Goal: Task Accomplishment & Management: Use online tool/utility

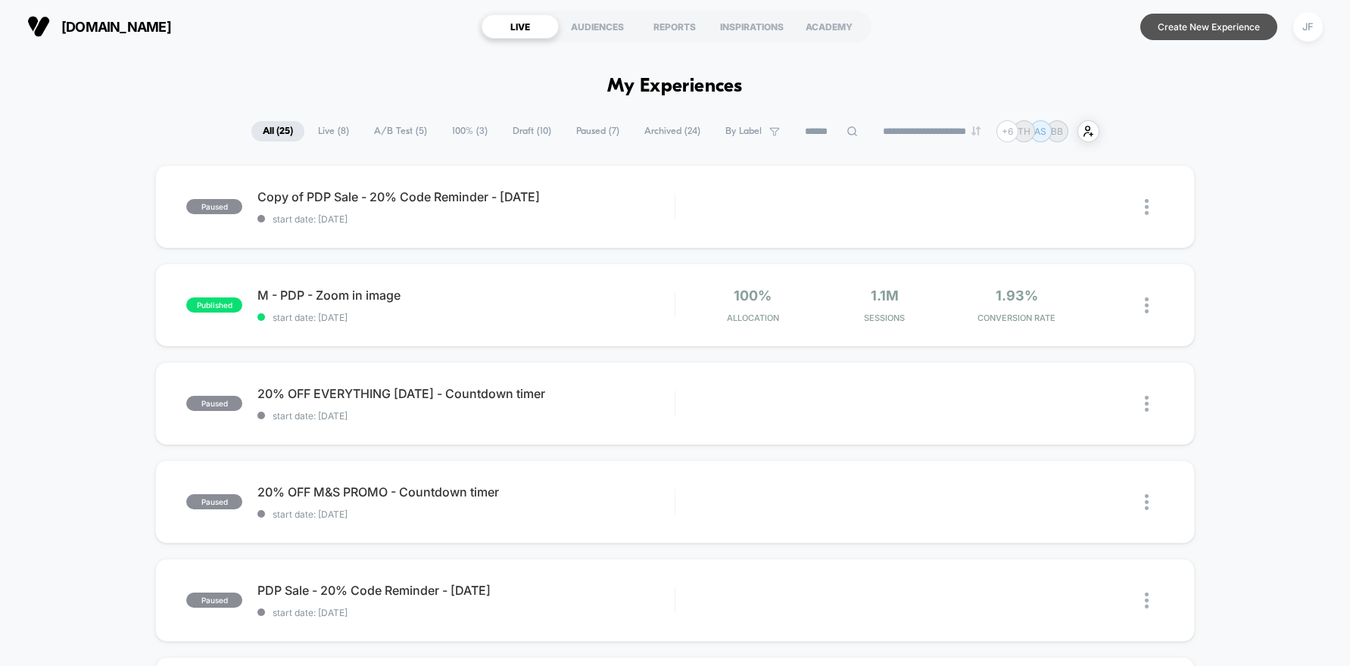
click at [1204, 29] on button "Create New Experience" at bounding box center [1208, 27] width 137 height 26
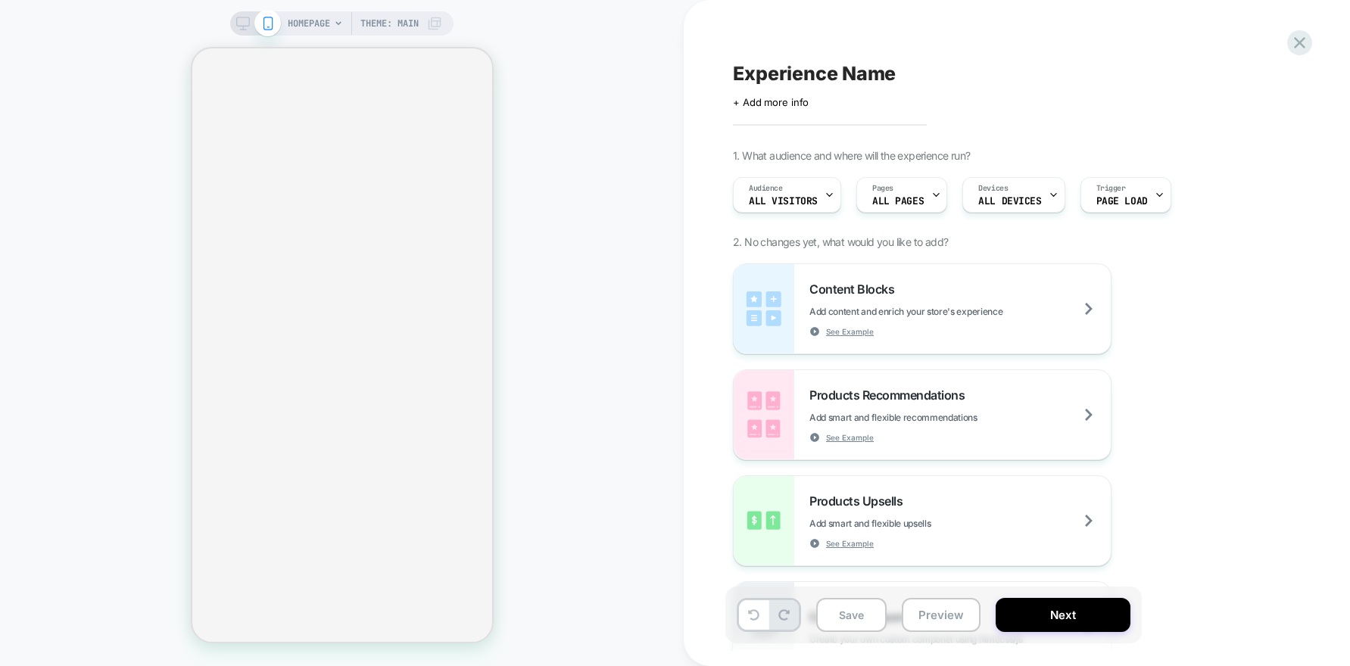
select select "**"
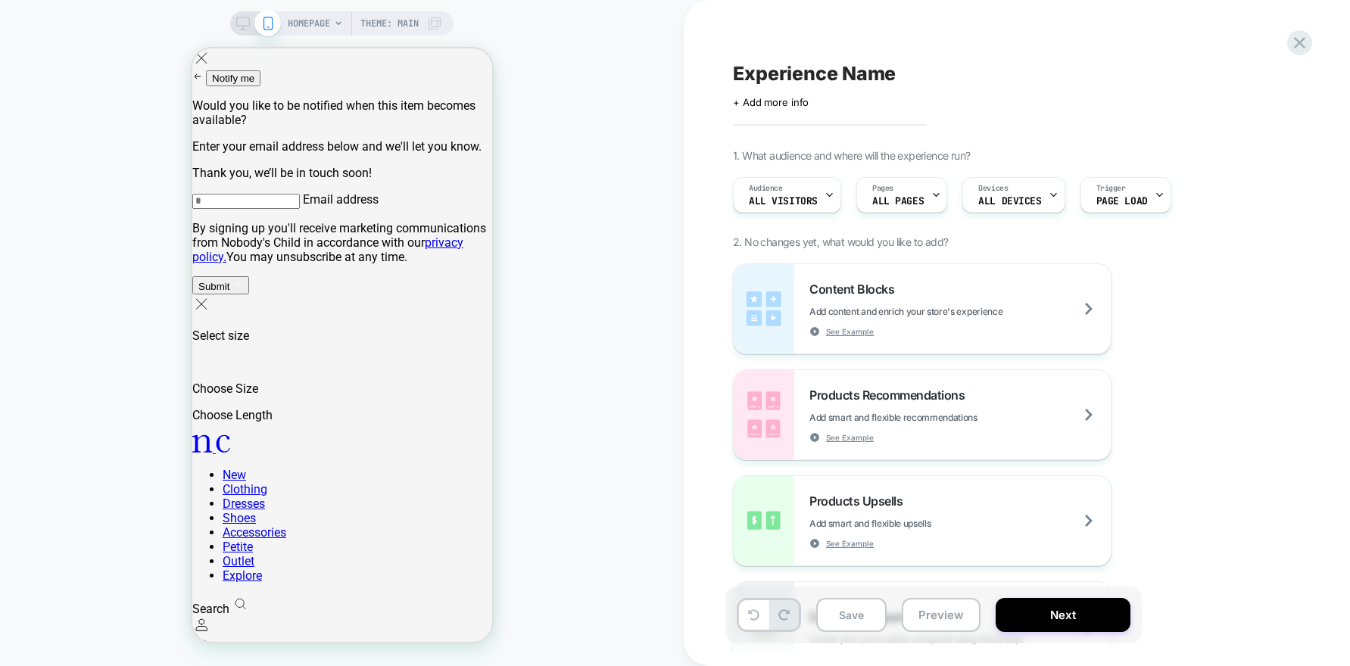
click at [332, 29] on div "HOMEPAGE Theme: MAIN" at bounding box center [365, 23] width 154 height 24
click at [322, 18] on span "HOMEPAGE" at bounding box center [309, 23] width 42 height 24
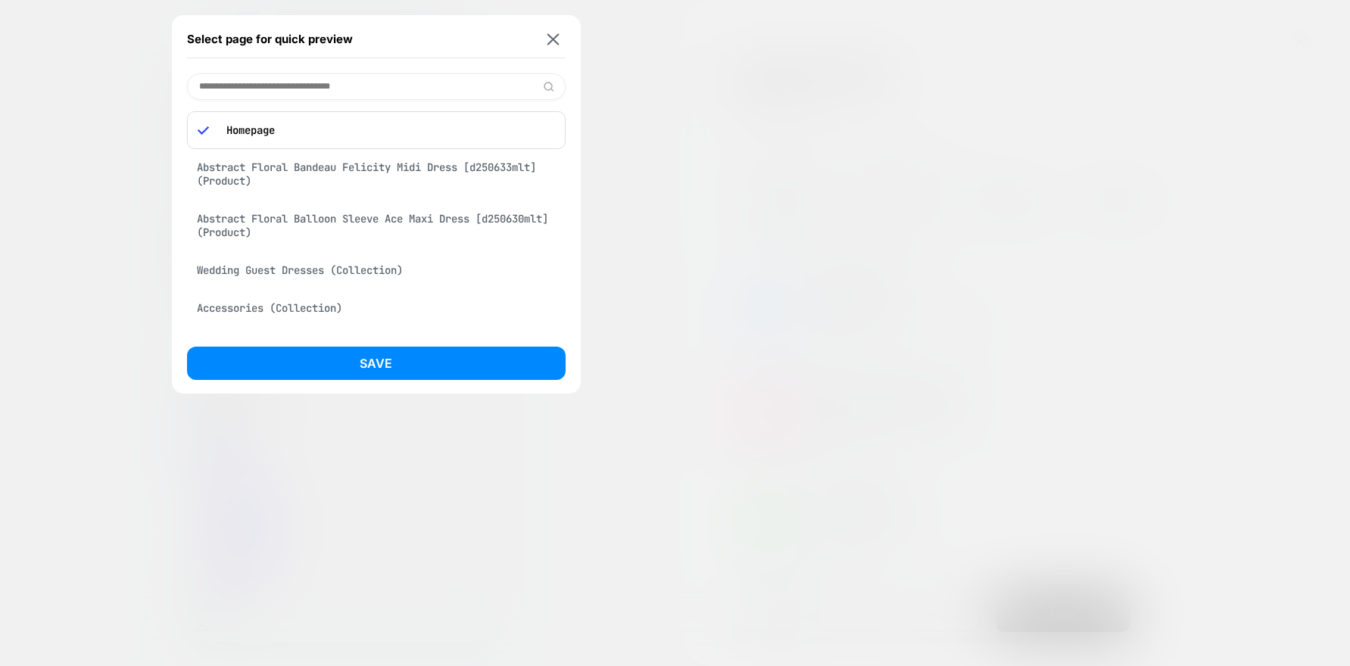
click at [287, 178] on div "Abstract Floral Bandeau Felicity Midi Dress [d250633mlt] (Product)" at bounding box center [376, 174] width 379 height 42
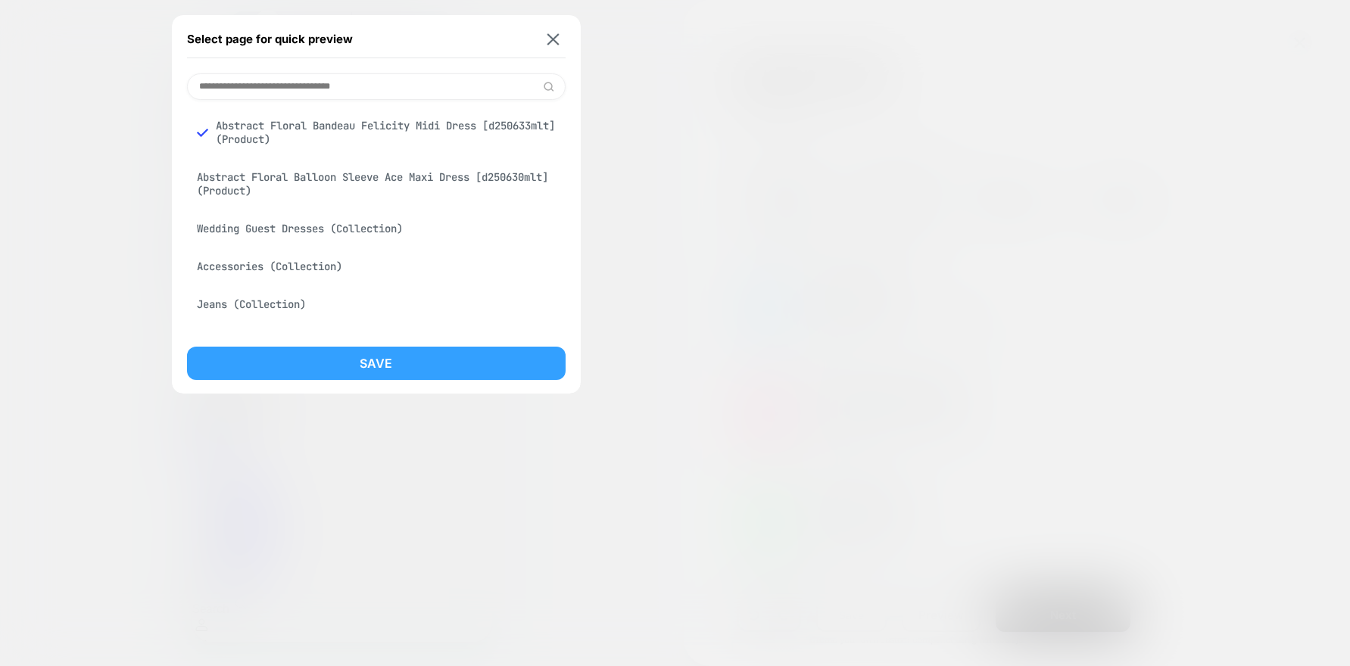
click at [341, 364] on button "Save" at bounding box center [376, 363] width 379 height 33
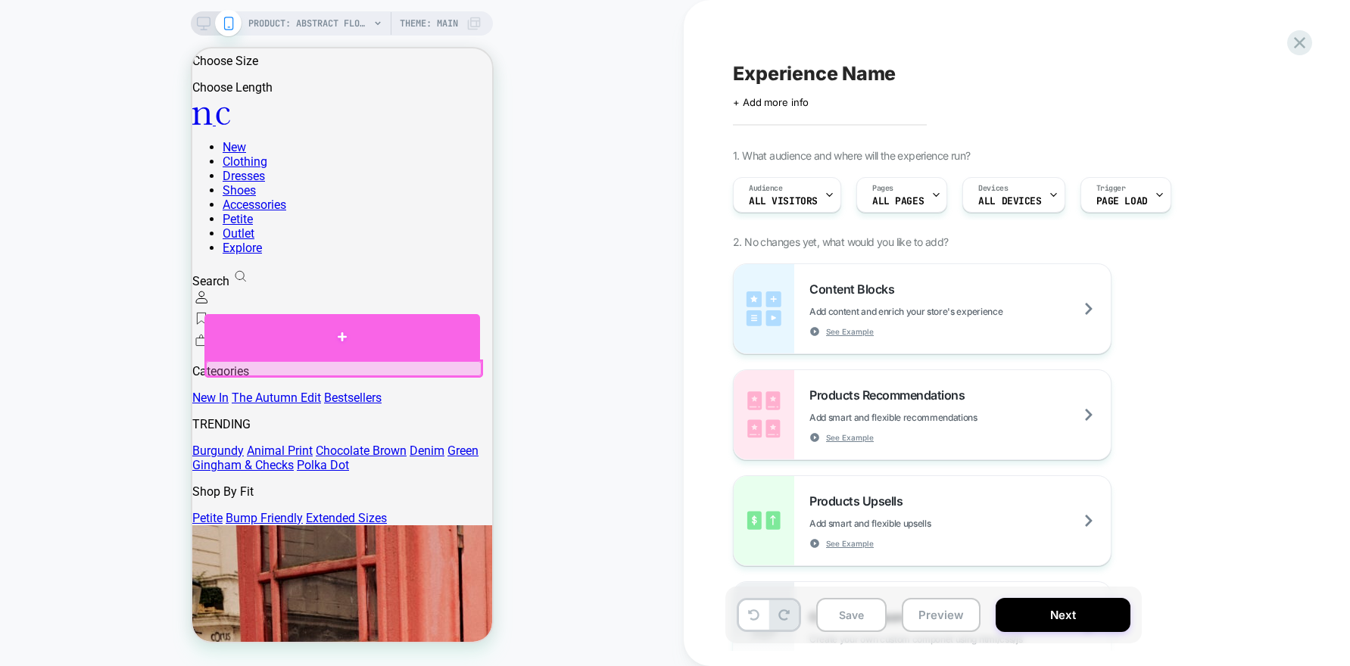
click at [207, 360] on div at bounding box center [342, 336] width 276 height 45
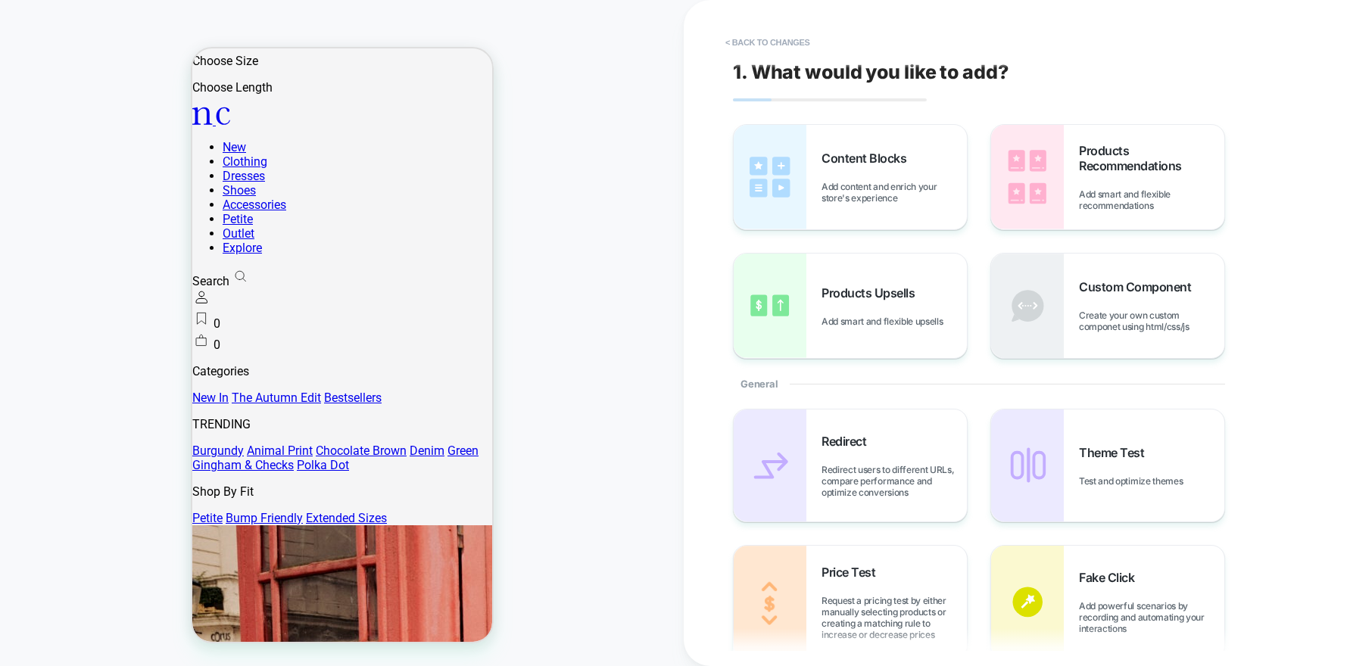
drag, startPoint x: 1061, startPoint y: 206, endPoint x: 394, endPoint y: 362, distance: 684.9
click at [854, 151] on span "Content Blocks" at bounding box center [867, 158] width 92 height 15
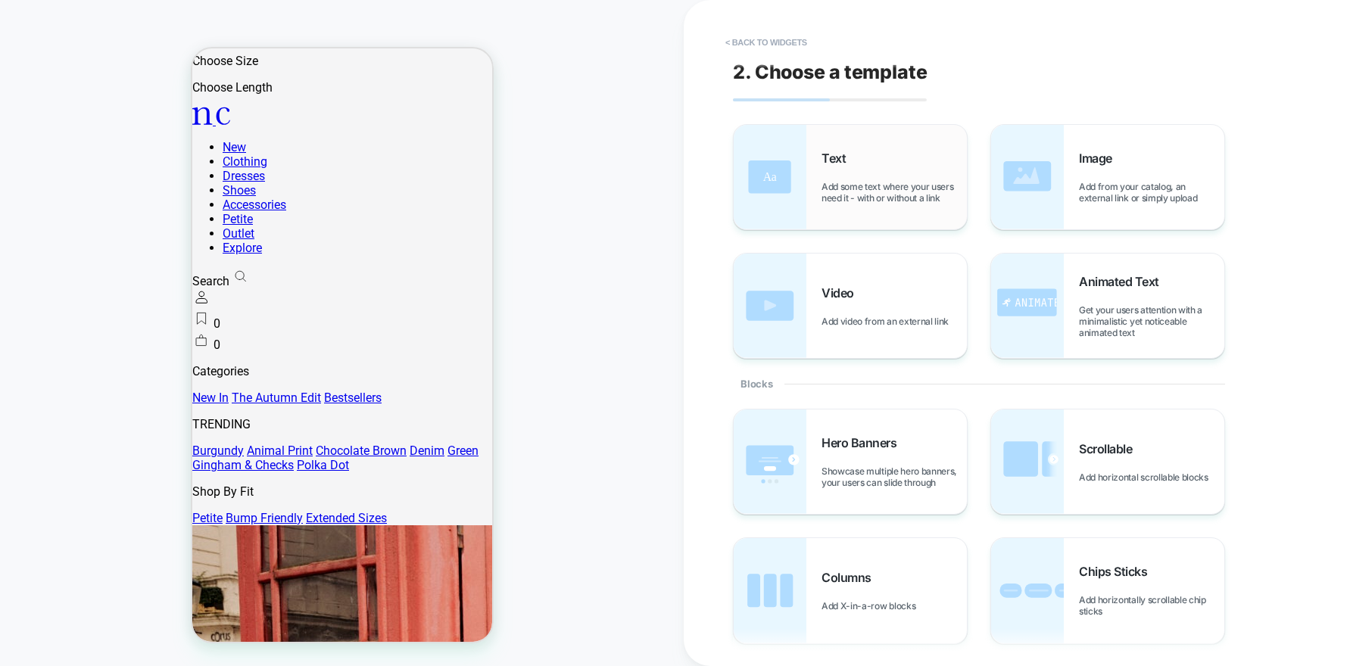
click at [796, 182] on img at bounding box center [770, 177] width 73 height 104
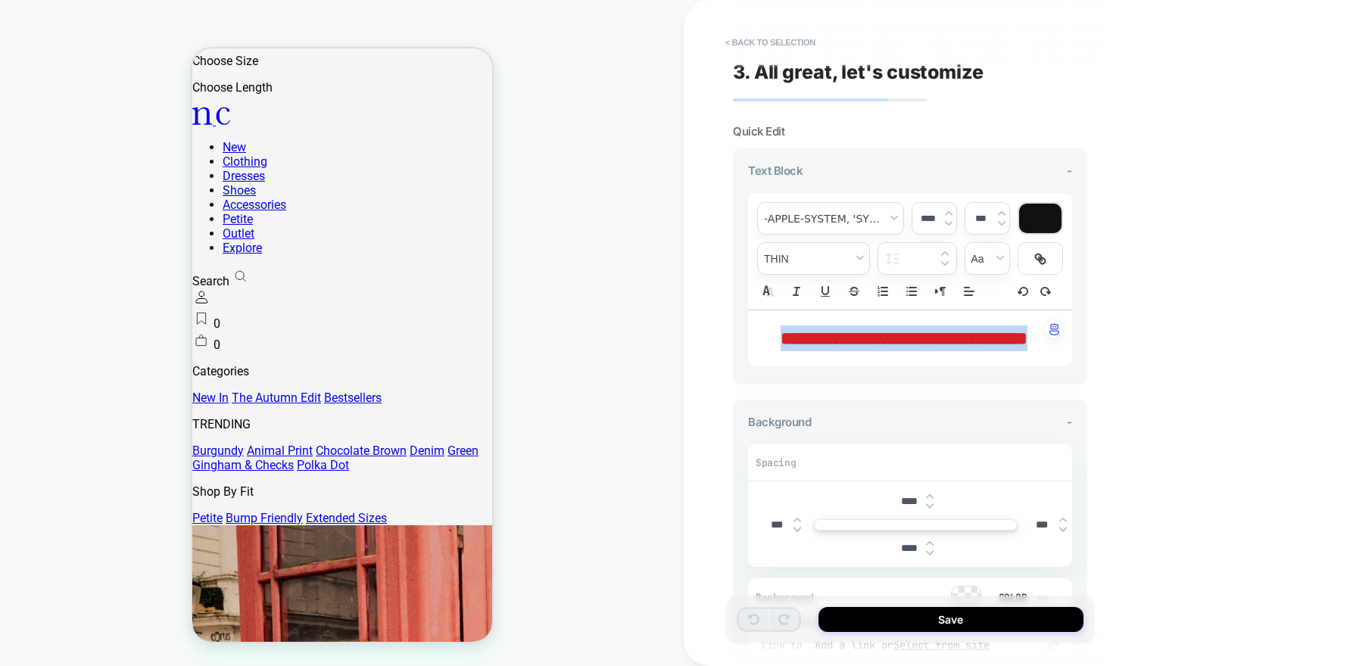
drag, startPoint x: 935, startPoint y: 367, endPoint x: 737, endPoint y: 323, distance: 203.3
click at [737, 323] on div "**********" at bounding box center [910, 266] width 354 height 236
type input "****"
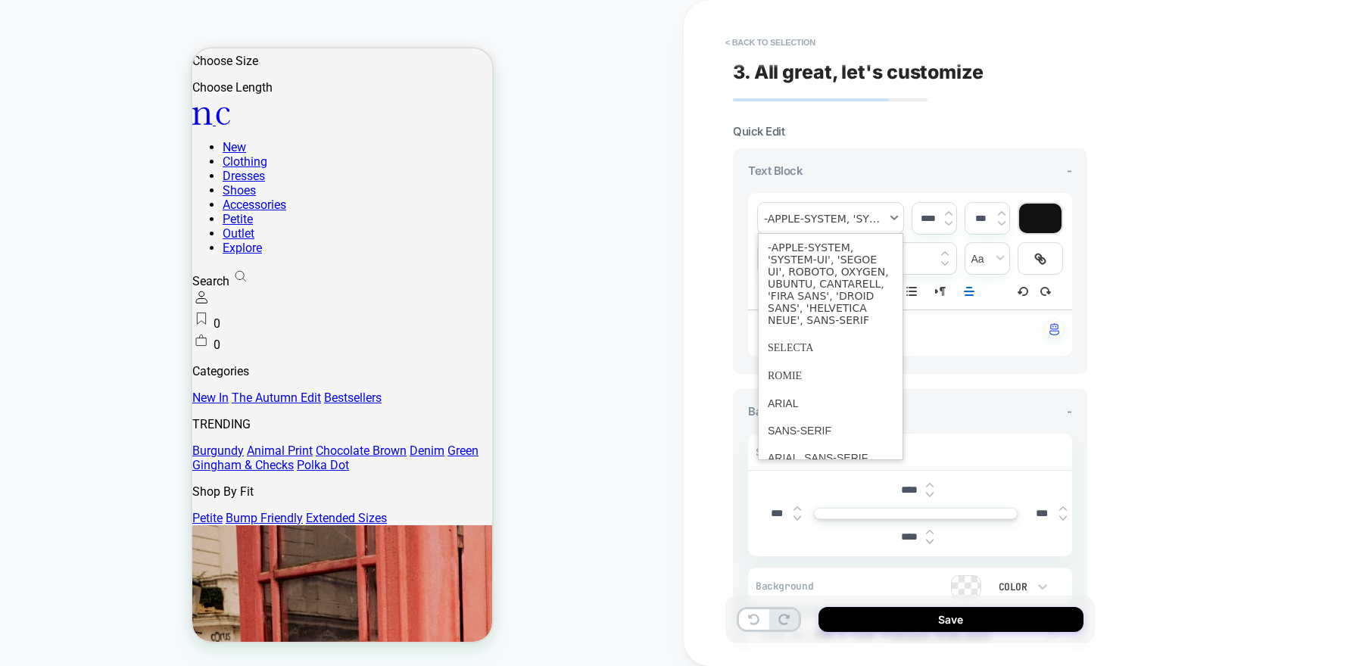
click at [849, 224] on span "font" at bounding box center [830, 218] width 145 height 31
click at [802, 379] on span "font" at bounding box center [831, 376] width 126 height 28
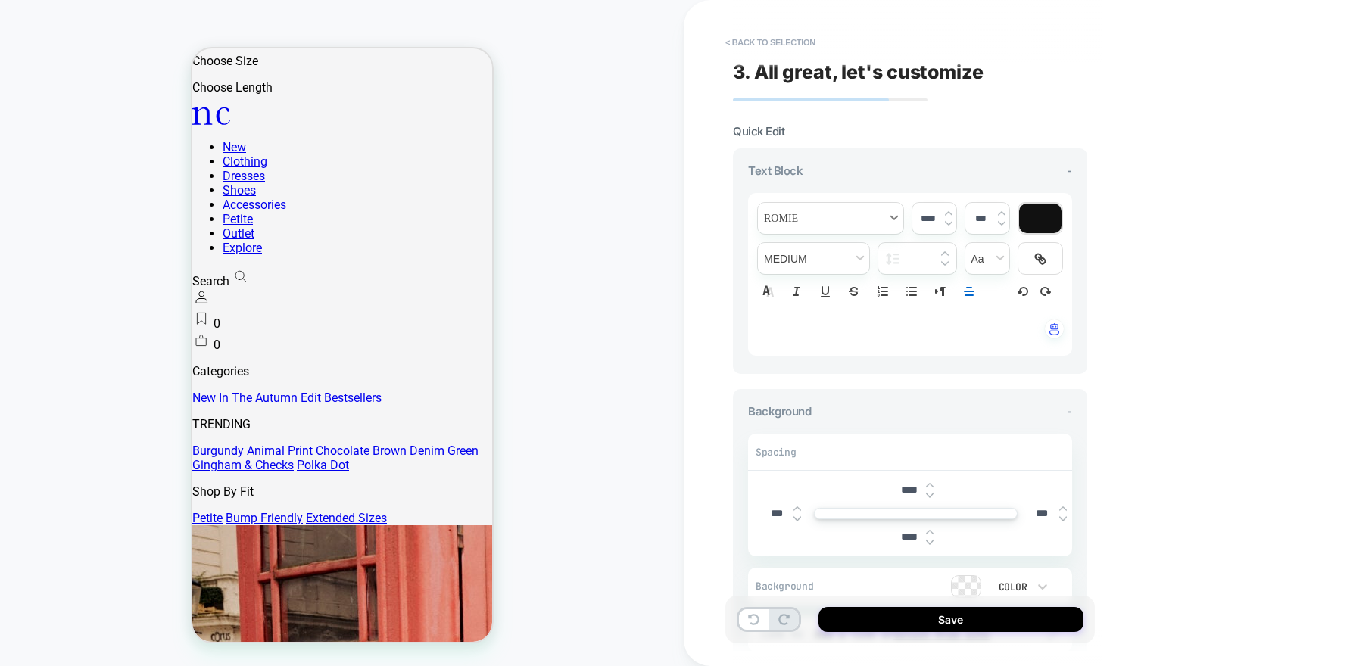
click at [829, 220] on span "font" at bounding box center [830, 218] width 145 height 31
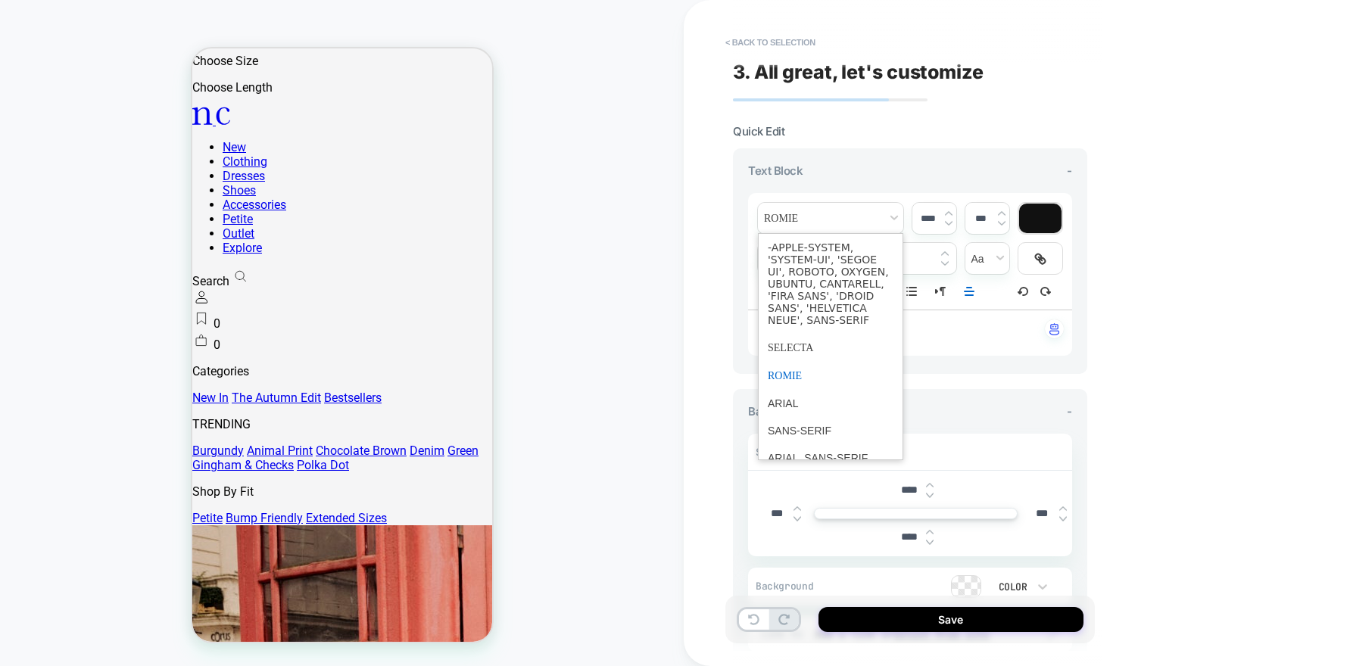
click at [796, 354] on span "font" at bounding box center [831, 348] width 126 height 28
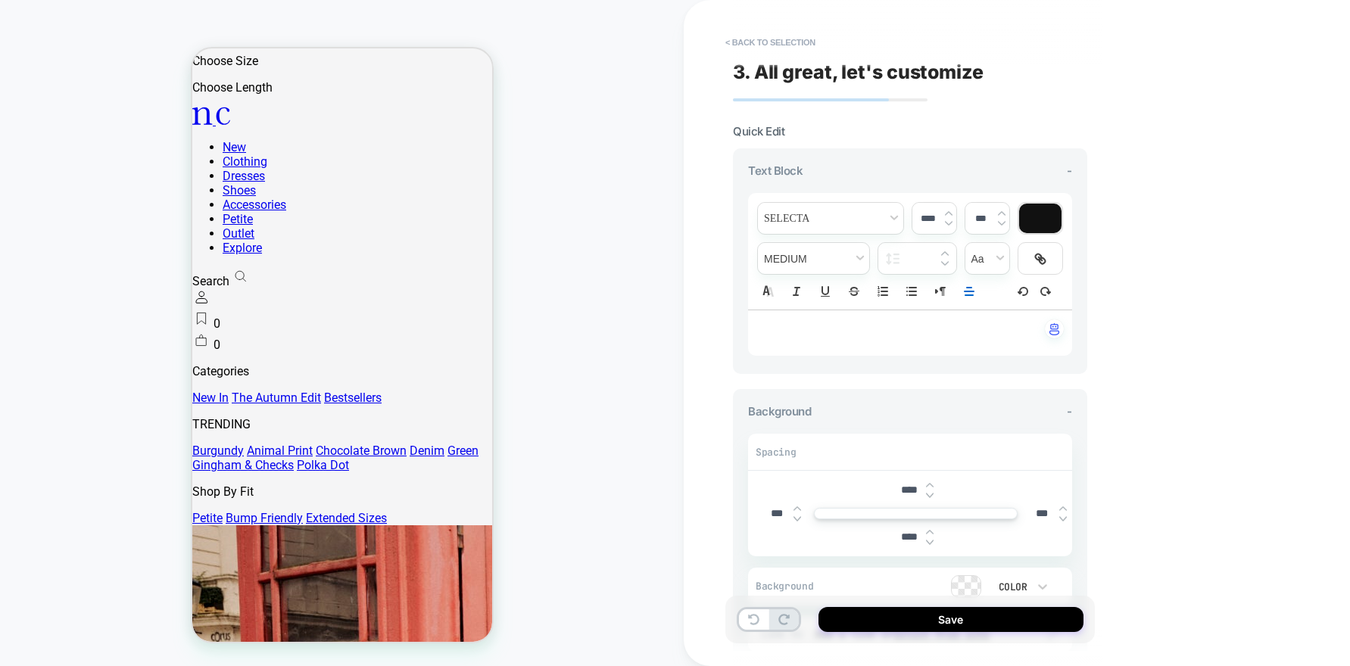
click at [776, 327] on p "﻿ ﻿" at bounding box center [904, 333] width 282 height 15
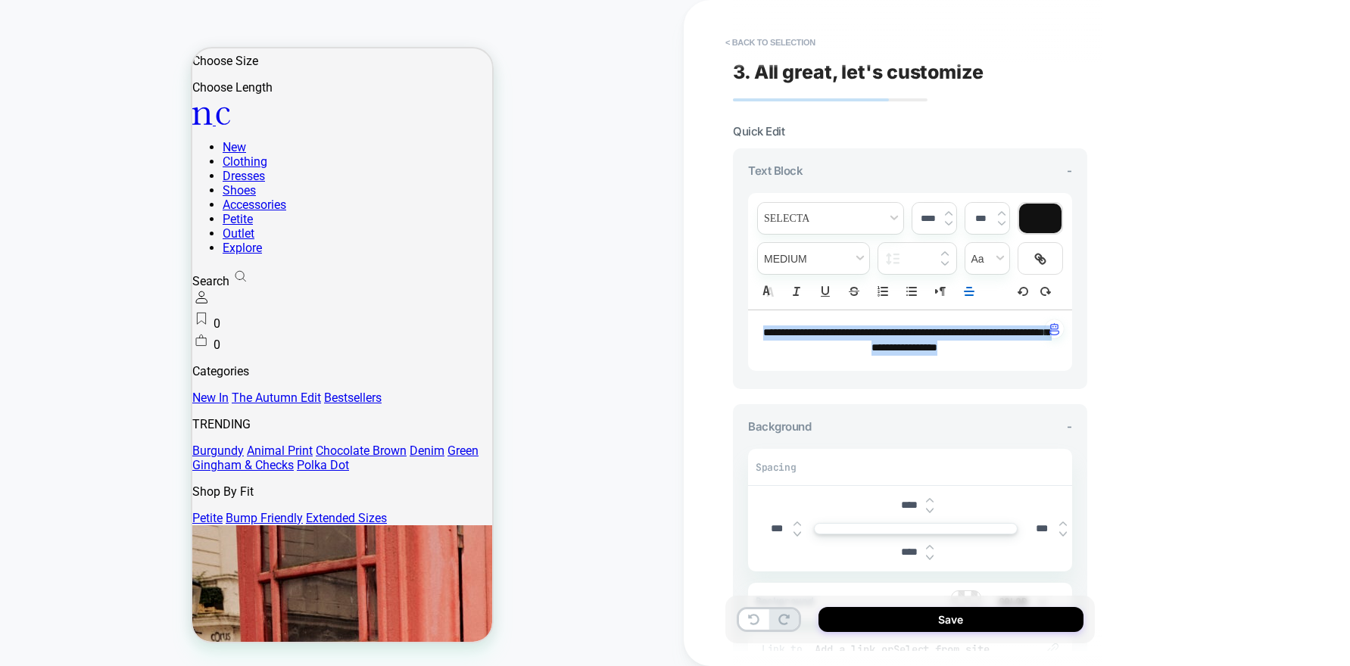
drag, startPoint x: 972, startPoint y: 352, endPoint x: 724, endPoint y: 306, distance: 252.6
click at [724, 306] on div "**********" at bounding box center [1017, 333] width 666 height 666
click at [804, 258] on span "fontWeight" at bounding box center [813, 258] width 111 height 31
click at [792, 338] on span "fontWeight" at bounding box center [814, 342] width 92 height 27
click at [962, 288] on icon "Align" at bounding box center [969, 292] width 14 height 14
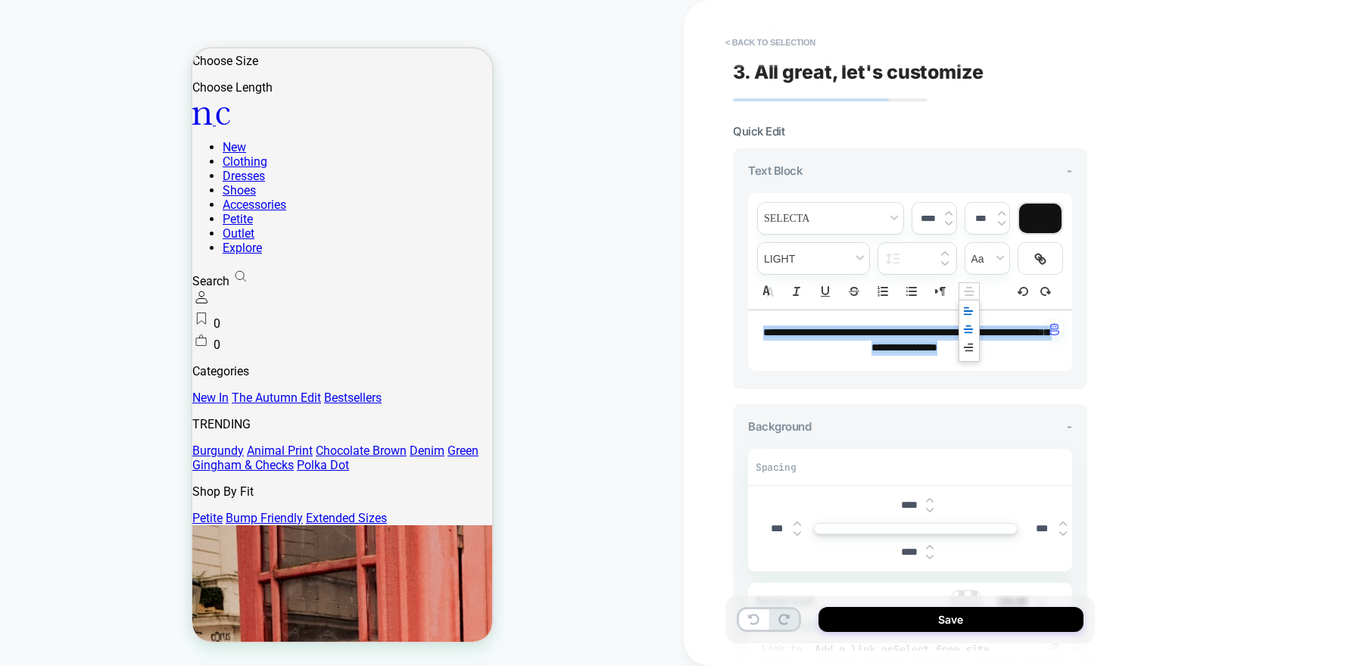
click at [968, 307] on icon "Align" at bounding box center [968, 311] width 12 height 12
click at [1183, 329] on div "**********" at bounding box center [1017, 333] width 666 height 666
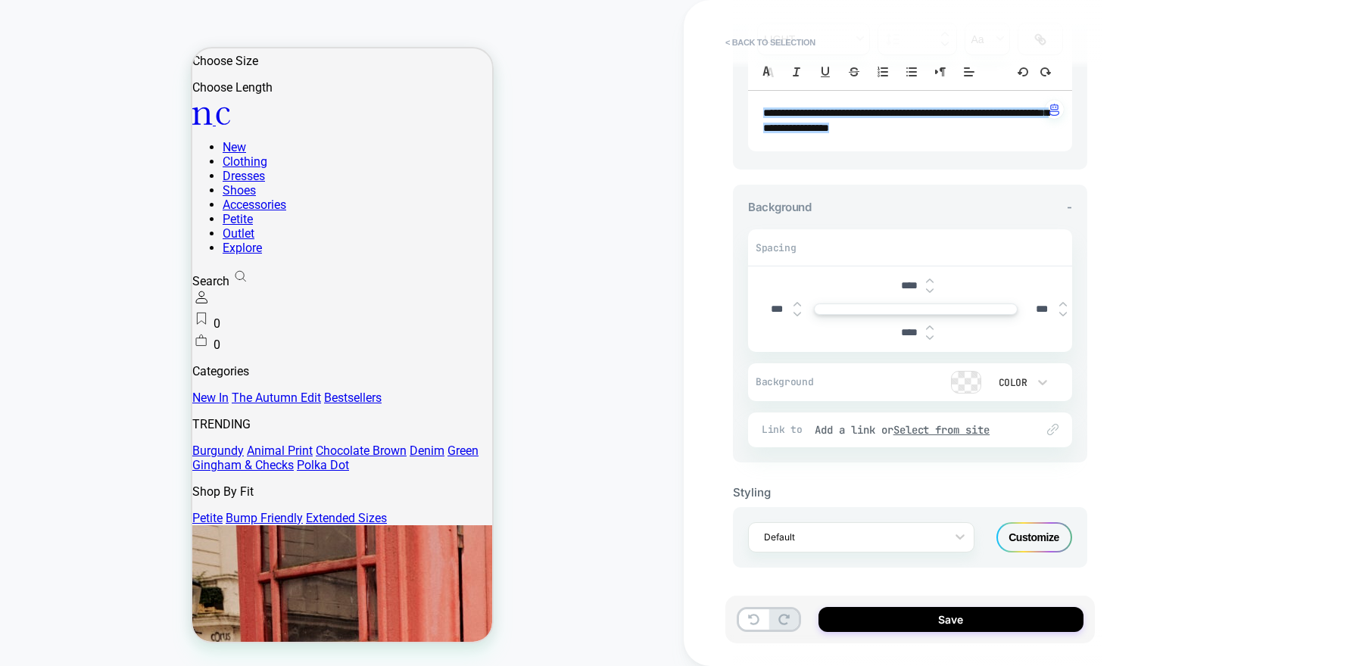
click at [906, 286] on input "****" at bounding box center [909, 285] width 34 height 13
drag, startPoint x: 906, startPoint y: 286, endPoint x: 893, endPoint y: 286, distance: 12.9
click at [893, 286] on input "****" at bounding box center [909, 285] width 34 height 13
type input "***"
click at [921, 338] on input "****" at bounding box center [909, 332] width 34 height 13
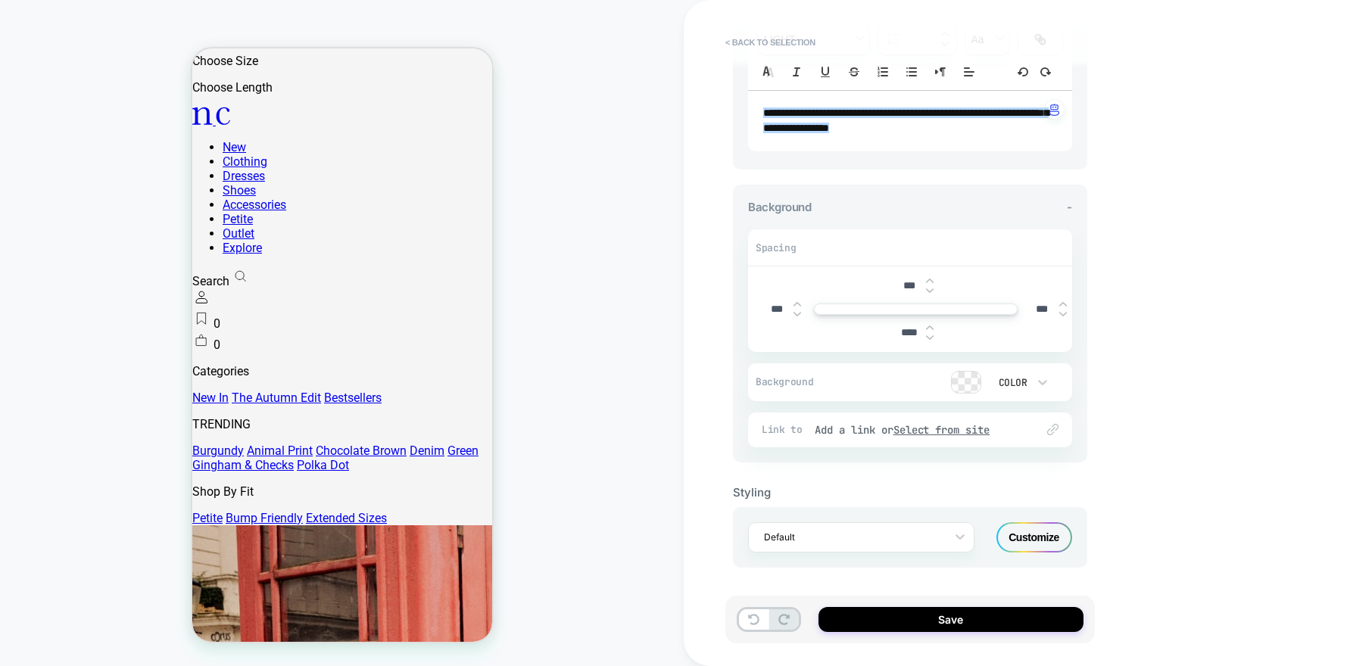
drag, startPoint x: 908, startPoint y: 335, endPoint x: 871, endPoint y: 330, distance: 37.5
click at [871, 330] on div "****" at bounding box center [915, 332] width 313 height 31
type input "***"
click at [1167, 326] on div "**********" at bounding box center [1017, 333] width 666 height 666
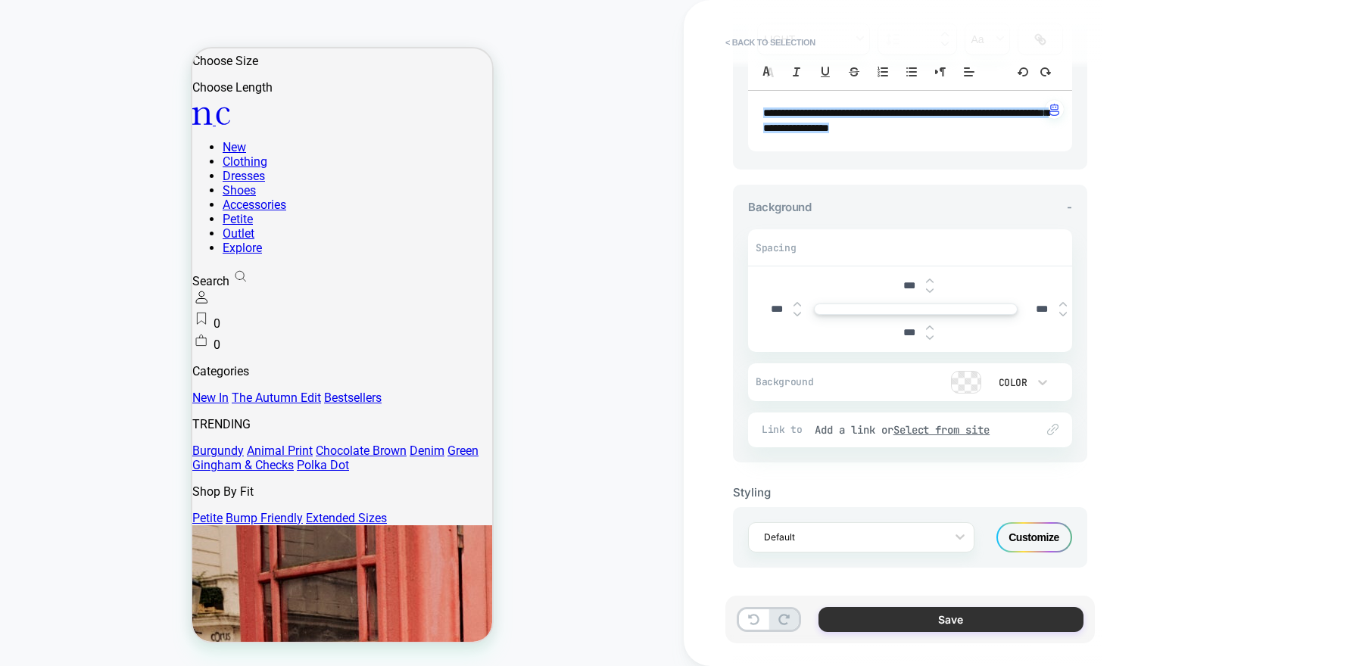
click at [918, 620] on button "Save" at bounding box center [950, 619] width 265 height 25
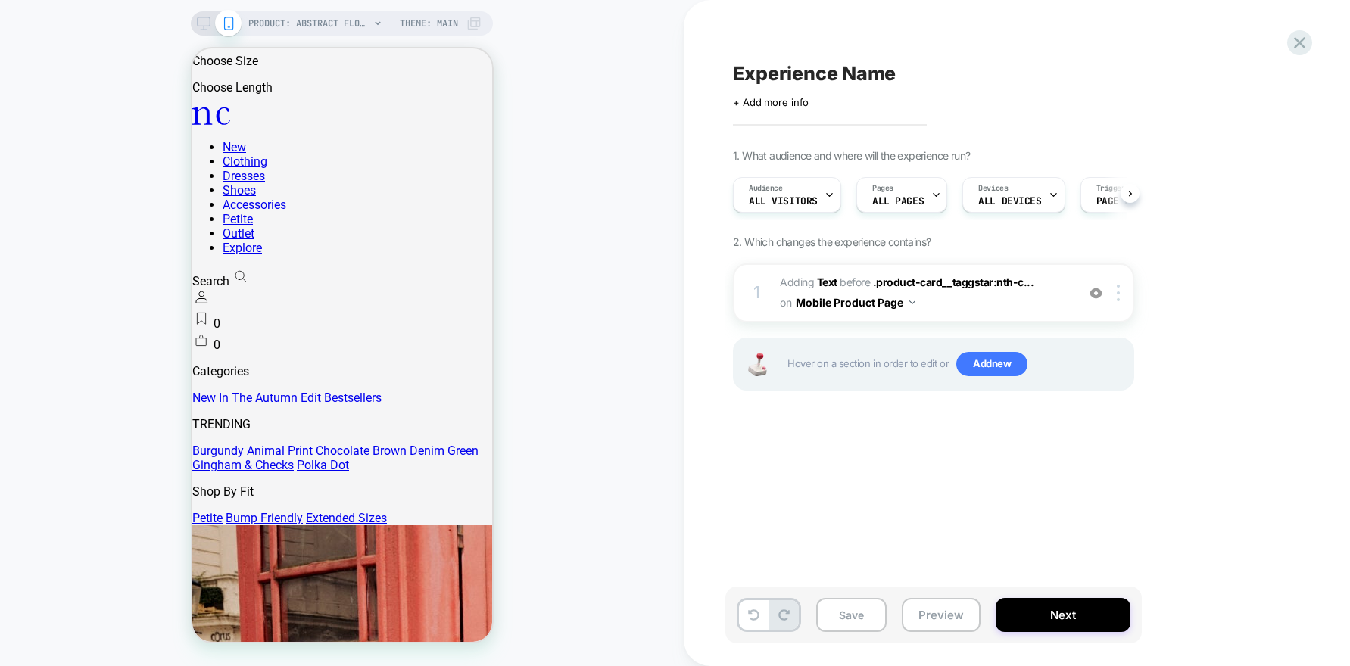
scroll to position [0, 1]
click at [207, 27] on icon at bounding box center [204, 24] width 14 height 14
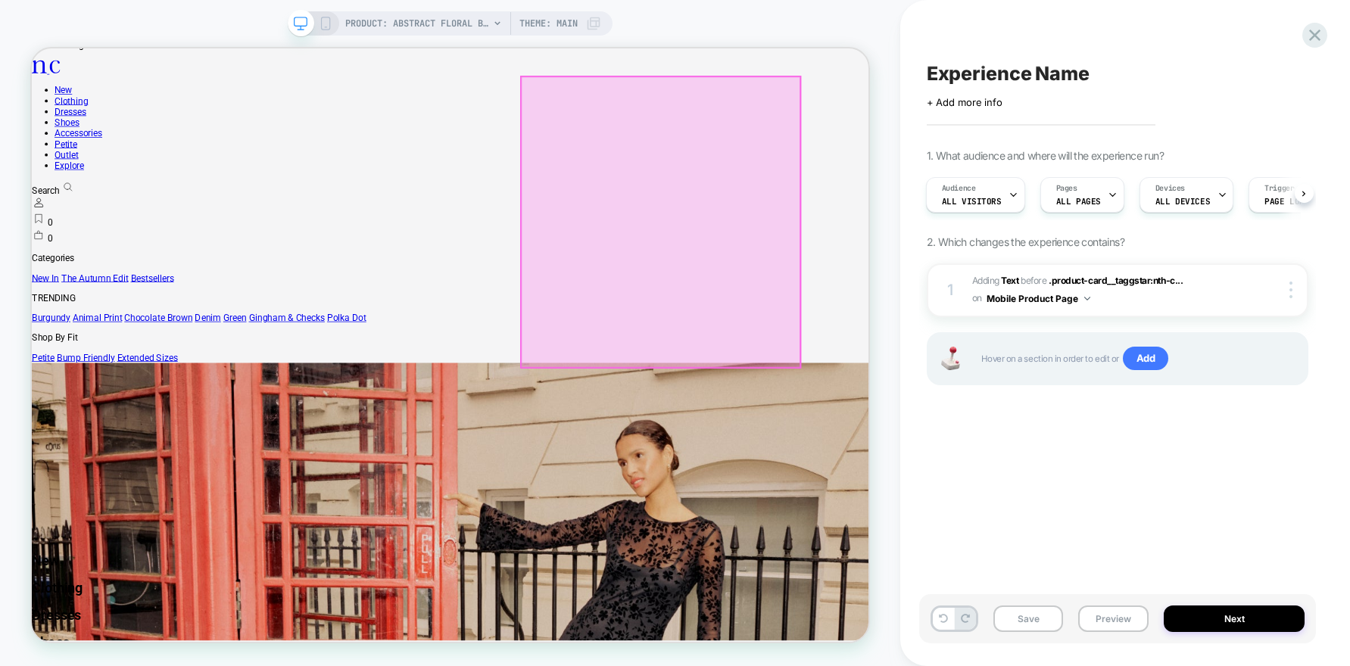
click at [704, 210] on div at bounding box center [870, 280] width 372 height 388
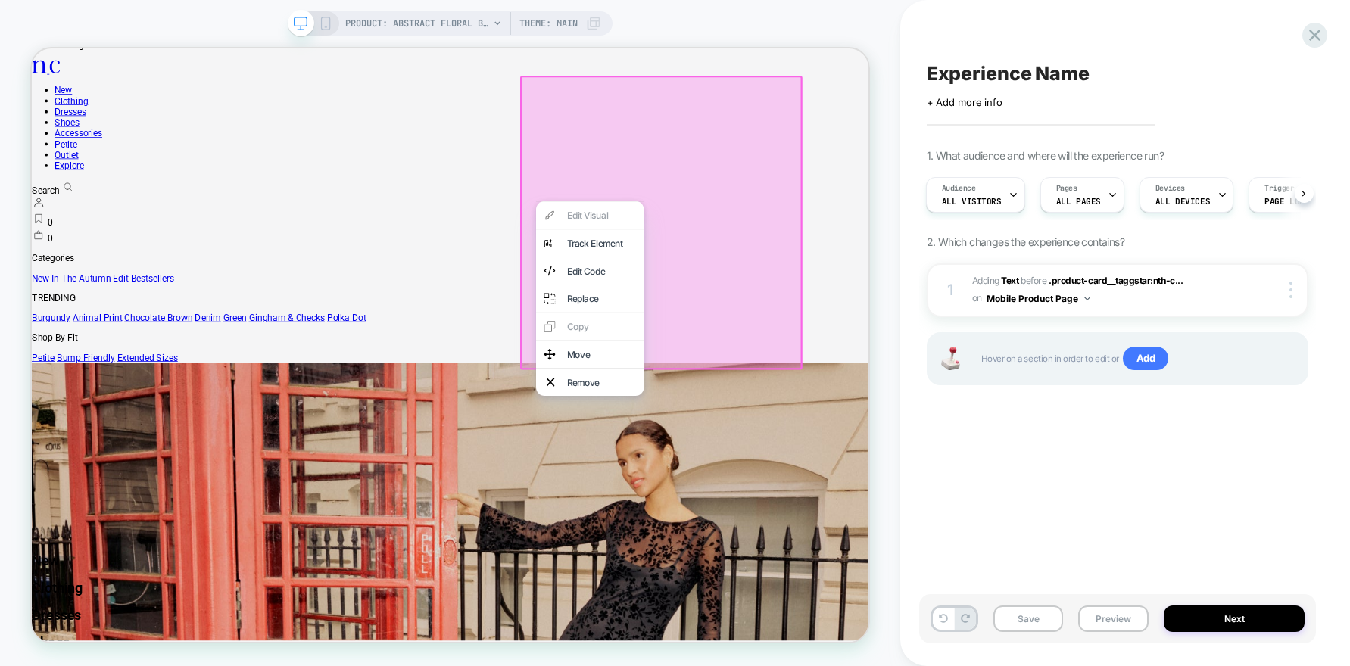
click at [704, 210] on div at bounding box center [871, 281] width 376 height 392
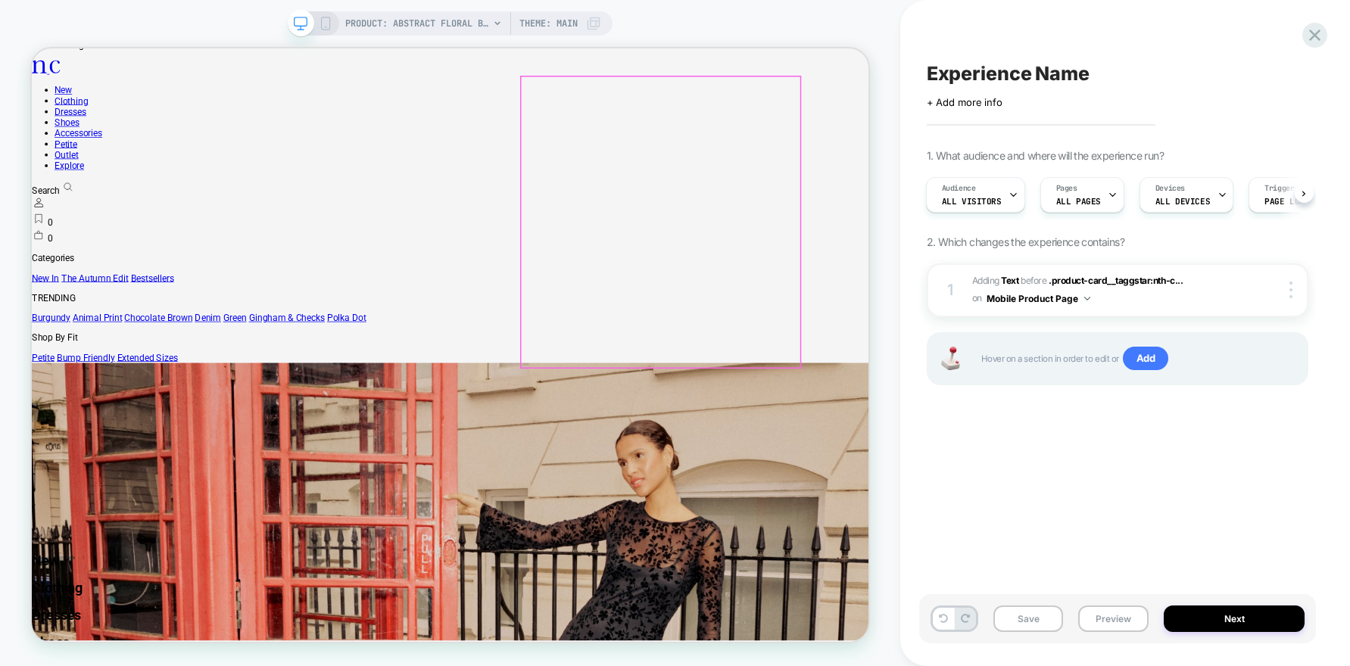
click at [704, 210] on div at bounding box center [870, 280] width 372 height 388
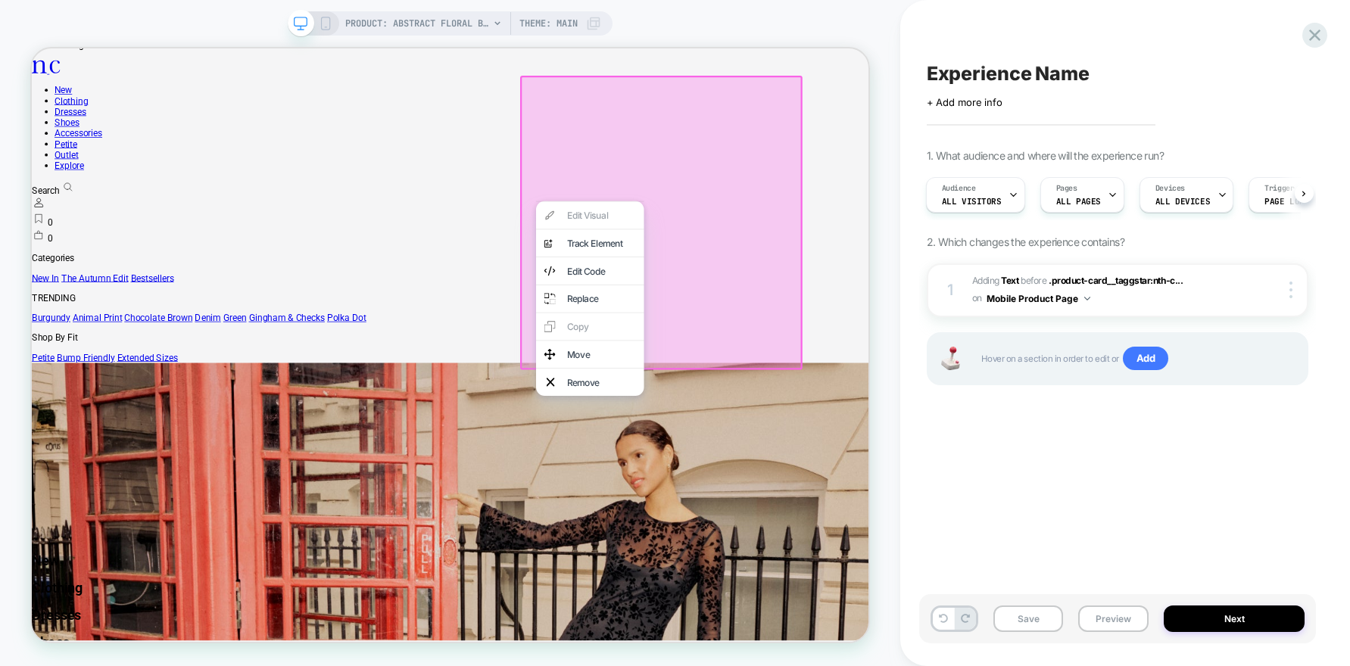
click at [912, 196] on div "Experience Name Click to edit experience details + Add more info 1. What audien…" at bounding box center [1125, 333] width 450 height 666
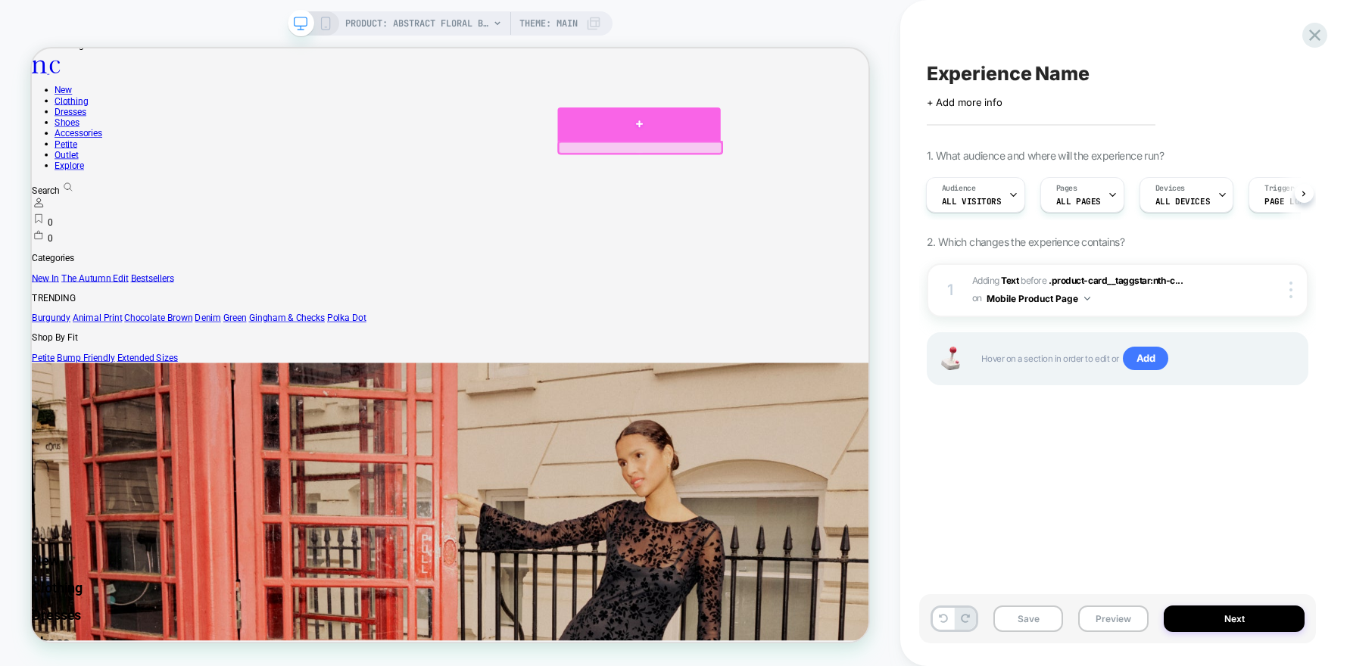
click at [831, 172] on div at bounding box center [841, 149] width 217 height 45
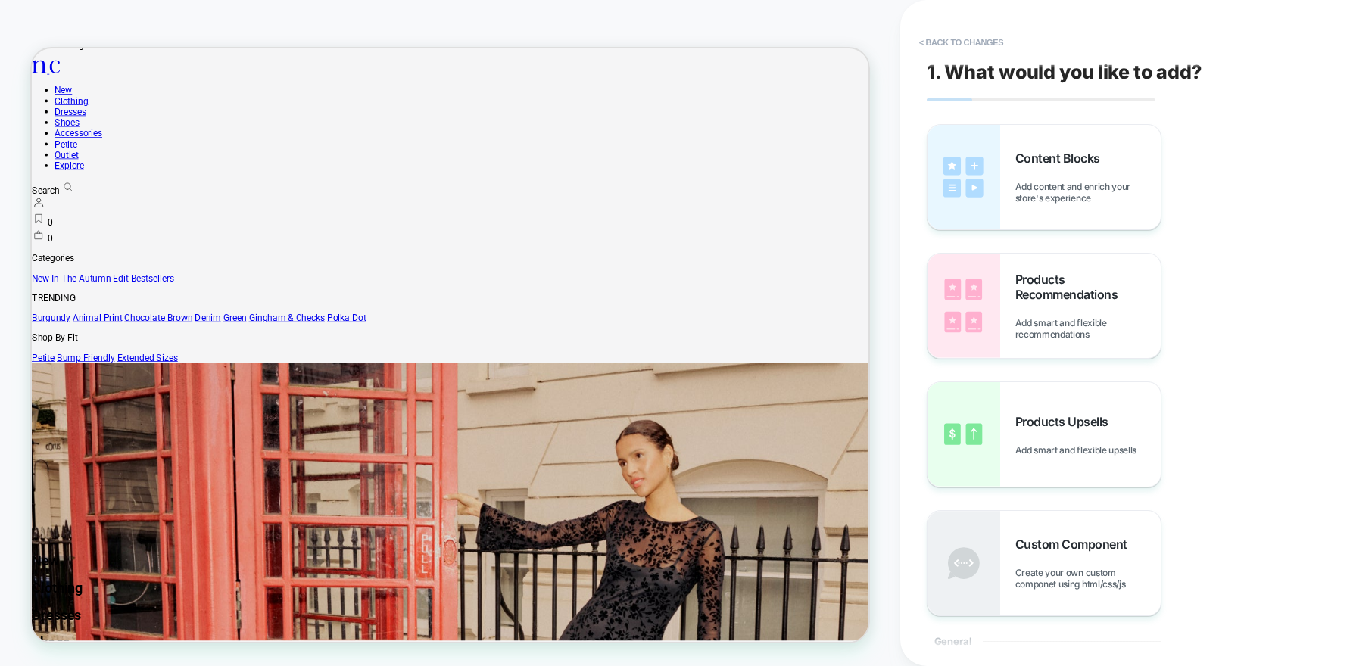
drag, startPoint x: 826, startPoint y: 189, endPoint x: 759, endPoint y: 326, distance: 152.7
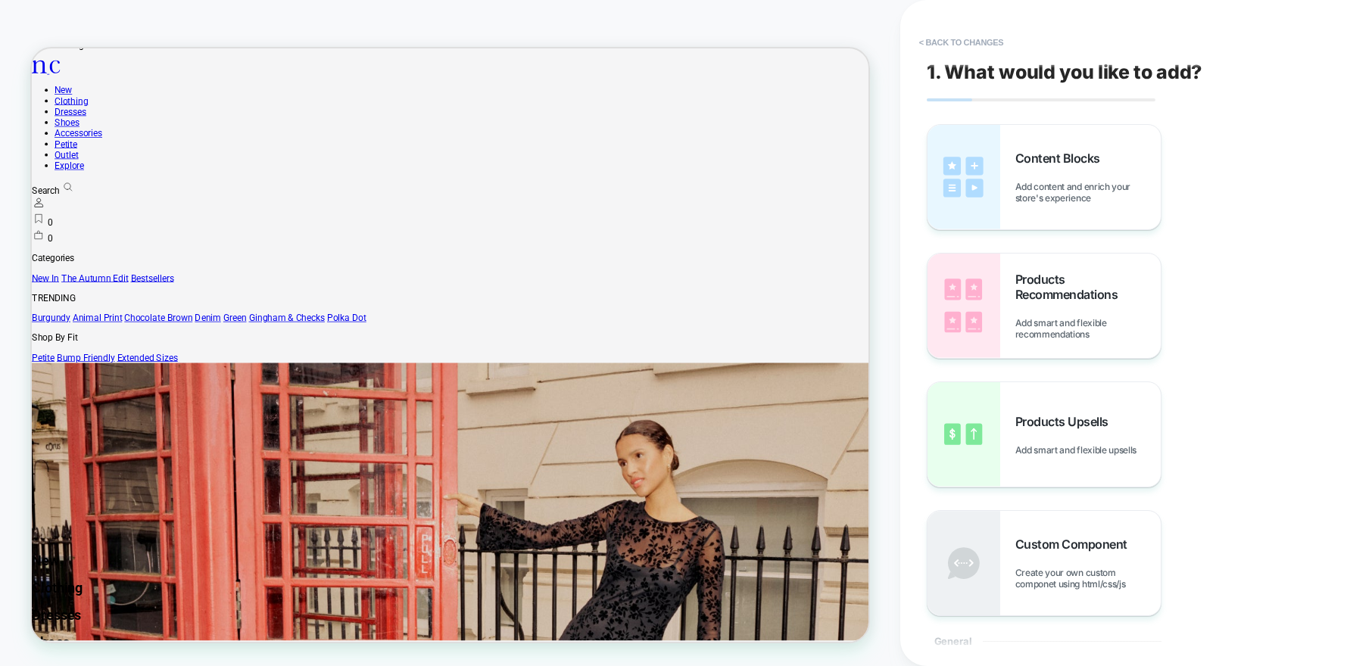
drag, startPoint x: 776, startPoint y: 183, endPoint x: 761, endPoint y: 340, distance: 157.4
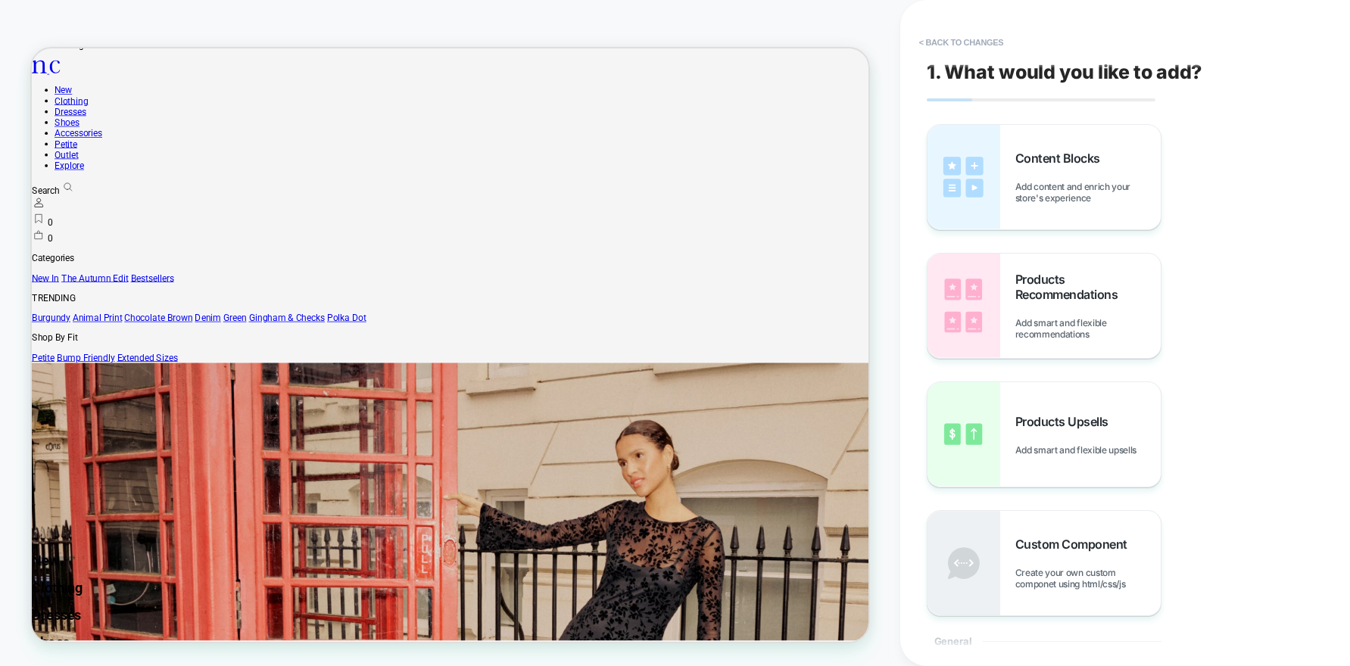
drag, startPoint x: 841, startPoint y: 203, endPoint x: 871, endPoint y: 92, distance: 114.4
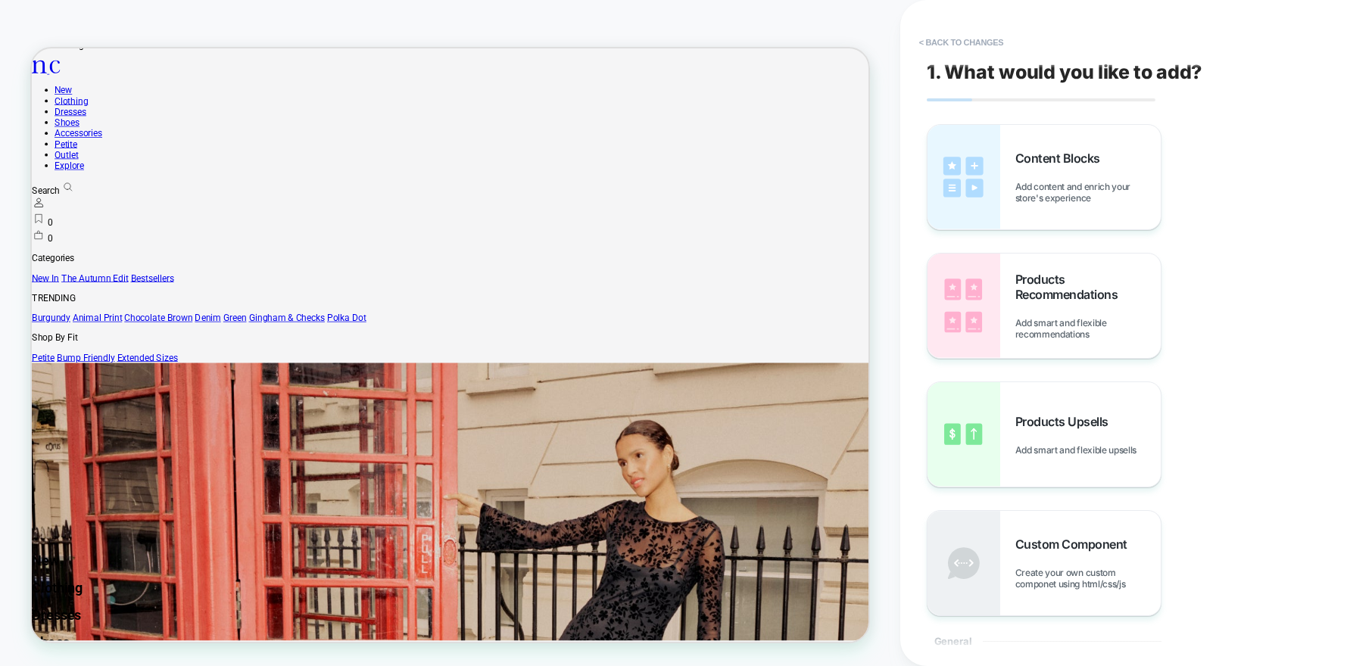
drag, startPoint x: 734, startPoint y: 278, endPoint x: 781, endPoint y: 245, distance: 57.1
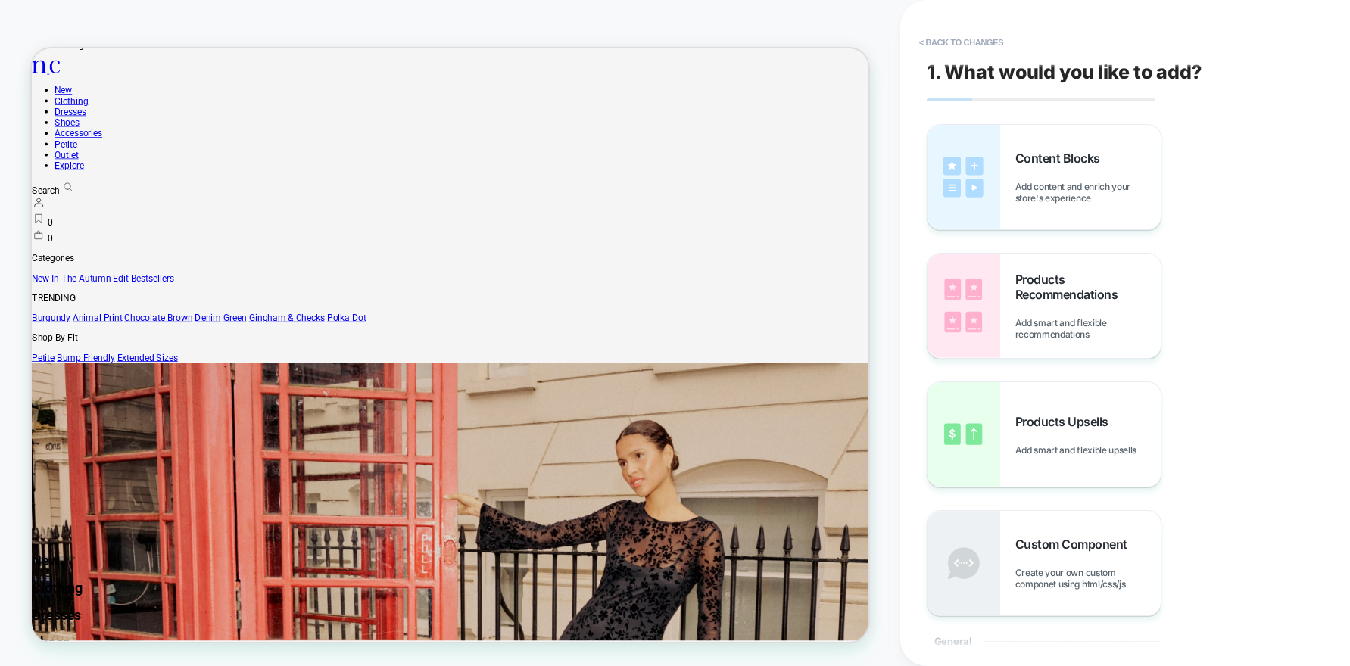
drag, startPoint x: 858, startPoint y: 175, endPoint x: 856, endPoint y: 197, distance: 22.1
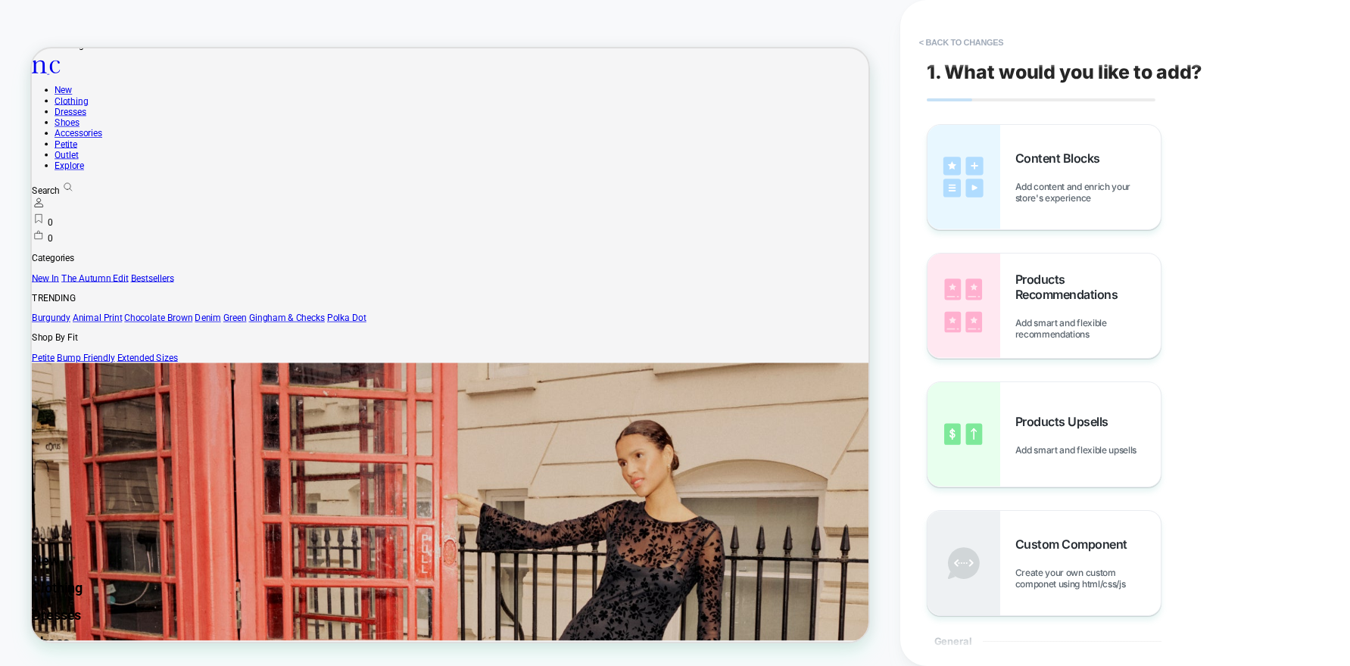
drag, startPoint x: 852, startPoint y: 198, endPoint x: 1292, endPoint y: 211, distance: 439.3
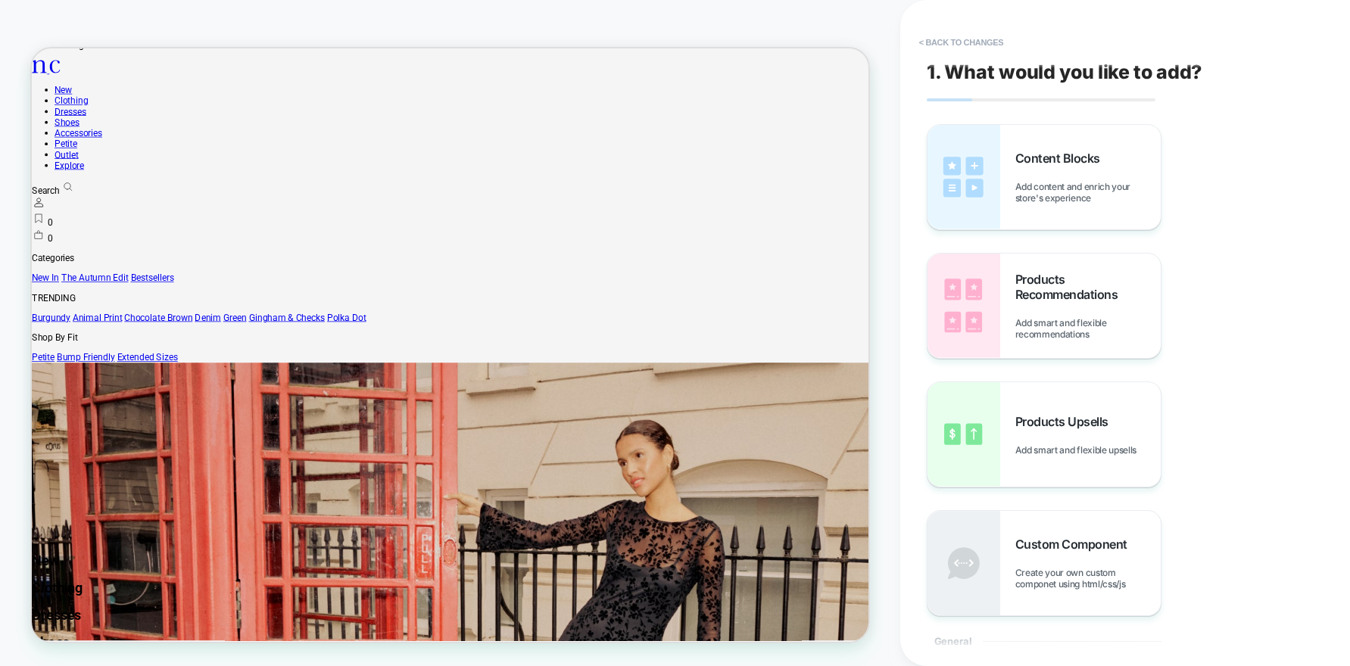
drag, startPoint x: 792, startPoint y: 207, endPoint x: 629, endPoint y: 341, distance: 210.8
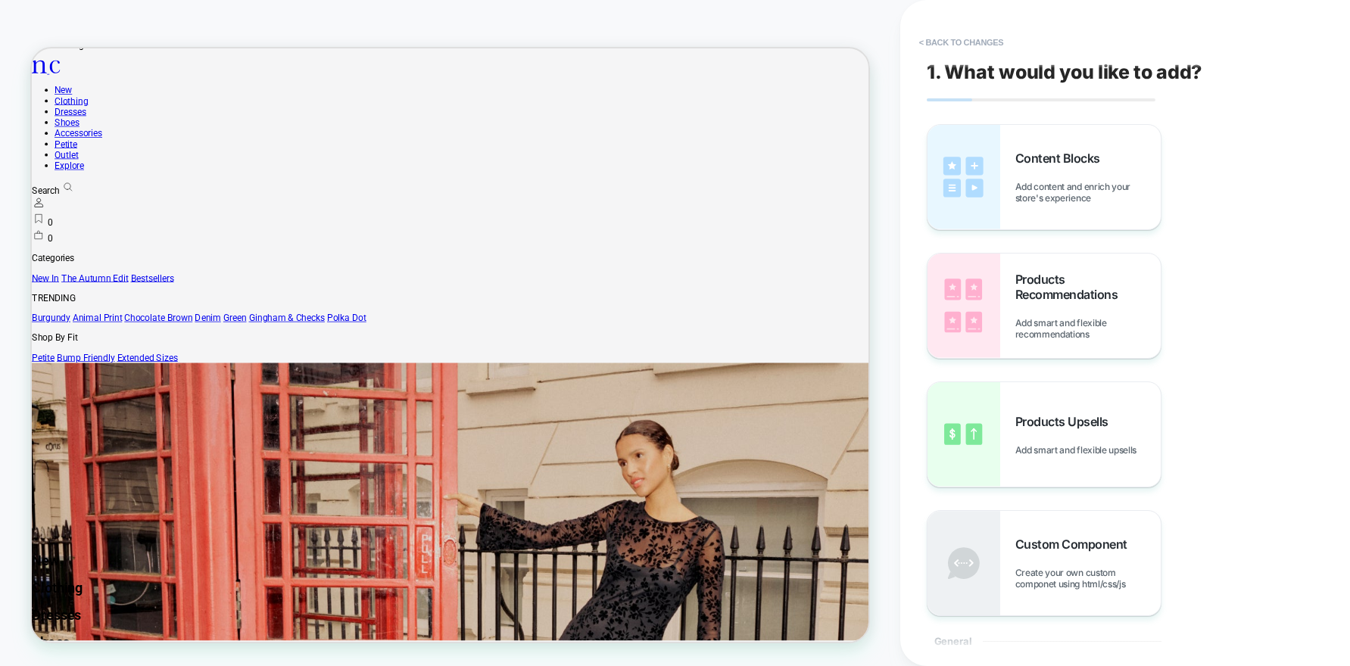
drag, startPoint x: 706, startPoint y: 288, endPoint x: 850, endPoint y: 266, distance: 146.3
drag, startPoint x: 850, startPoint y: 266, endPoint x: 1412, endPoint y: 393, distance: 575.9
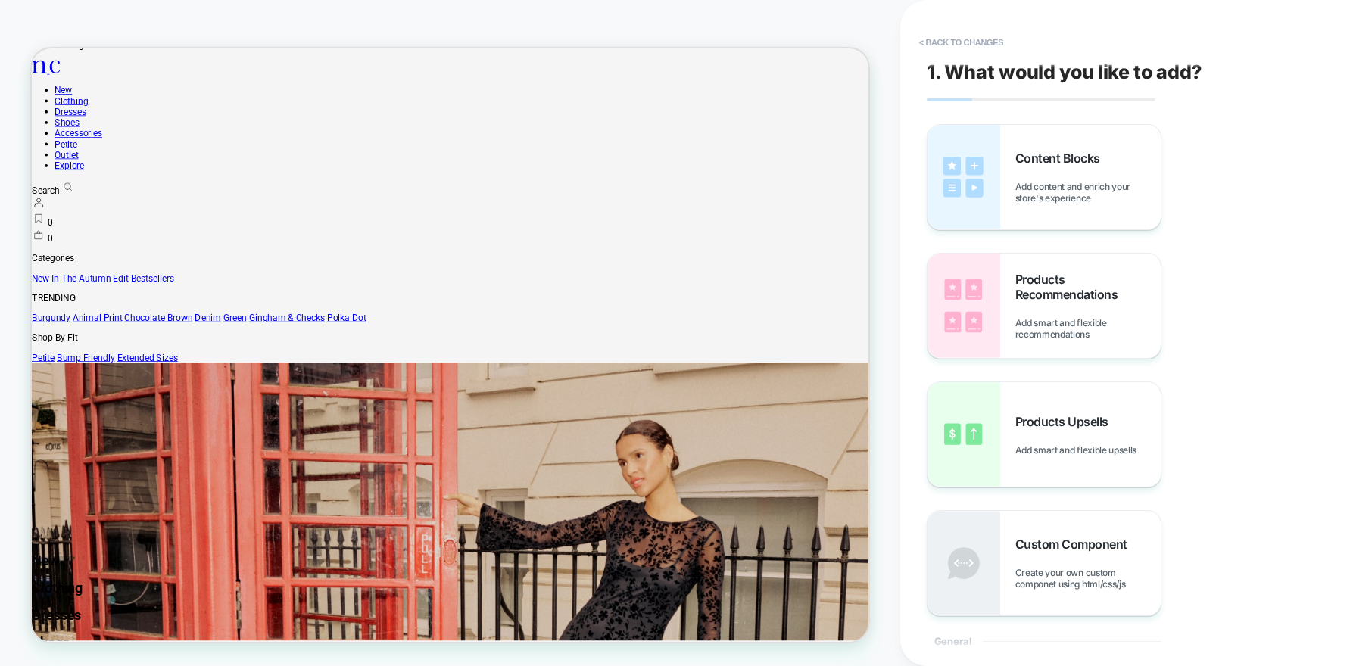
drag, startPoint x: 865, startPoint y: 204, endPoint x: 578, endPoint y: 285, distance: 297.2
click at [933, 41] on button "< Back to changes" at bounding box center [961, 42] width 100 height 24
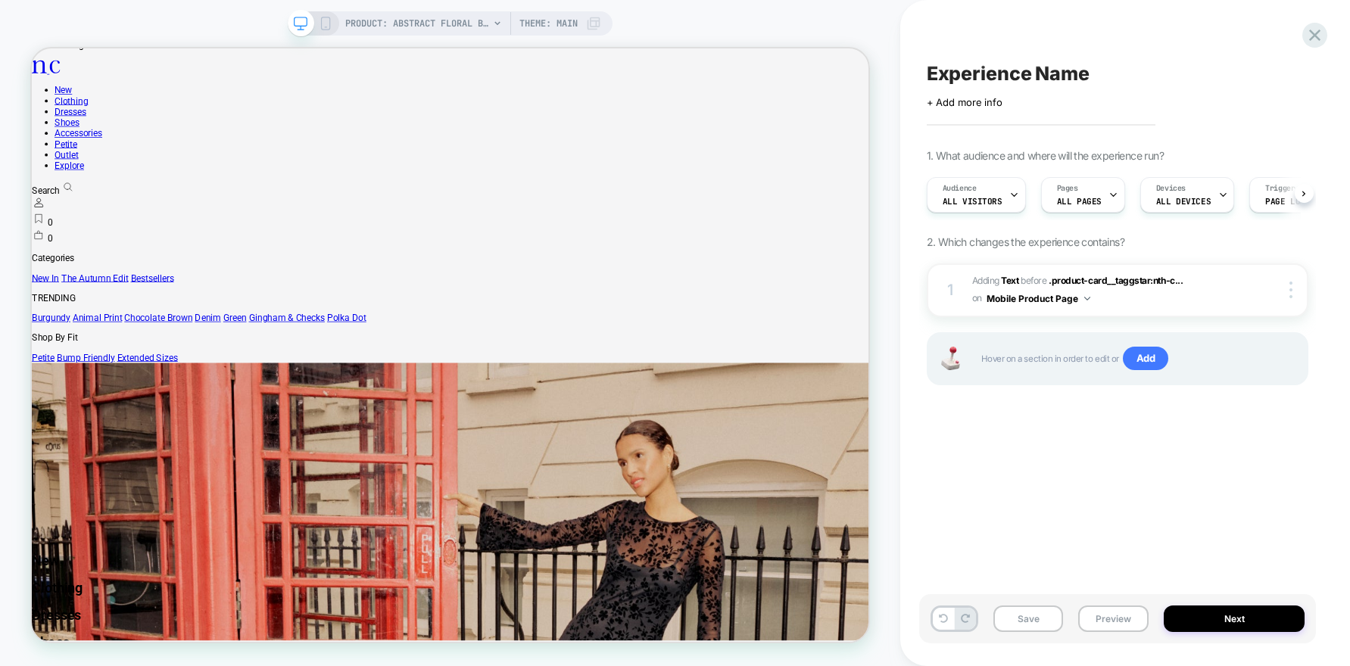
scroll to position [0, 1]
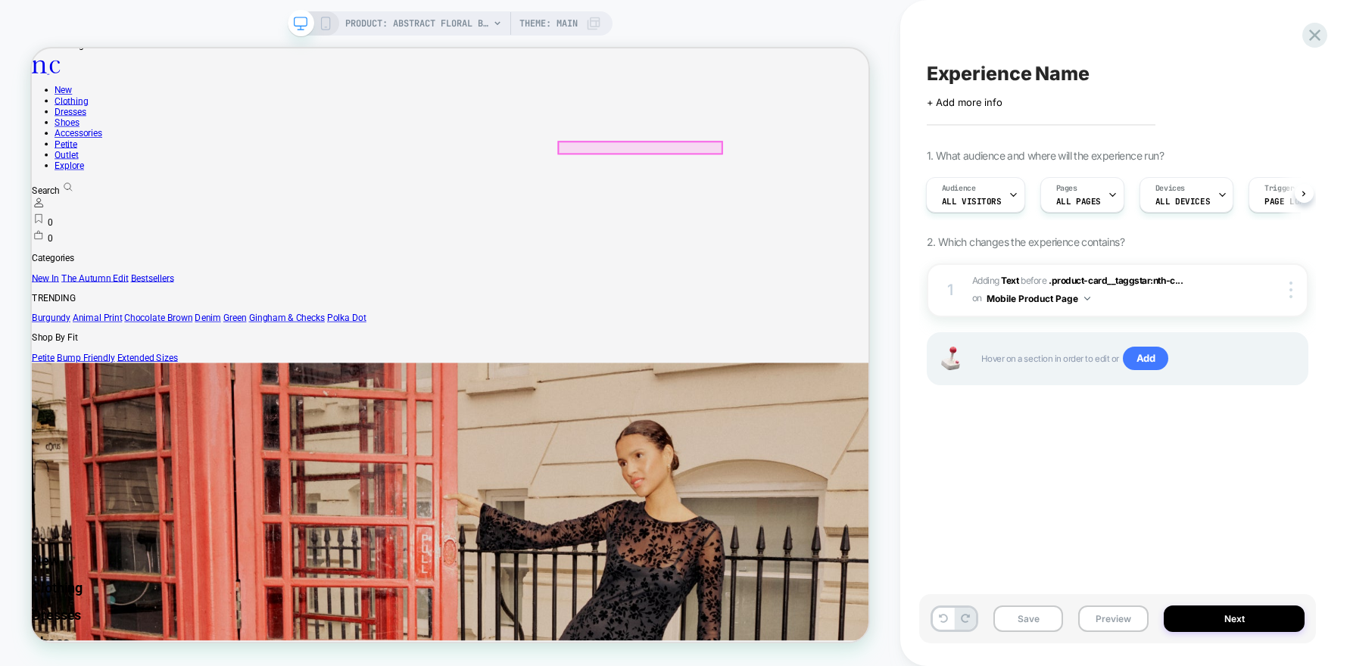
click at [761, 189] on div at bounding box center [842, 180] width 217 height 15
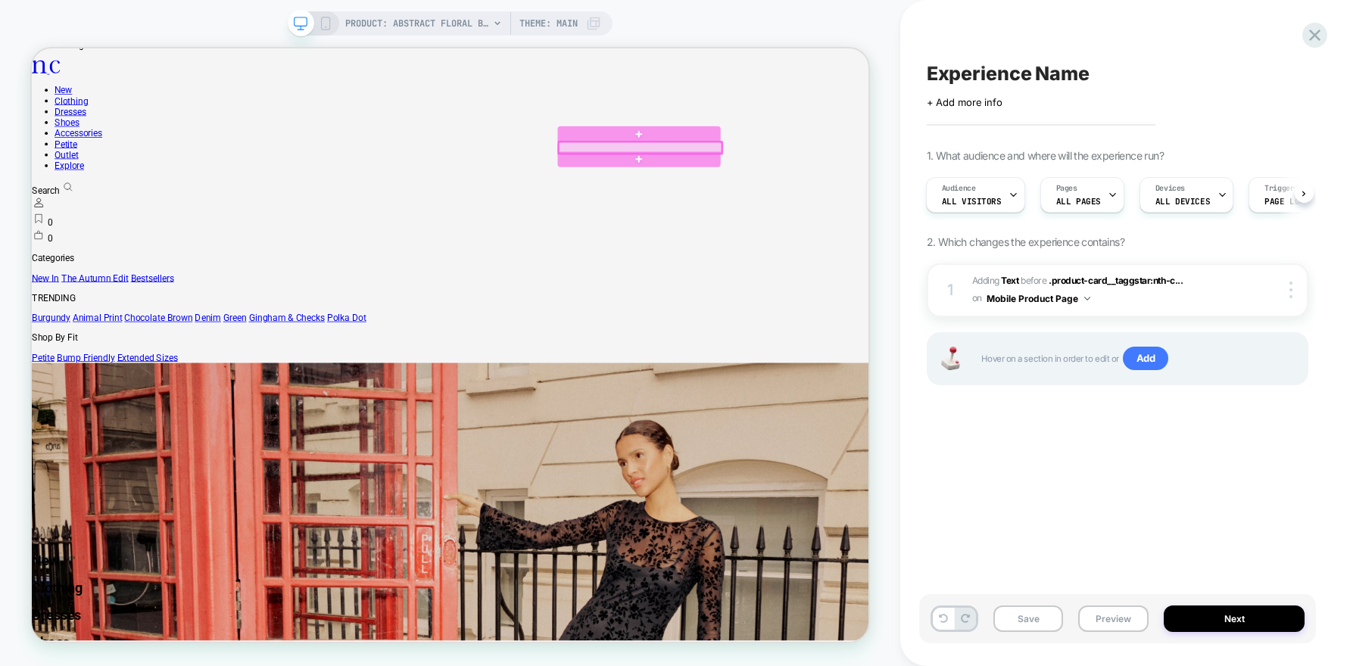
click at [810, 189] on div at bounding box center [842, 180] width 217 height 15
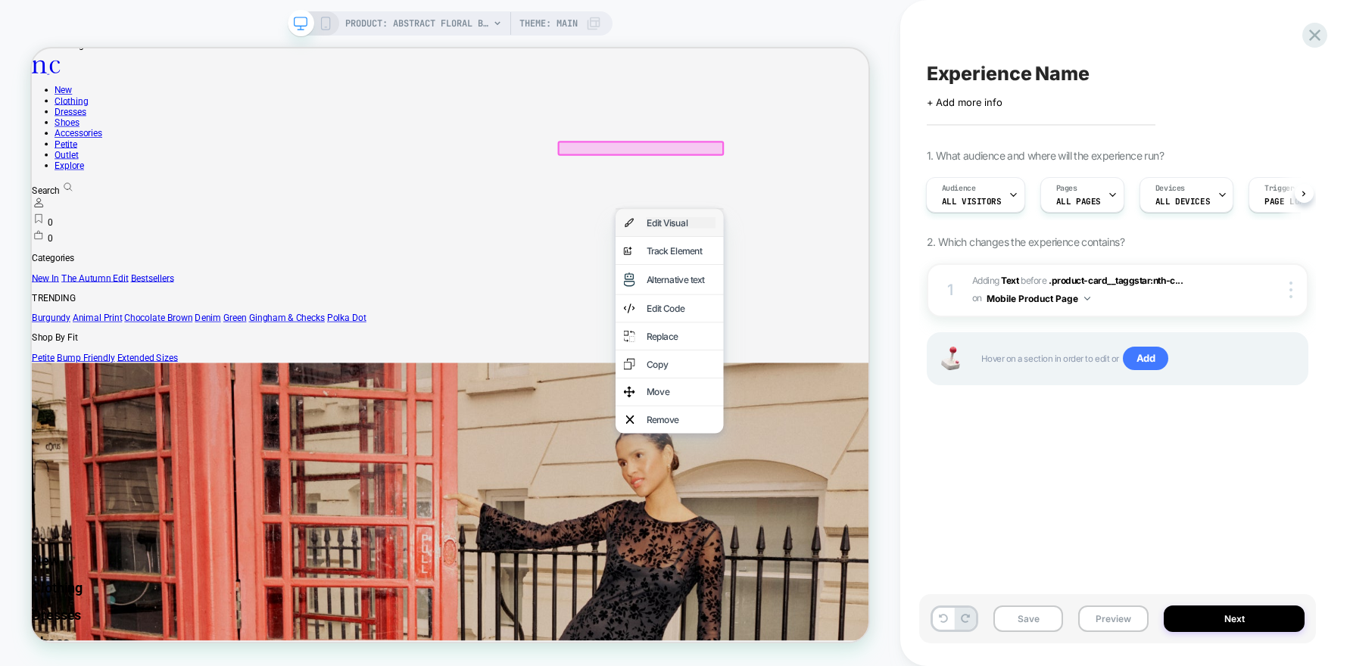
click at [877, 278] on div "Edit Visual" at bounding box center [897, 280] width 92 height 15
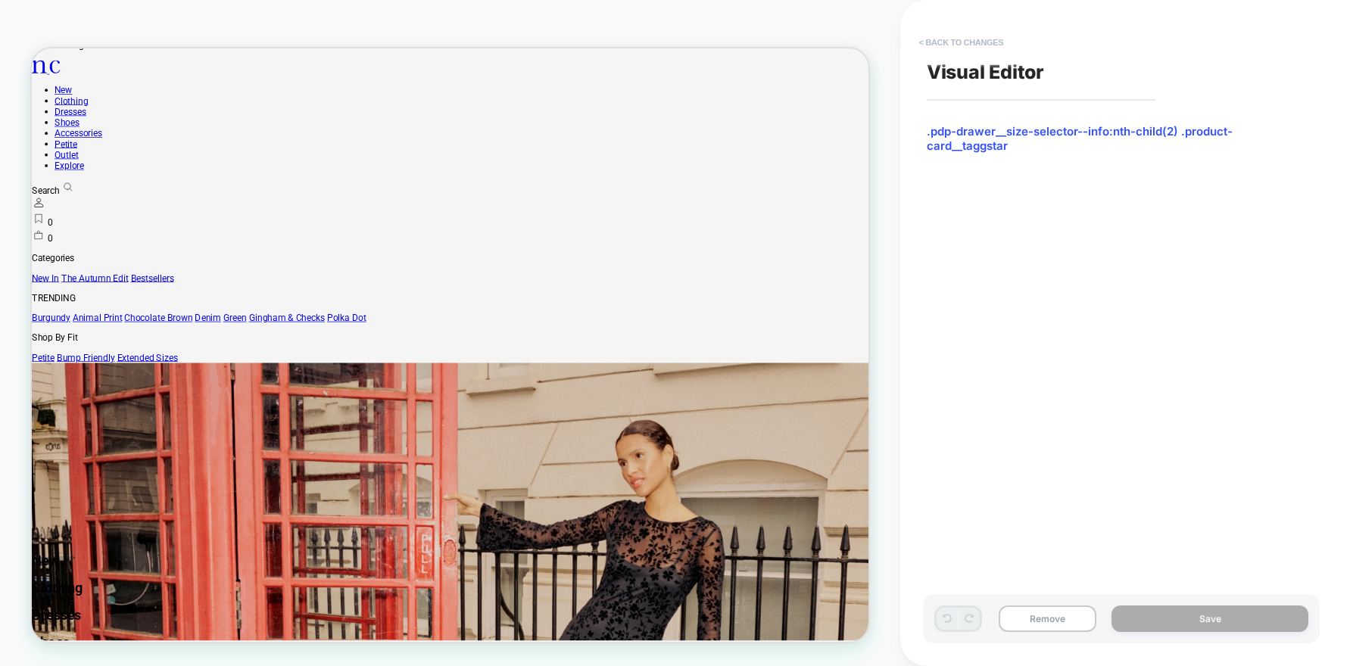
click at [926, 46] on button "< Back to changes" at bounding box center [961, 42] width 100 height 24
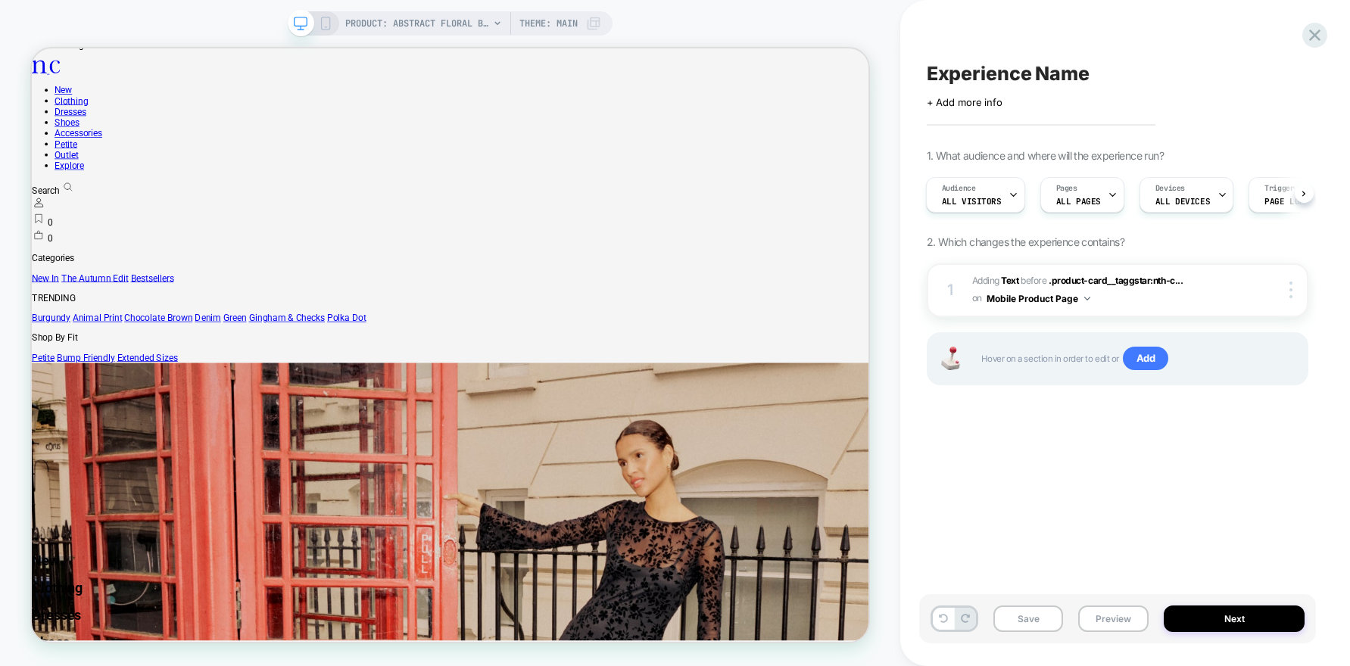
click at [323, 20] on icon at bounding box center [326, 24] width 14 height 14
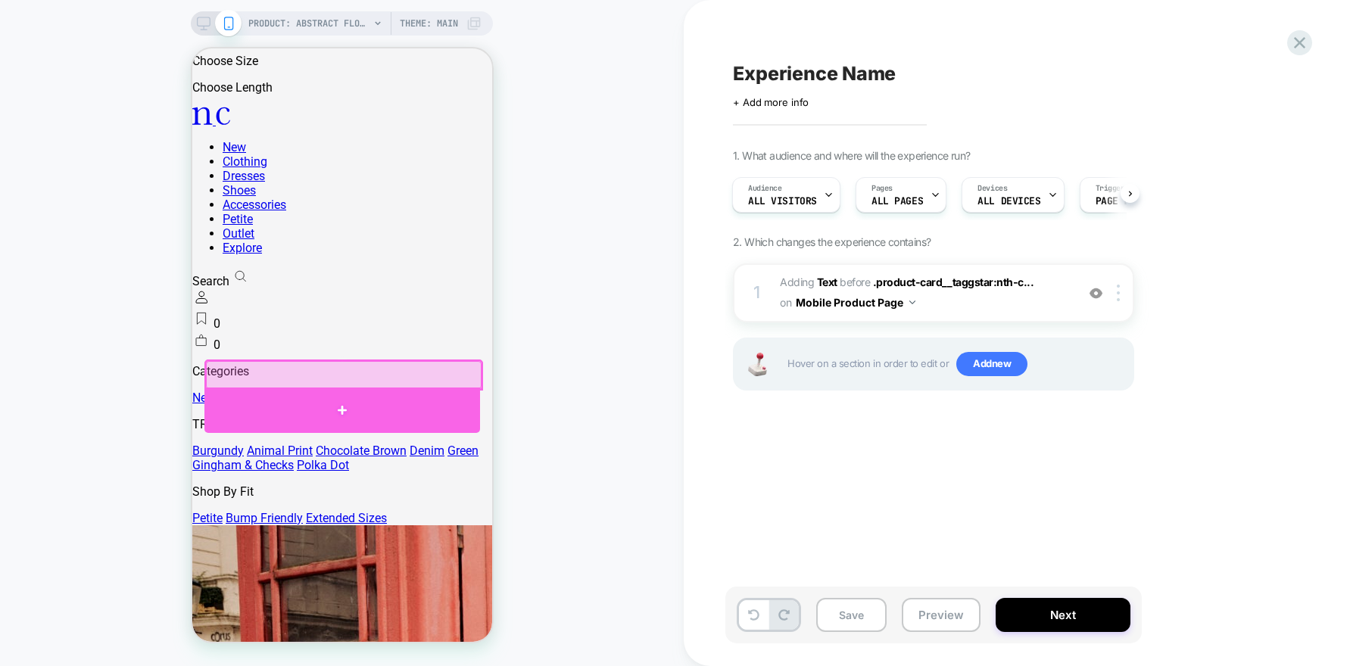
click at [339, 422] on div at bounding box center [342, 410] width 276 height 45
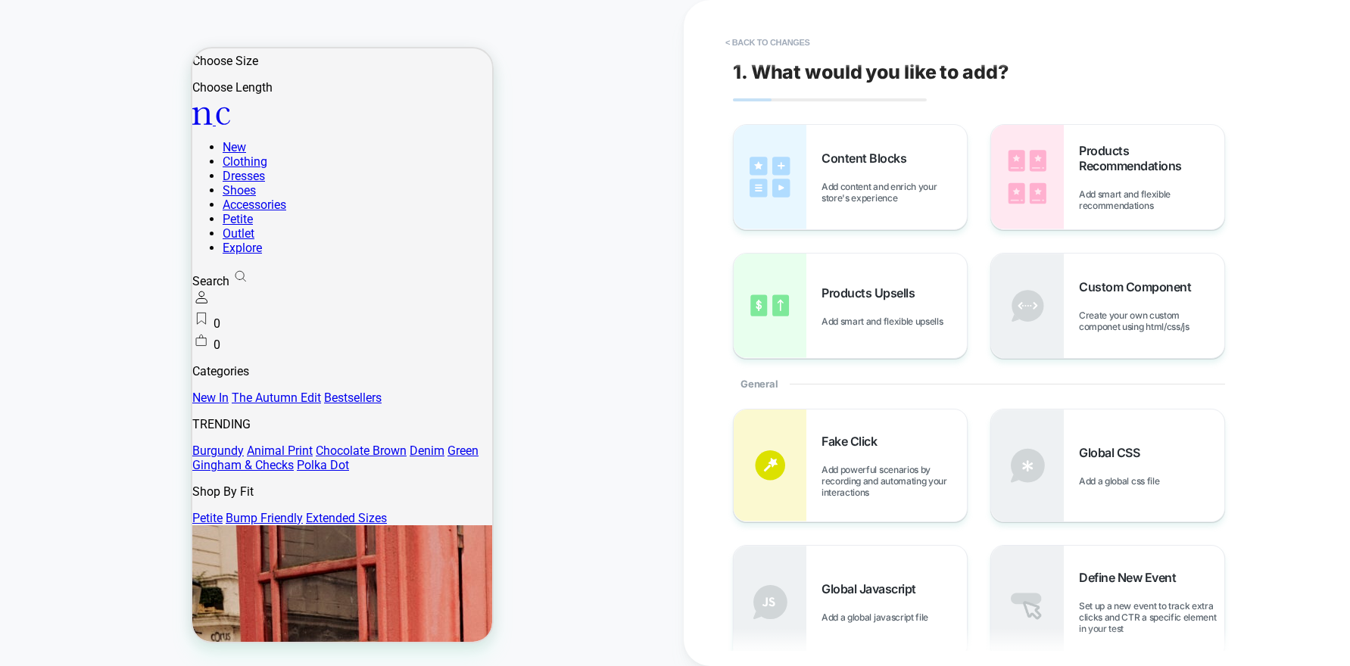
click at [805, 167] on img at bounding box center [770, 177] width 73 height 104
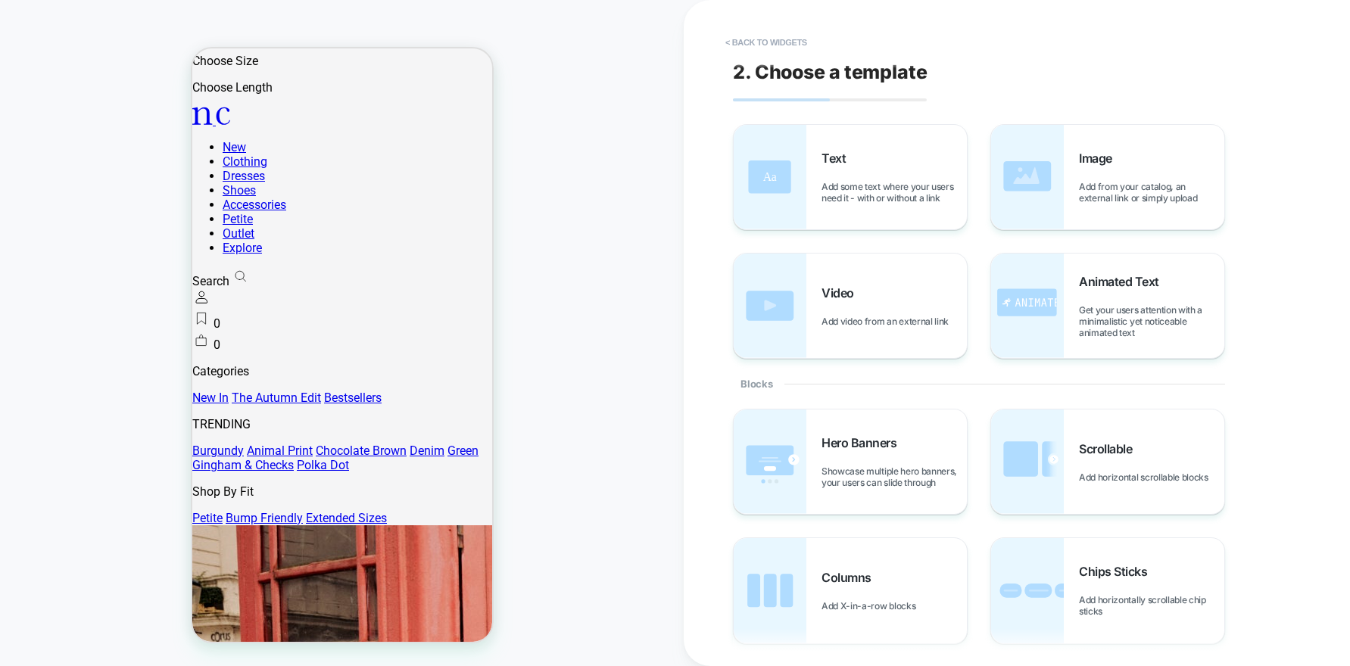
click at [777, 207] on img at bounding box center [770, 177] width 73 height 104
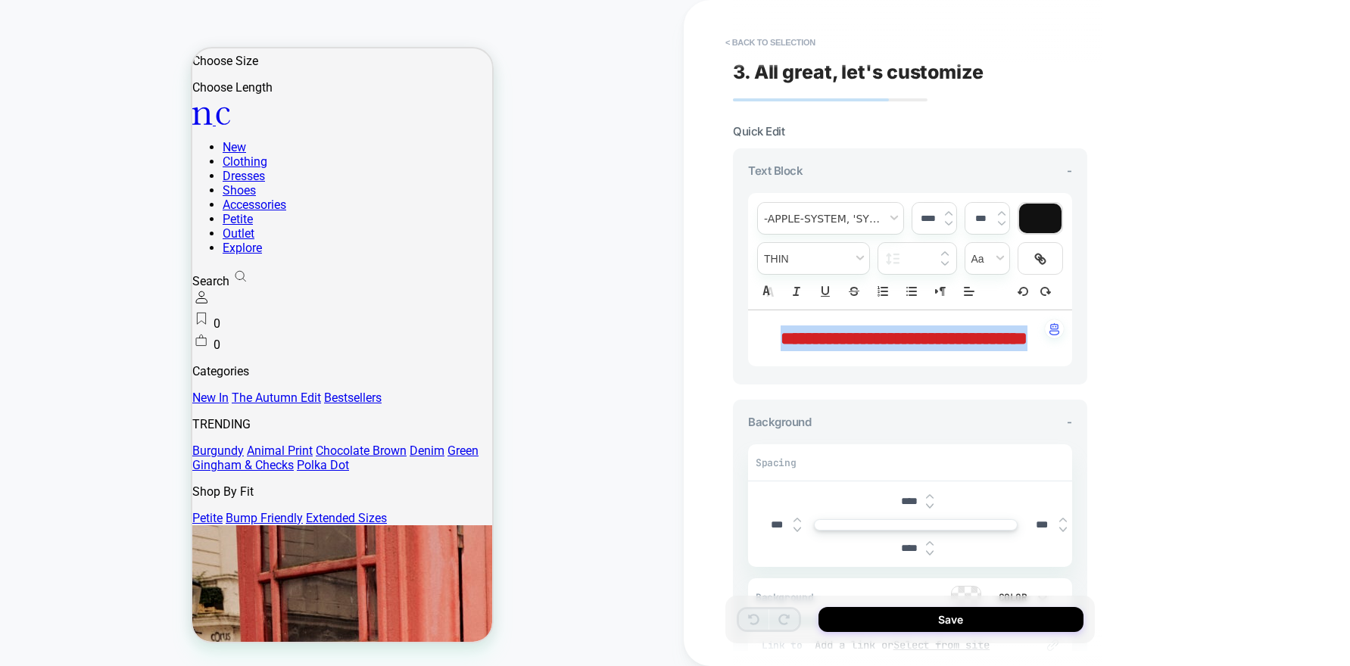
drag, startPoint x: 955, startPoint y: 363, endPoint x: 747, endPoint y: 330, distance: 210.0
click at [748, 330] on div "**********" at bounding box center [910, 338] width 324 height 56
drag, startPoint x: 943, startPoint y: 364, endPoint x: 745, endPoint y: 307, distance: 205.6
click at [745, 307] on div "**********" at bounding box center [910, 266] width 354 height 236
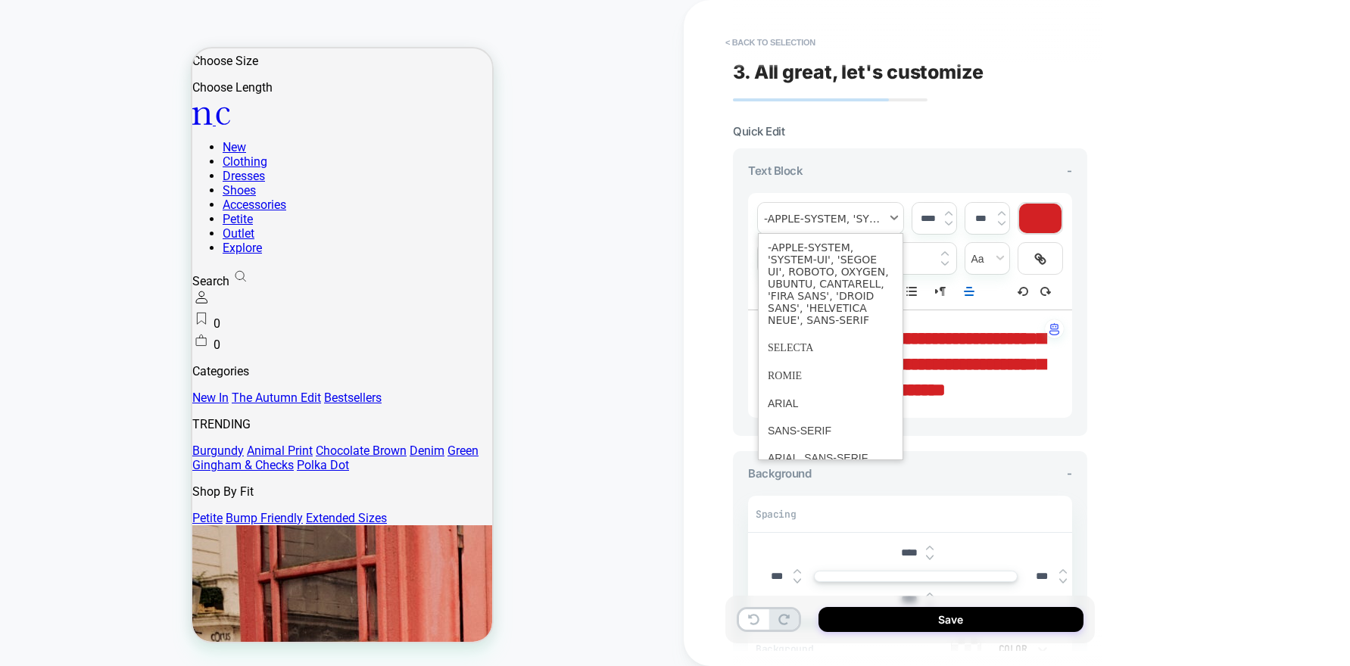
click at [845, 223] on span "font" at bounding box center [830, 218] width 145 height 31
click at [796, 378] on span "font" at bounding box center [831, 376] width 126 height 28
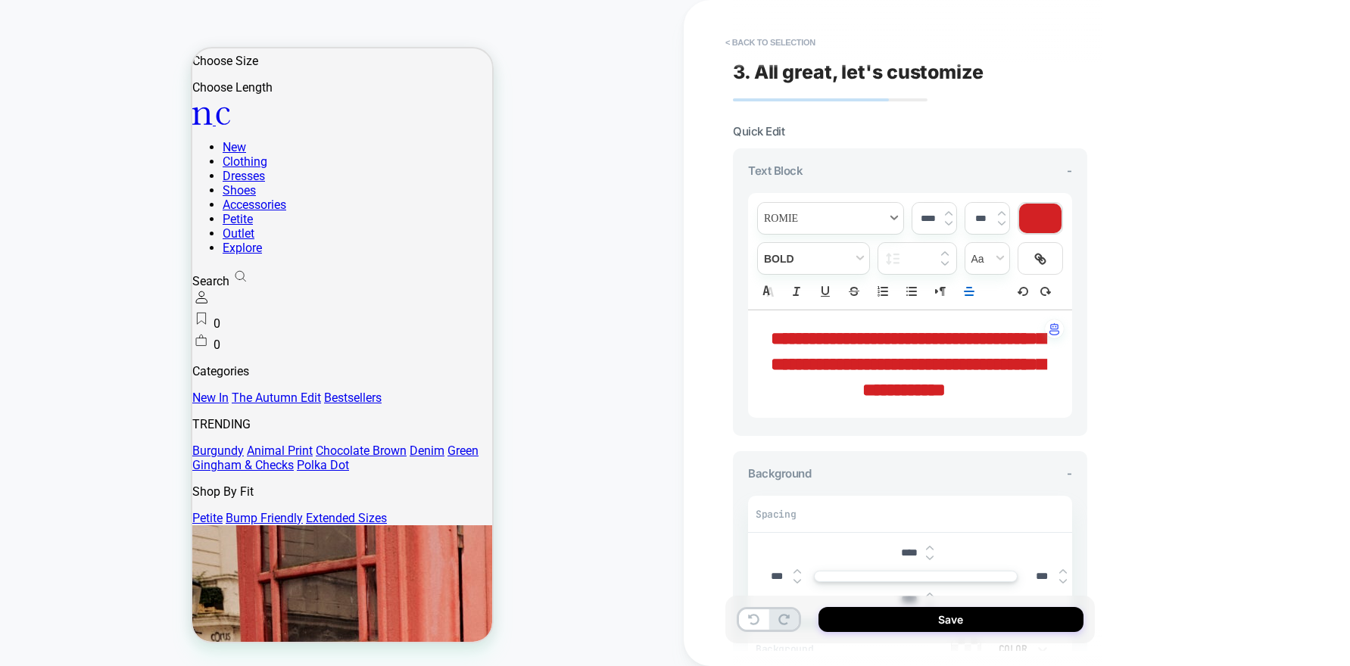
click at [814, 217] on span "font" at bounding box center [830, 218] width 145 height 31
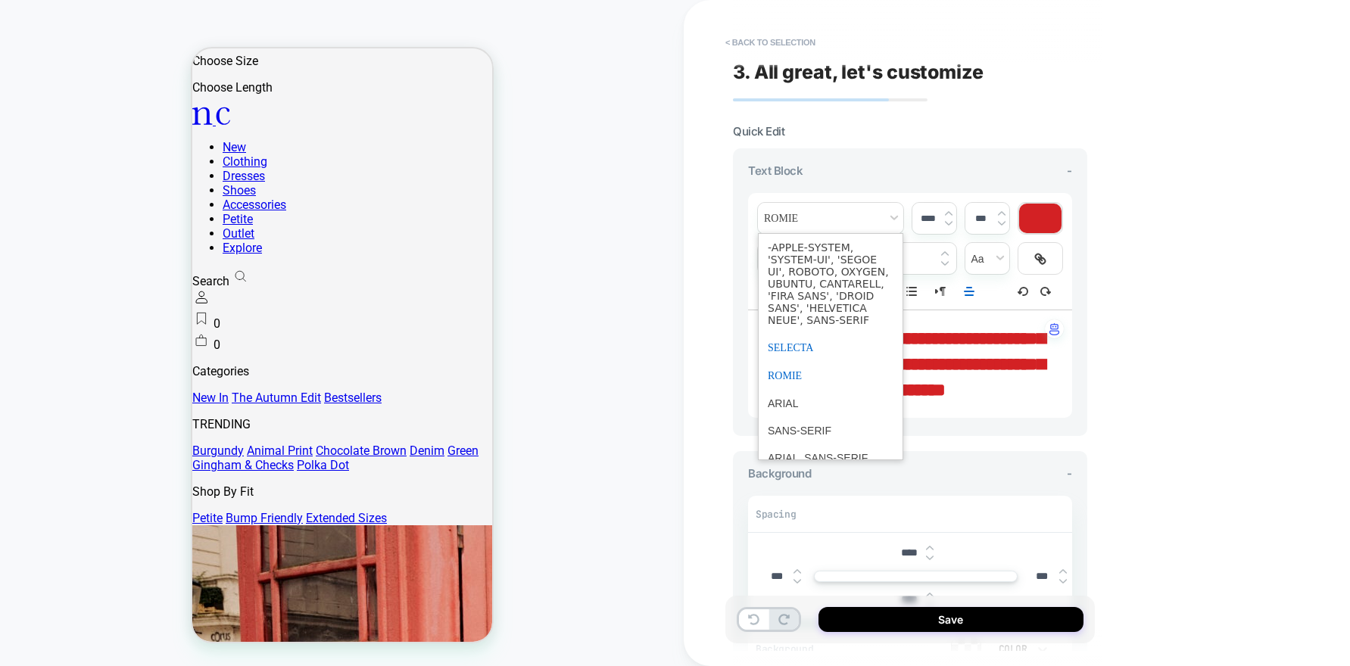
click at [792, 343] on span "font" at bounding box center [831, 348] width 126 height 28
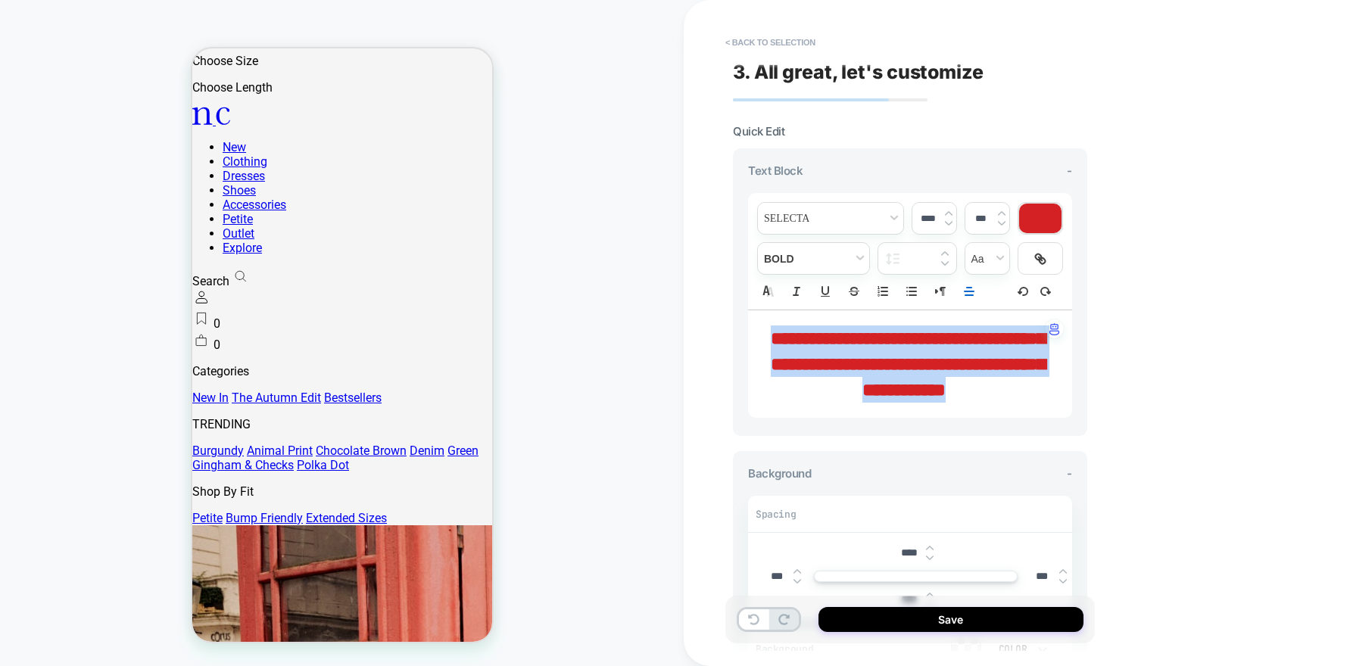
drag, startPoint x: 931, startPoint y: 421, endPoint x: 767, endPoint y: 342, distance: 182.2
click at [767, 342] on p "**********" at bounding box center [904, 364] width 282 height 77
click at [815, 275] on div "**********" at bounding box center [910, 251] width 324 height 117
click at [821, 270] on span "fontWeight" at bounding box center [813, 258] width 111 height 31
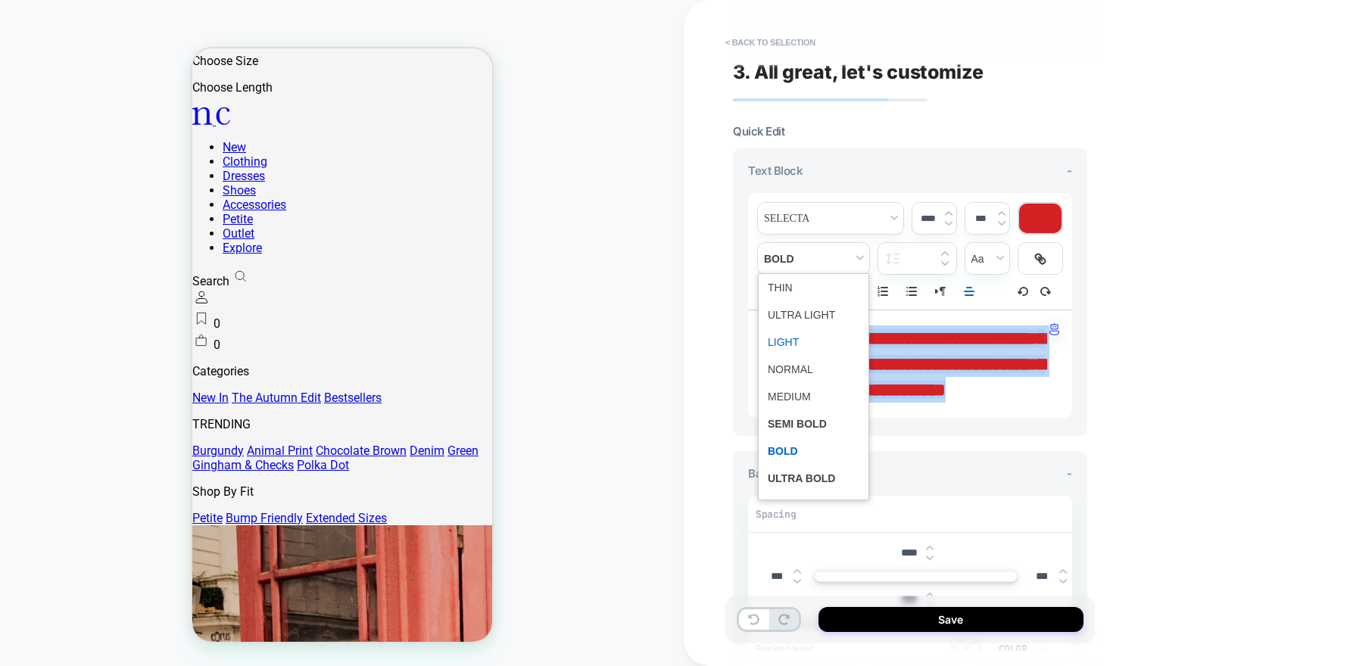
click at [793, 338] on span "fontWeight" at bounding box center [814, 342] width 92 height 27
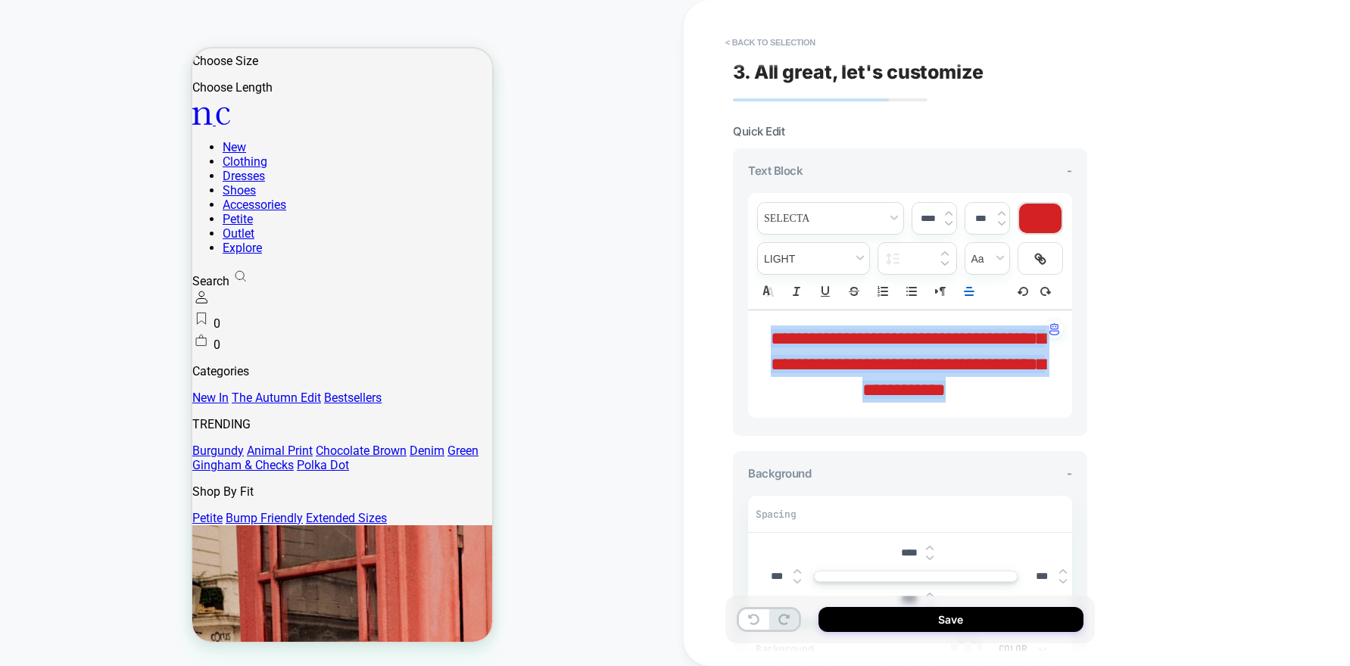
type input "****"
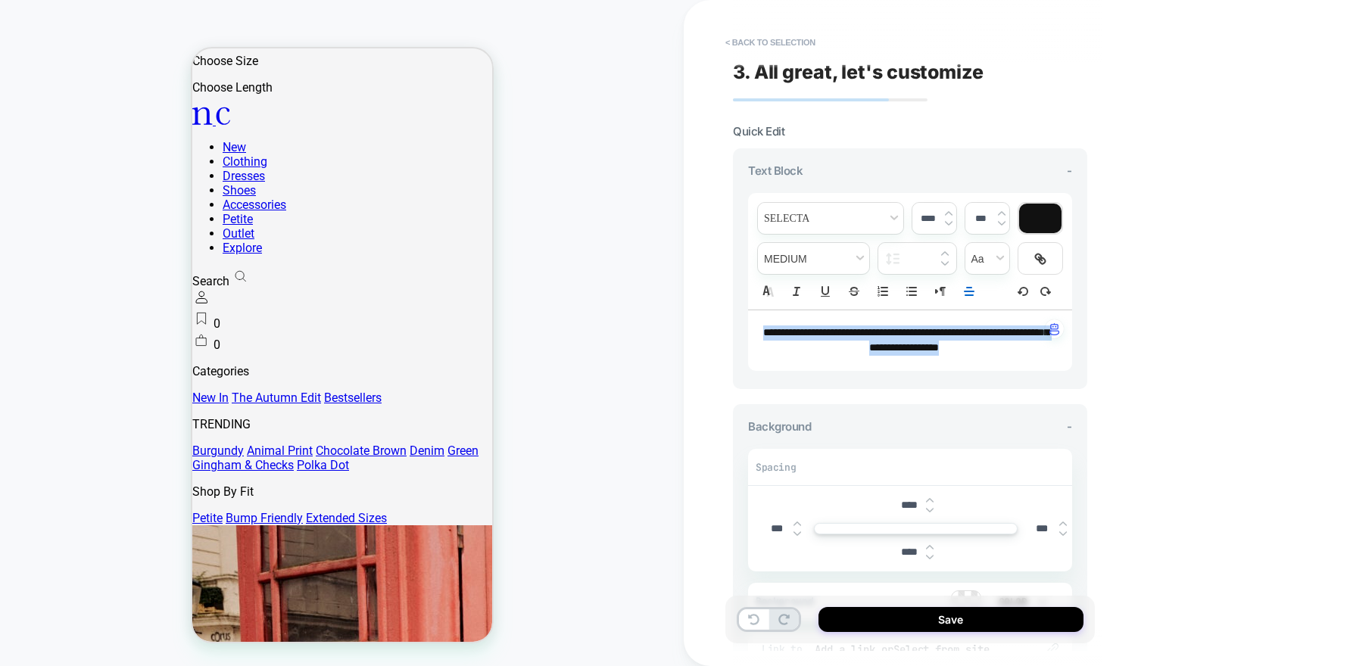
drag, startPoint x: 988, startPoint y: 343, endPoint x: 700, endPoint y: 305, distance: 290.9
click at [700, 305] on div "**********" at bounding box center [1017, 333] width 666 height 666
click at [804, 256] on span "fontWeight" at bounding box center [813, 258] width 111 height 31
click at [795, 343] on span "fontWeight" at bounding box center [814, 342] width 92 height 27
click at [965, 291] on icon "Align" at bounding box center [969, 292] width 14 height 14
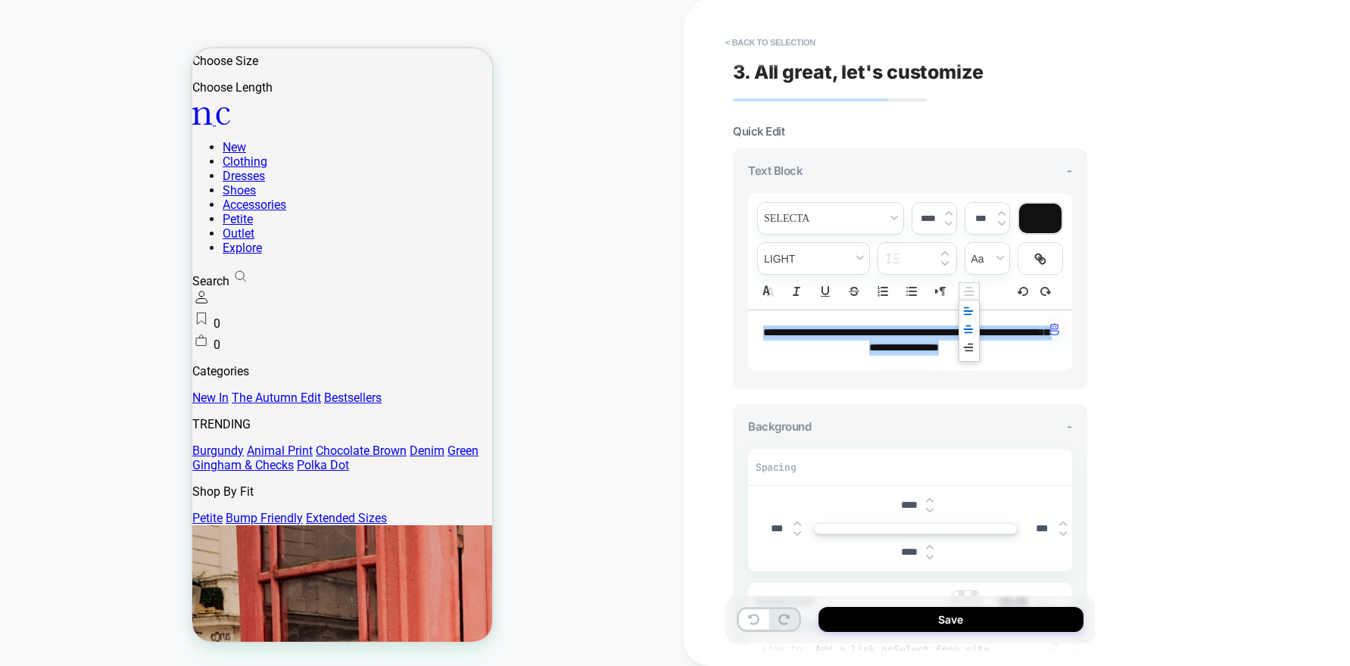
click at [968, 306] on icon "Align" at bounding box center [968, 311] width 12 height 12
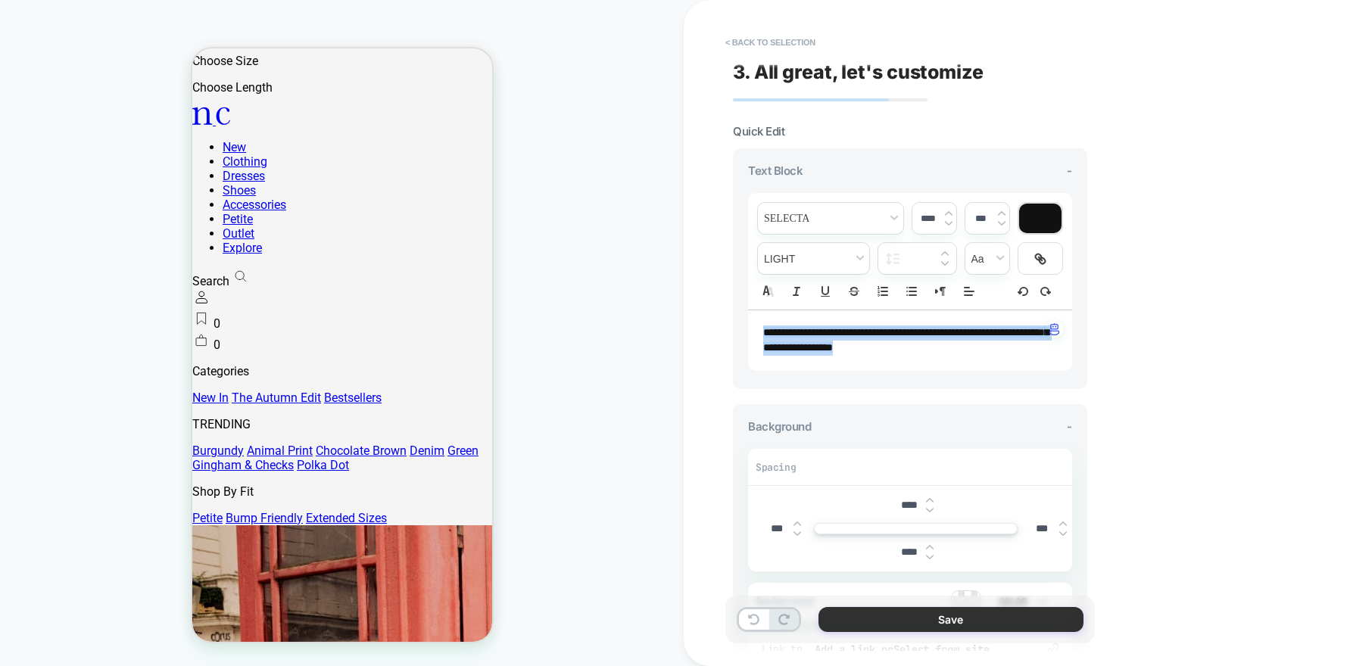
click at [879, 620] on button "Save" at bounding box center [950, 619] width 265 height 25
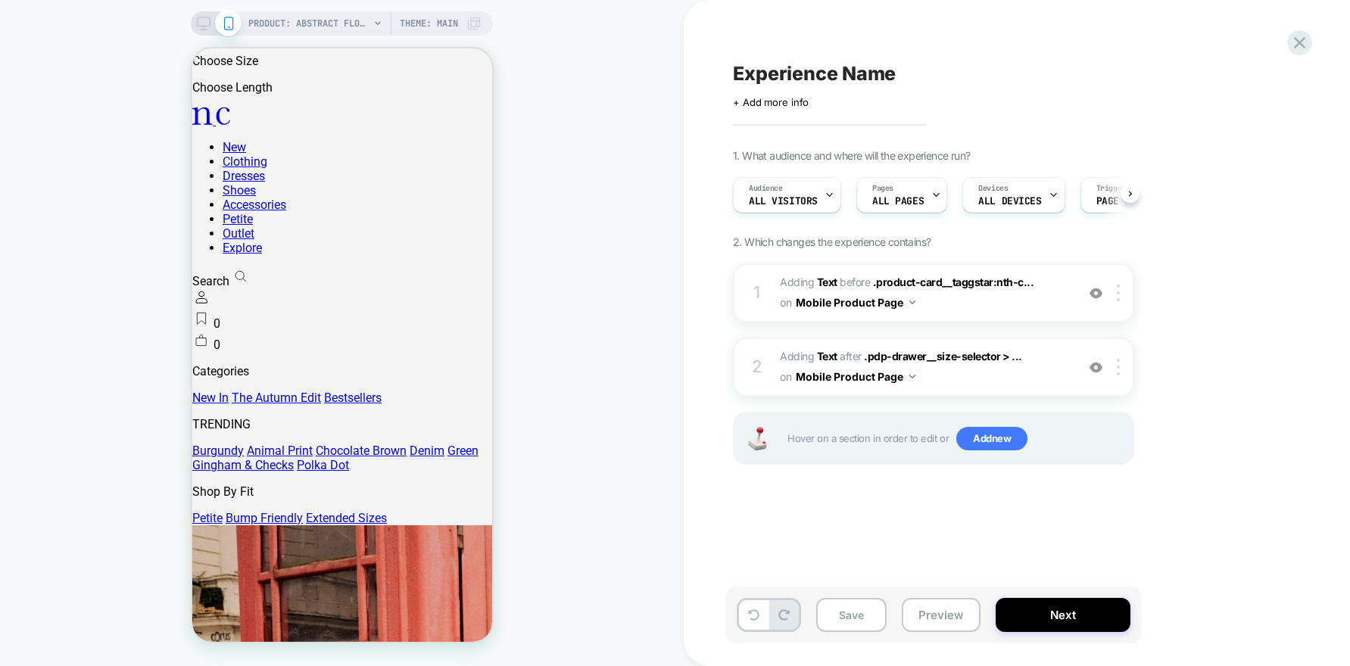
scroll to position [0, 1]
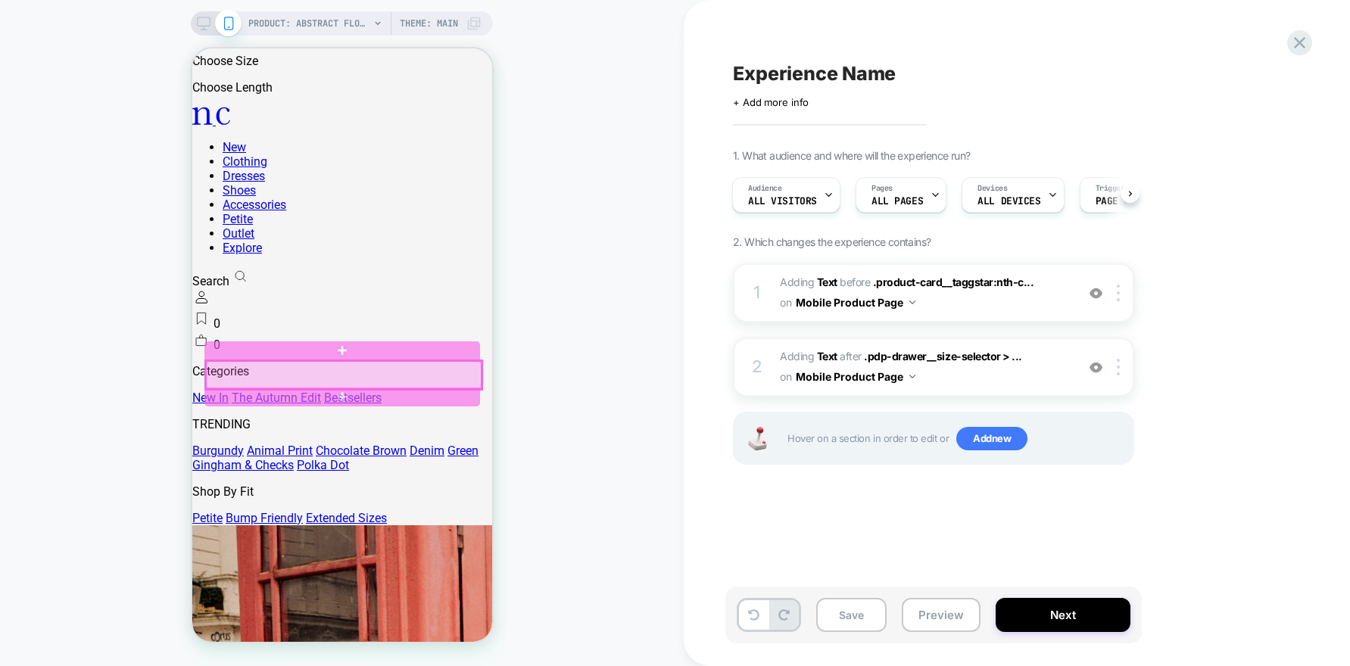
click at [348, 387] on div at bounding box center [343, 375] width 276 height 28
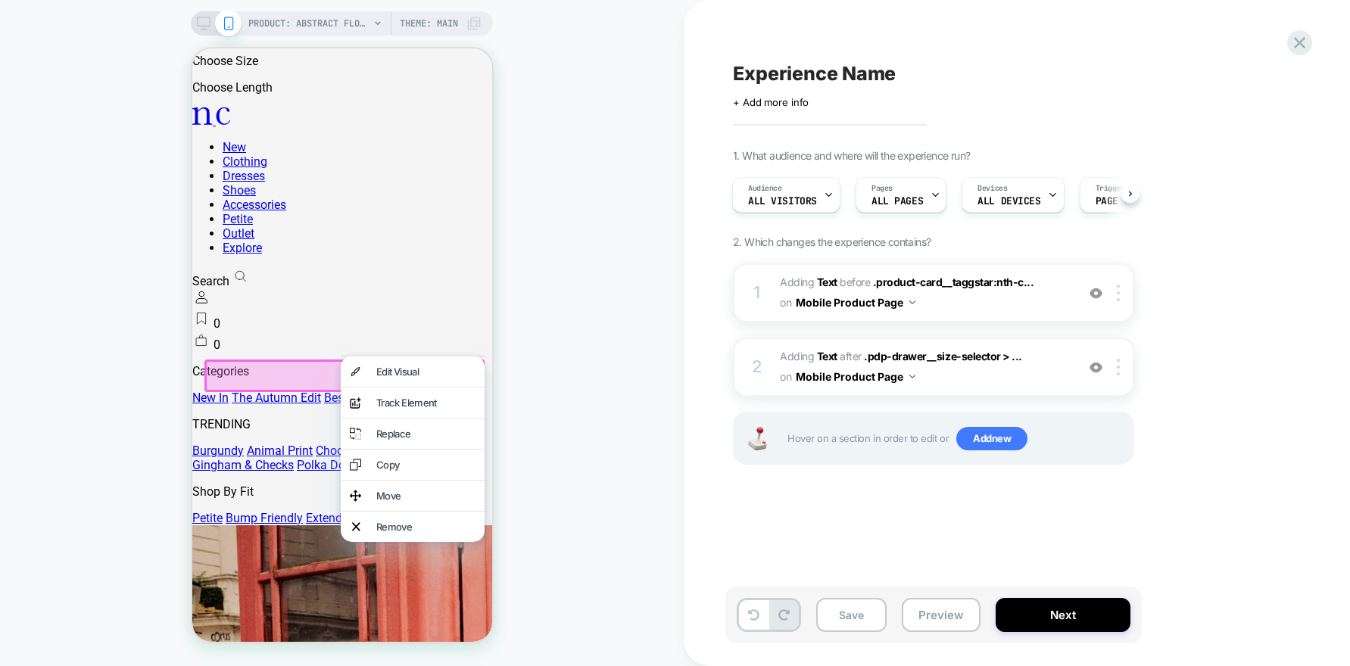
click at [561, 391] on div "PRODUCT: Abstract Floral Bandeau Felicity Midi Dress [d250633mlt] PRODUCT: Abst…" at bounding box center [342, 333] width 684 height 636
click at [613, 316] on div "PRODUCT: Abstract Floral Bandeau Felicity Midi Dress [d250633mlt] PRODUCT: Abst…" at bounding box center [342, 333] width 684 height 636
click at [1081, 317] on div "1 #_loomi_addon_1760013034250 Adding Text BEFORE .product-card__taggstar:nth-c.…" at bounding box center [933, 292] width 401 height 59
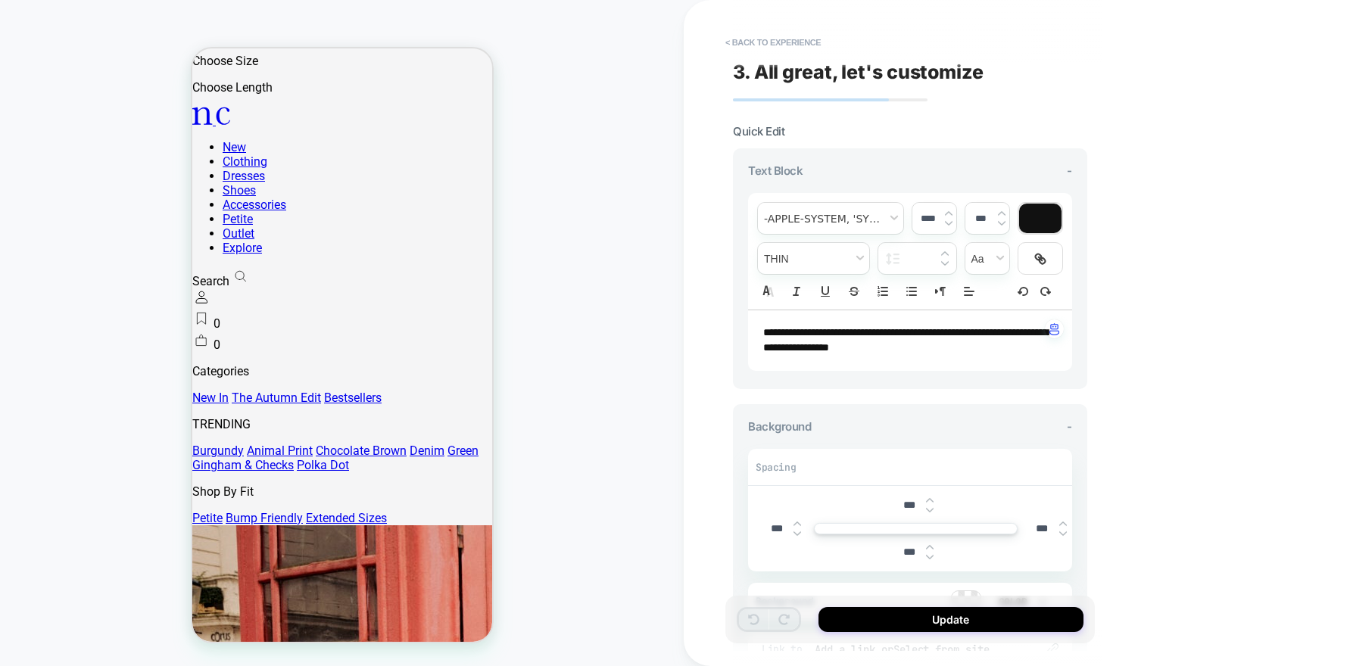
click at [735, 34] on button "< Back to experience" at bounding box center [773, 42] width 111 height 24
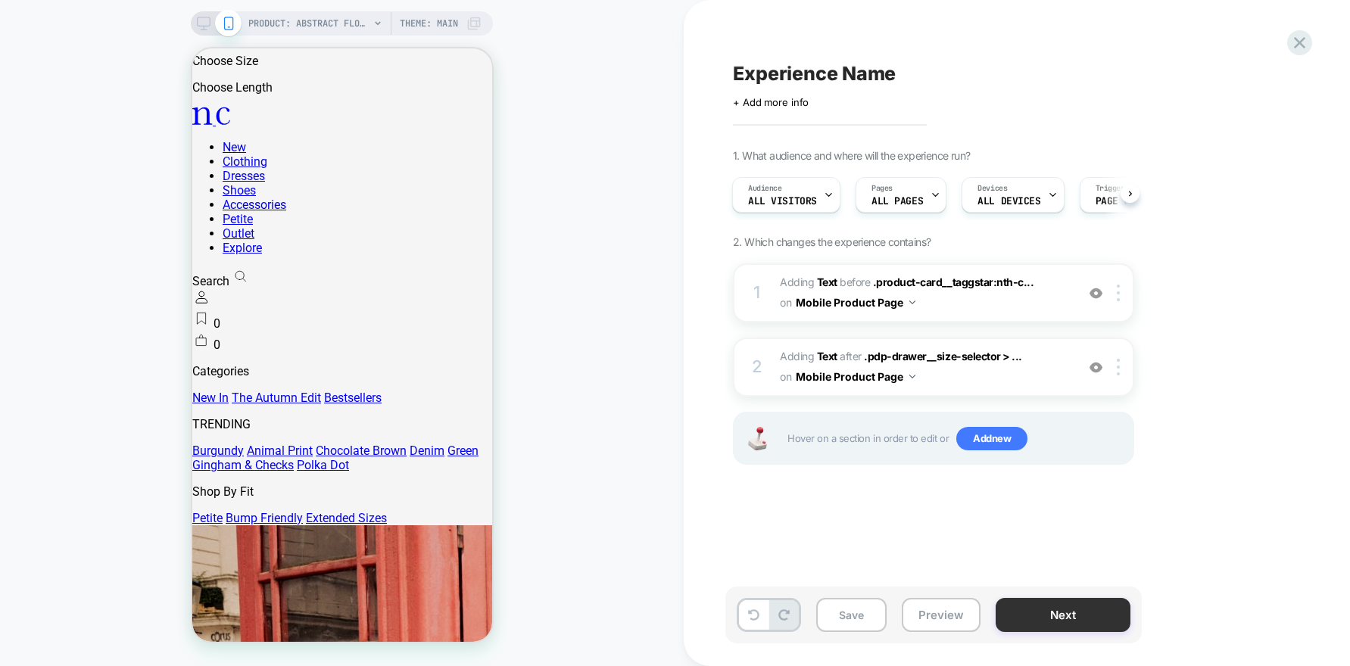
click at [1047, 624] on button "Next" at bounding box center [1063, 615] width 135 height 34
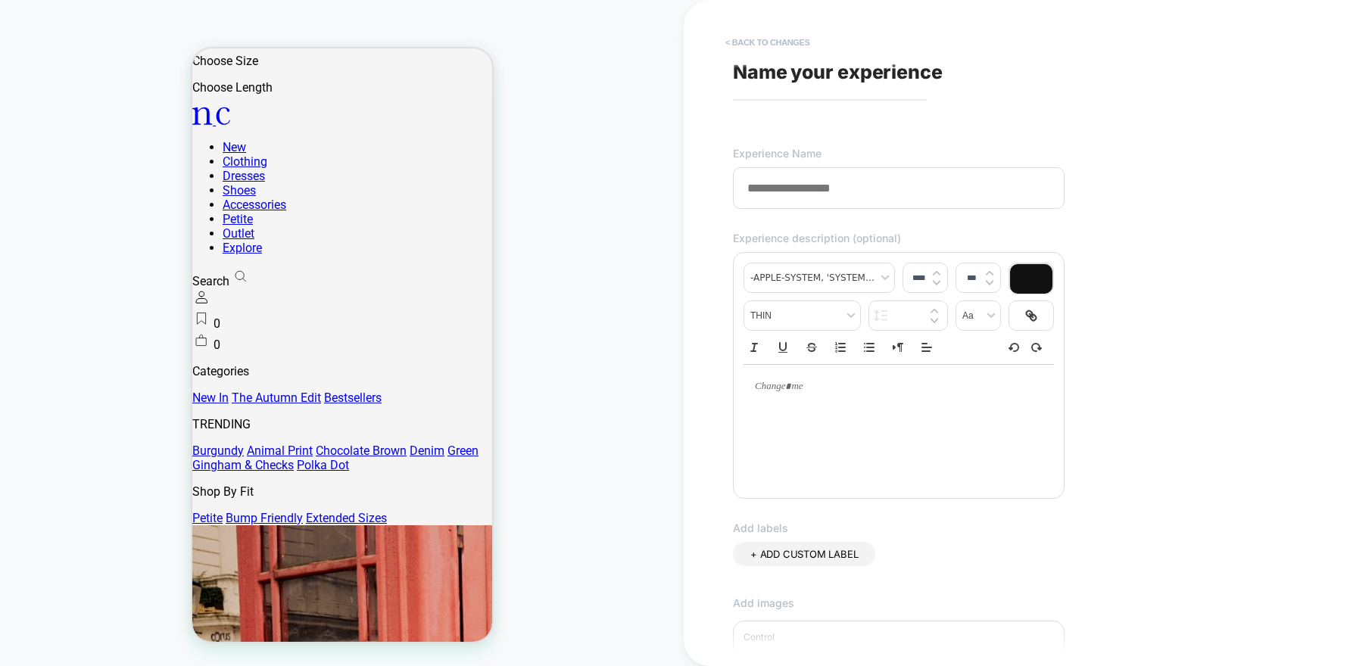
click at [744, 40] on button "< Back to changes" at bounding box center [768, 42] width 100 height 24
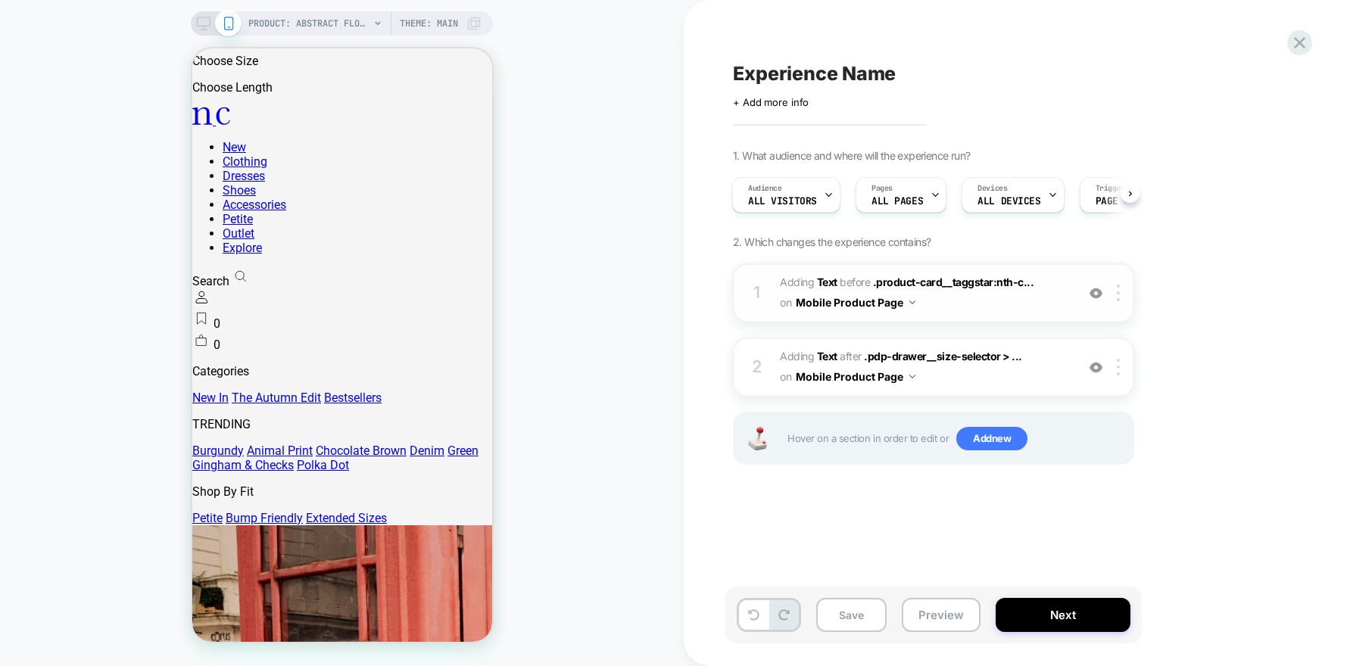
click at [1060, 288] on span "#_loomi_addon_1760013034250 Adding Text BEFORE .product-card__taggstar:nth-c...…" at bounding box center [924, 293] width 288 height 41
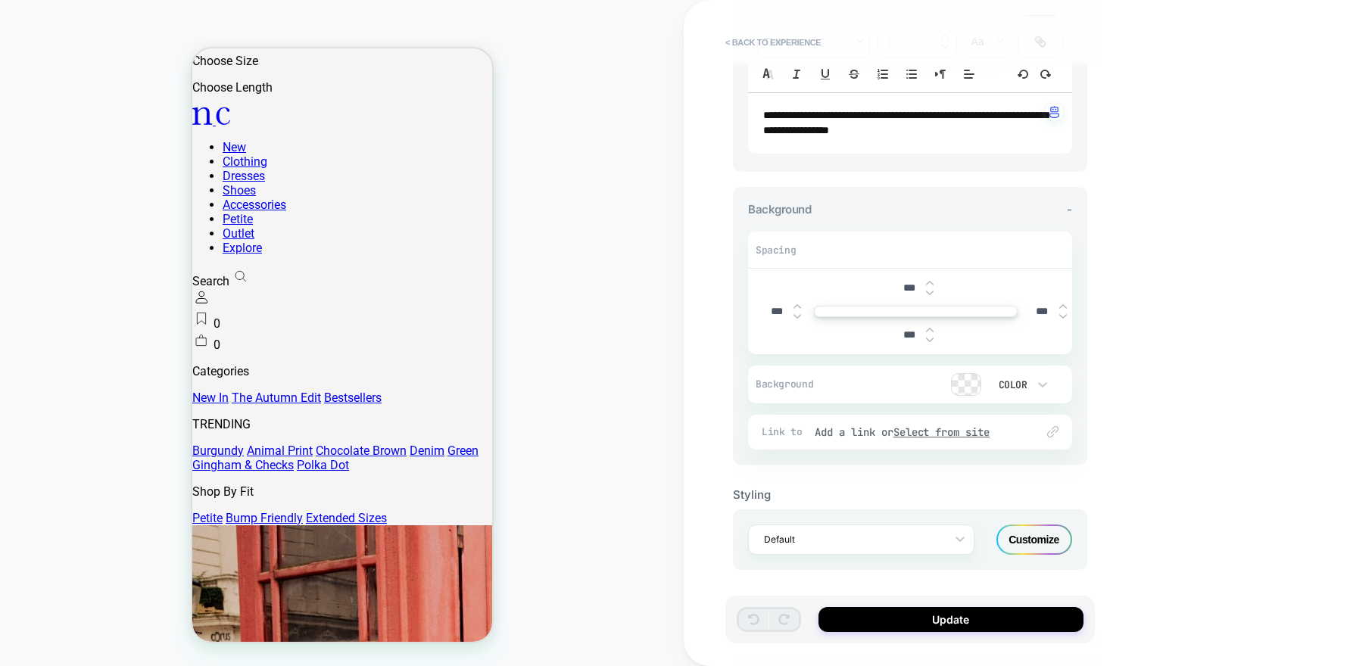
scroll to position [0, 0]
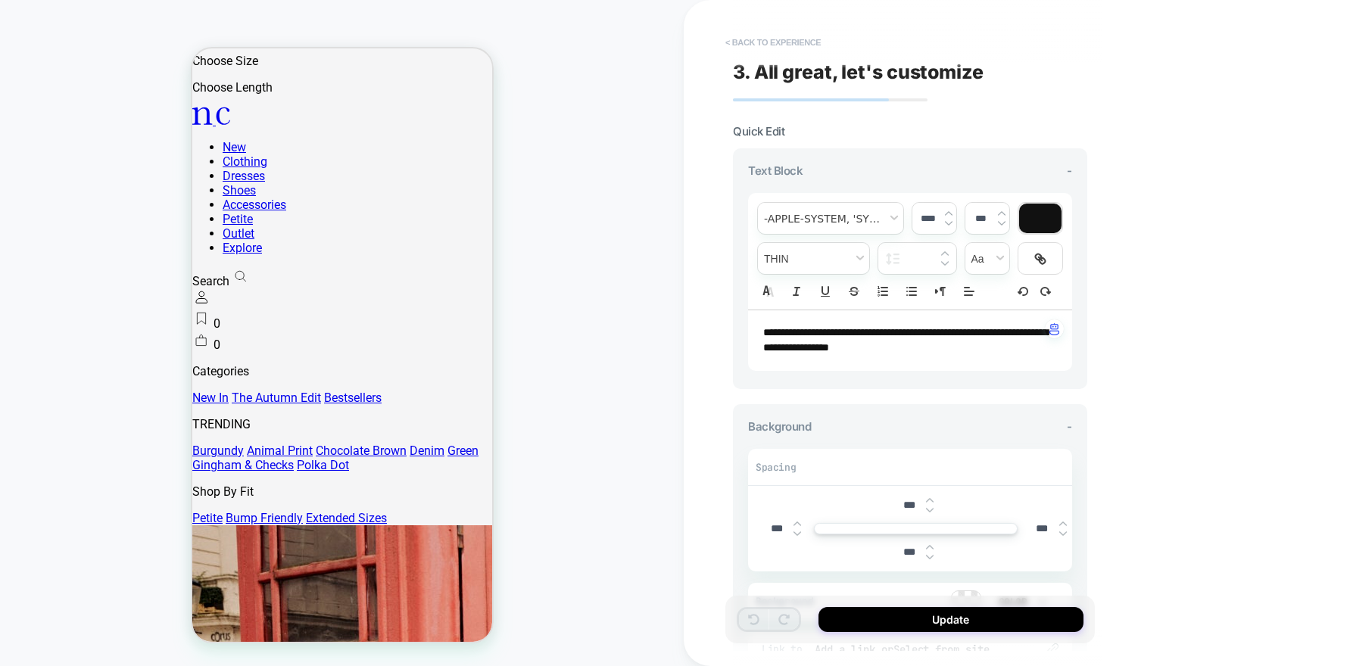
click at [742, 32] on button "< Back to experience" at bounding box center [773, 42] width 111 height 24
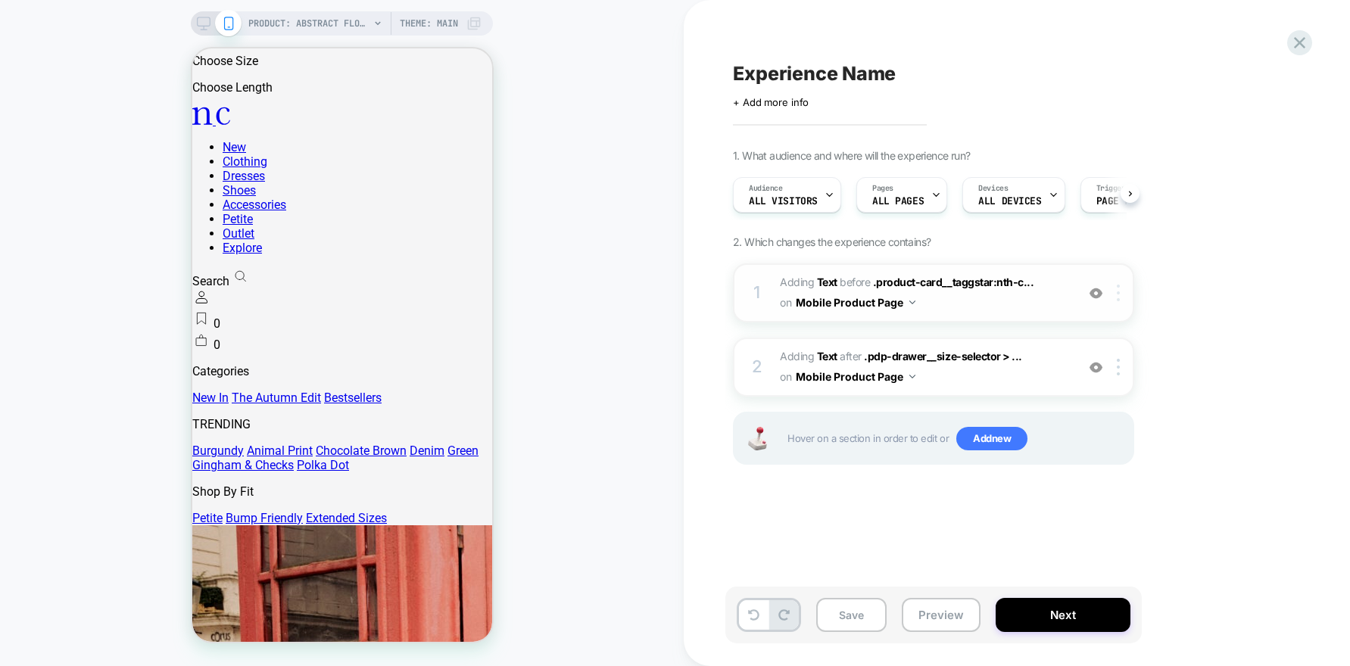
scroll to position [0, 1]
click at [1123, 289] on div at bounding box center [1120, 293] width 25 height 17
click at [1091, 294] on img at bounding box center [1095, 293] width 13 height 13
click at [1097, 360] on div at bounding box center [1095, 367] width 25 height 17
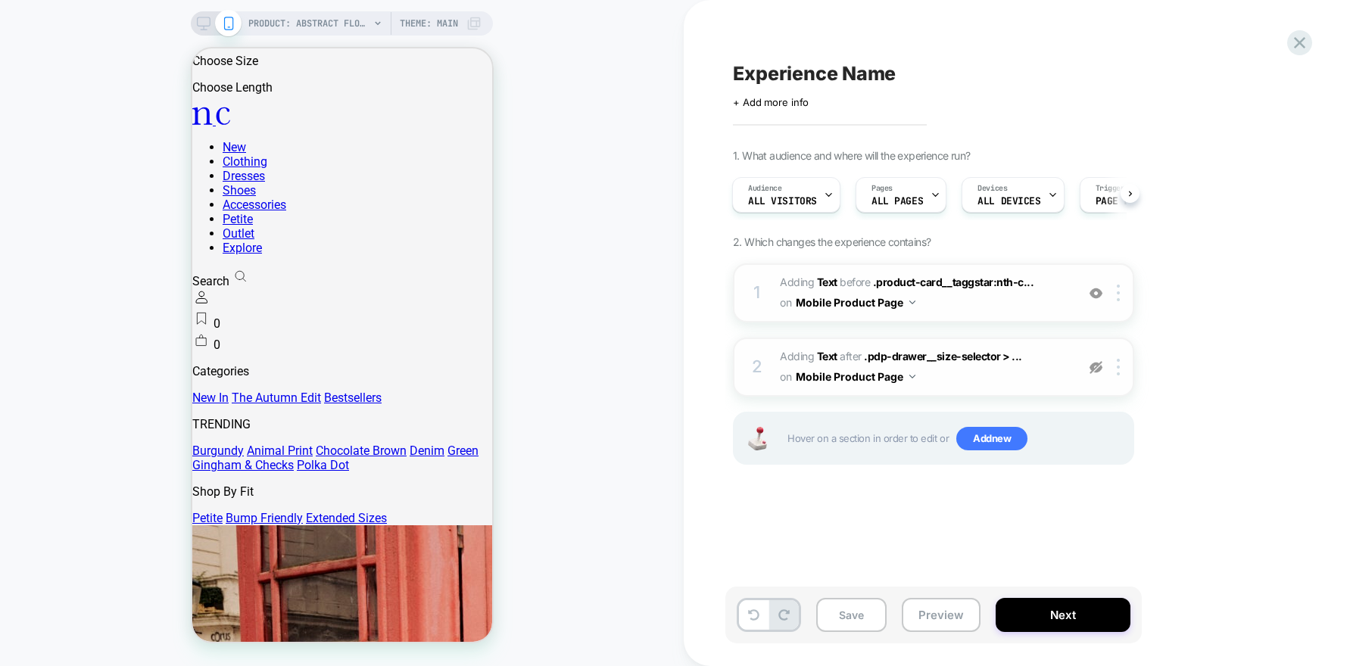
click at [1097, 360] on div at bounding box center [1095, 367] width 25 height 17
click at [1097, 291] on img at bounding box center [1095, 293] width 13 height 13
click at [1120, 292] on div at bounding box center [1120, 293] width 25 height 17
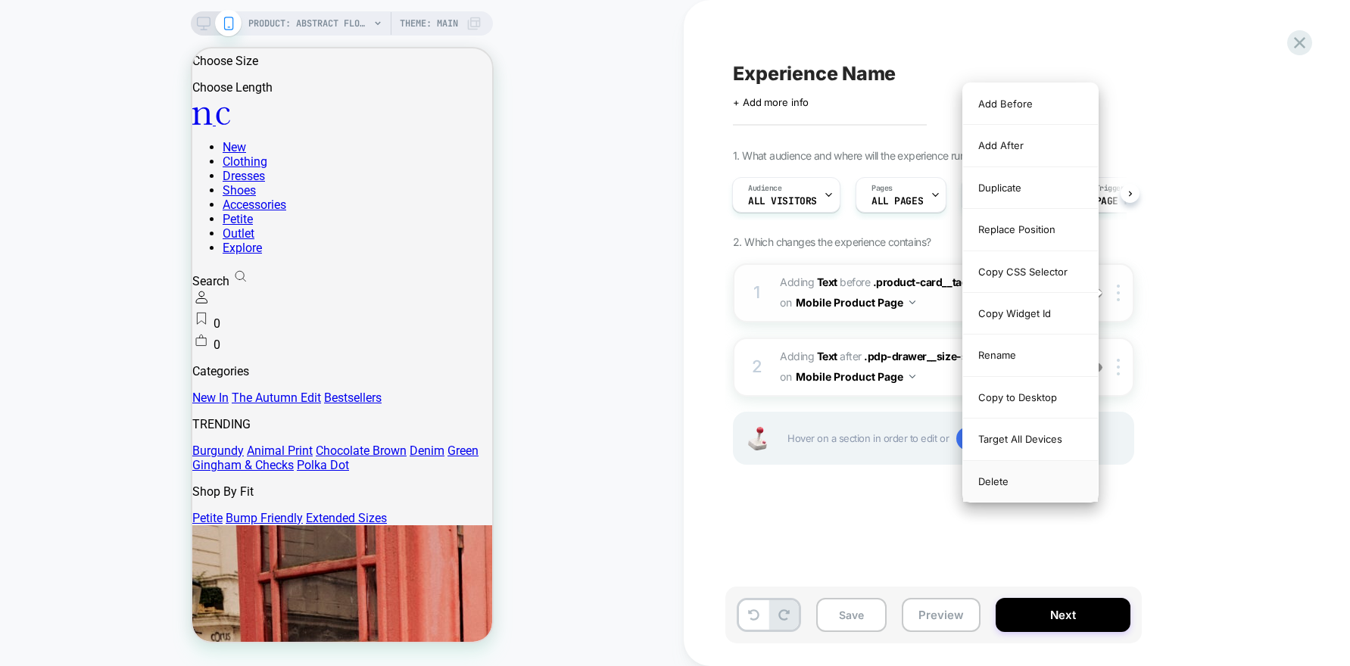
click at [1008, 485] on div "Delete" at bounding box center [1030, 481] width 135 height 41
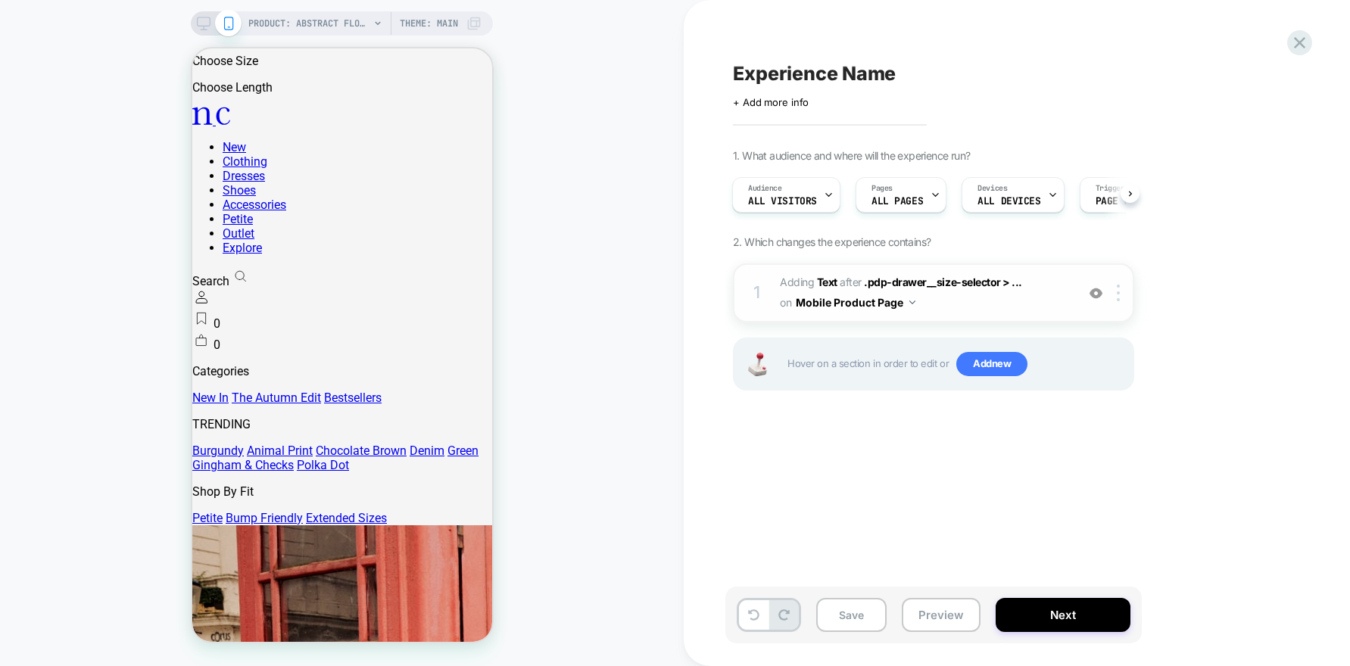
click at [1091, 292] on img at bounding box center [1095, 293] width 13 height 13
click at [1117, 291] on img at bounding box center [1118, 293] width 3 height 17
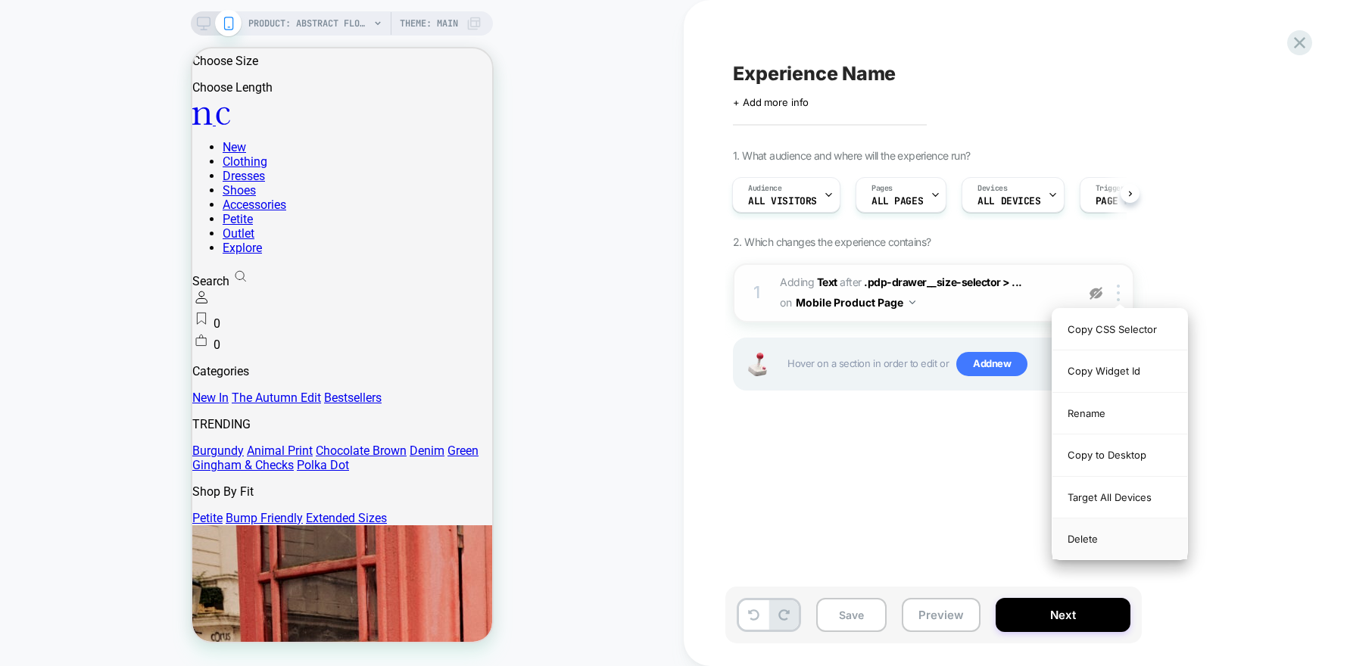
click at [1076, 537] on div "Delete" at bounding box center [1119, 539] width 135 height 41
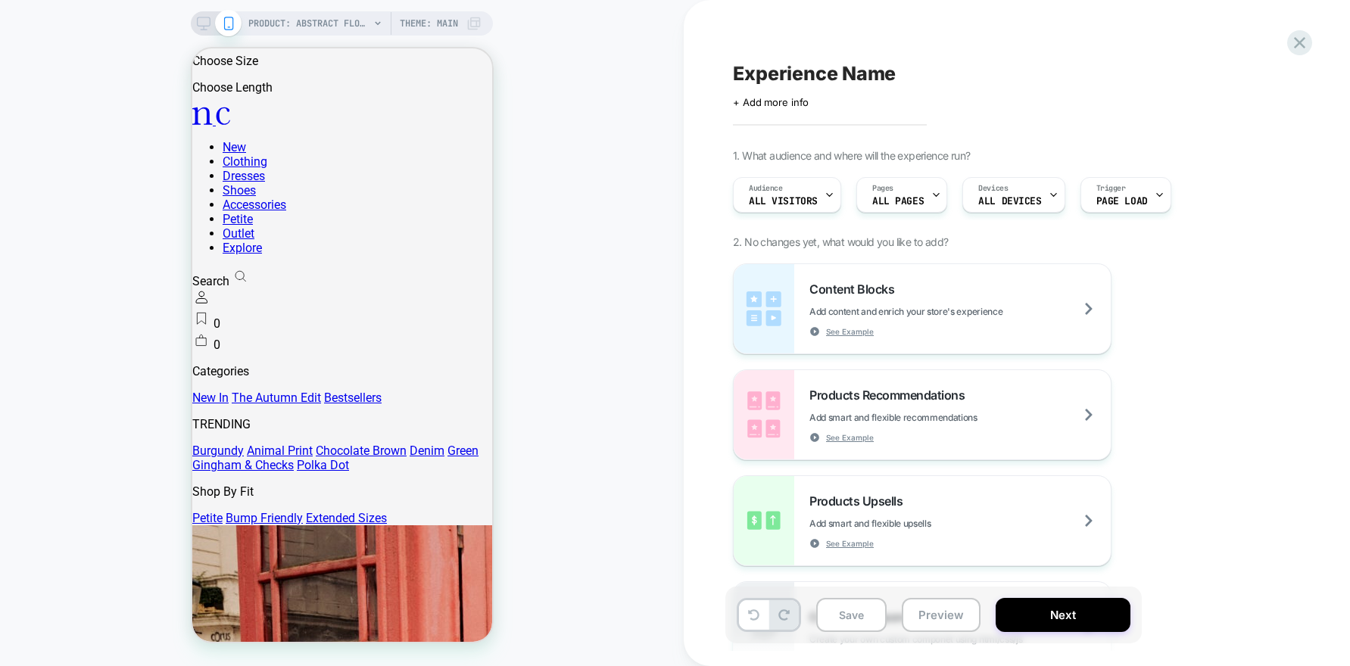
scroll to position [0, 0]
click at [606, 266] on div "PRODUCT: Abstract Floral Bandeau Felicity Midi Dress [d250633mlt] PRODUCT: Abst…" at bounding box center [342, 333] width 684 height 636
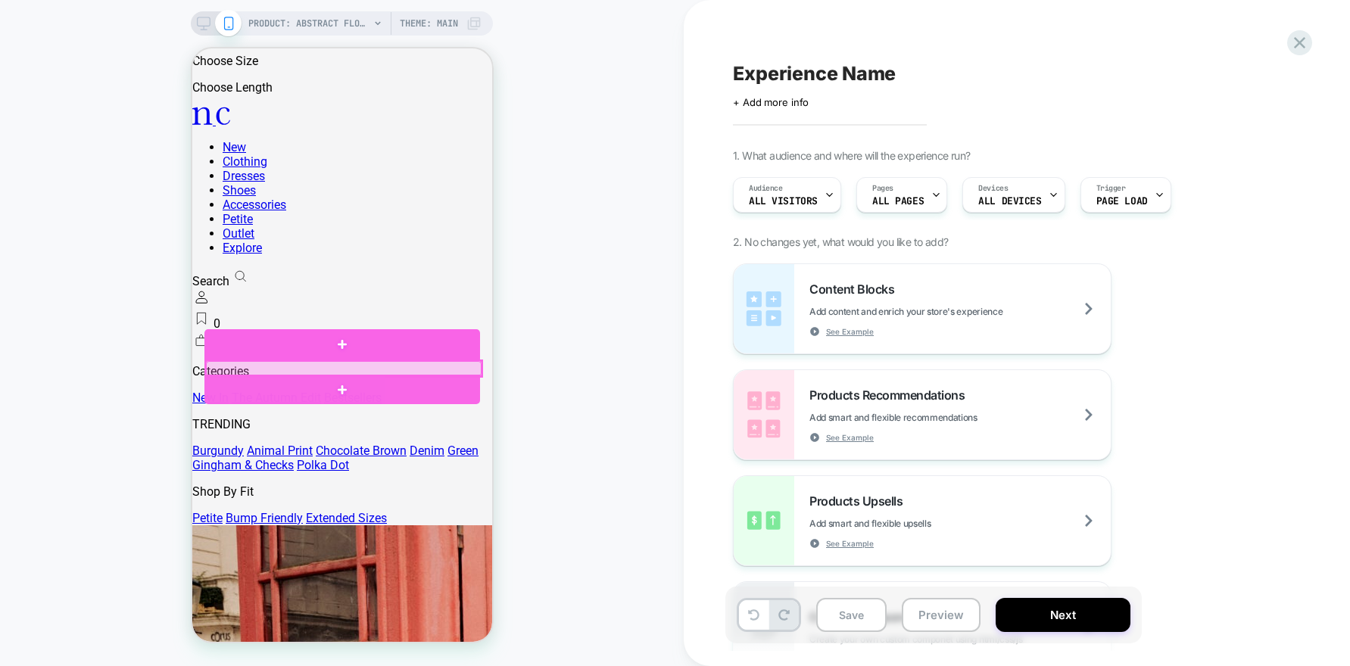
click at [342, 376] on div at bounding box center [343, 368] width 276 height 15
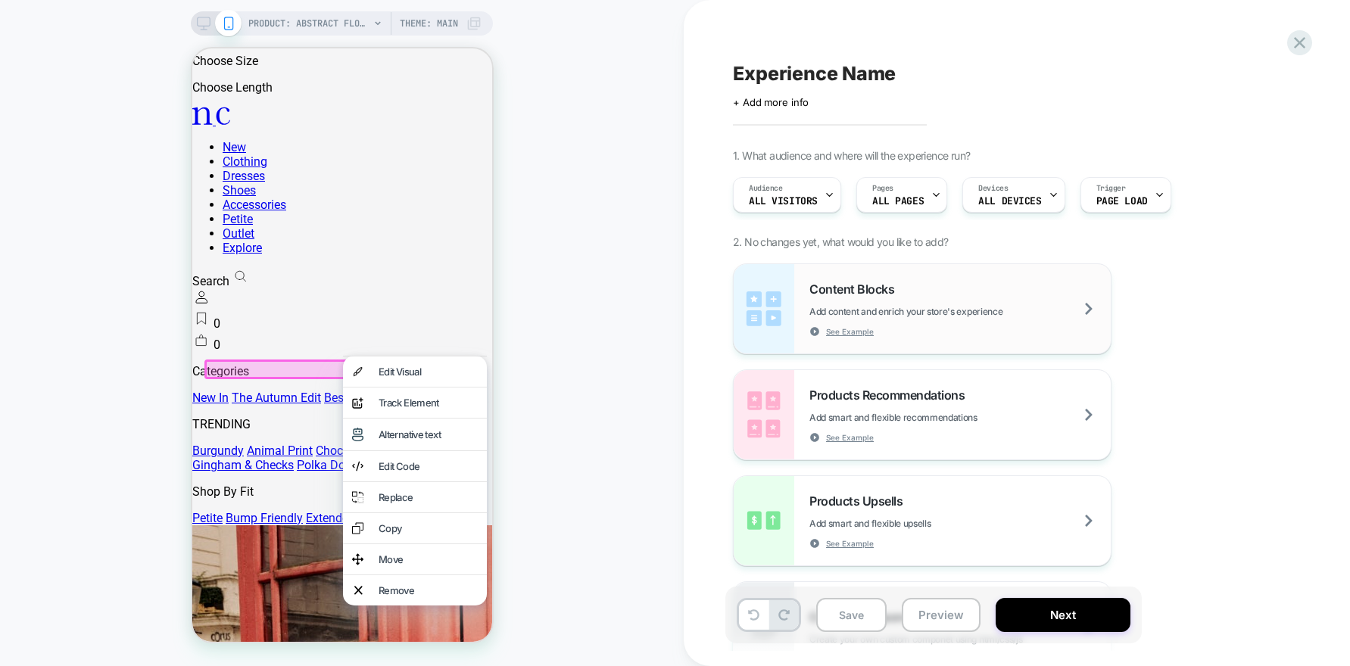
click at [791, 328] on img at bounding box center [764, 308] width 61 height 89
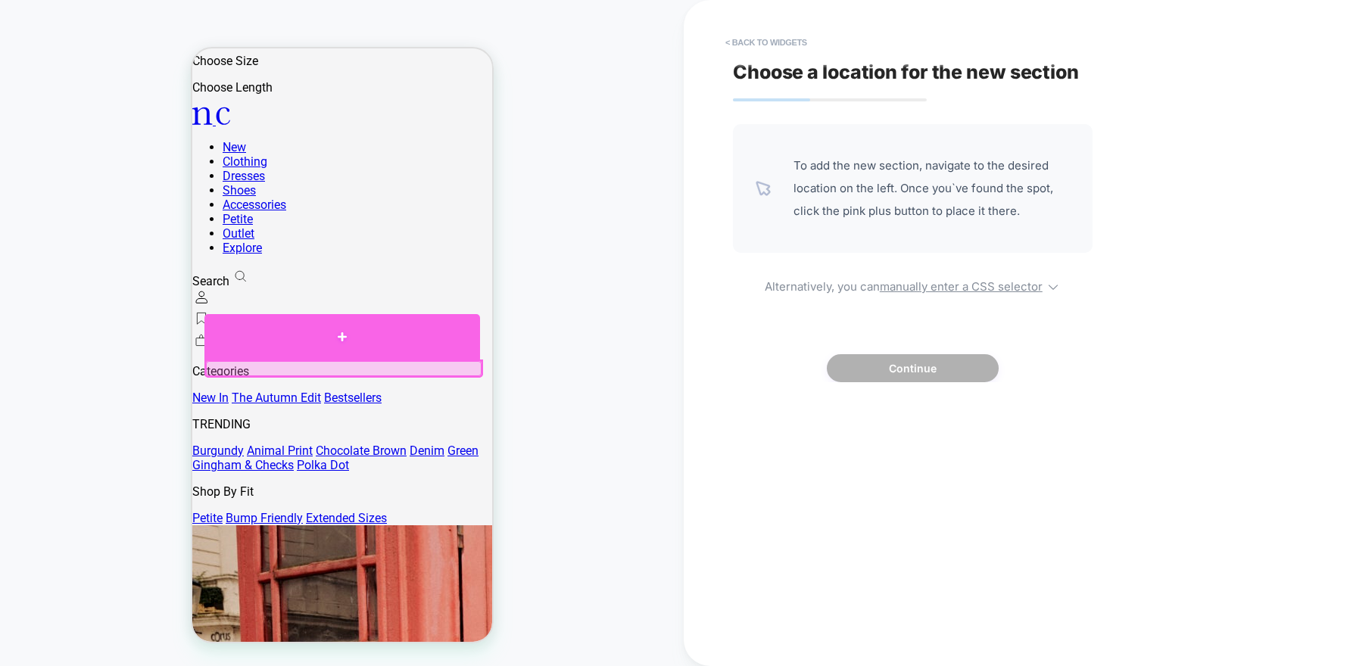
click at [357, 360] on div at bounding box center [342, 336] width 276 height 45
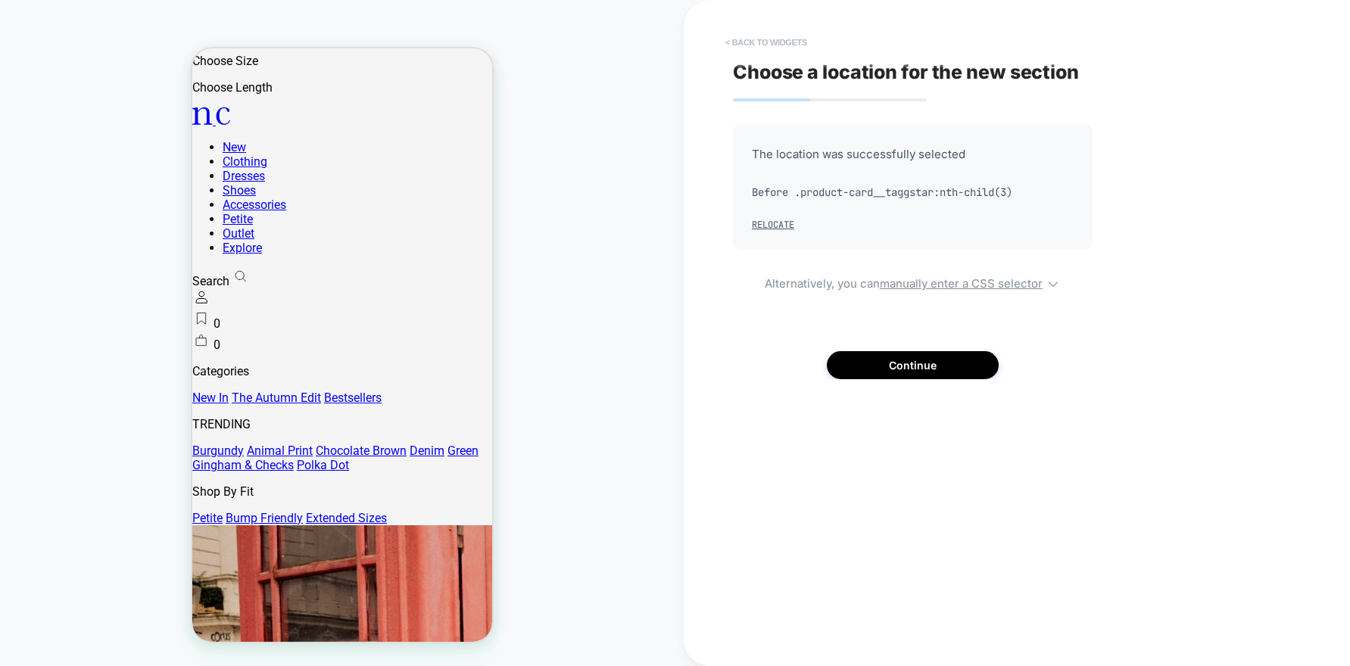
click at [730, 42] on button "< Back to widgets" at bounding box center [766, 42] width 97 height 24
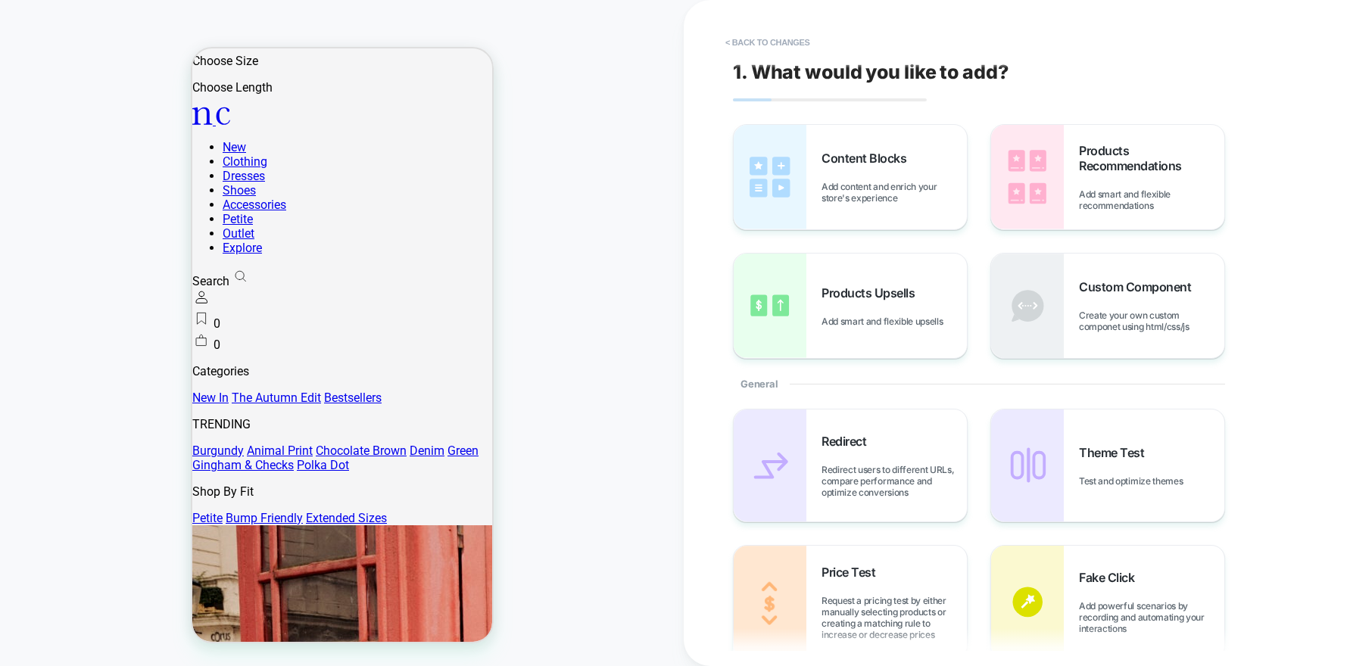
click at [804, 190] on img at bounding box center [770, 177] width 73 height 104
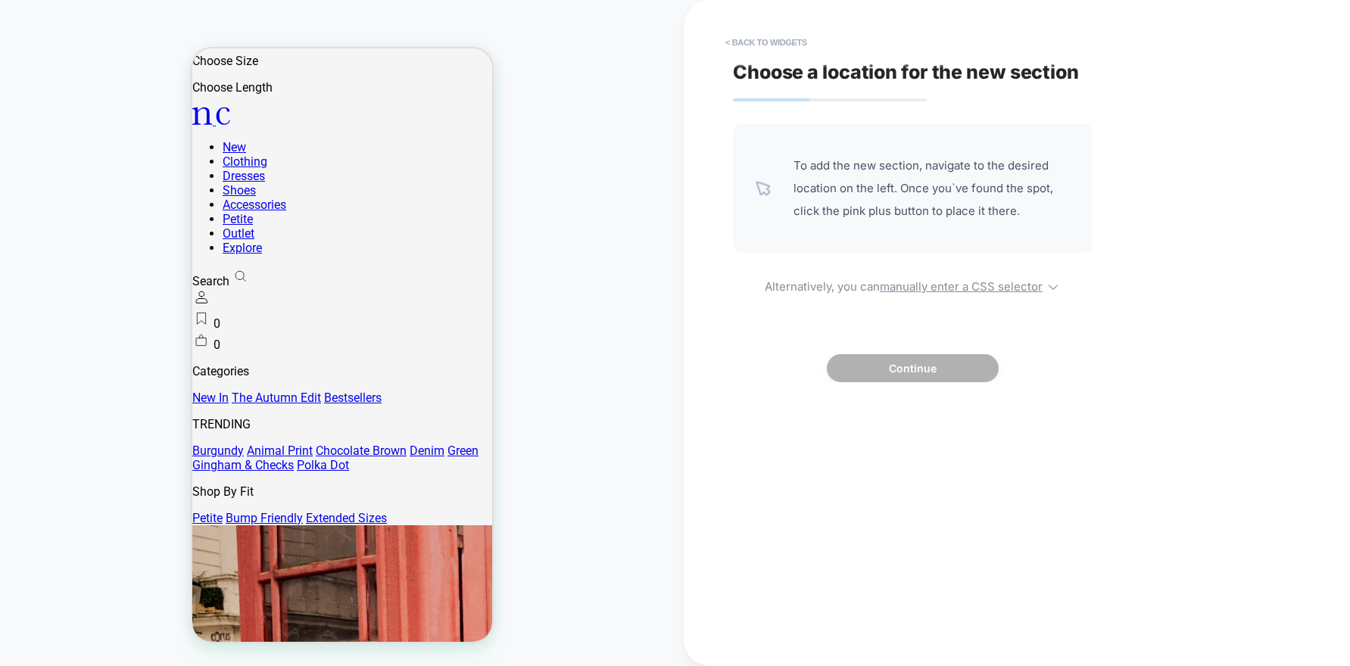
click at [546, 286] on div "PRODUCT: Abstract Floral Bandeau Felicity Midi Dress [d250633mlt] PRODUCT: Abst…" at bounding box center [342, 333] width 684 height 636
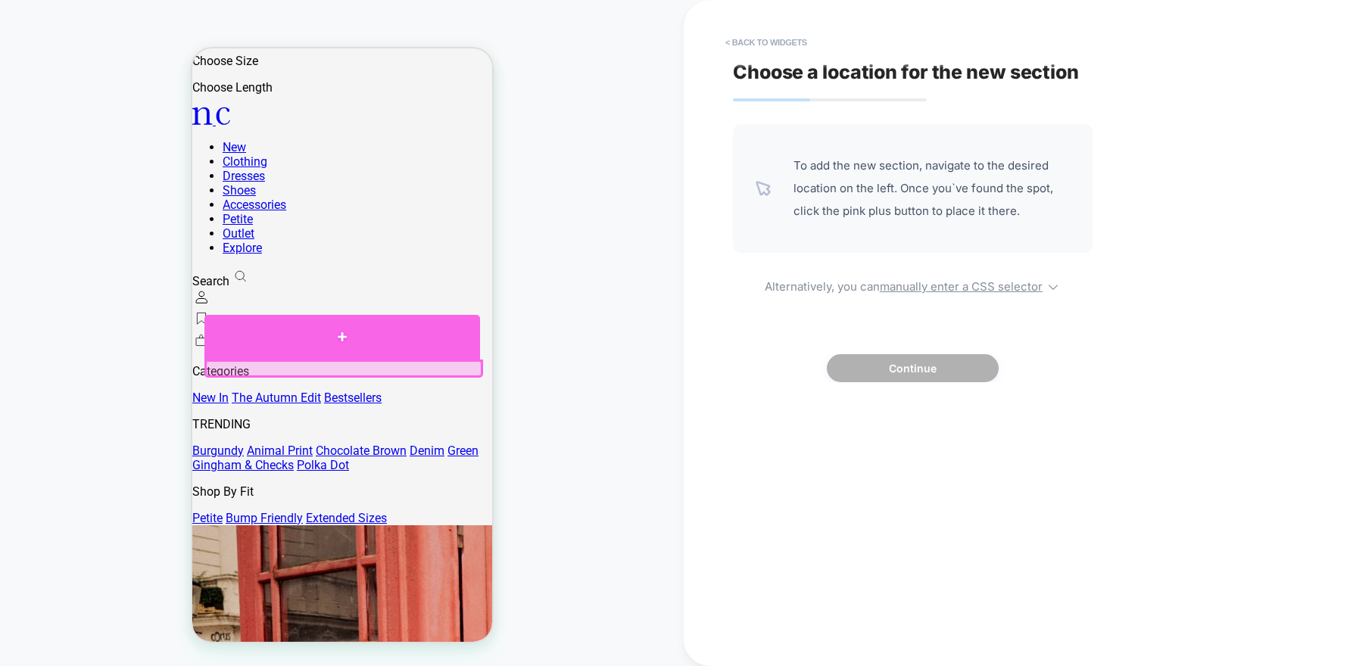
click at [311, 360] on div at bounding box center [342, 337] width 276 height 45
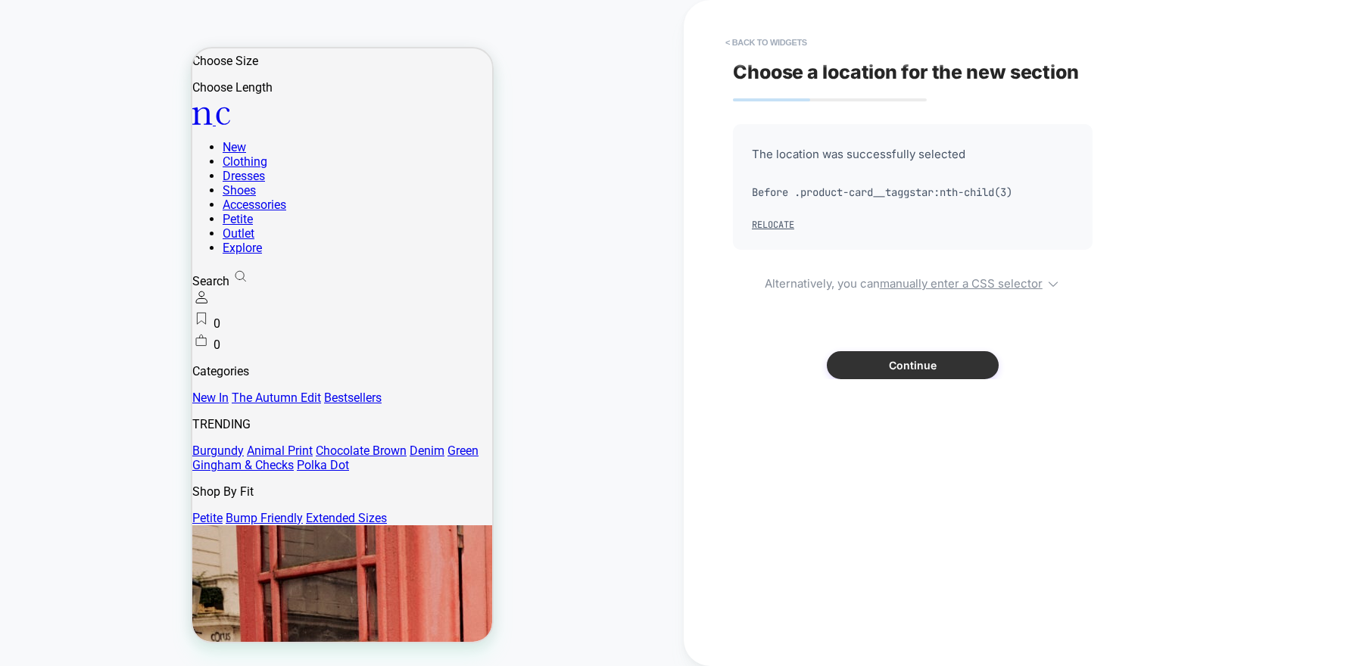
click at [890, 368] on button "Continue" at bounding box center [913, 365] width 172 height 28
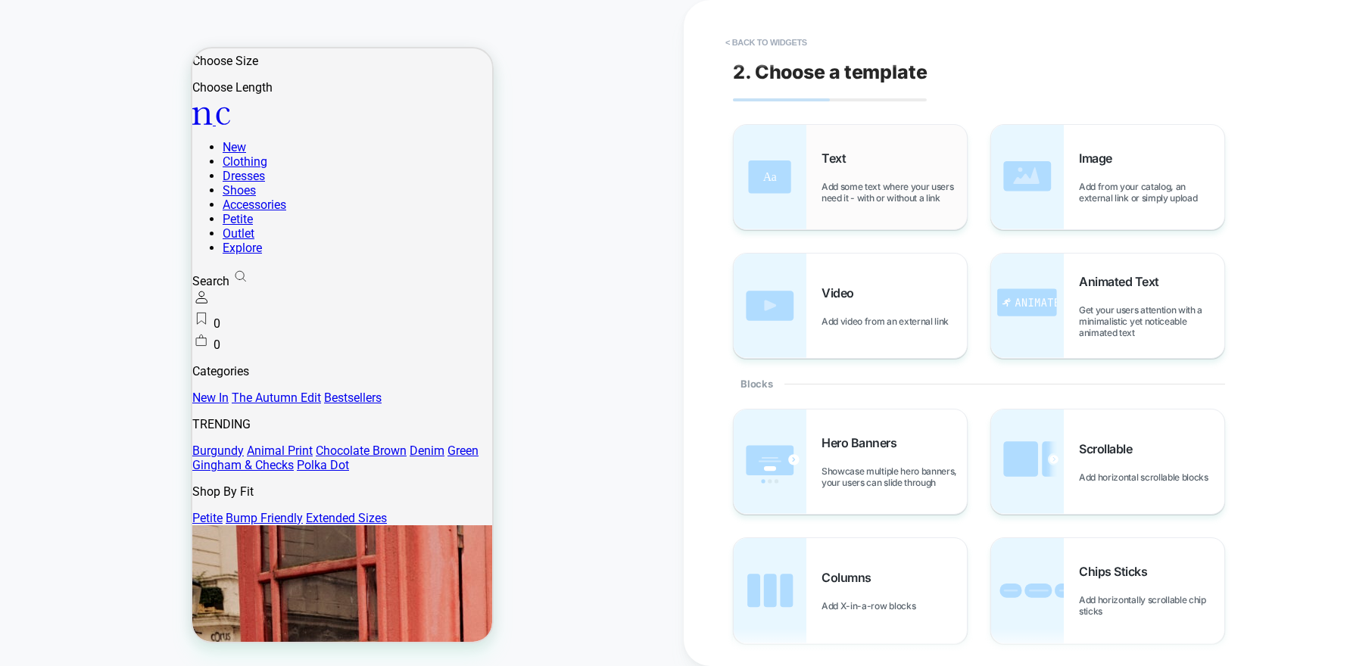
click at [864, 182] on span "Add some text where your users need it - with or without a link" at bounding box center [893, 192] width 145 height 23
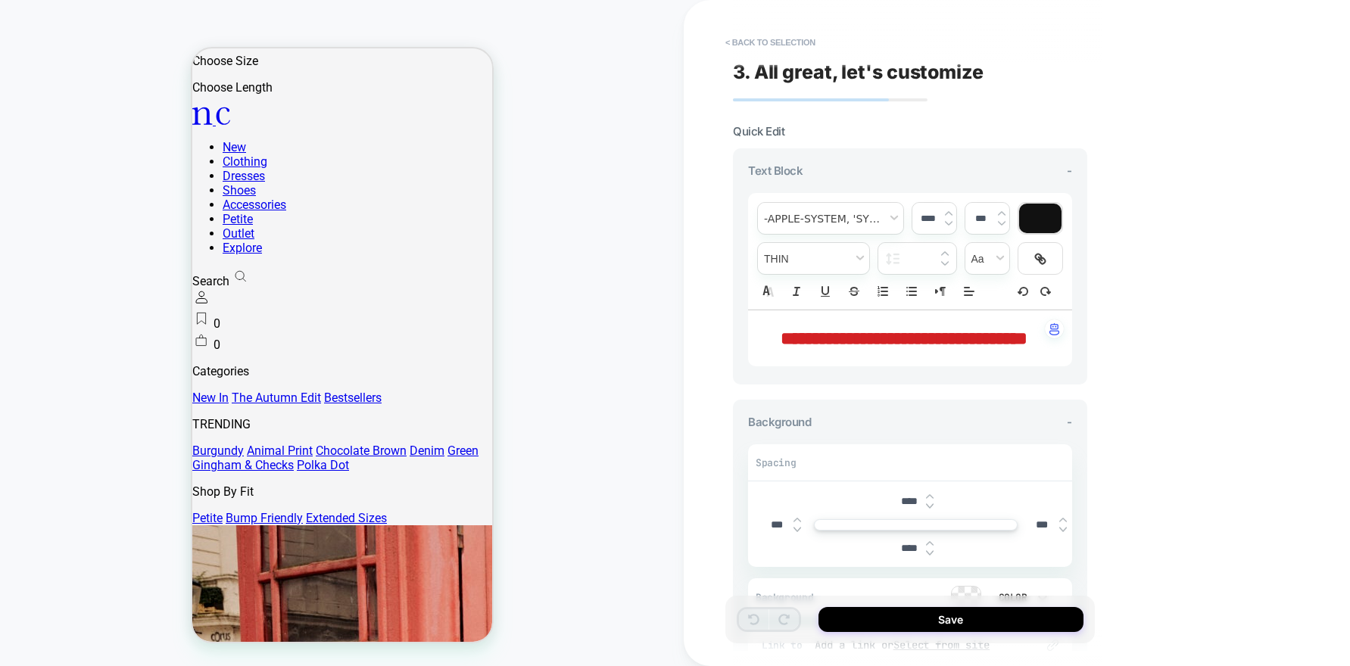
drag, startPoint x: 946, startPoint y: 368, endPoint x: 769, endPoint y: 309, distance: 186.7
click at [769, 310] on div "**********" at bounding box center [910, 338] width 324 height 56
drag, startPoint x: 930, startPoint y: 368, endPoint x: 771, endPoint y: 305, distance: 170.9
click at [771, 305] on div "**********" at bounding box center [910, 279] width 324 height 173
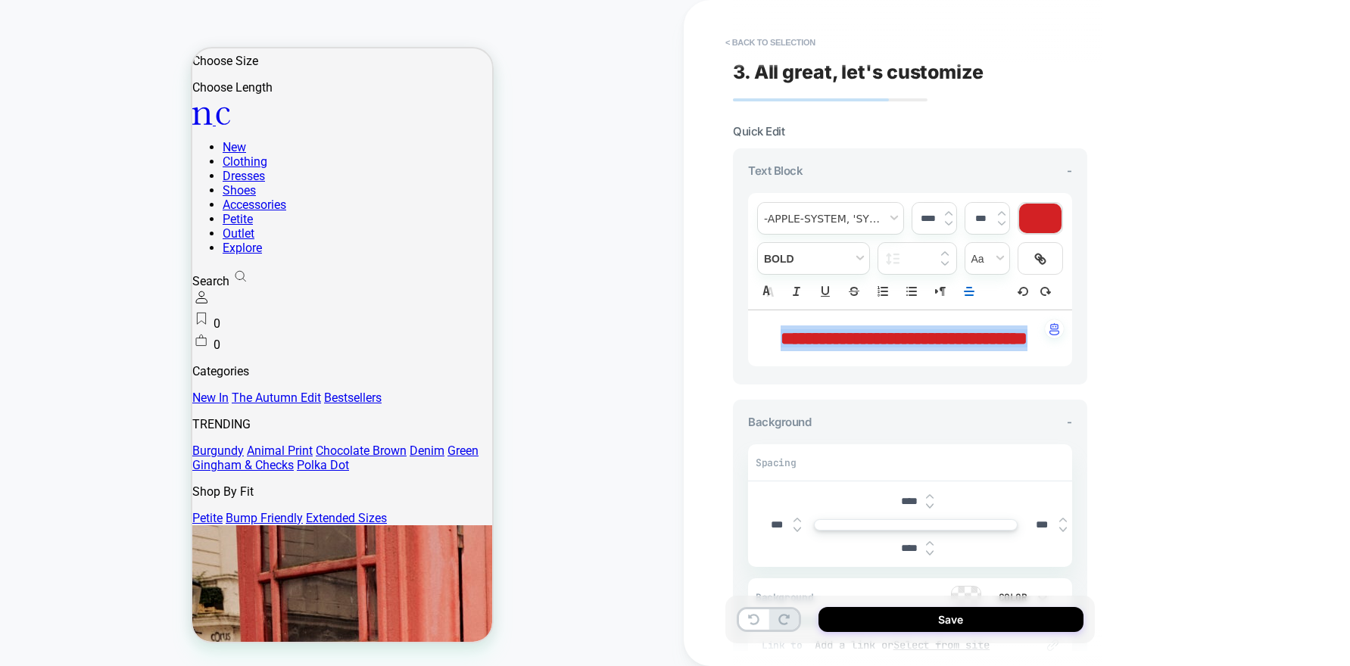
type input "****"
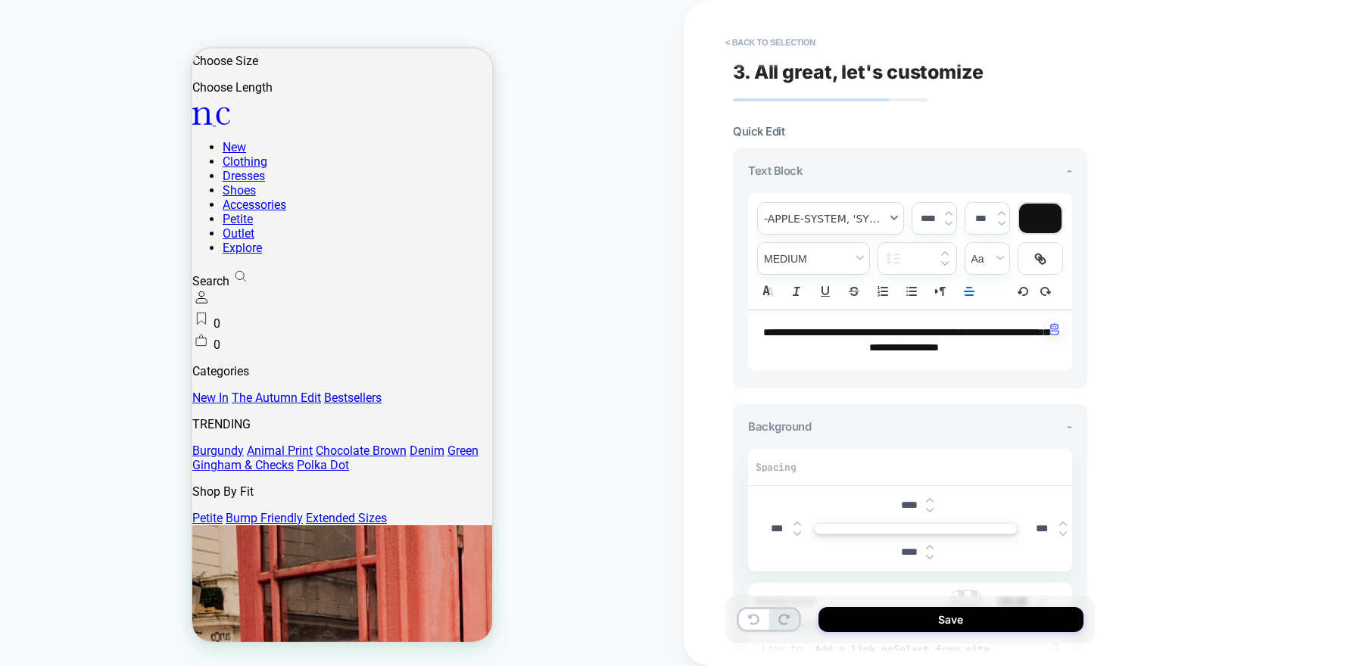
click at [853, 213] on span "font" at bounding box center [830, 218] width 145 height 31
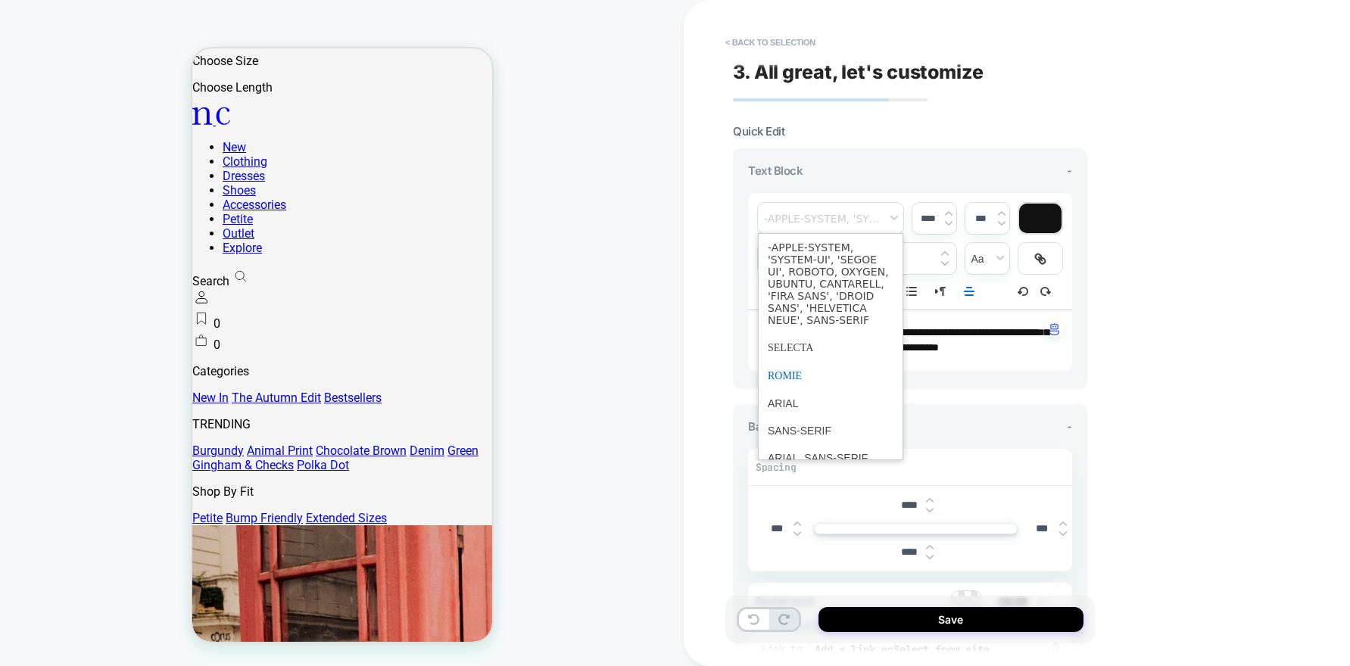
click at [796, 376] on span "font" at bounding box center [831, 376] width 126 height 28
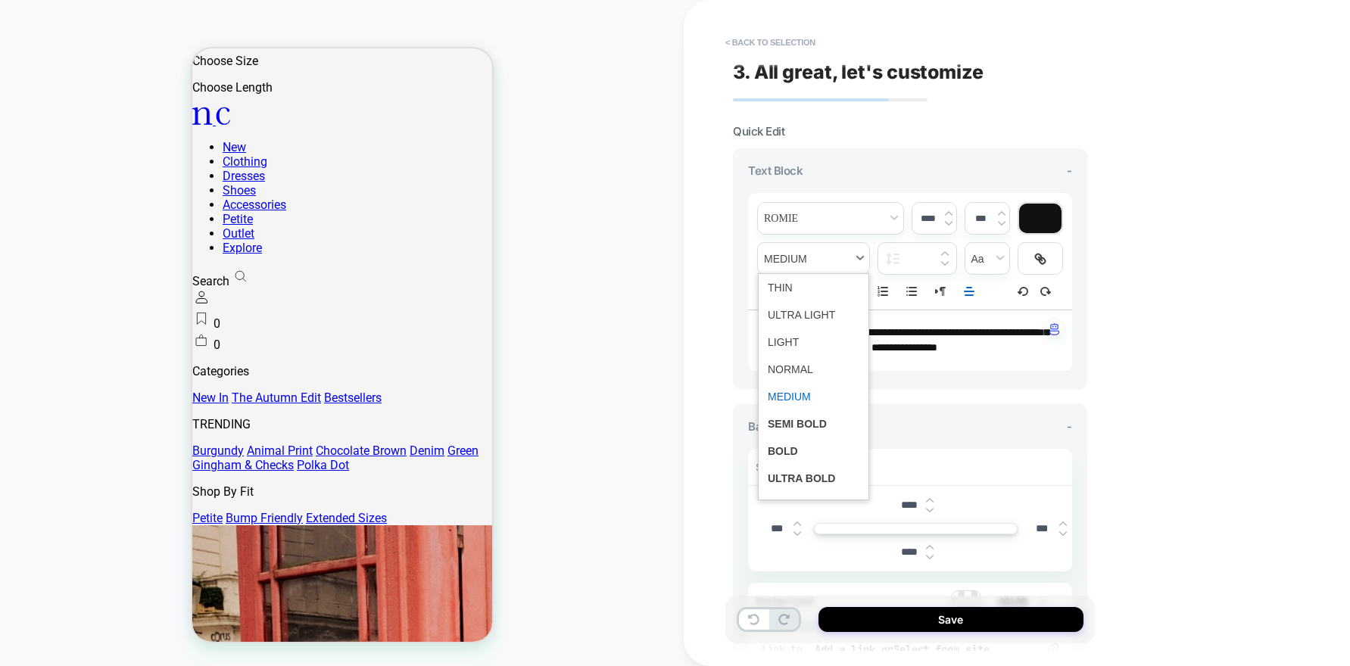
click at [828, 261] on span "fontWeight" at bounding box center [813, 258] width 111 height 31
click at [815, 337] on span "fontWeight" at bounding box center [814, 342] width 92 height 27
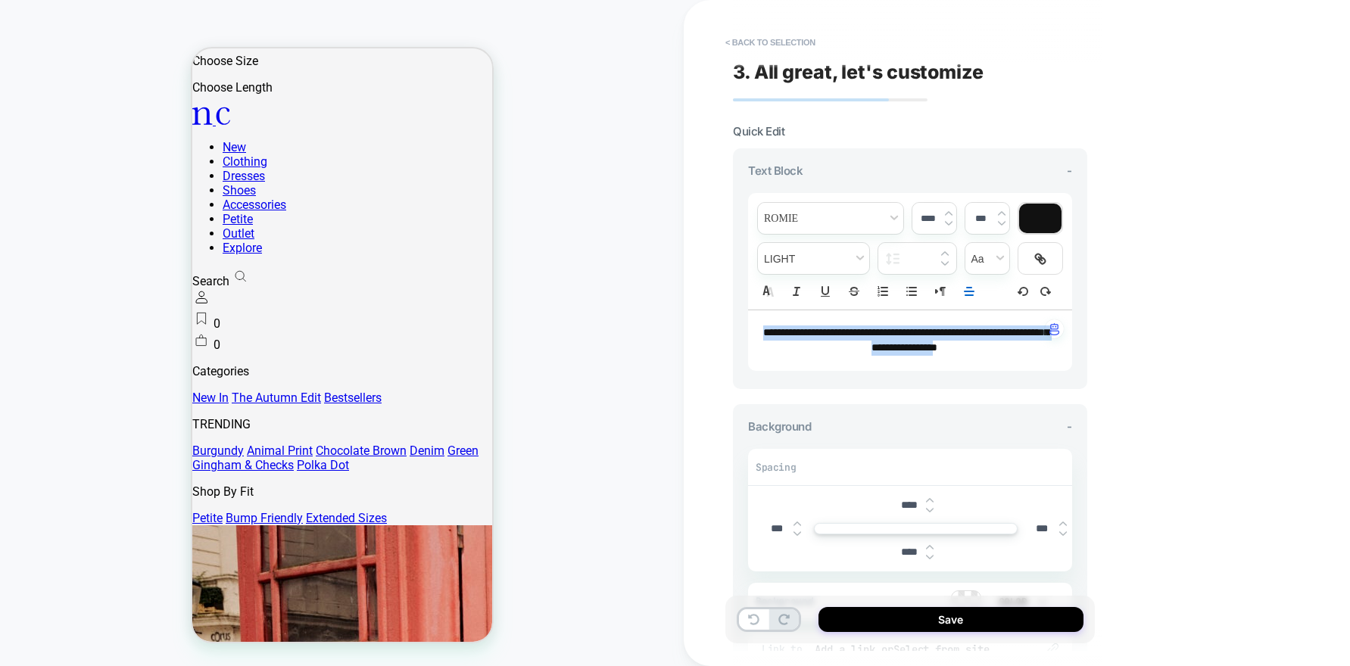
drag, startPoint x: 978, startPoint y: 345, endPoint x: 747, endPoint y: 335, distance: 231.1
click at [748, 335] on div "**********" at bounding box center [910, 340] width 324 height 61
click at [799, 256] on span "fontWeight" at bounding box center [813, 258] width 111 height 31
click at [797, 343] on span "fontWeight" at bounding box center [814, 342] width 92 height 27
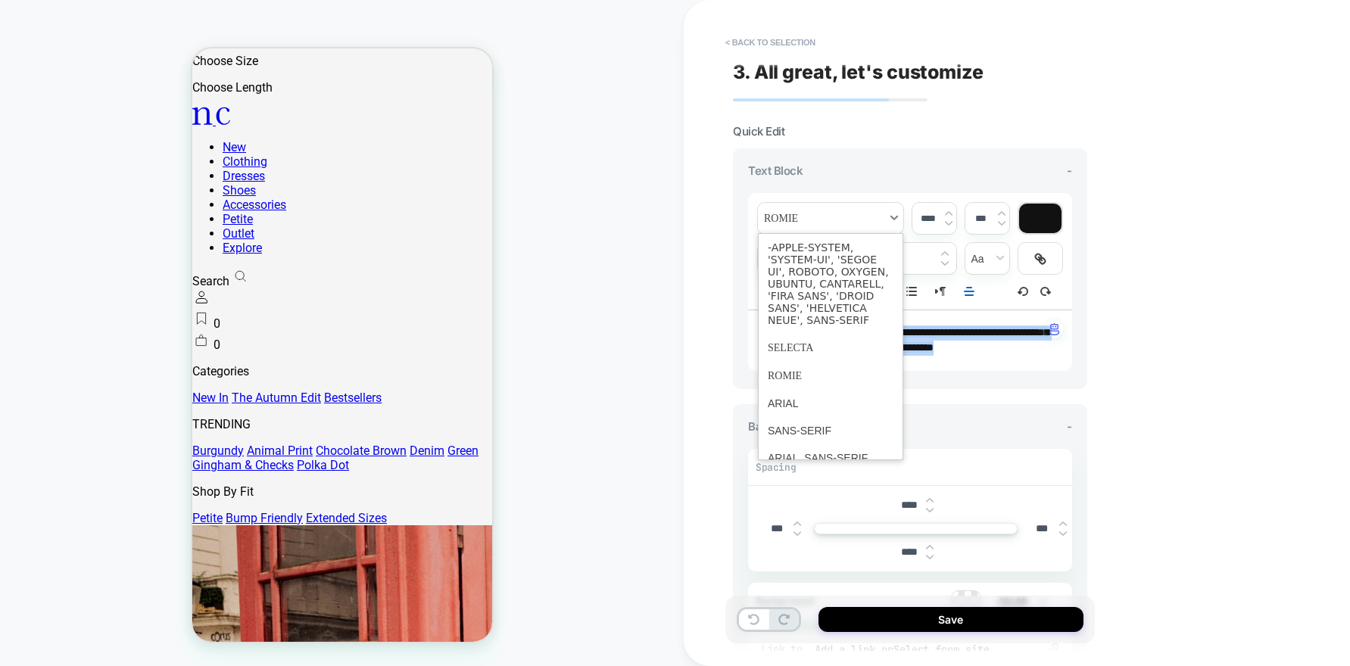
click at [805, 211] on span "font" at bounding box center [830, 218] width 145 height 31
click at [787, 379] on span "font" at bounding box center [831, 376] width 126 height 28
click at [842, 227] on span "font" at bounding box center [830, 218] width 145 height 31
click at [809, 352] on span "font" at bounding box center [831, 348] width 126 height 28
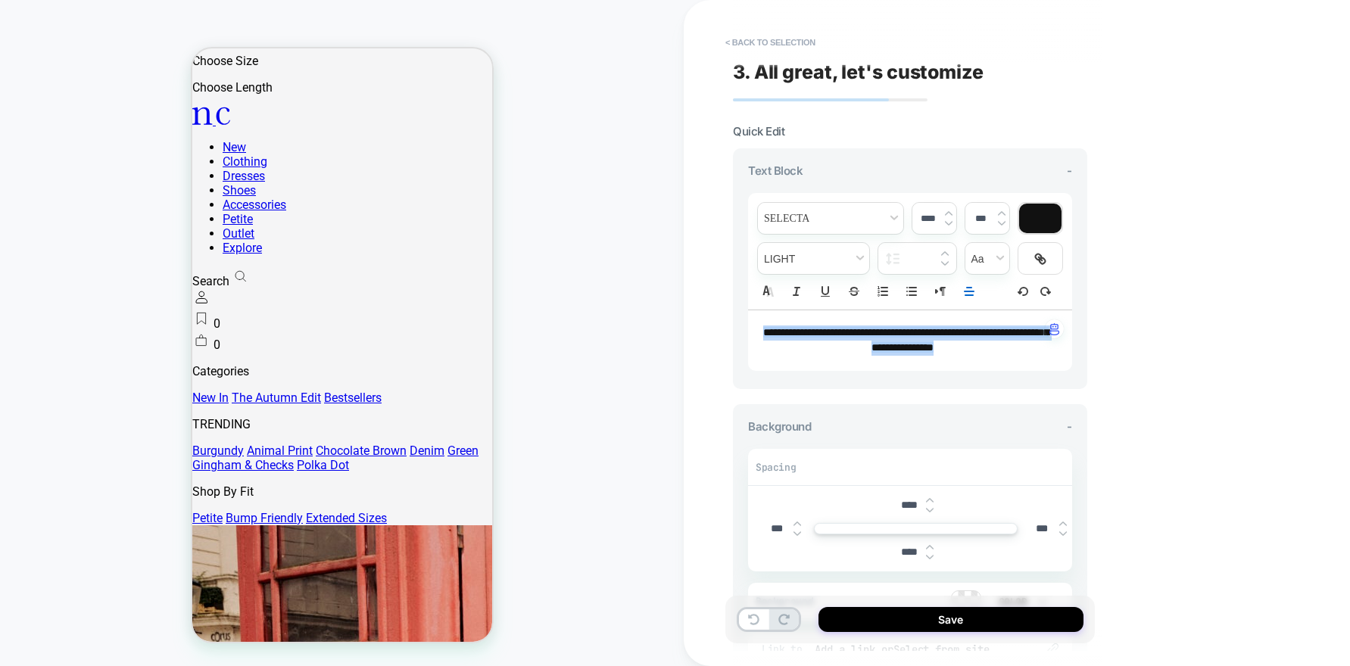
click at [964, 291] on line "Align" at bounding box center [968, 291] width 9 height 0
click at [971, 314] on line "Align" at bounding box center [967, 314] width 7 height 0
click at [1162, 344] on div "**********" at bounding box center [1017, 333] width 666 height 666
click at [905, 553] on input "****" at bounding box center [909, 552] width 34 height 13
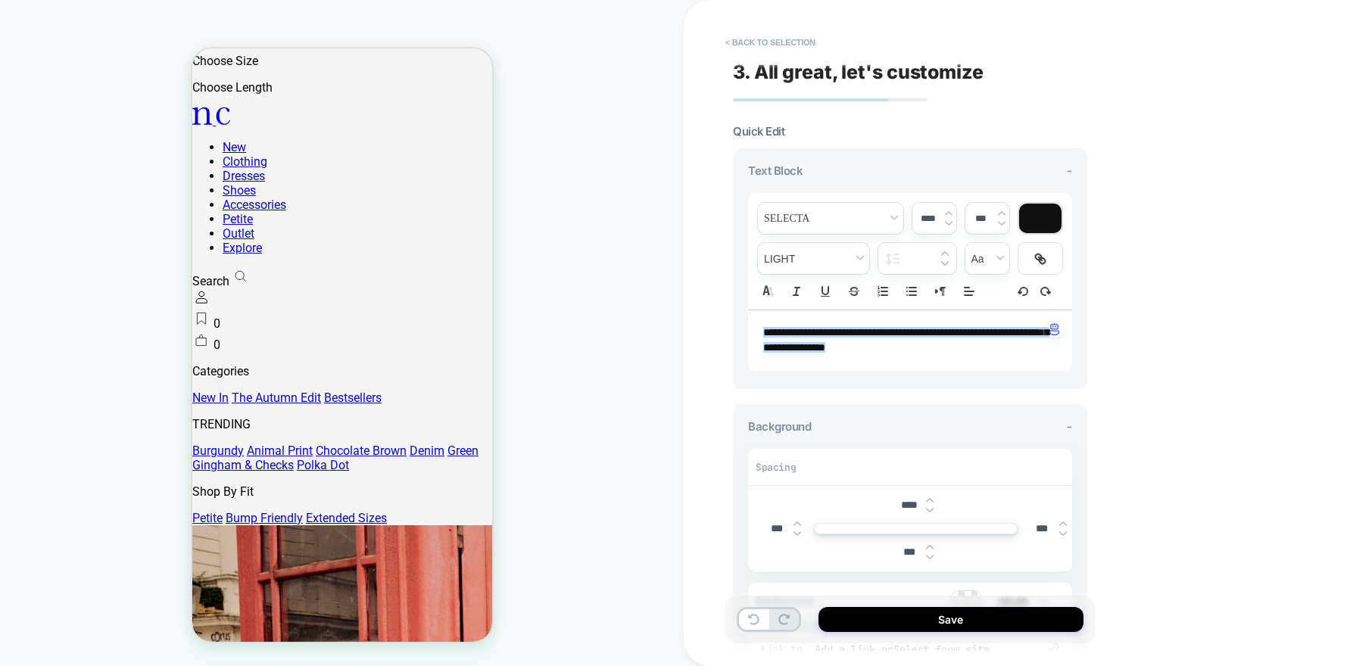
type input "***"
click at [1223, 447] on div "**********" at bounding box center [1017, 333] width 666 height 666
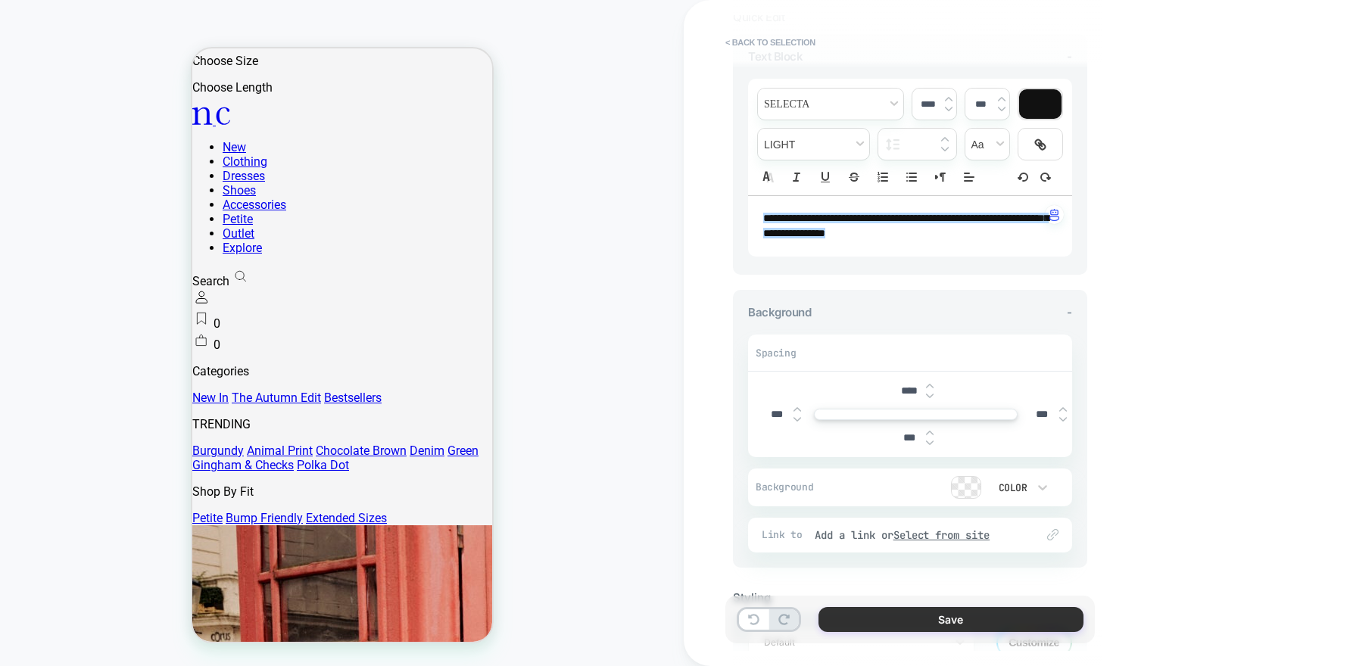
click at [911, 620] on button "Save" at bounding box center [950, 619] width 265 height 25
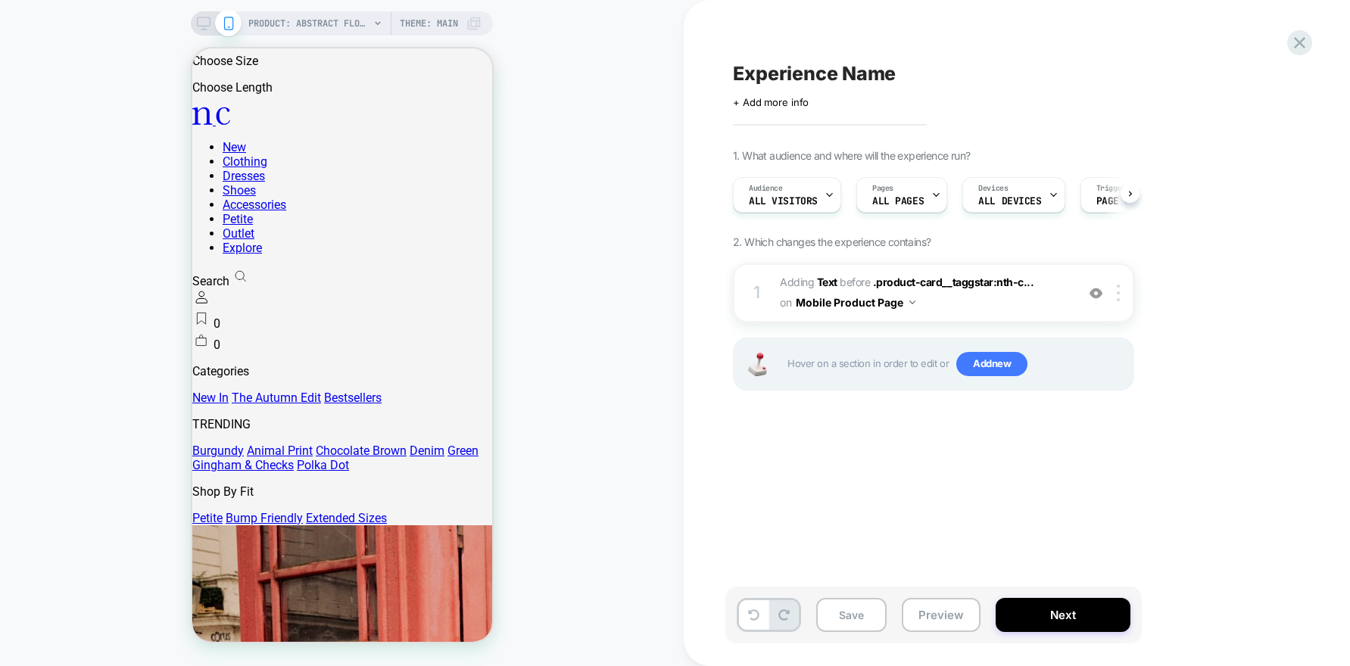
scroll to position [0, 1]
click at [1043, 608] on button "Next" at bounding box center [1063, 615] width 135 height 34
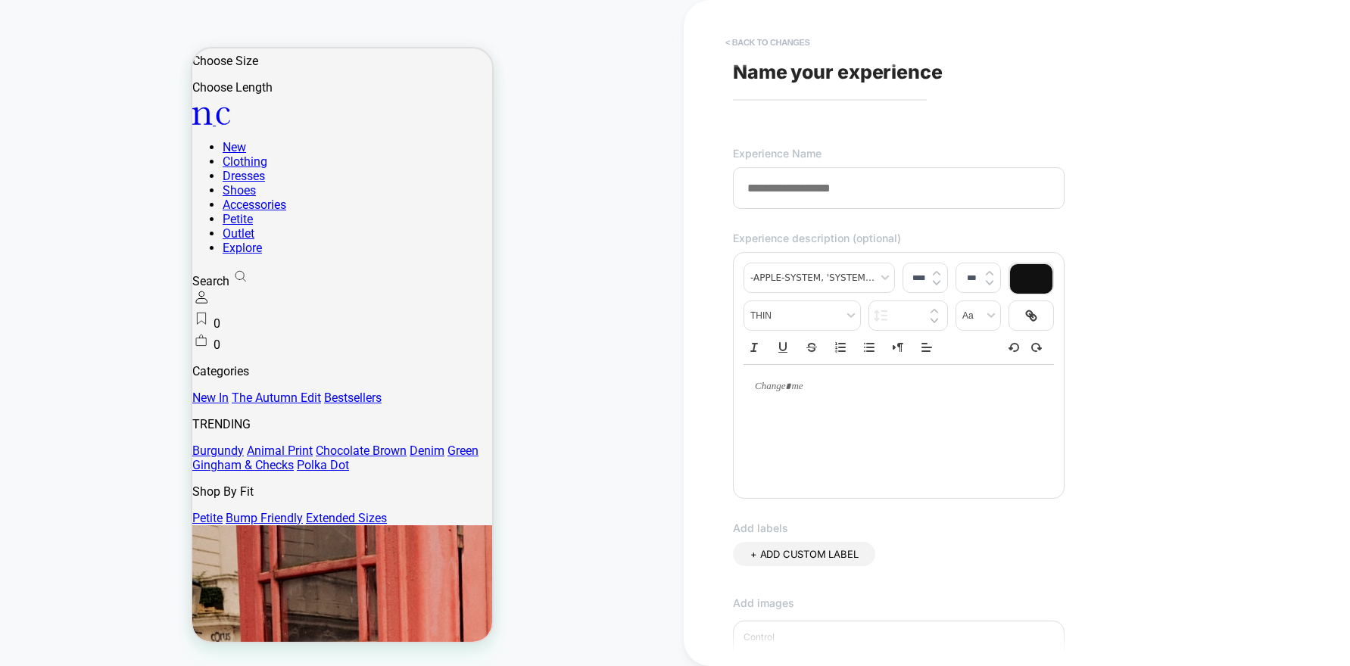
click at [736, 40] on button "< Back to changes" at bounding box center [768, 42] width 100 height 24
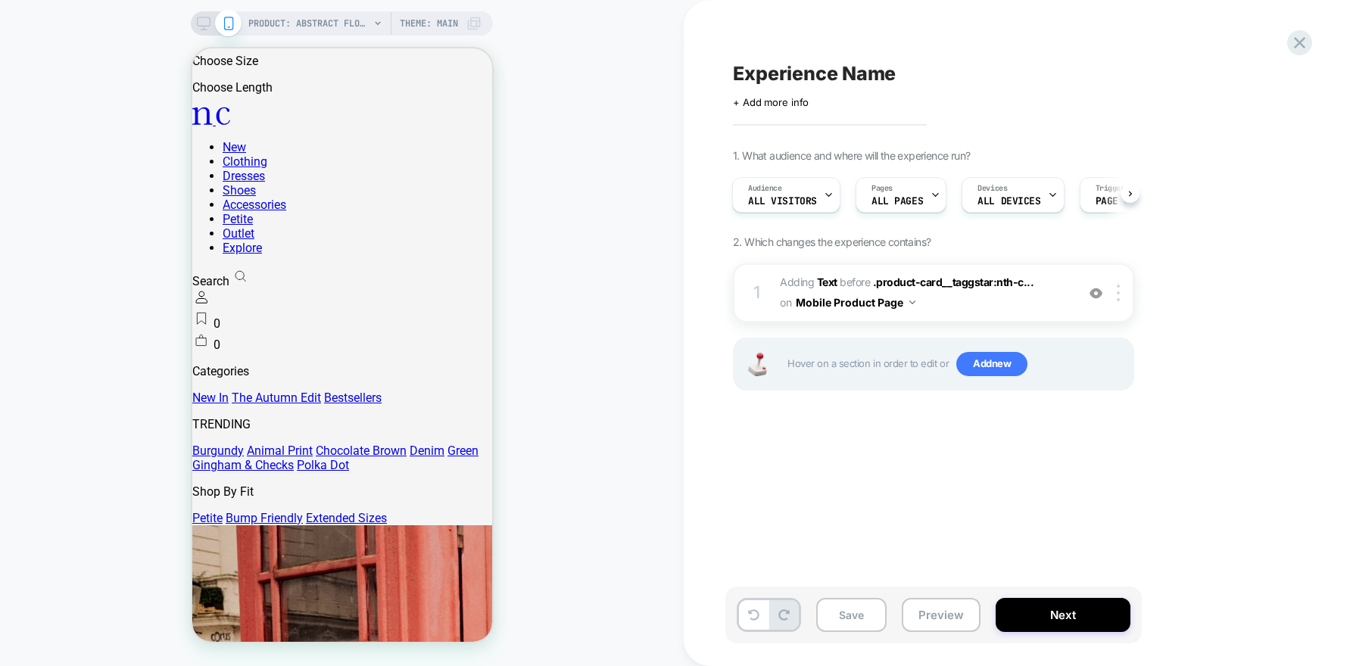
click at [203, 22] on icon at bounding box center [204, 24] width 14 height 14
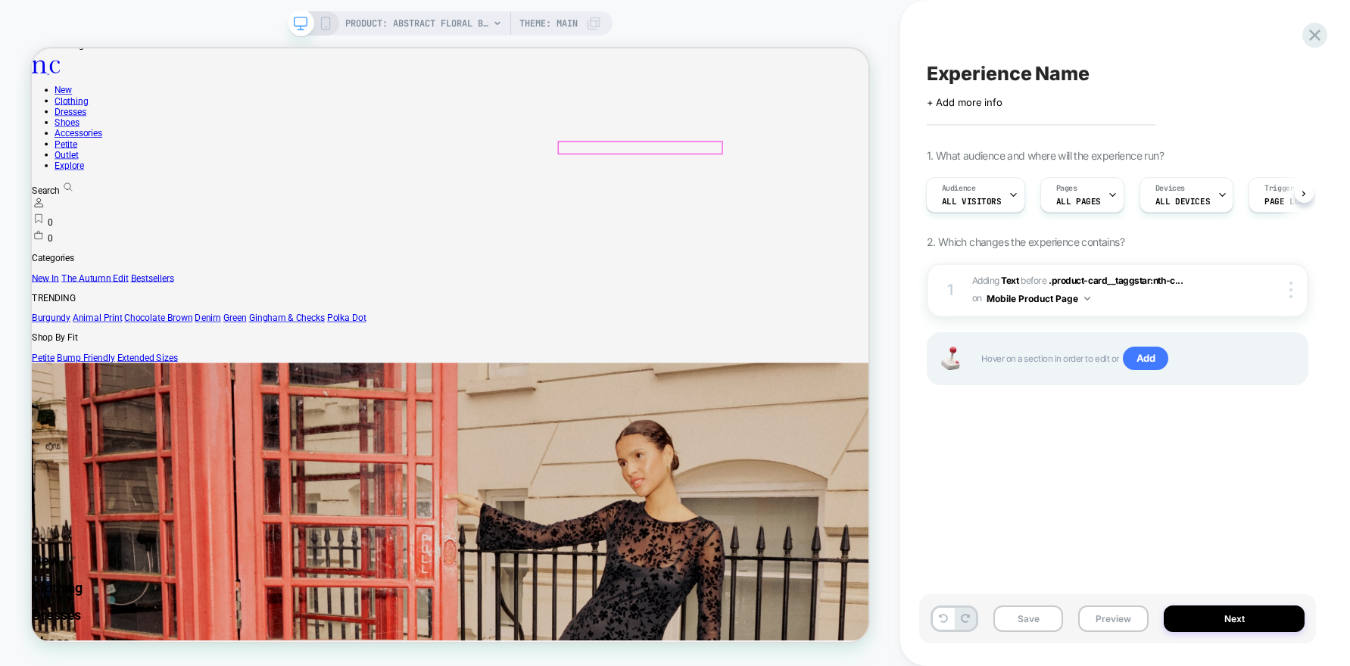
click at [846, 210] on div at bounding box center [870, 280] width 372 height 388
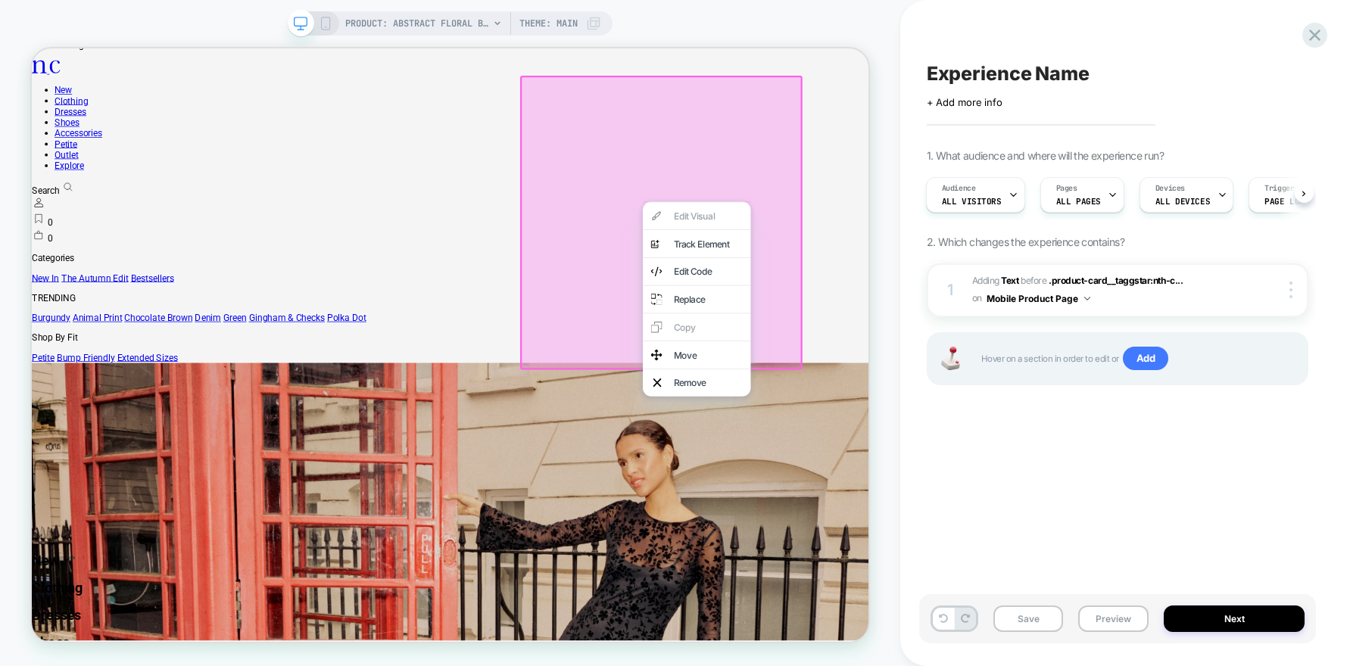
click at [880, 139] on div "PRODUCT: Abstract Floral Bandeau Felicity Midi Dress [d250633mlt] PRODUCT: Abst…" at bounding box center [450, 333] width 900 height 636
click at [877, 29] on div "PRODUCT: Abstract Floral Bandeau Felicity Midi Dress [d250633mlt] PRODUCT: Abst…" at bounding box center [450, 333] width 900 height 636
click at [921, 488] on div "Remove" at bounding box center [933, 494] width 92 height 15
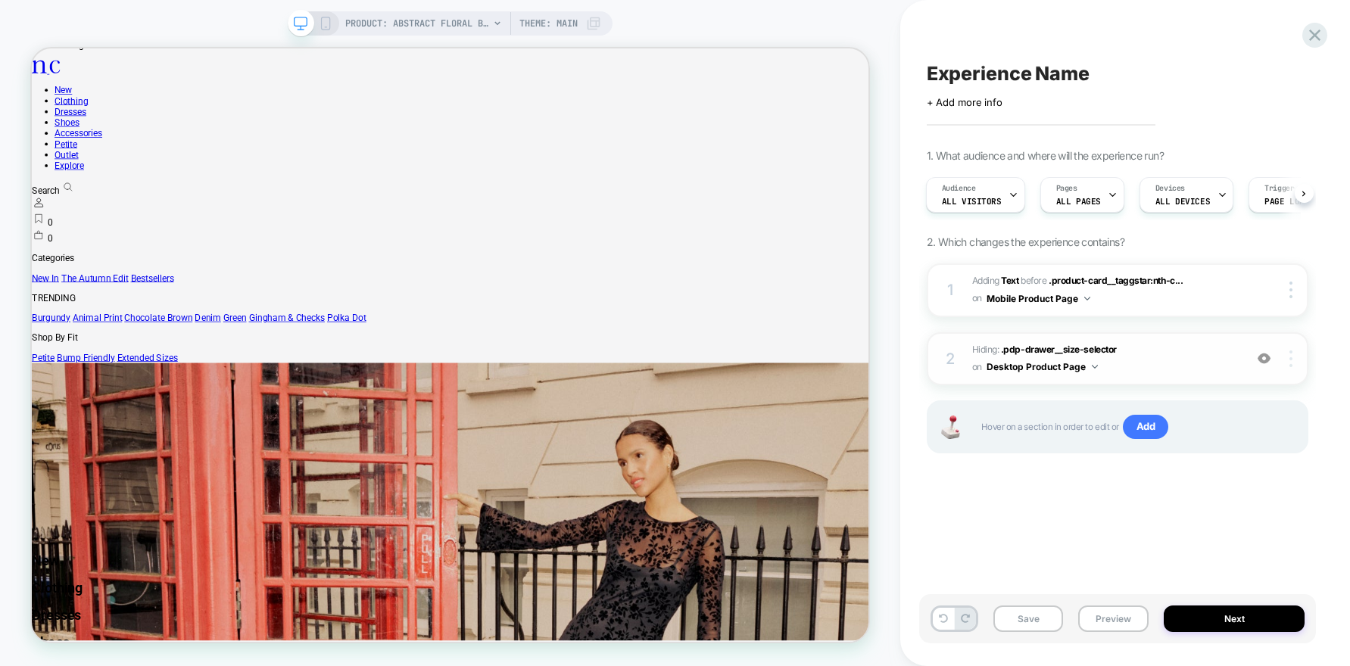
click at [1291, 360] on img at bounding box center [1290, 359] width 3 height 17
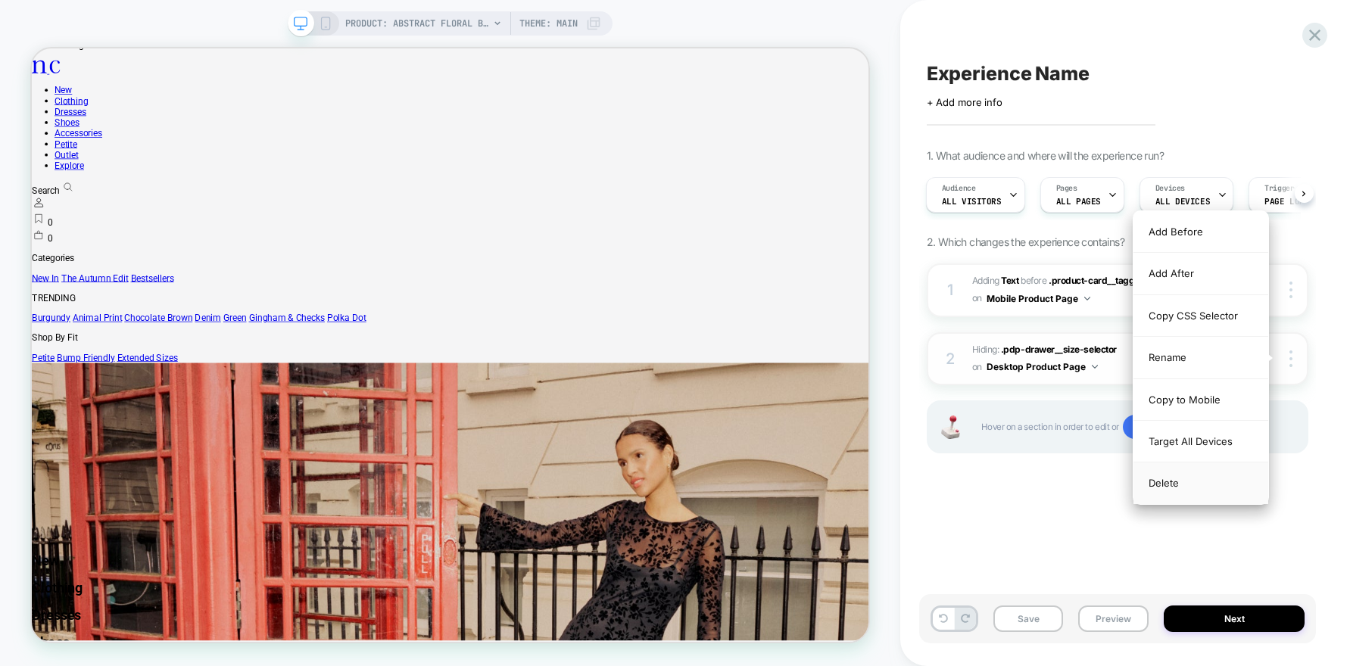
click at [1194, 491] on div "Delete" at bounding box center [1200, 483] width 135 height 41
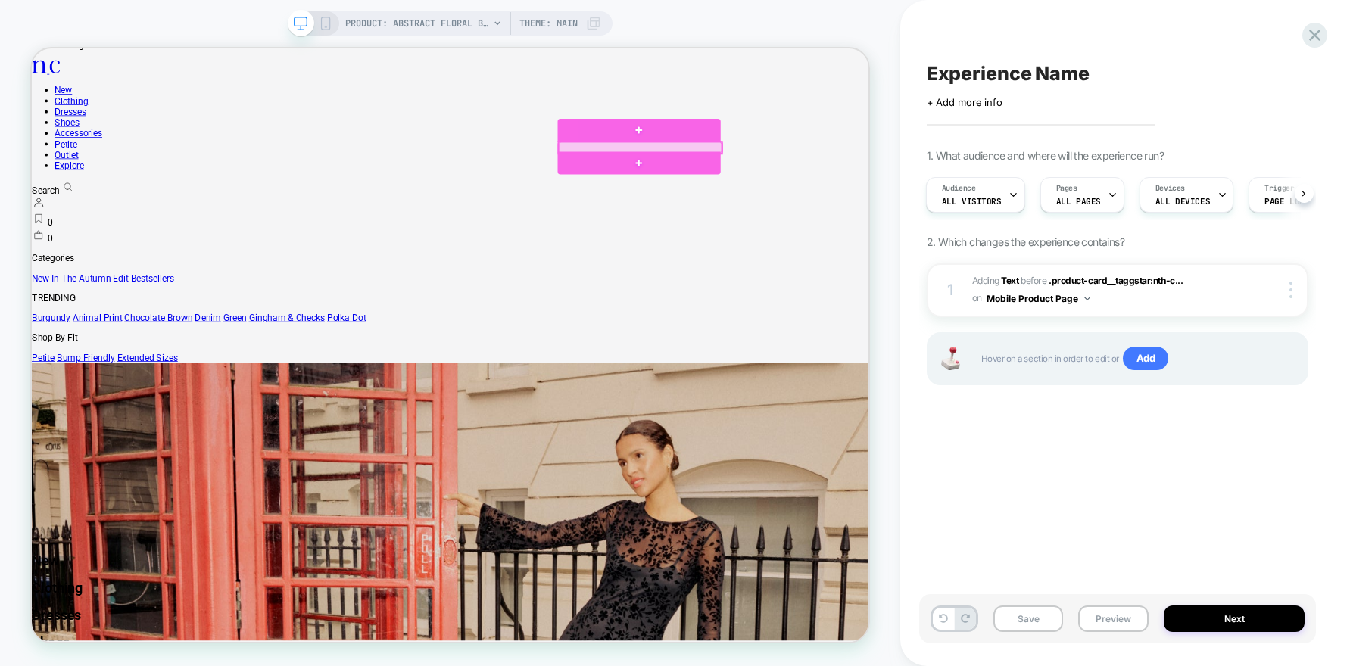
click at [822, 189] on div at bounding box center [842, 180] width 217 height 15
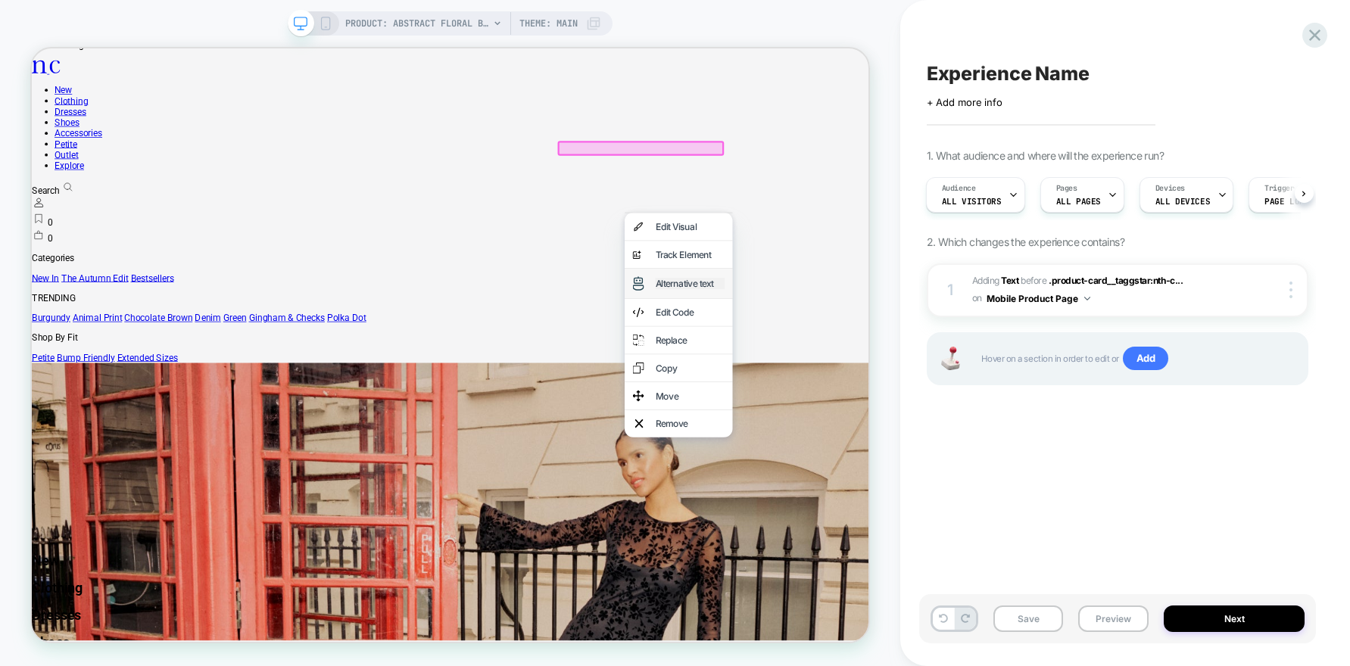
click at [927, 364] on div "Alternative text" at bounding box center [909, 361] width 92 height 15
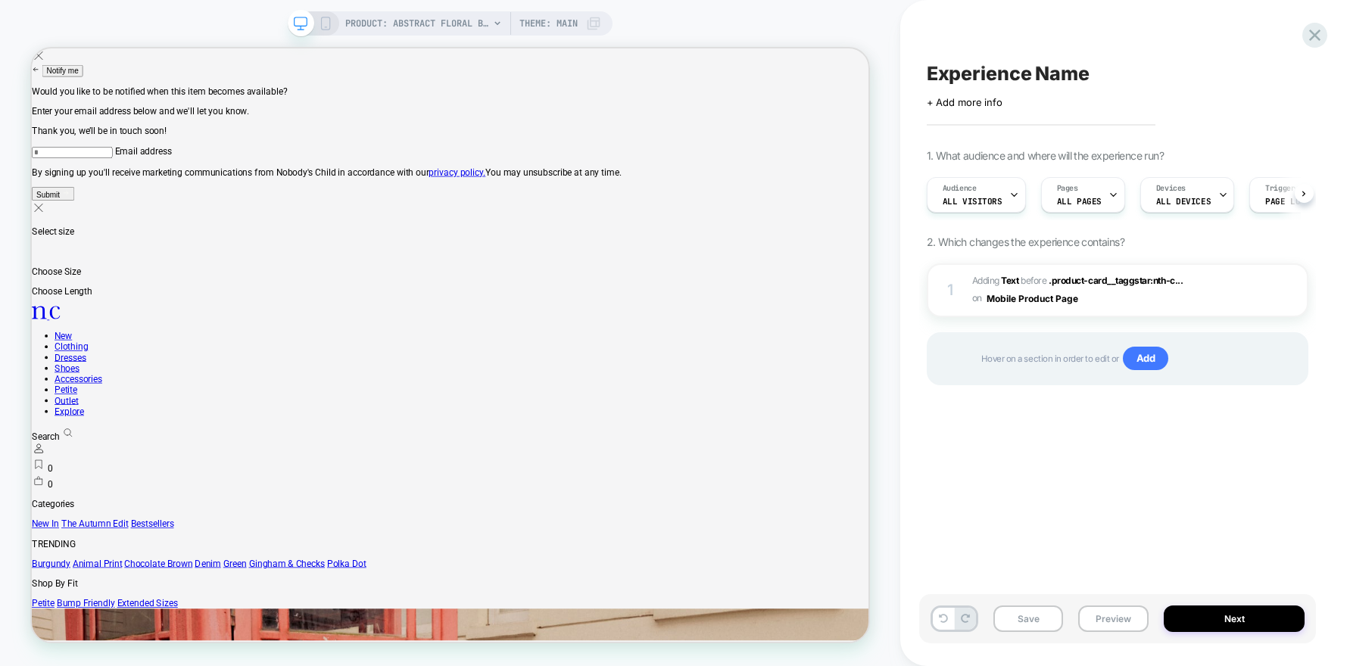
scroll to position [0, 1]
click at [321, 28] on icon at bounding box center [326, 24] width 14 height 14
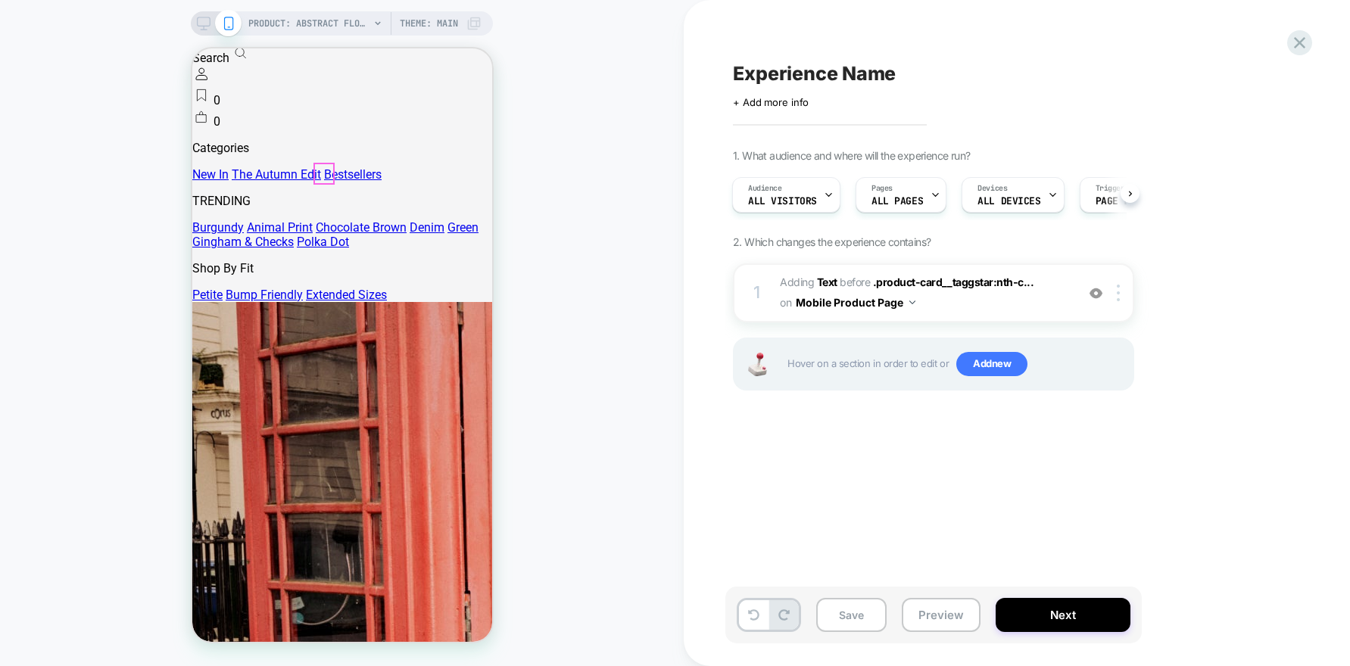
click at [212, 21] on div at bounding box center [216, 24] width 39 height 14
click at [198, 26] on rect at bounding box center [204, 21] width 13 height 8
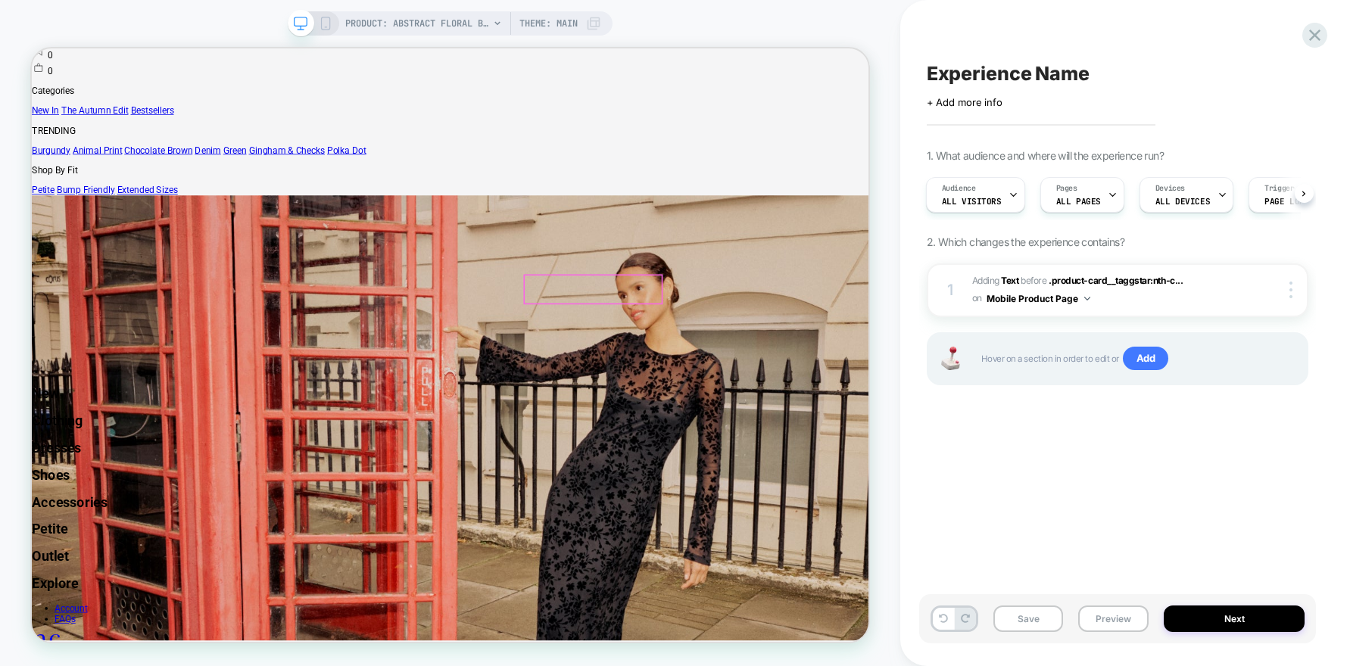
scroll to position [0, 2]
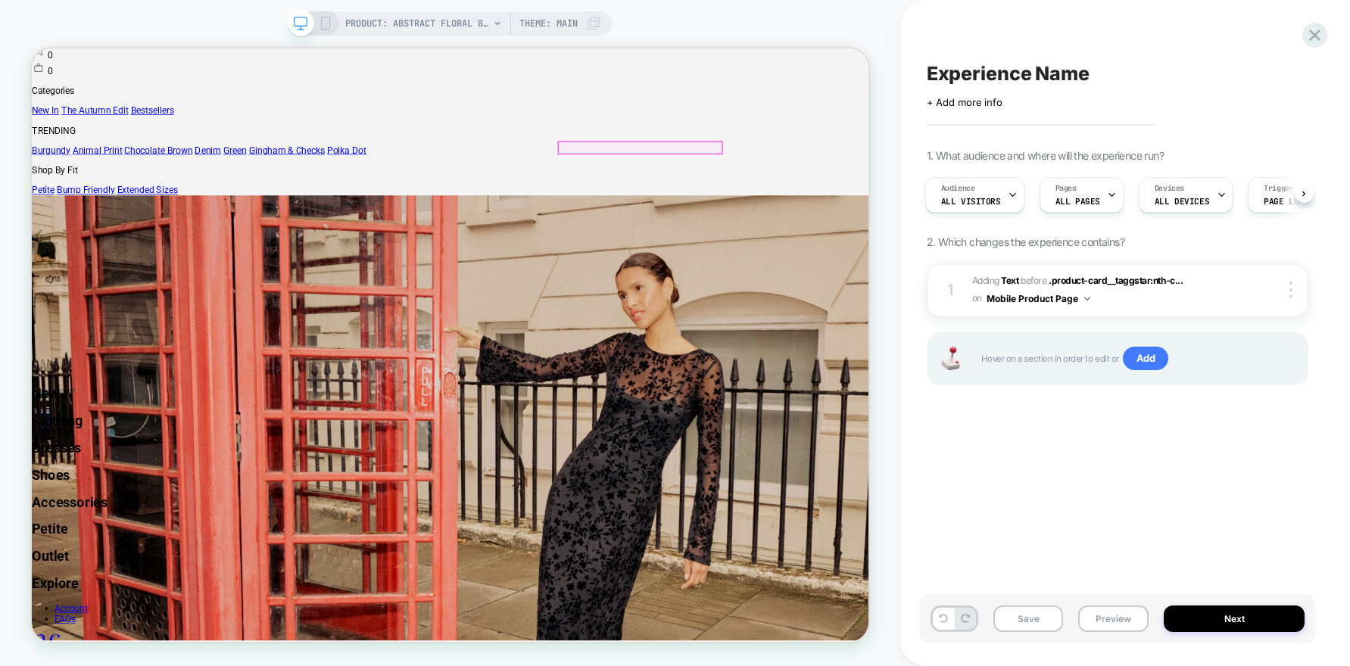
click at [773, 189] on div at bounding box center [842, 180] width 217 height 15
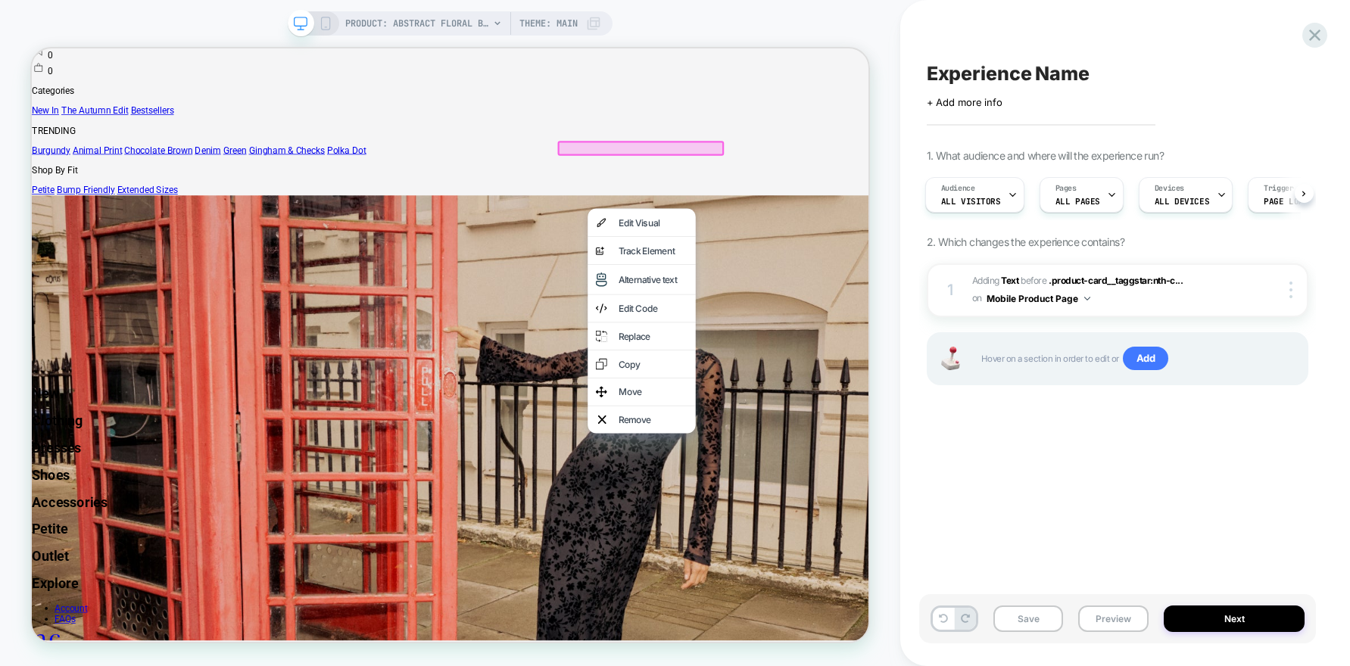
click at [773, 192] on div at bounding box center [844, 182] width 222 height 20
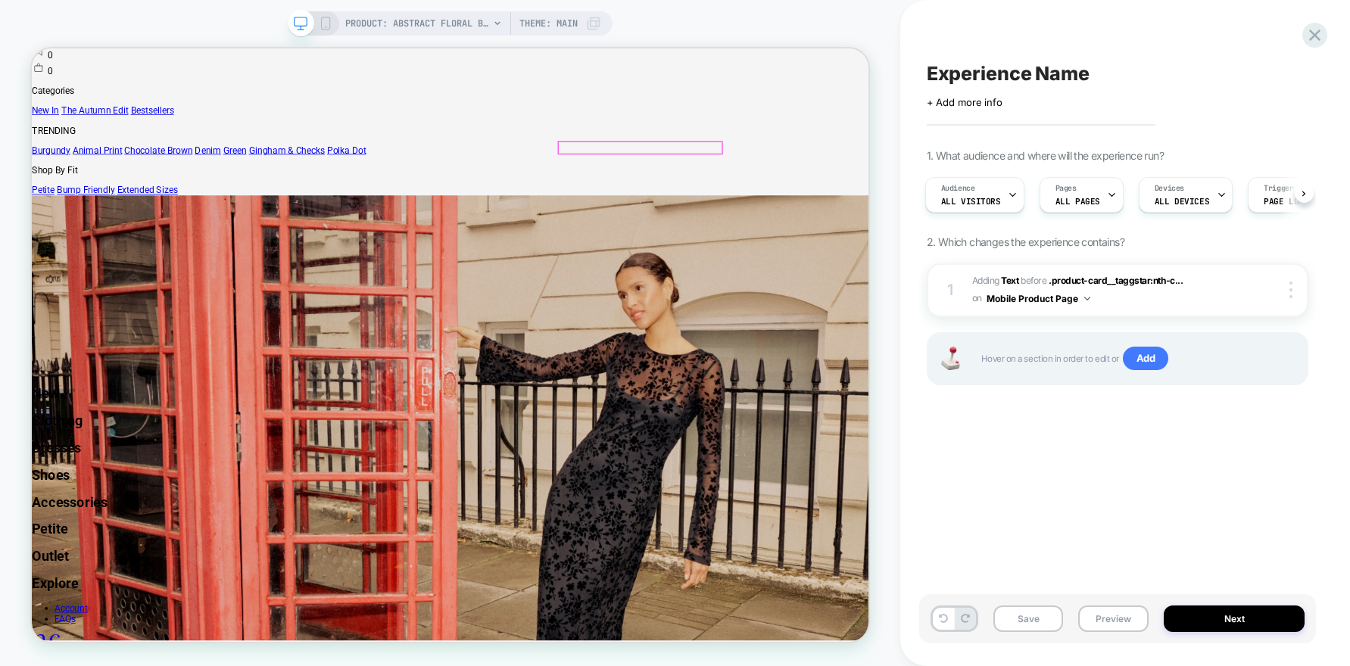
click at [773, 189] on div at bounding box center [842, 180] width 217 height 15
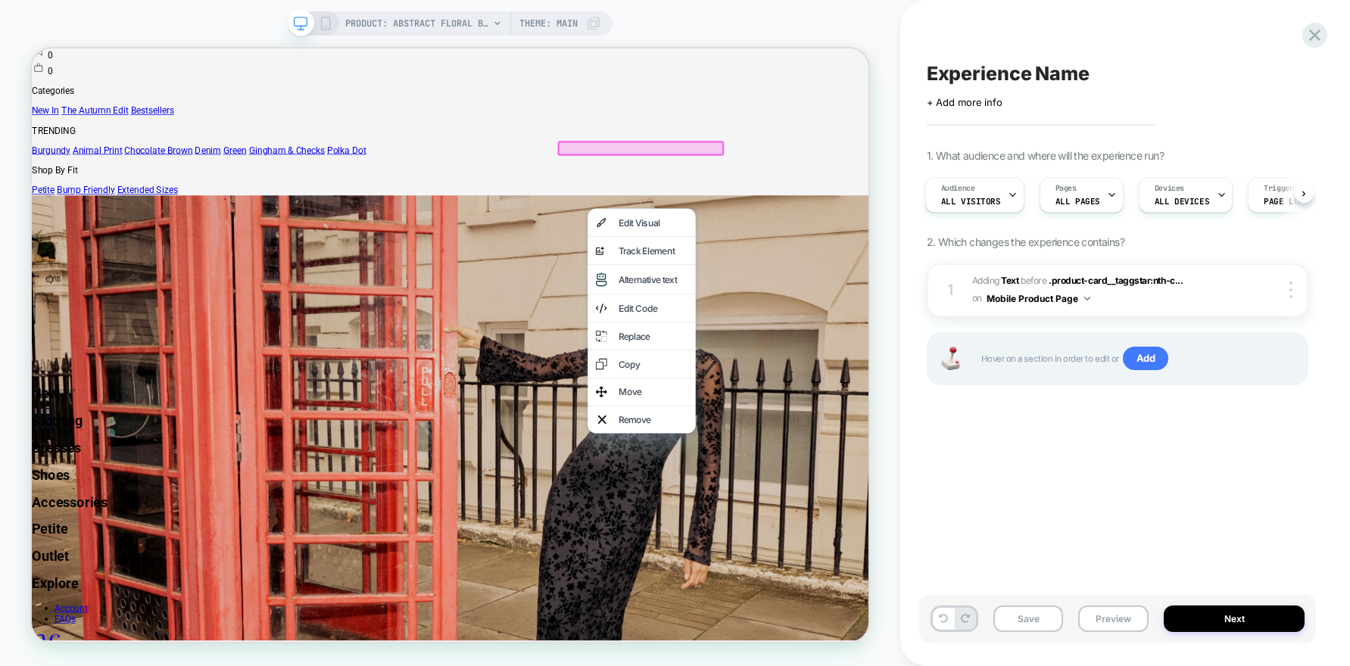
click at [773, 192] on div at bounding box center [844, 182] width 222 height 20
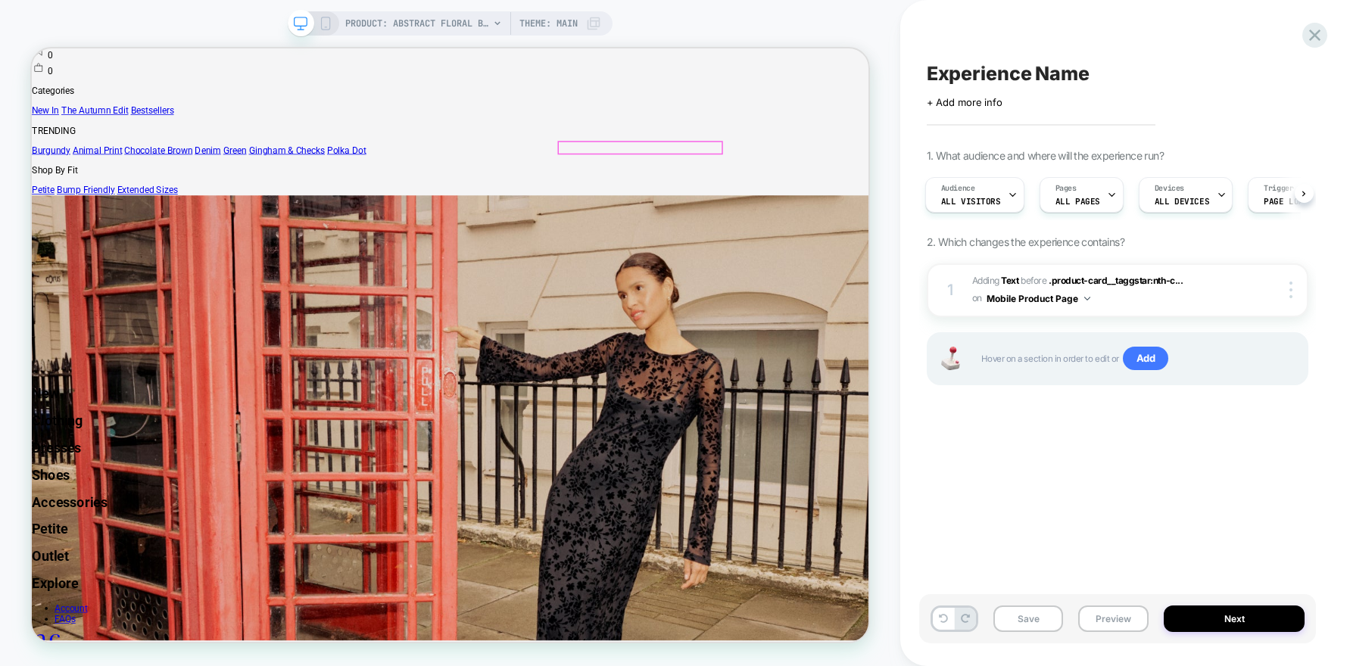
click at [773, 189] on div at bounding box center [842, 180] width 217 height 15
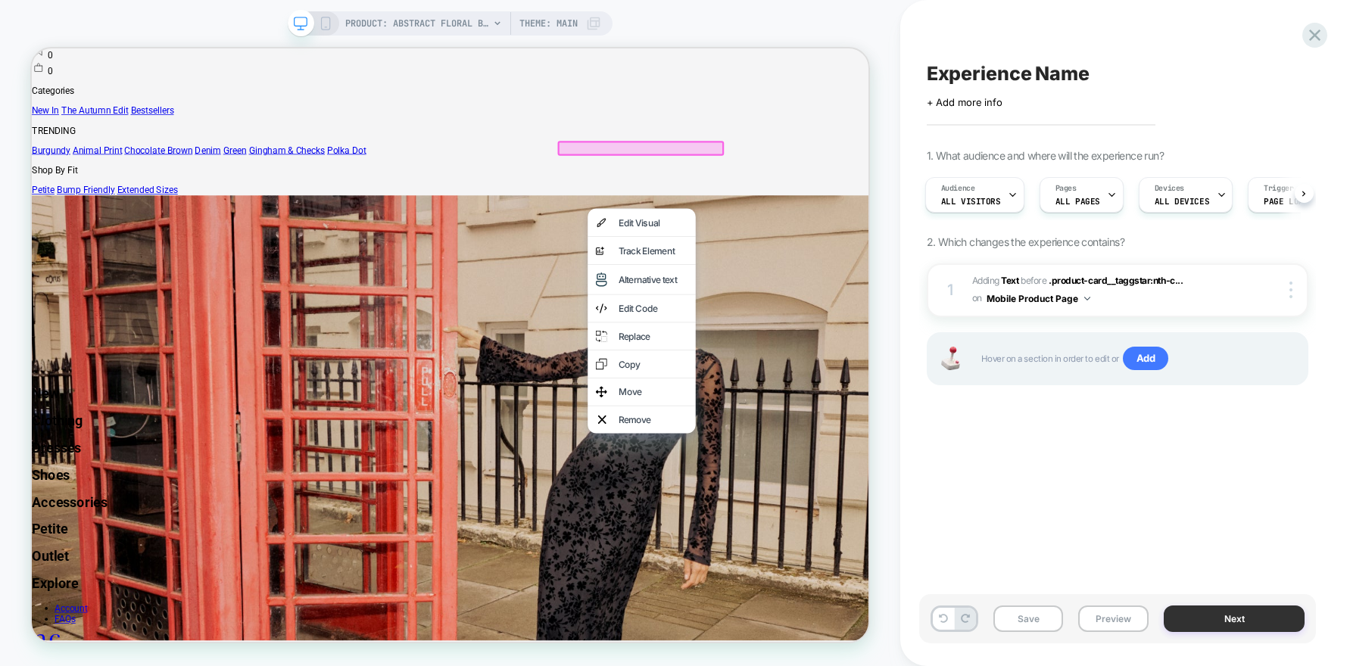
click at [1232, 620] on button "Next" at bounding box center [1234, 619] width 141 height 26
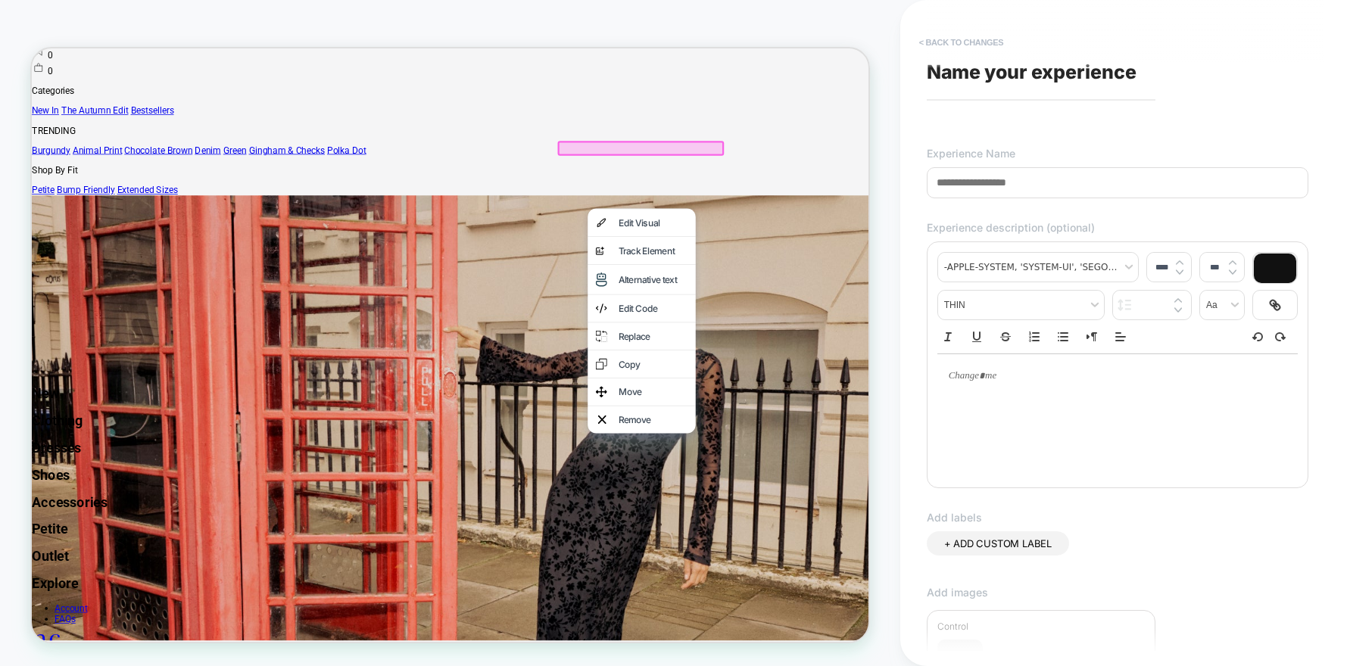
click at [921, 42] on button "< Back to changes" at bounding box center [961, 42] width 100 height 24
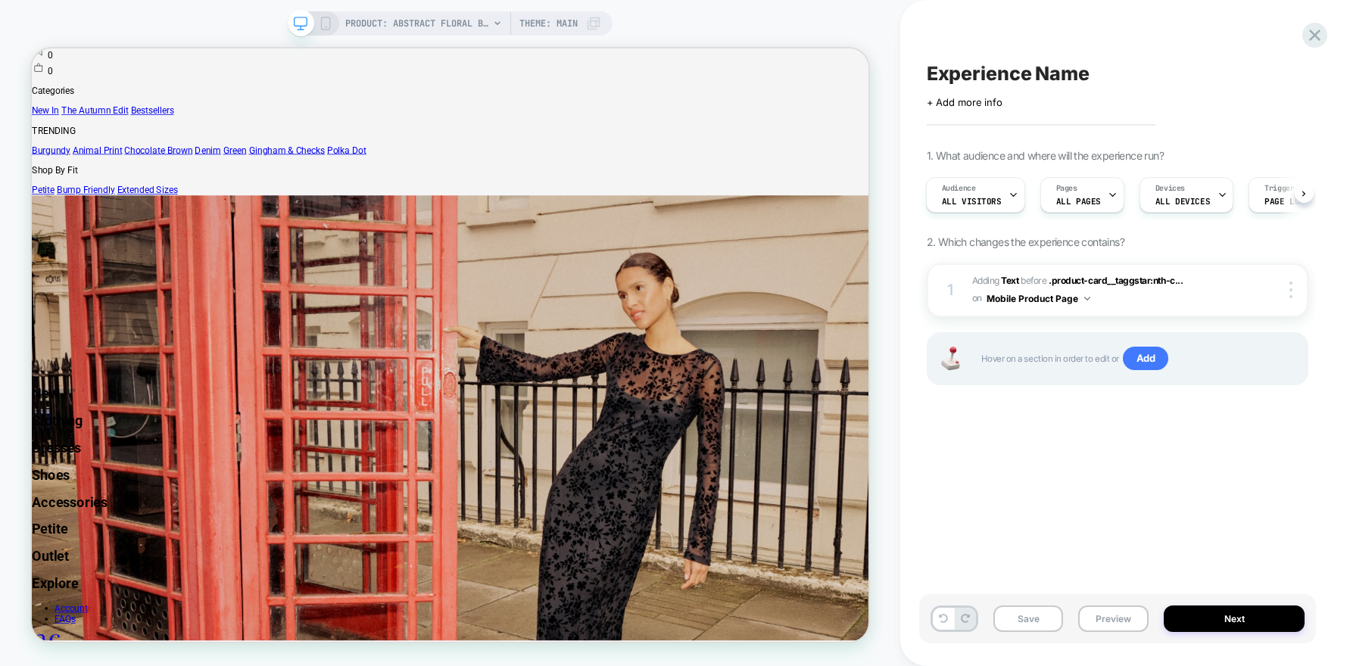
scroll to position [0, 0]
click at [1222, 294] on span "#_loomi_addon_1760013490874 Adding Text BEFORE .product-card__taggstar:nth-c...…" at bounding box center [1104, 291] width 264 height 36
click at [1293, 290] on div at bounding box center [1292, 290] width 29 height 17
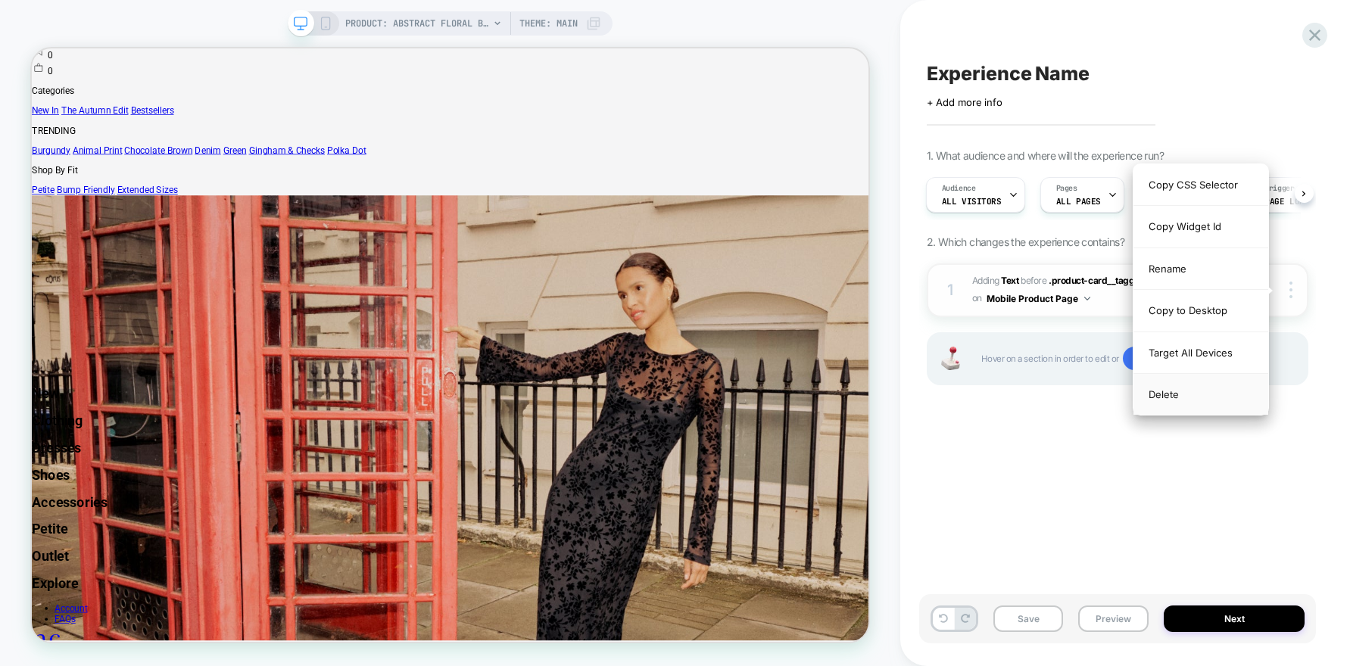
click at [1171, 400] on div "Delete" at bounding box center [1200, 394] width 135 height 41
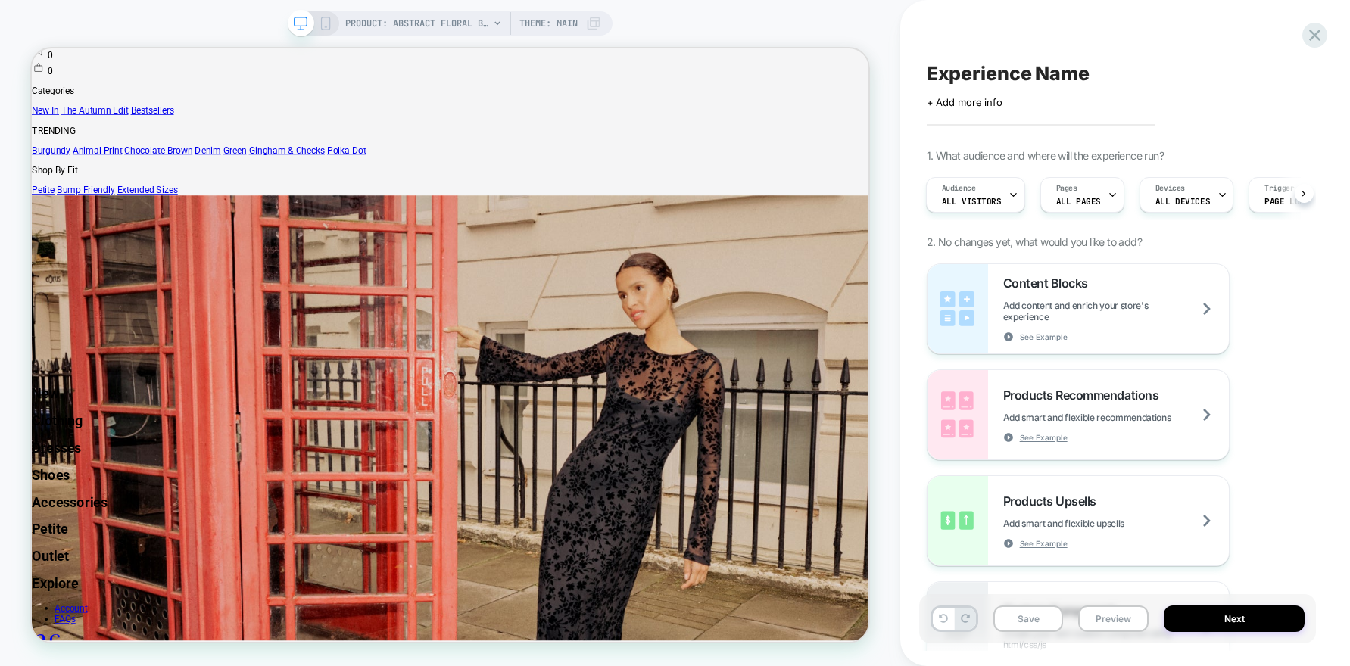
click at [1163, 390] on span "Products Recommendations" at bounding box center [1084, 395] width 163 height 15
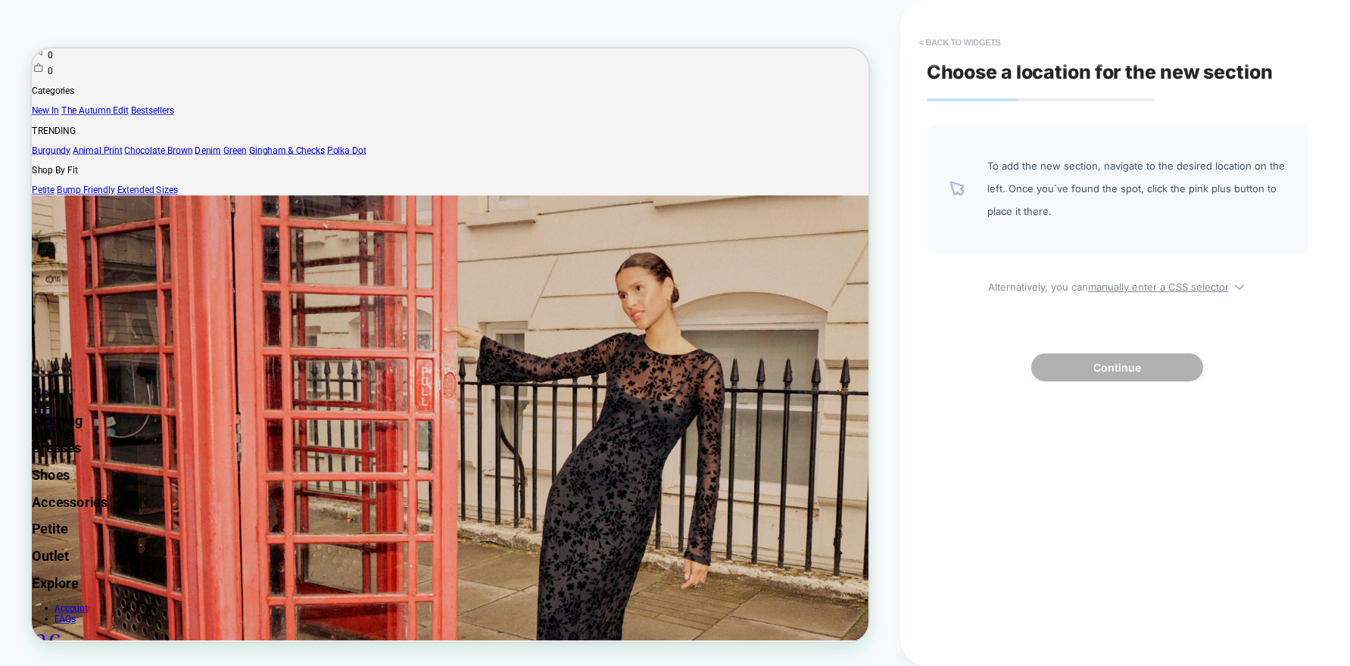
click at [936, 46] on button "< Back to widgets" at bounding box center [959, 42] width 97 height 24
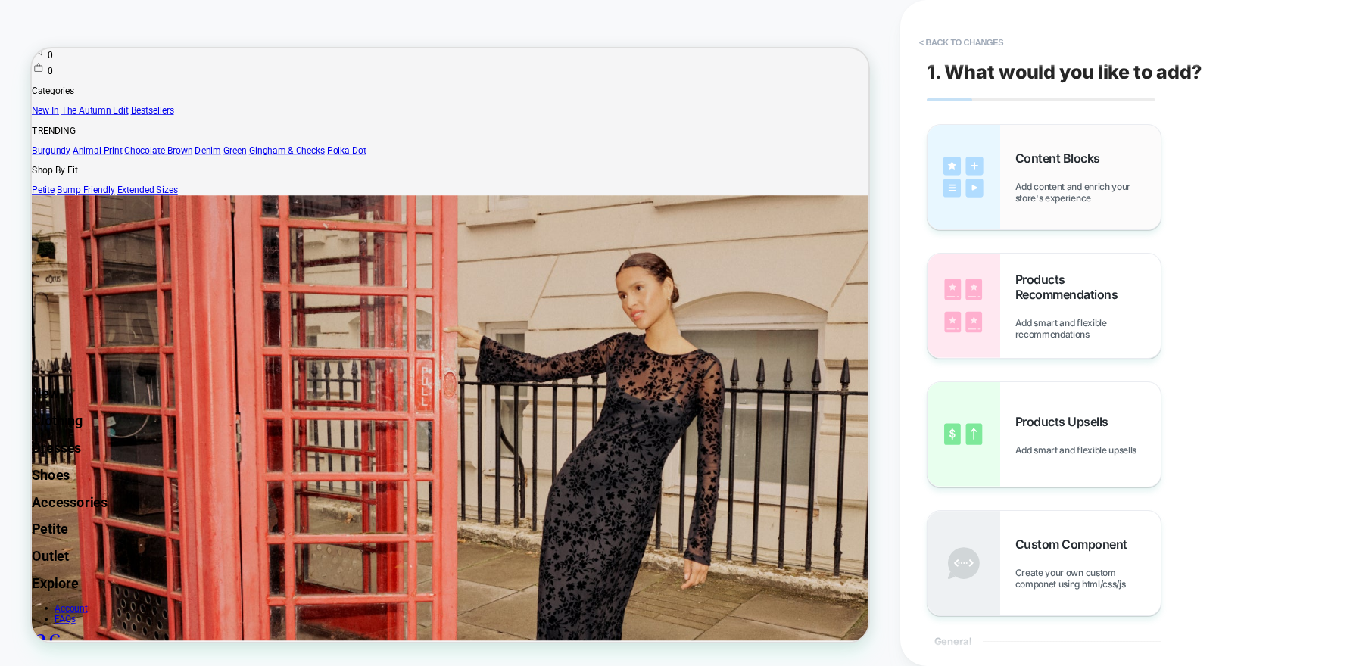
click at [1002, 150] on div "Content Blocks Add content and enrich your store's experience" at bounding box center [1043, 177] width 233 height 104
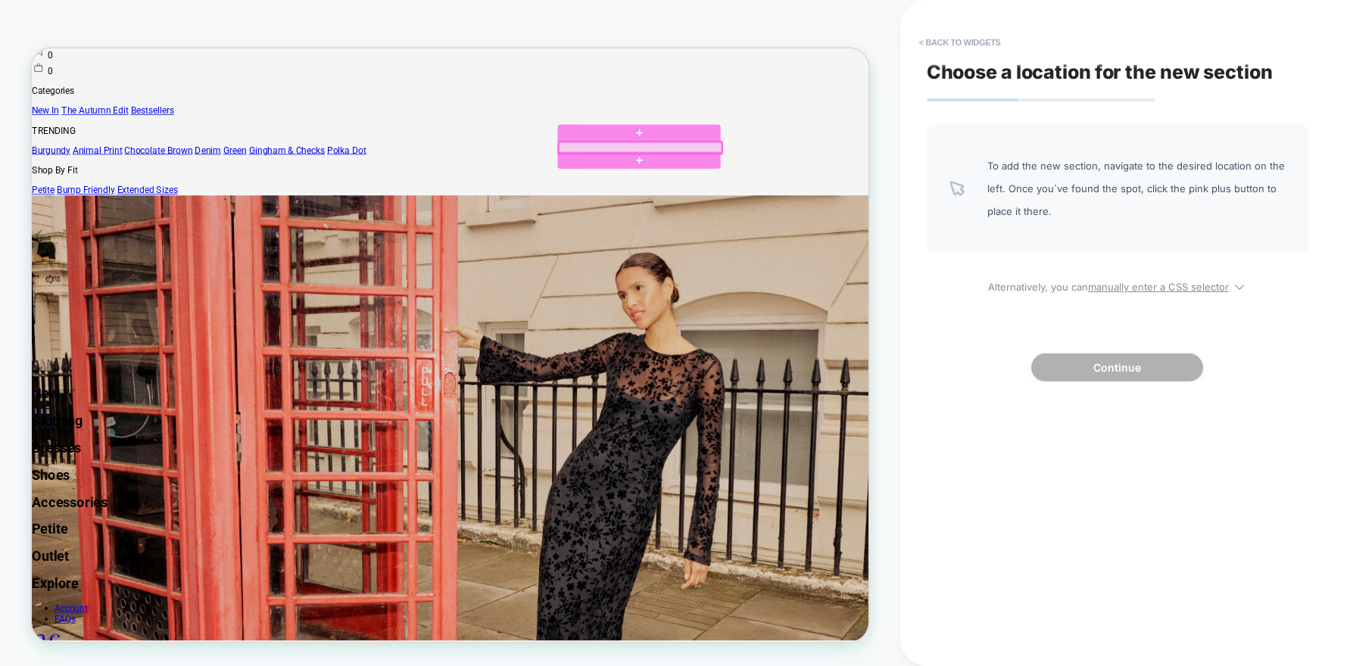
click at [796, 189] on div at bounding box center [842, 180] width 217 height 15
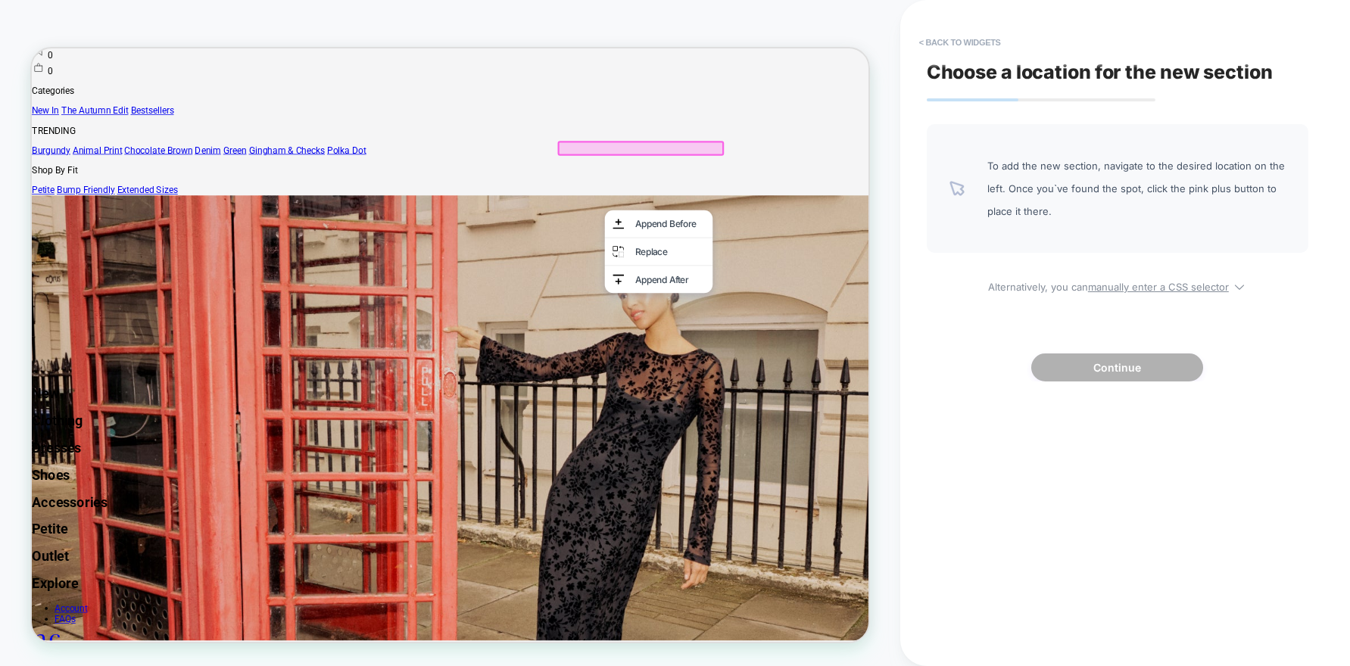
click at [891, 187] on div at bounding box center [841, 179] width 217 height 15
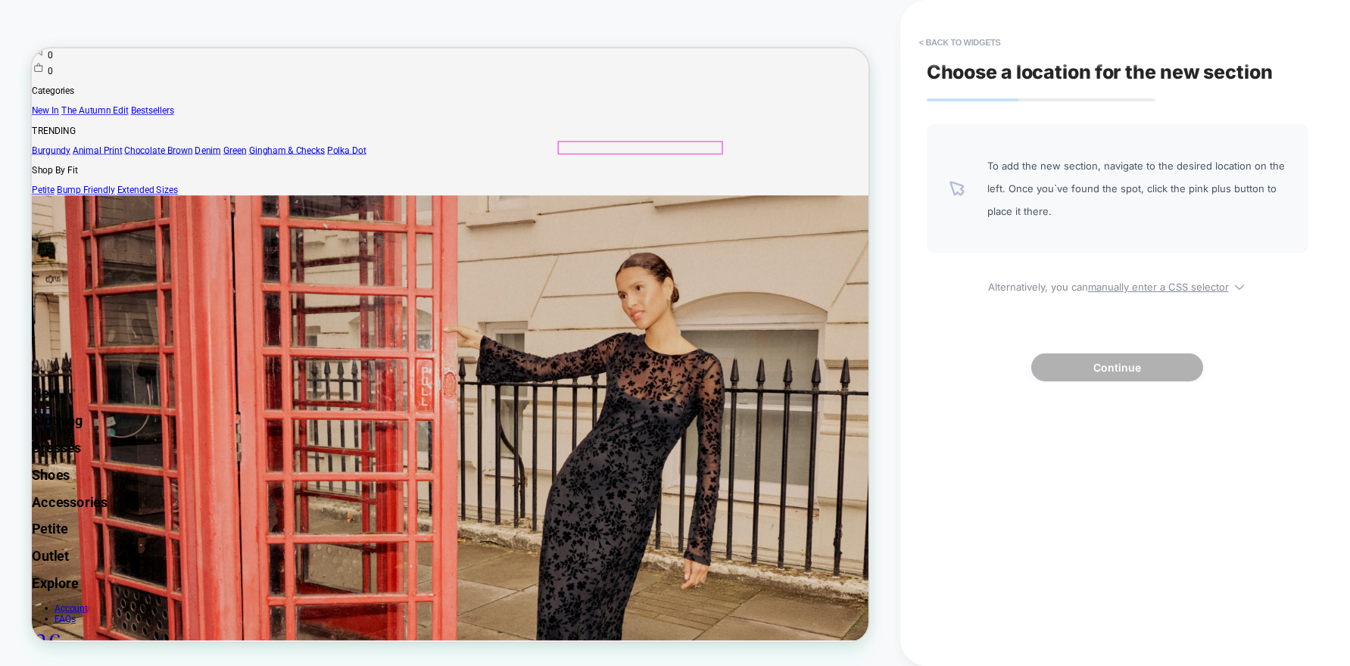
click at [929, 38] on button "< Back to widgets" at bounding box center [959, 42] width 97 height 24
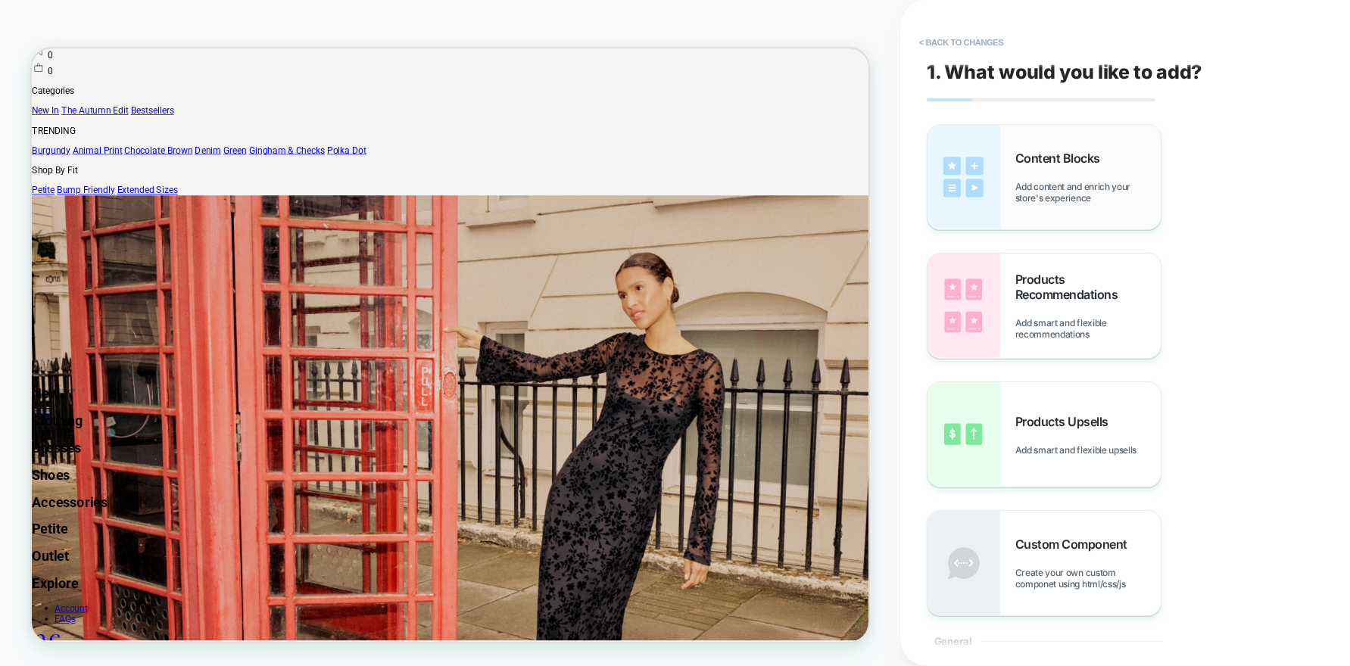
click at [952, 149] on img at bounding box center [963, 177] width 73 height 104
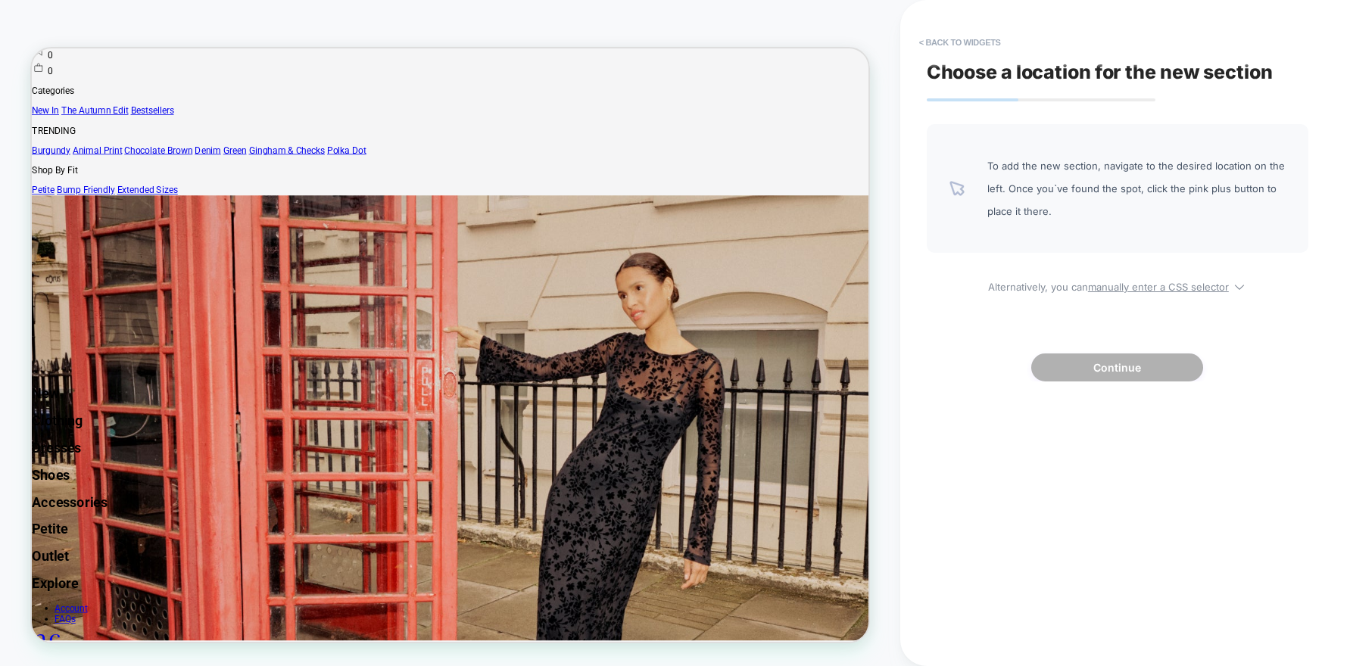
click at [1014, 198] on span "To add the new section, navigate to the desired location on the left. Once you`…" at bounding box center [1136, 188] width 298 height 68
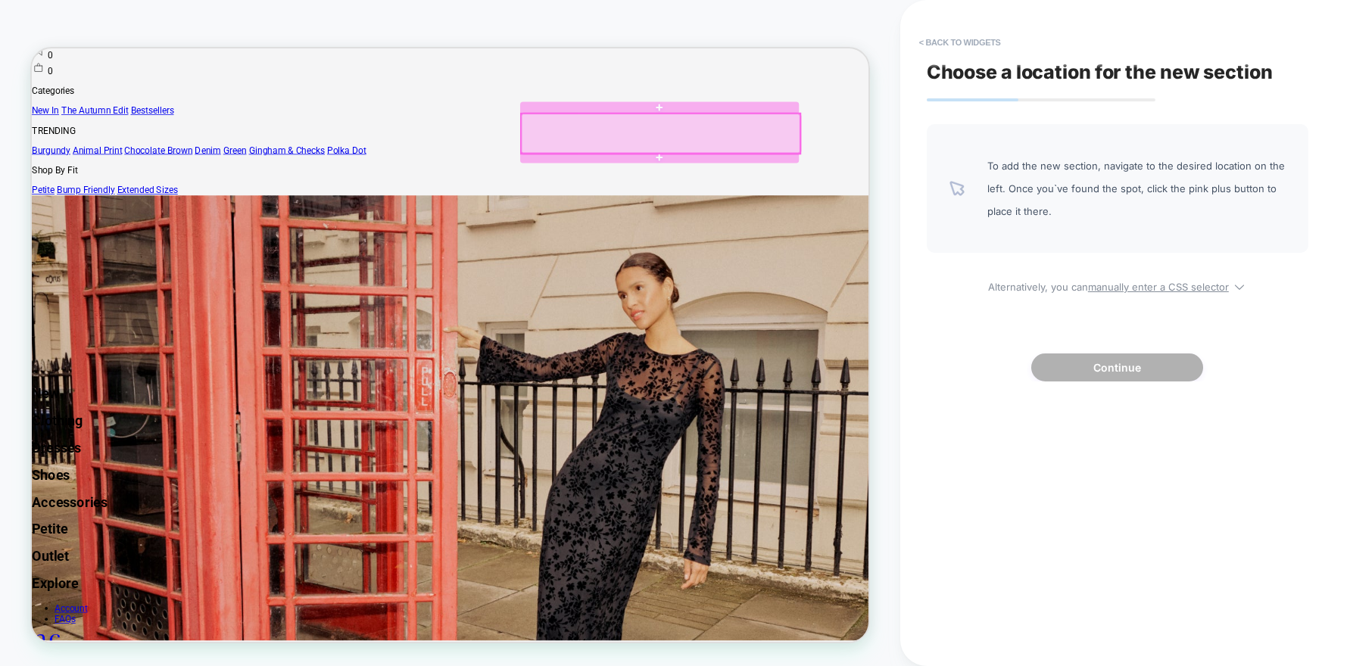
click at [700, 185] on div at bounding box center [870, 162] width 372 height 53
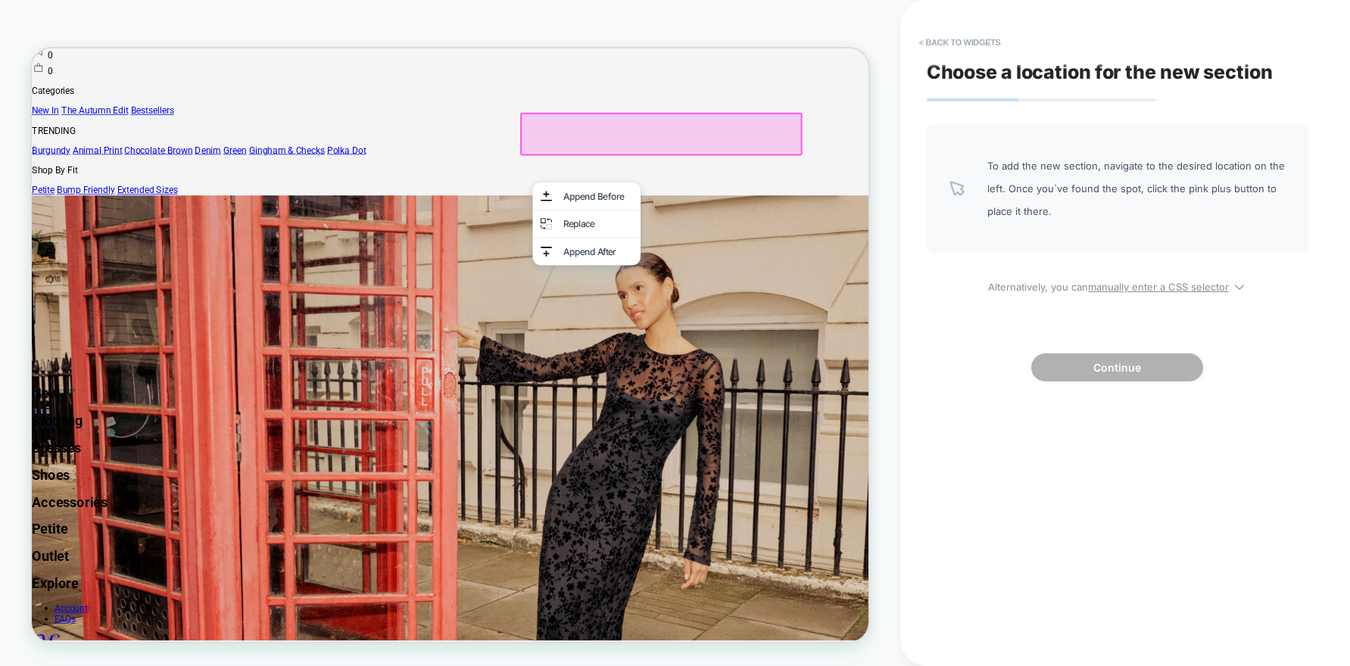
click at [707, 187] on div at bounding box center [869, 160] width 372 height 53
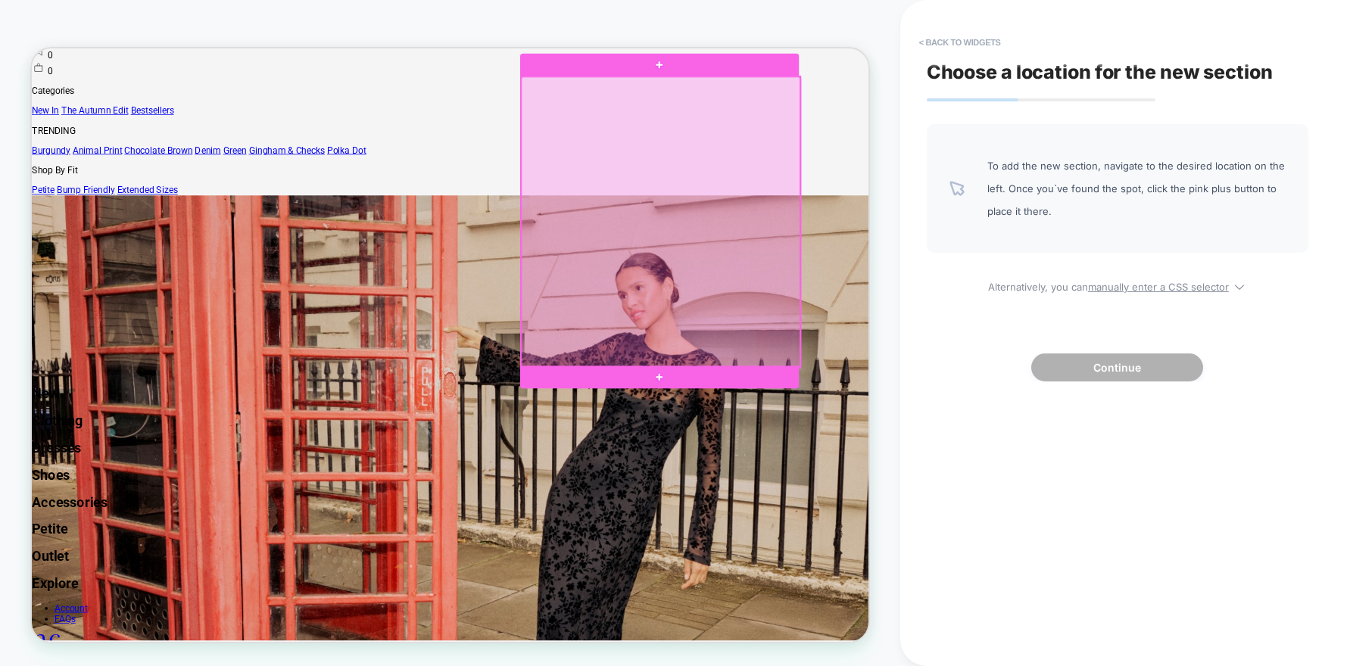
click at [685, 226] on div at bounding box center [870, 280] width 372 height 388
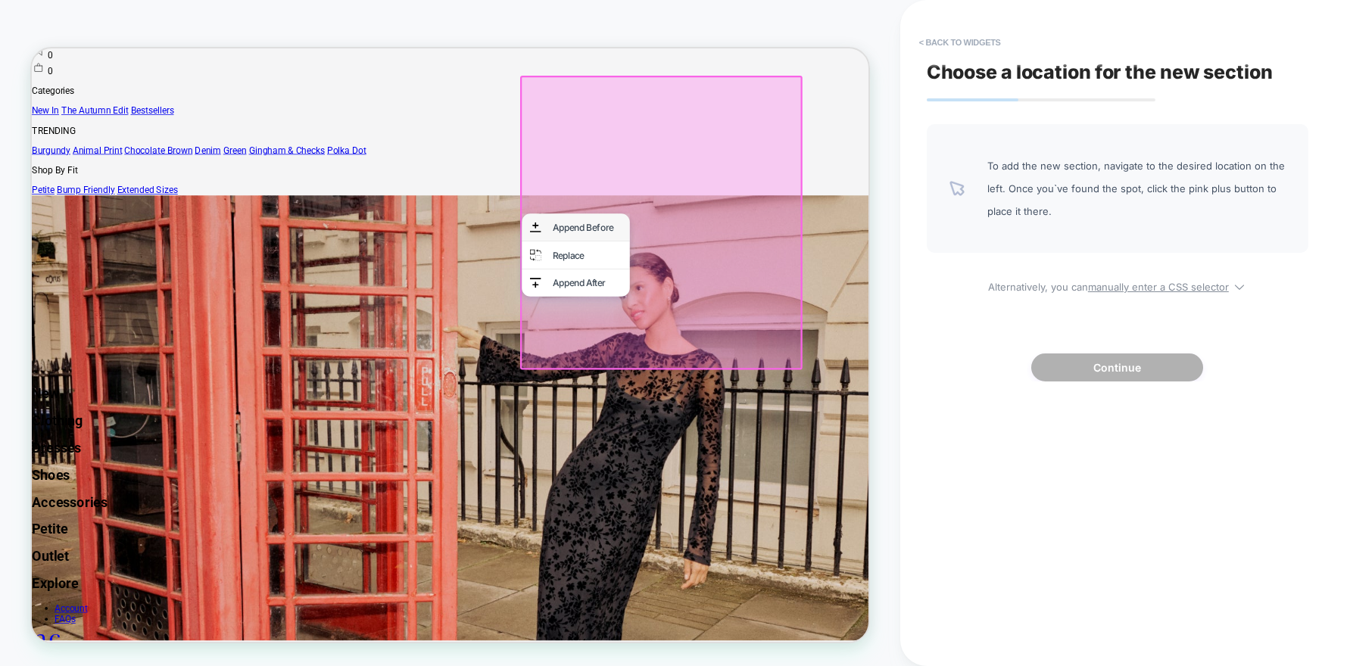
click at [731, 278] on div "Append Before" at bounding box center [757, 287] width 144 height 36
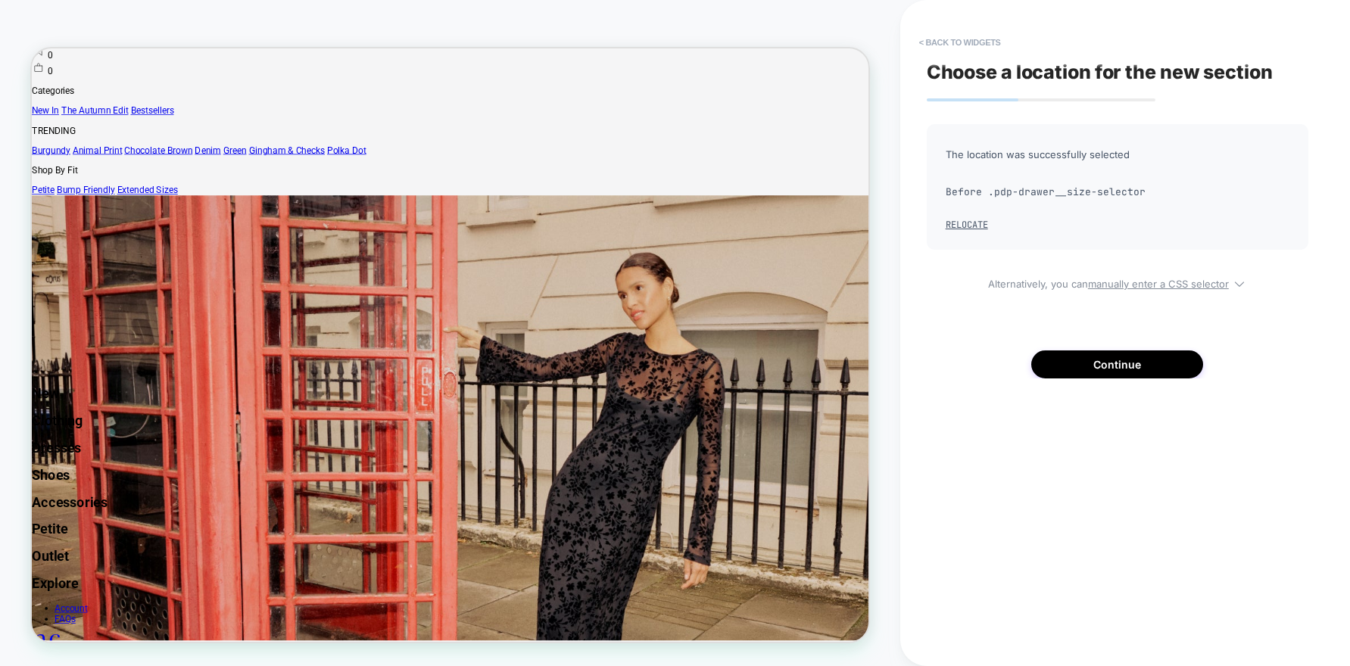
click at [929, 203] on div "The location was successfully selected Before .pdp-drawer__size-selector Reloca…" at bounding box center [1118, 187] width 382 height 126
click at [1061, 359] on button "Continue" at bounding box center [1117, 365] width 172 height 28
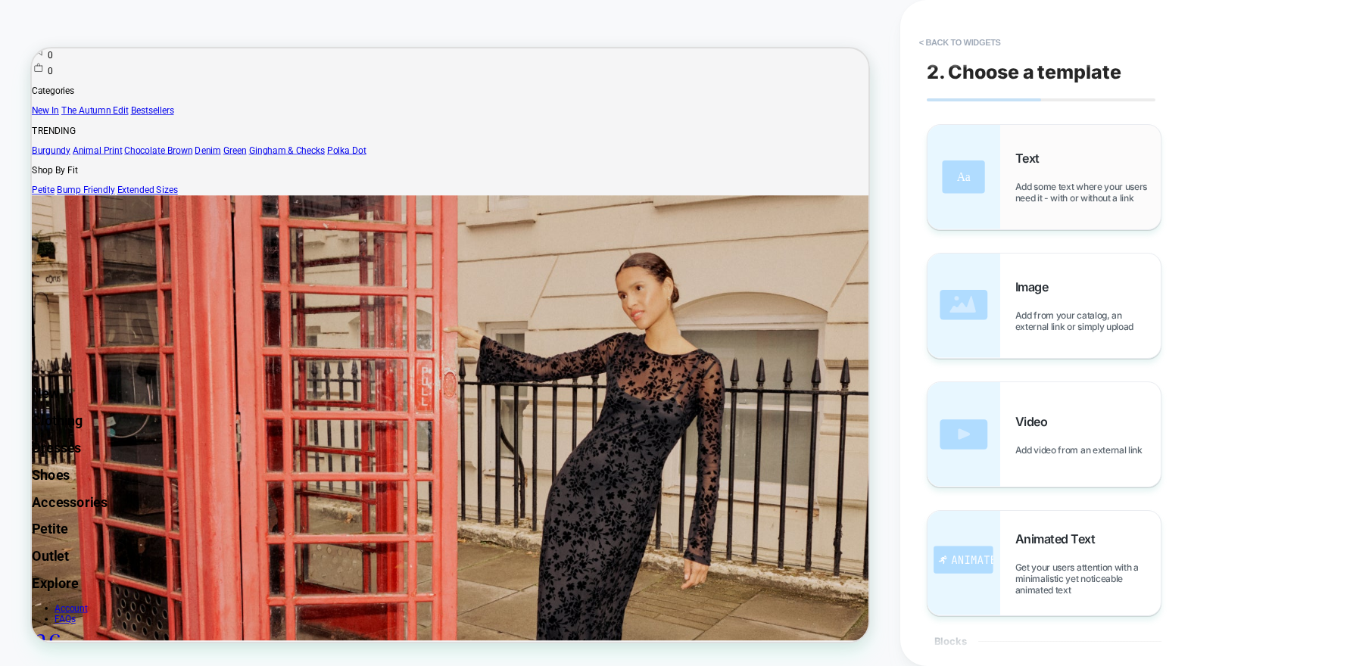
click at [969, 167] on img at bounding box center [963, 177] width 73 height 104
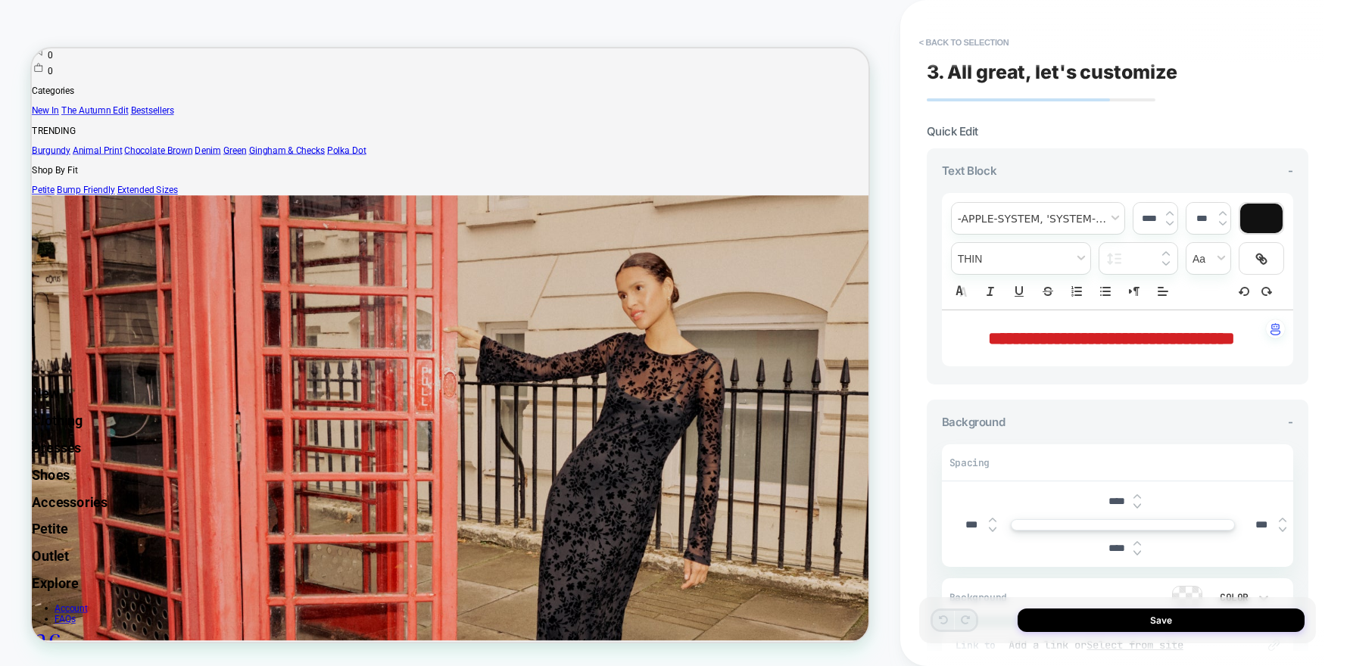
drag, startPoint x: 1148, startPoint y: 371, endPoint x: 952, endPoint y: 319, distance: 202.0
click at [952, 319] on div "**********" at bounding box center [1117, 338] width 351 height 56
drag, startPoint x: 967, startPoint y: 331, endPoint x: 1270, endPoint y: 380, distance: 307.5
click at [1270, 366] on div "**********" at bounding box center [1117, 338] width 351 height 56
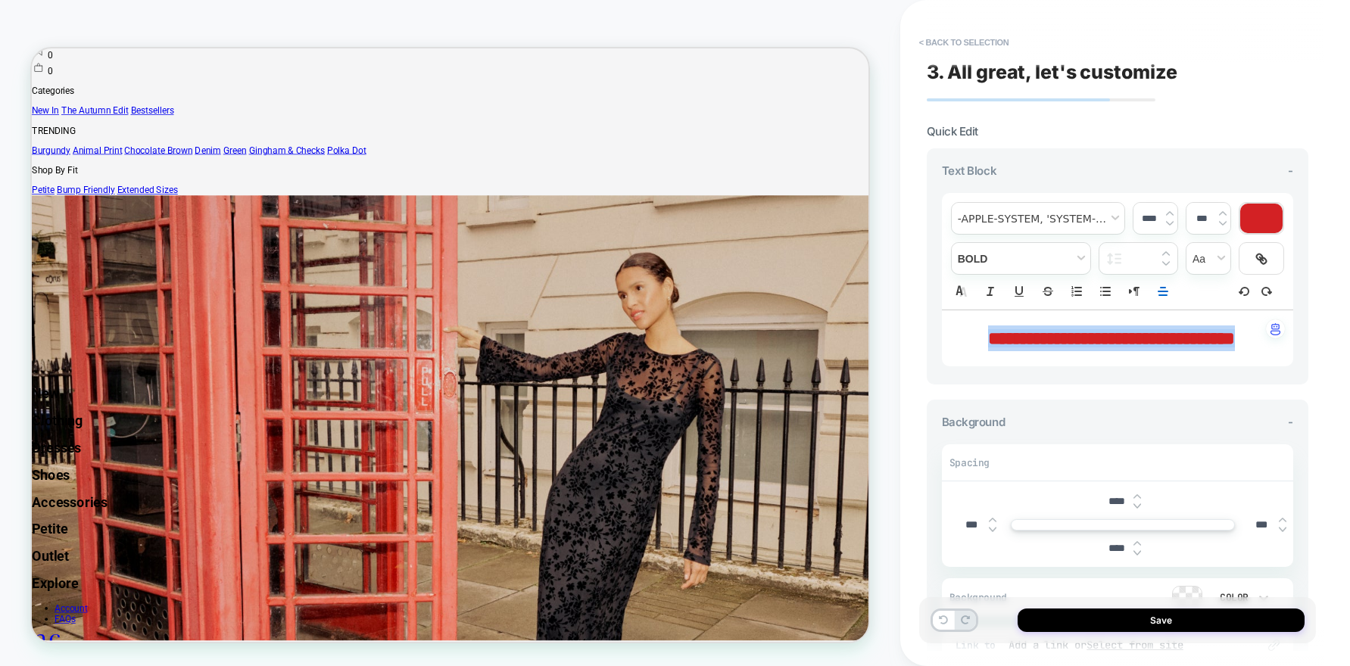
type input "****"
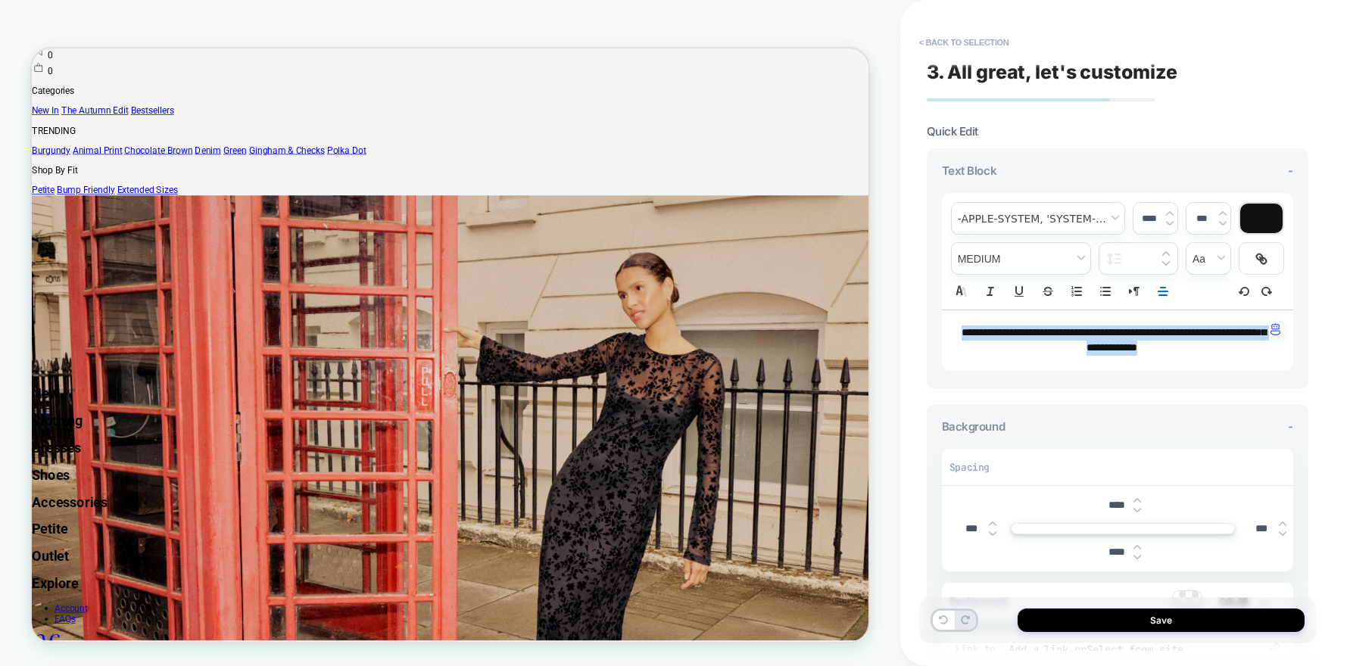
drag, startPoint x: 1181, startPoint y: 346, endPoint x: 924, endPoint y: 322, distance: 257.8
click at [924, 322] on div "**********" at bounding box center [1117, 333] width 397 height 636
click at [1050, 255] on span "fontWeight" at bounding box center [1021, 258] width 139 height 31
click at [987, 344] on span "fontWeight" at bounding box center [1020, 342] width 119 height 27
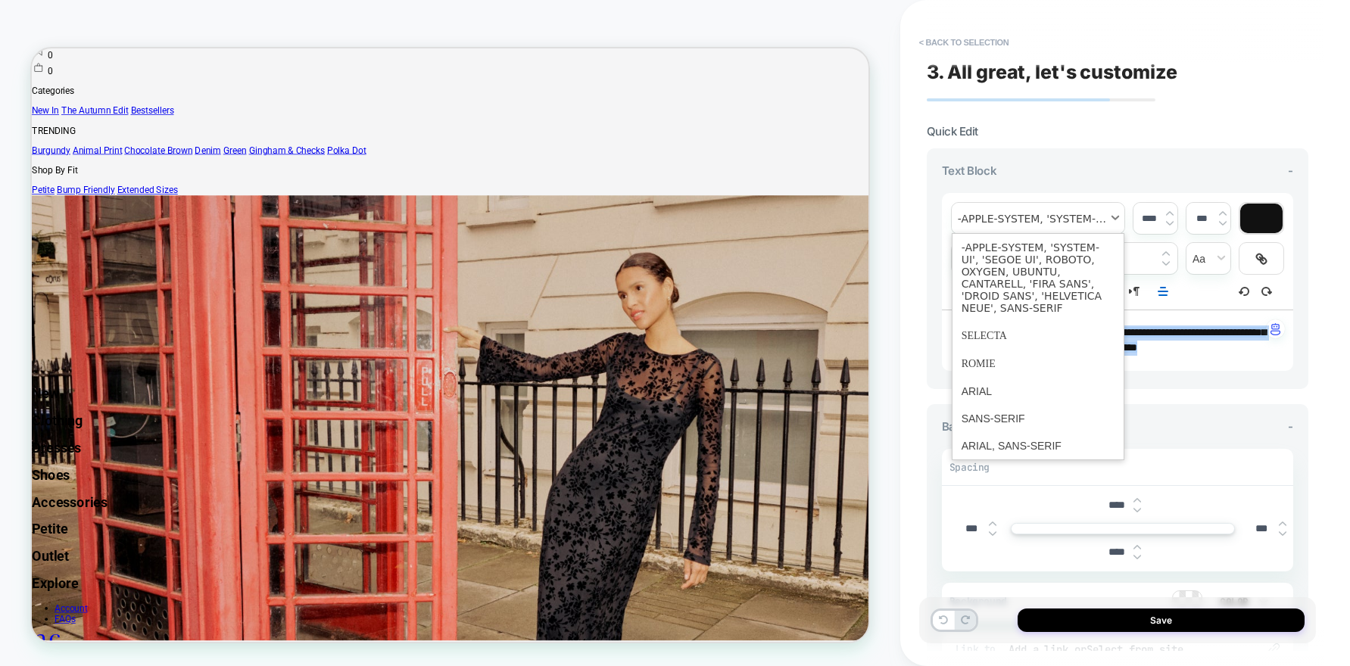
click at [1045, 226] on span "font" at bounding box center [1038, 218] width 173 height 31
click at [998, 341] on span "font" at bounding box center [1037, 336] width 153 height 28
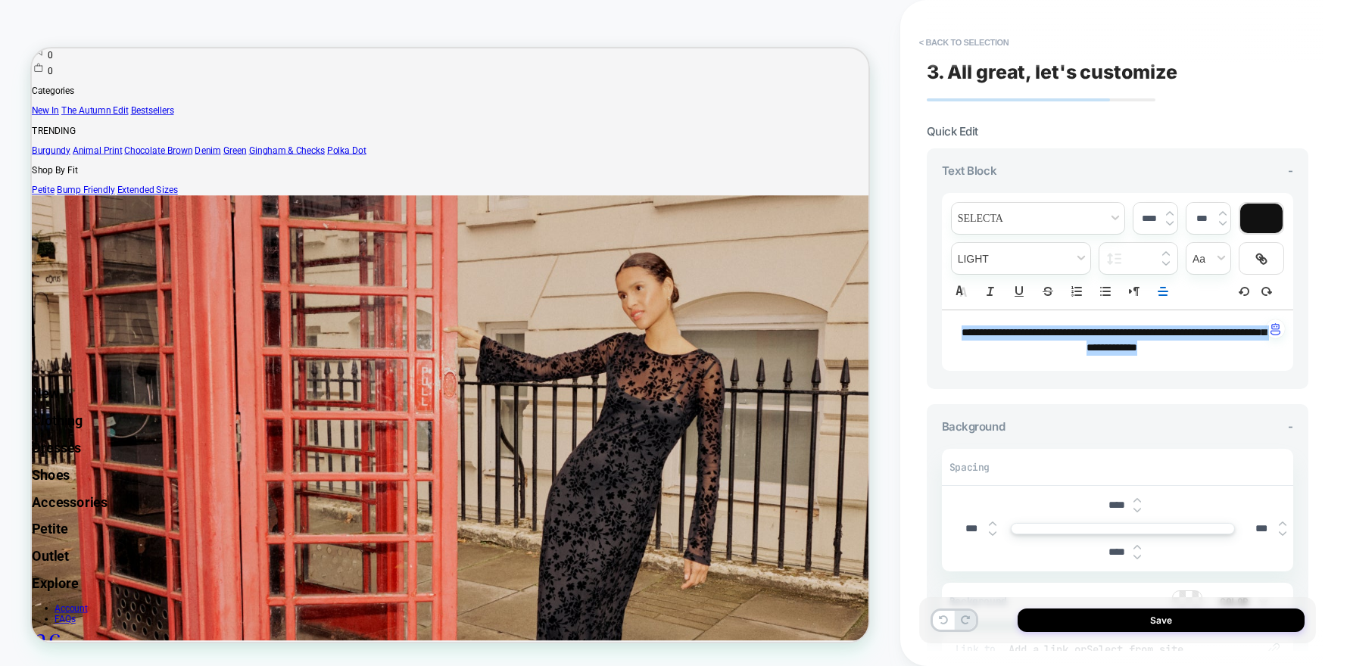
click at [1134, 611] on button "Save" at bounding box center [1160, 620] width 287 height 23
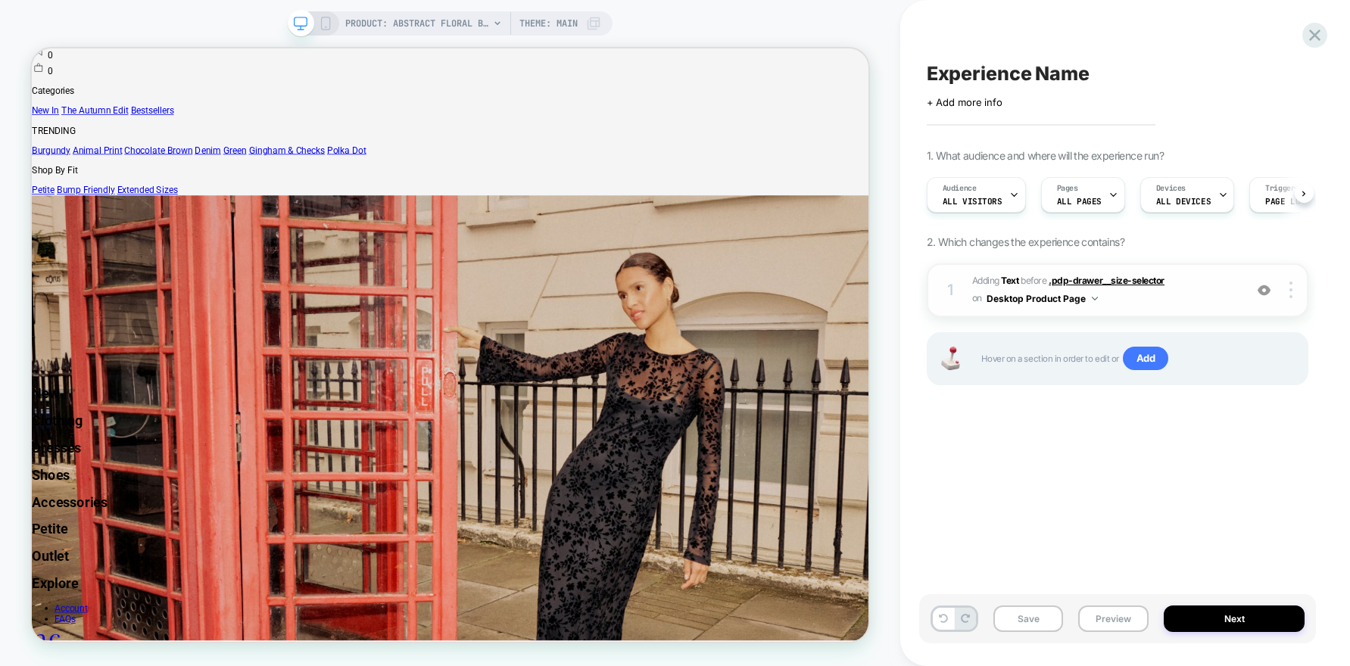
scroll to position [0, 1]
click at [1151, 298] on span "#_loomi_addon_1760013665409 Adding Text BEFORE .pdp-drawer__size-selector .pdp-…" at bounding box center [1104, 291] width 264 height 36
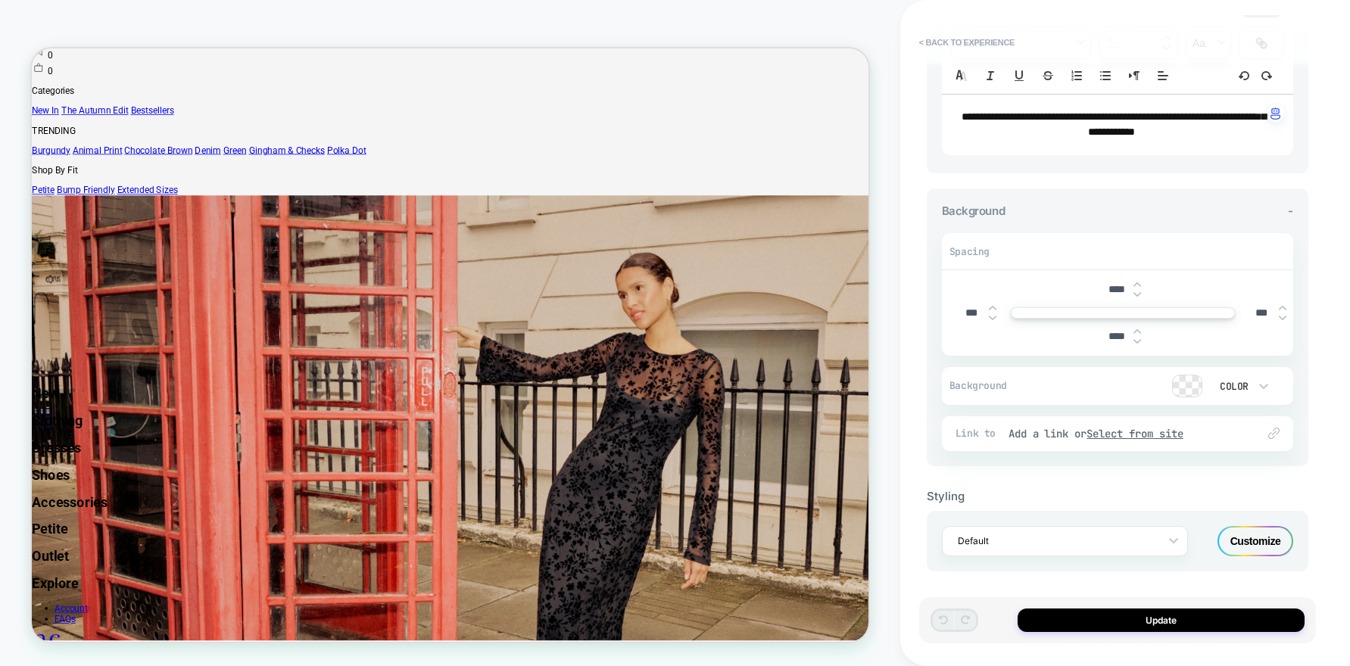
scroll to position [0, 0]
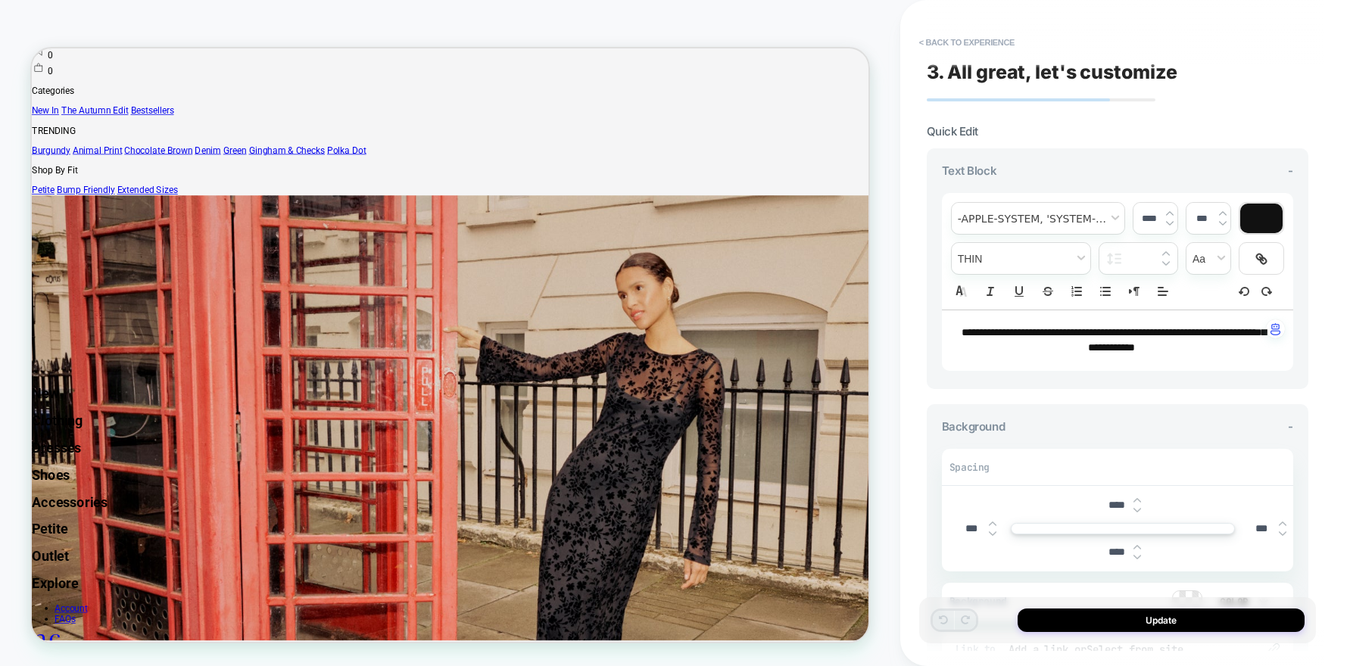
click at [933, 34] on button "< Back to experience" at bounding box center [966, 42] width 111 height 24
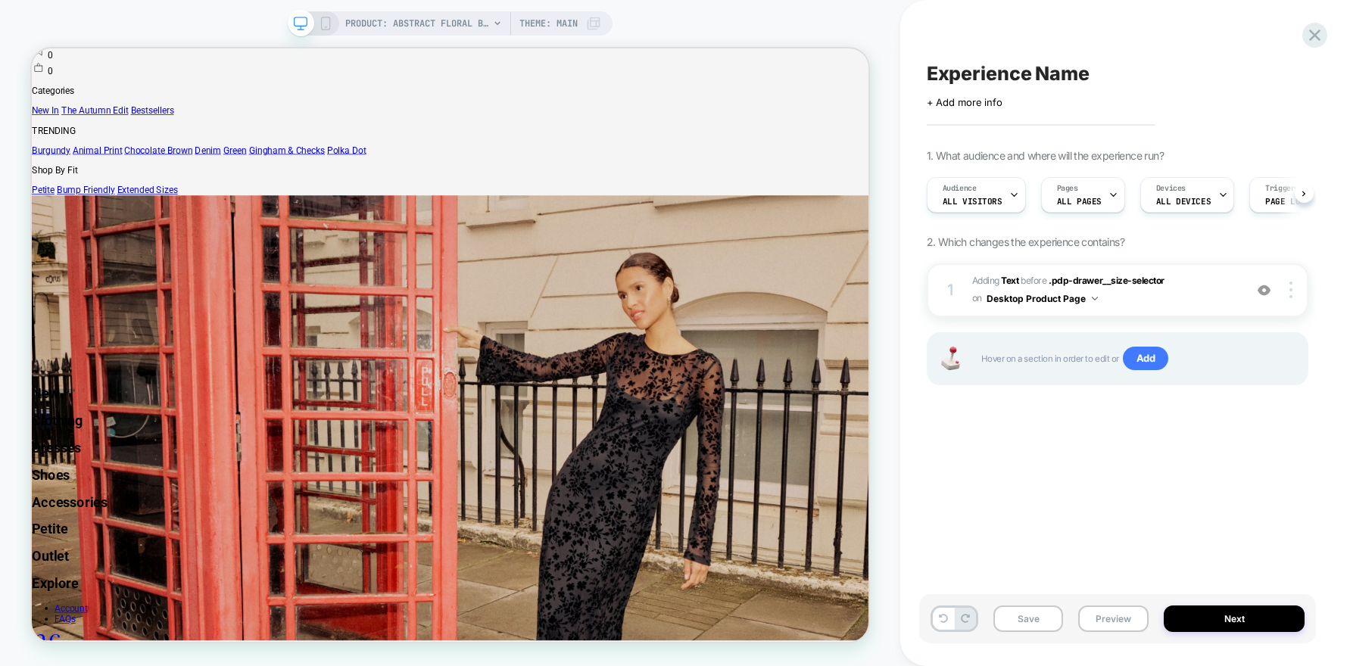
scroll to position [0, 1]
click at [1302, 286] on div at bounding box center [1292, 290] width 29 height 17
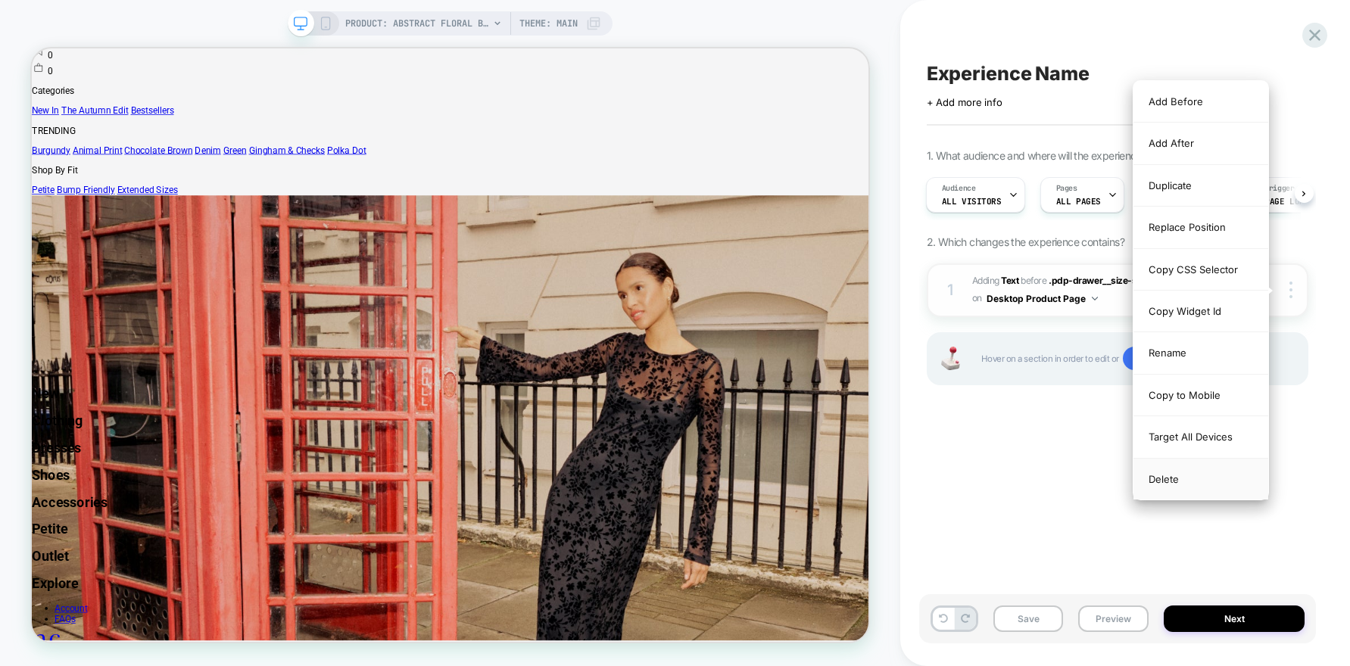
click at [1158, 481] on div "Delete" at bounding box center [1200, 479] width 135 height 41
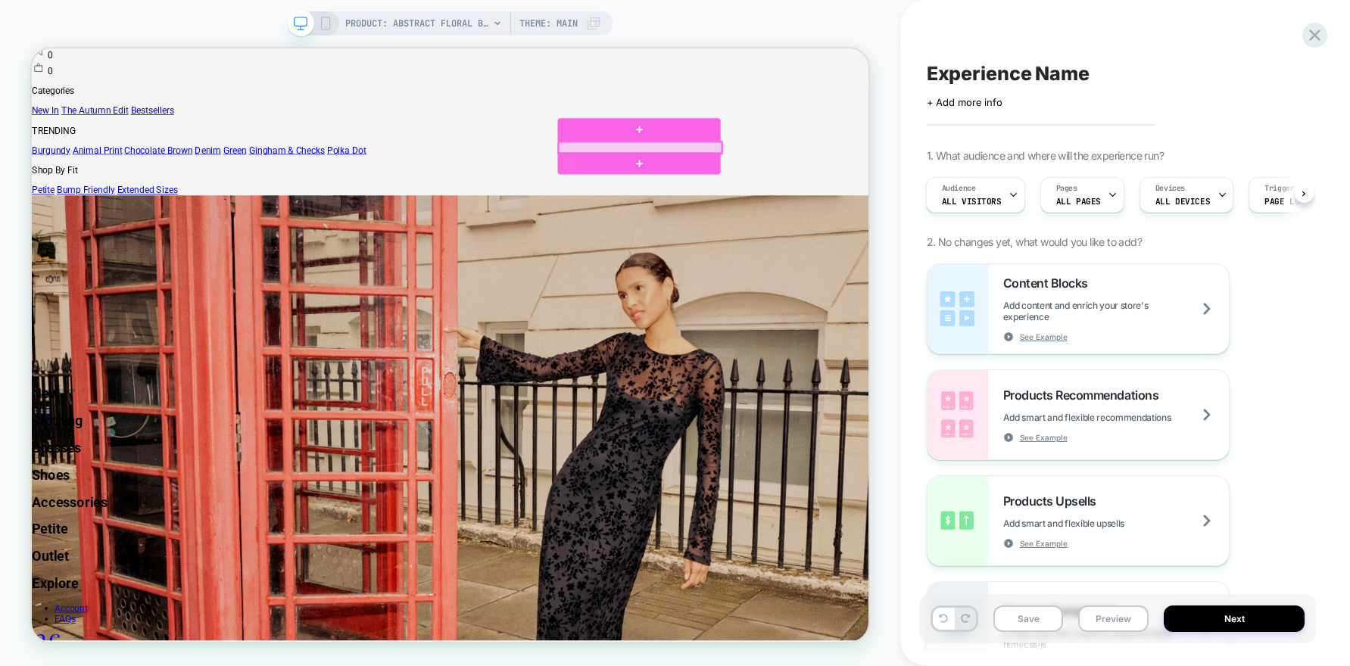
click at [815, 189] on div at bounding box center [842, 180] width 217 height 15
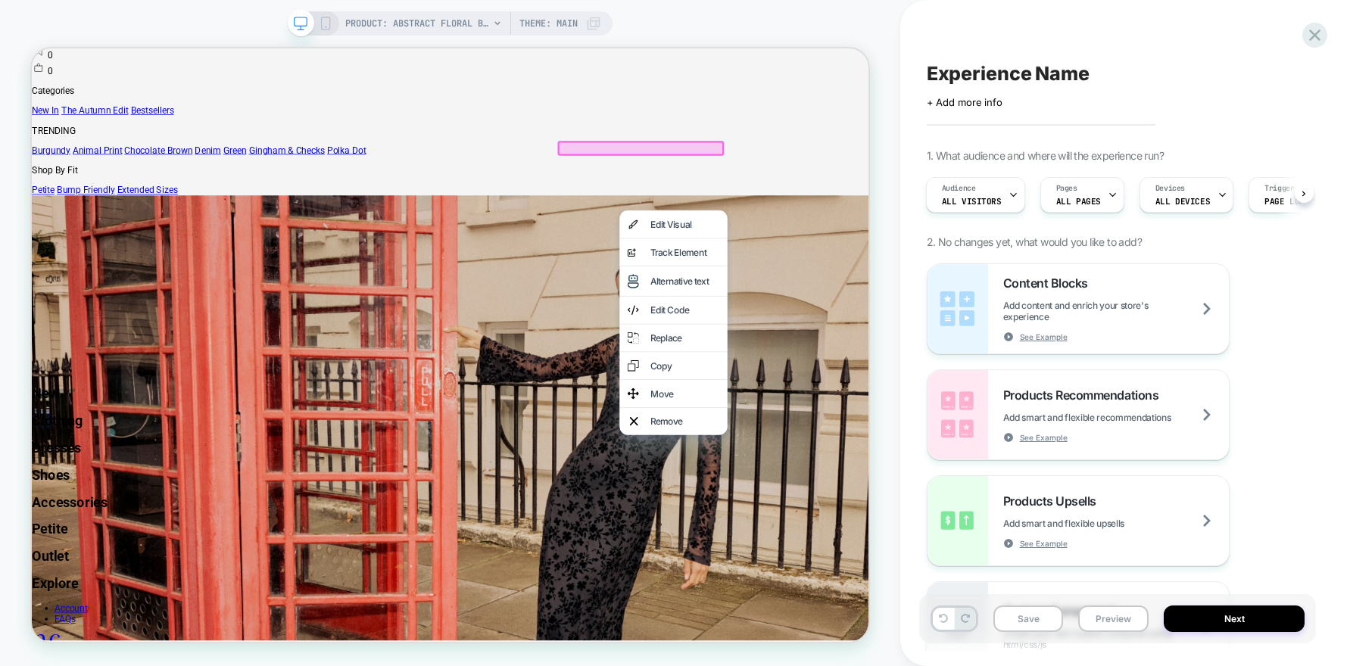
click at [815, 192] on div at bounding box center [844, 182] width 222 height 20
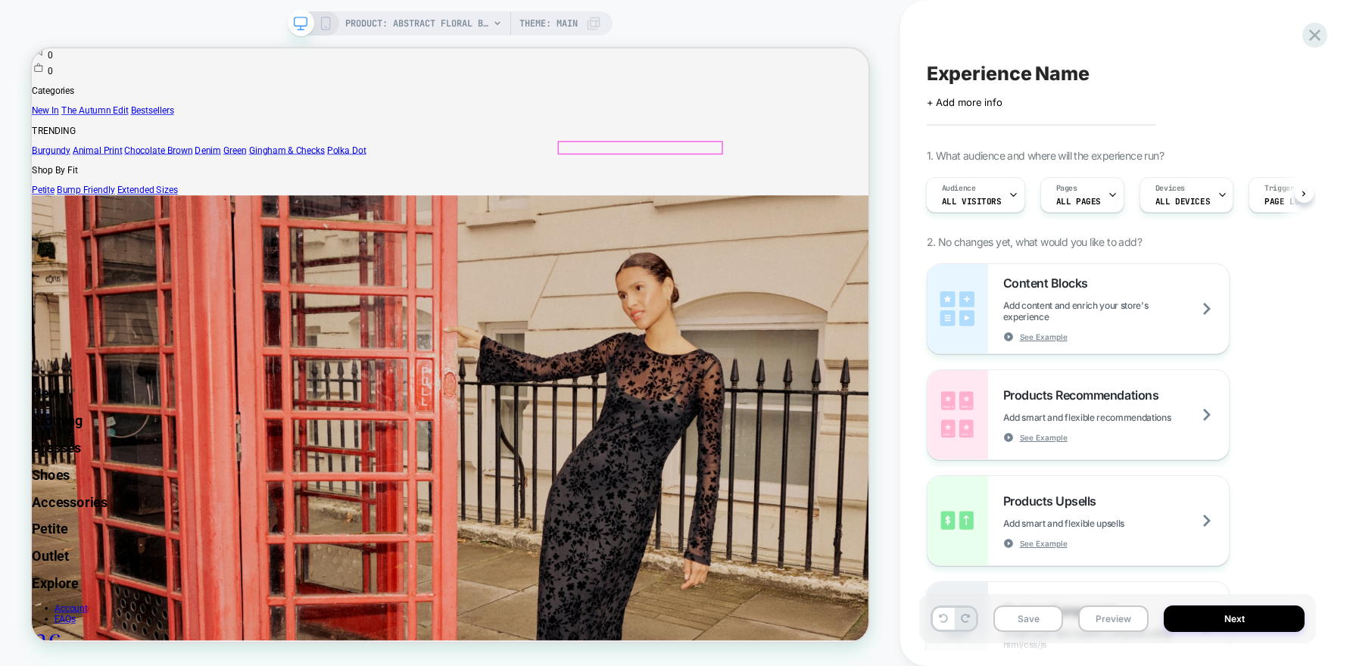
click at [815, 189] on div at bounding box center [842, 180] width 217 height 15
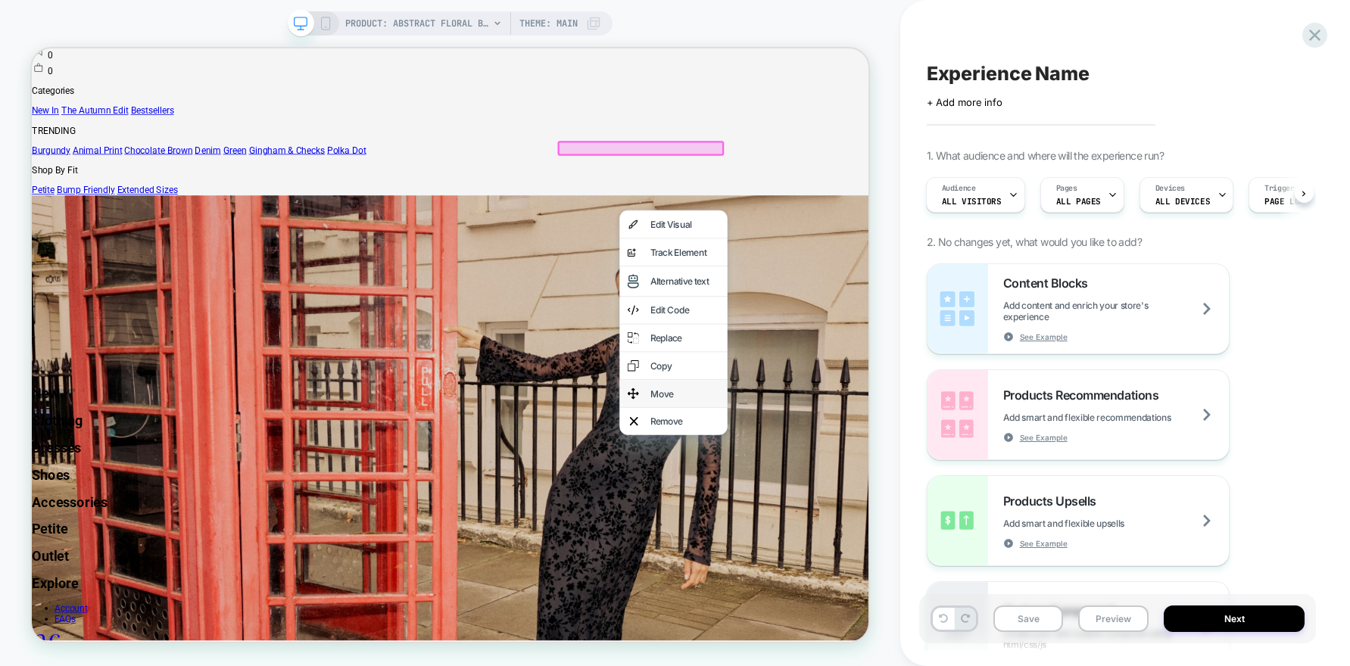
click at [855, 506] on div "Move" at bounding box center [887, 509] width 144 height 36
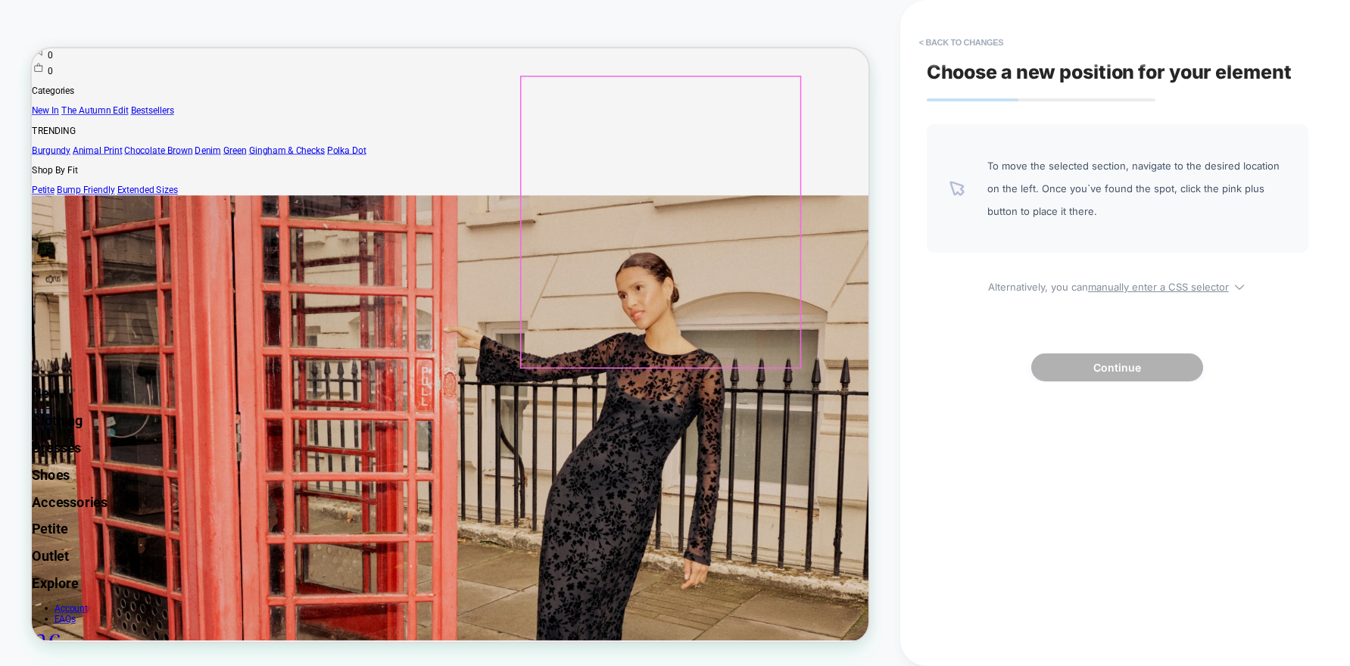
click at [1007, 139] on div "To move the selected section, navigate to the desired location on the left. Onc…" at bounding box center [1118, 188] width 382 height 129
click at [947, 39] on button "< Back to changes" at bounding box center [961, 42] width 100 height 24
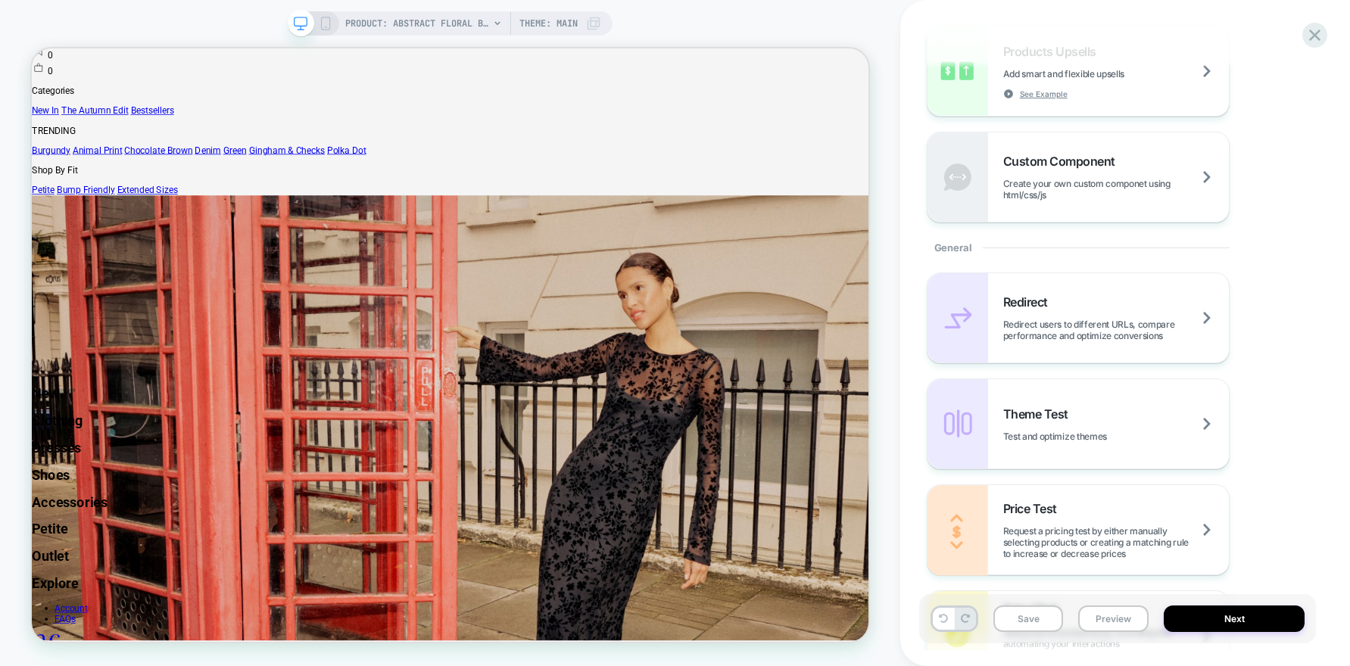
scroll to position [583, 0]
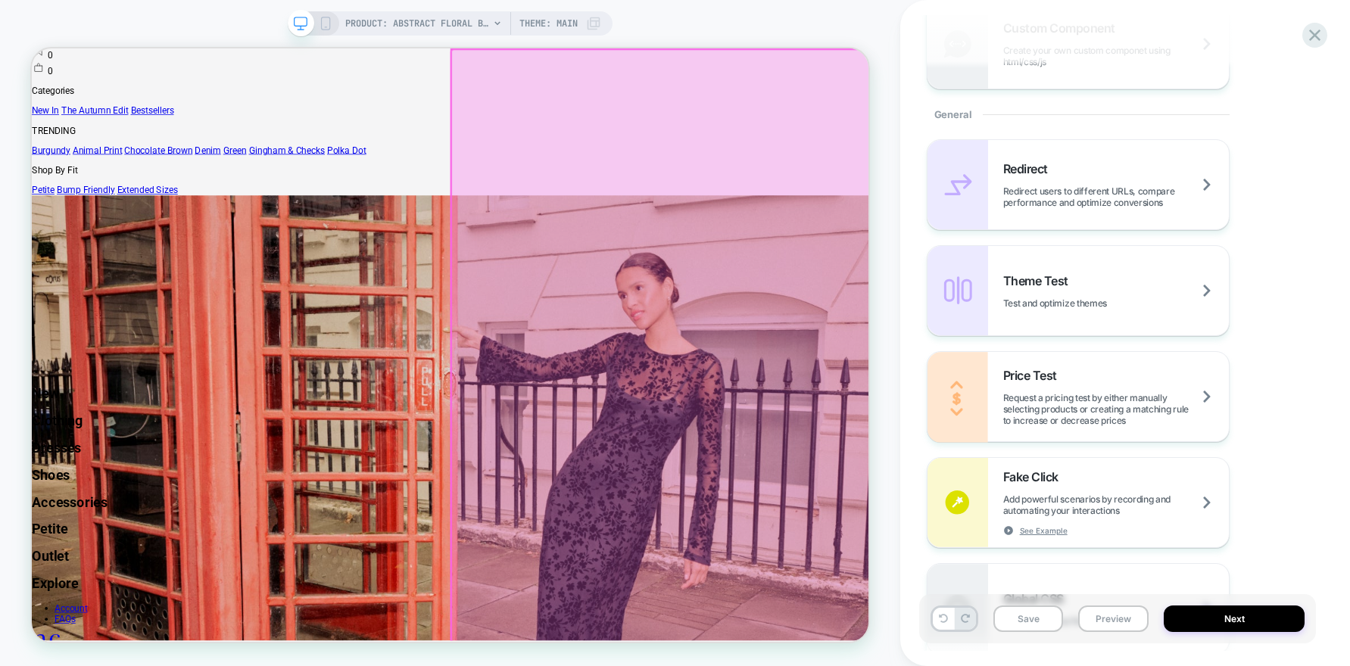
click at [865, 48] on div at bounding box center [869, 28] width 558 height 40
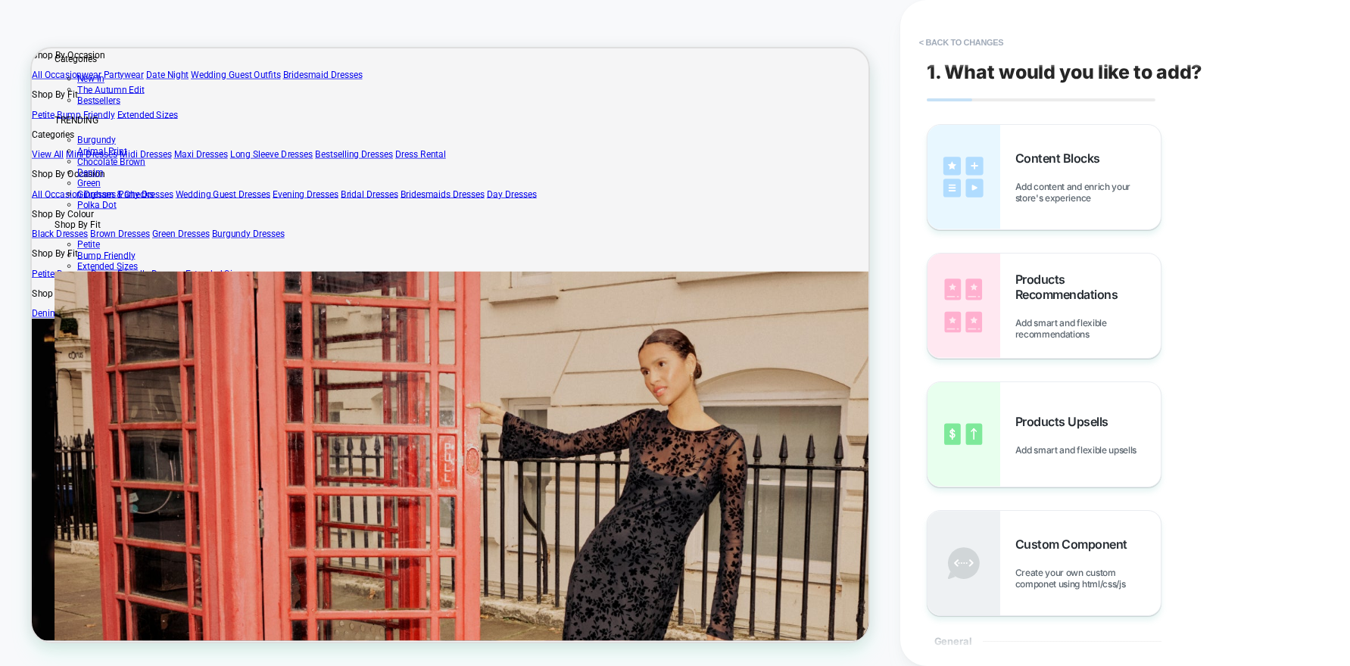
scroll to position [1753, 0]
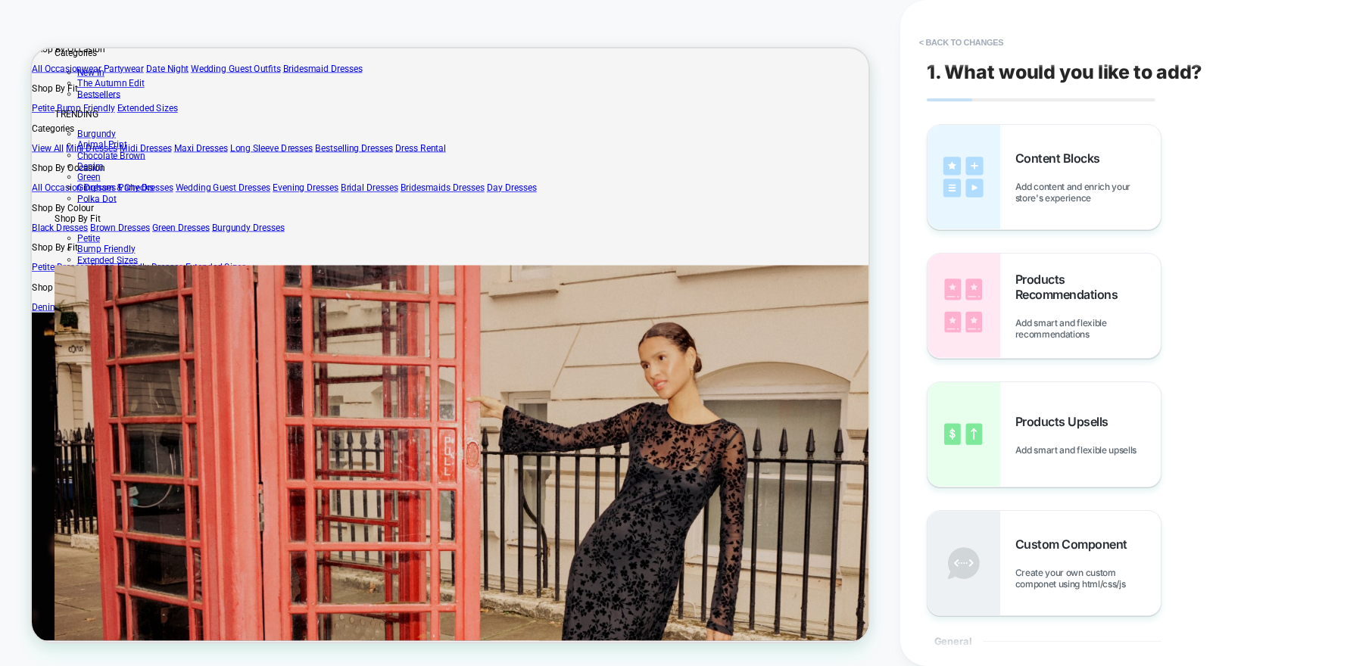
click at [970, 37] on button "< Back to changes" at bounding box center [961, 42] width 100 height 24
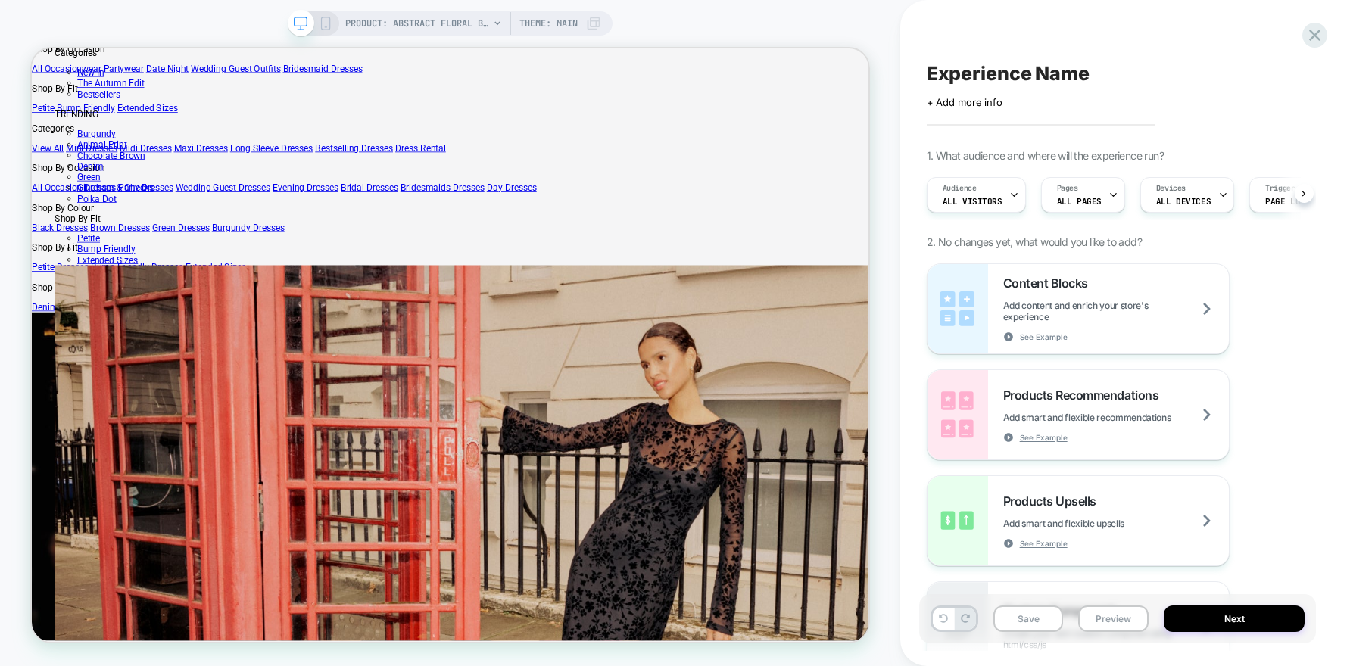
scroll to position [0, 1]
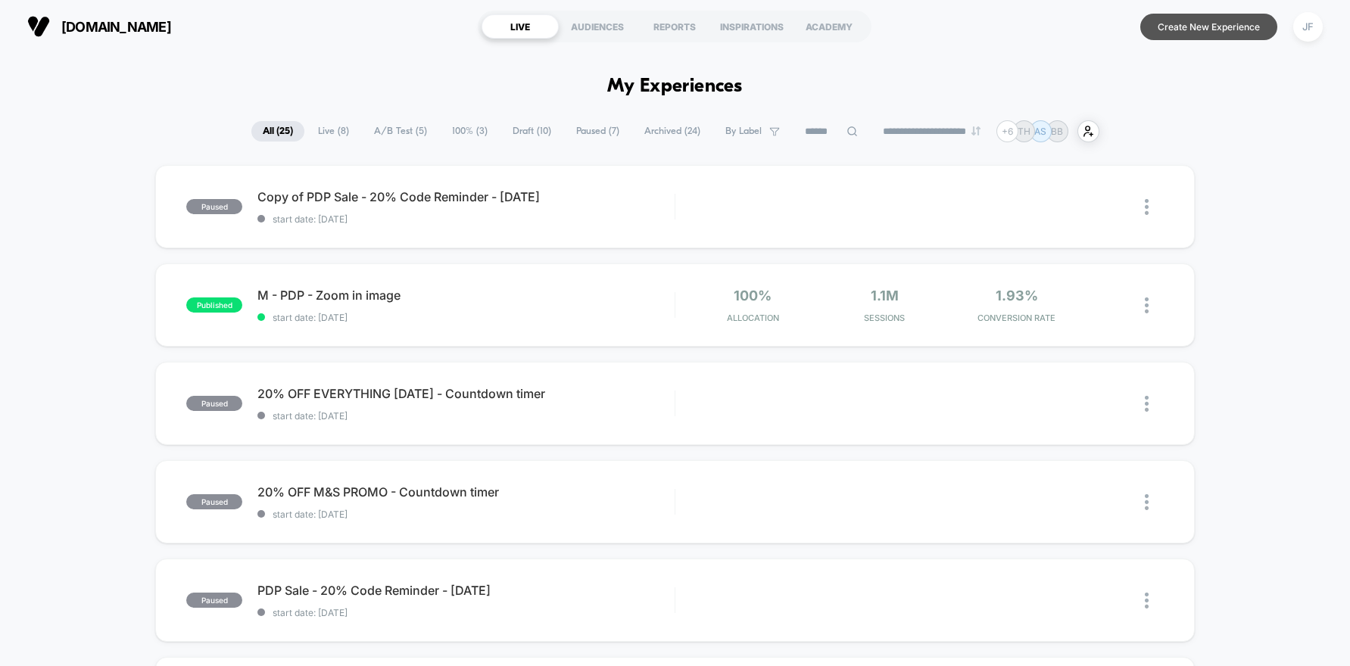
click at [1224, 30] on button "Create New Experience" at bounding box center [1208, 27] width 137 height 26
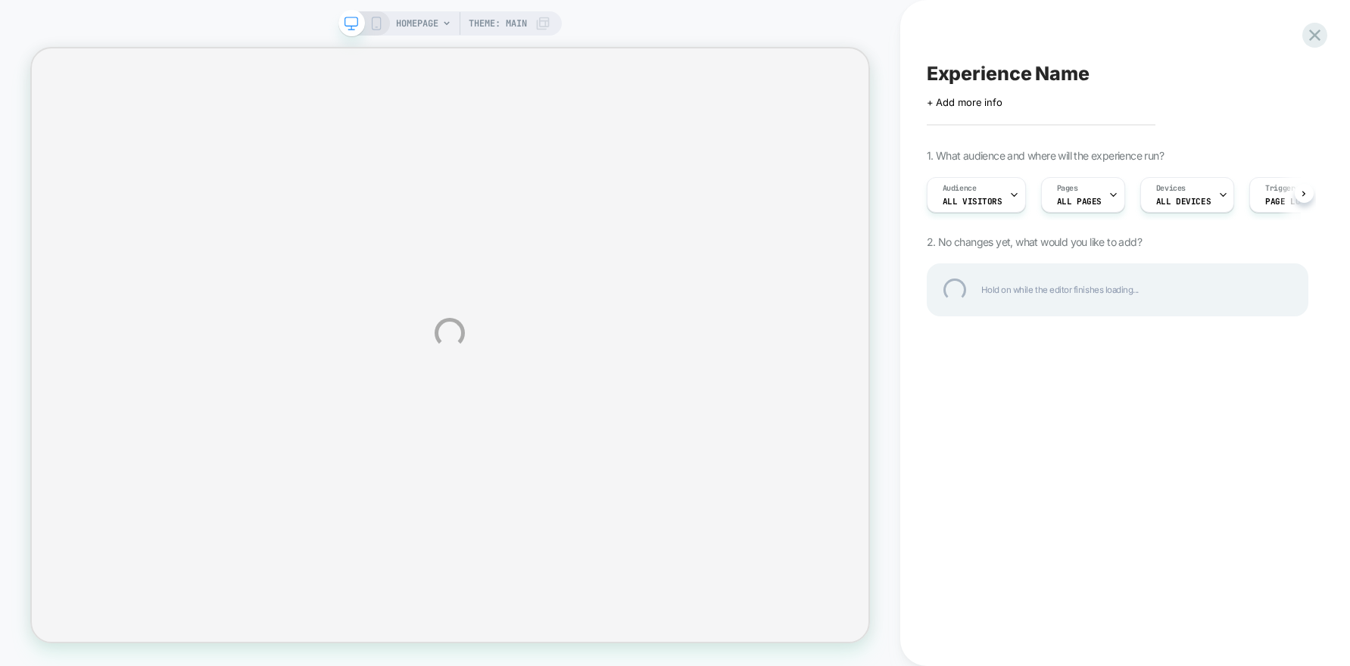
select select "**"
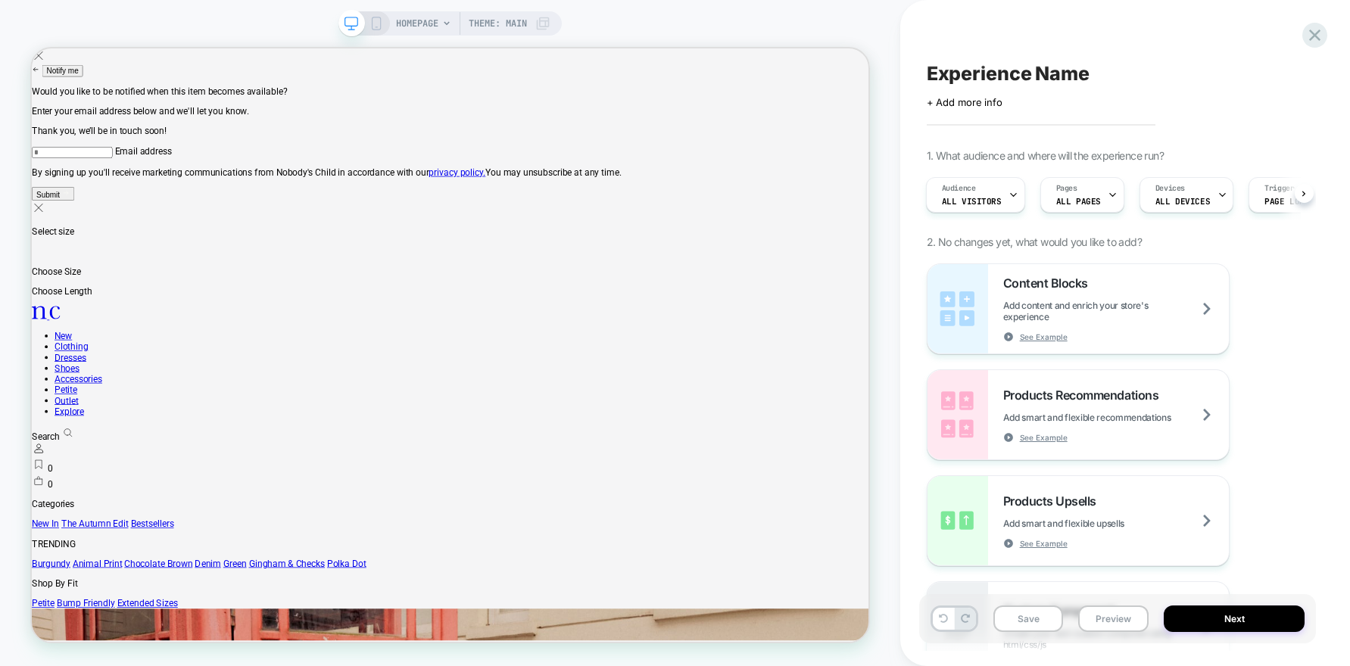
click at [422, 28] on span "HOMEPAGE" at bounding box center [417, 23] width 42 height 24
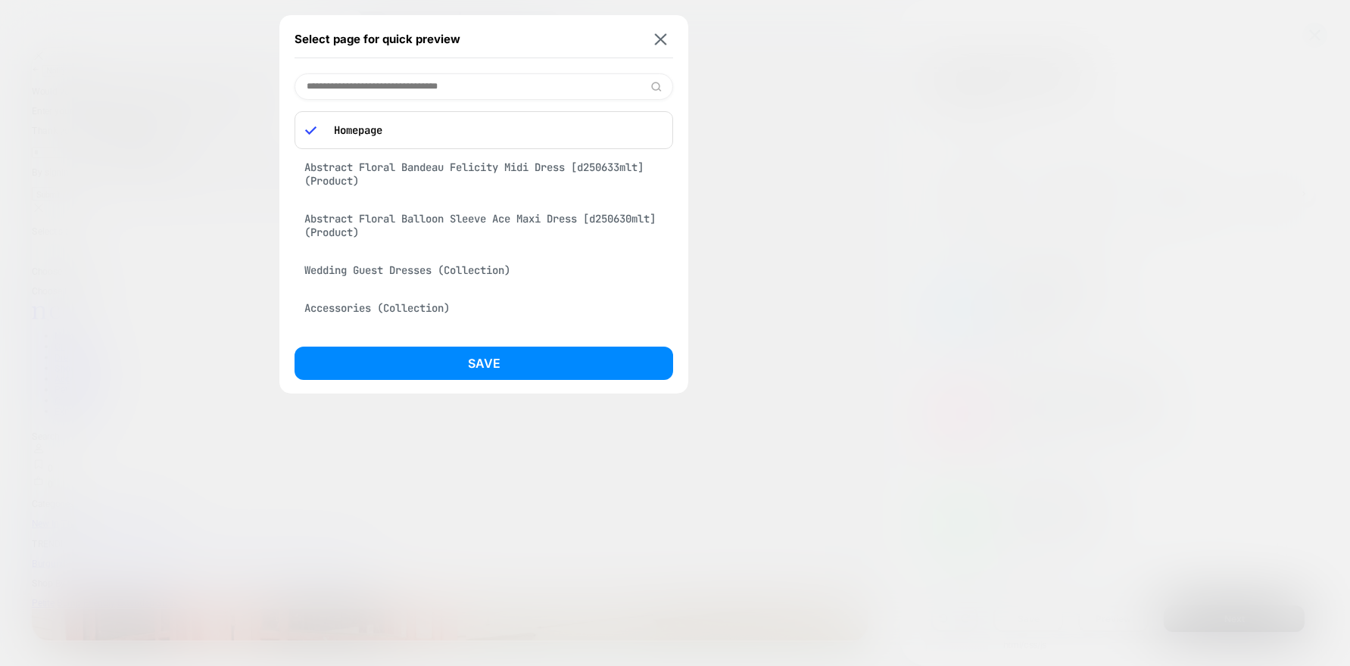
click at [400, 166] on div "Abstract Floral Bandeau Felicity Midi Dress [d250633mlt] (Product)" at bounding box center [483, 174] width 379 height 42
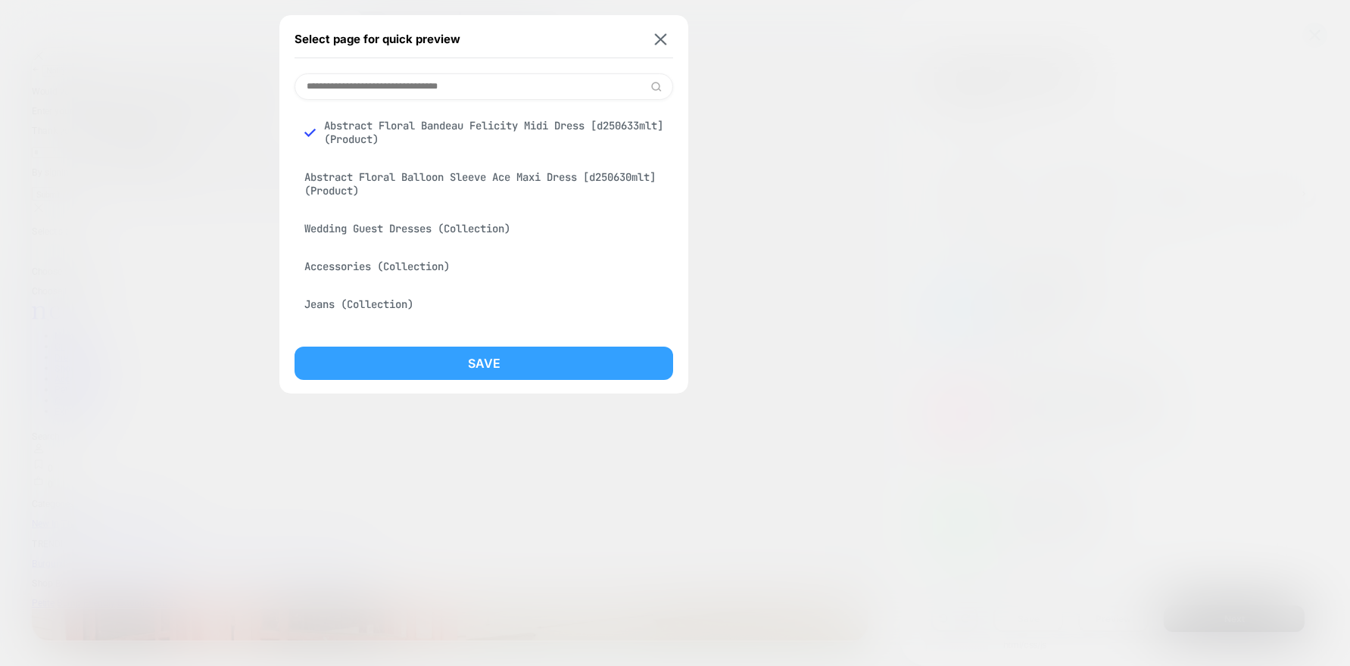
click at [489, 360] on button "Save" at bounding box center [483, 363] width 379 height 33
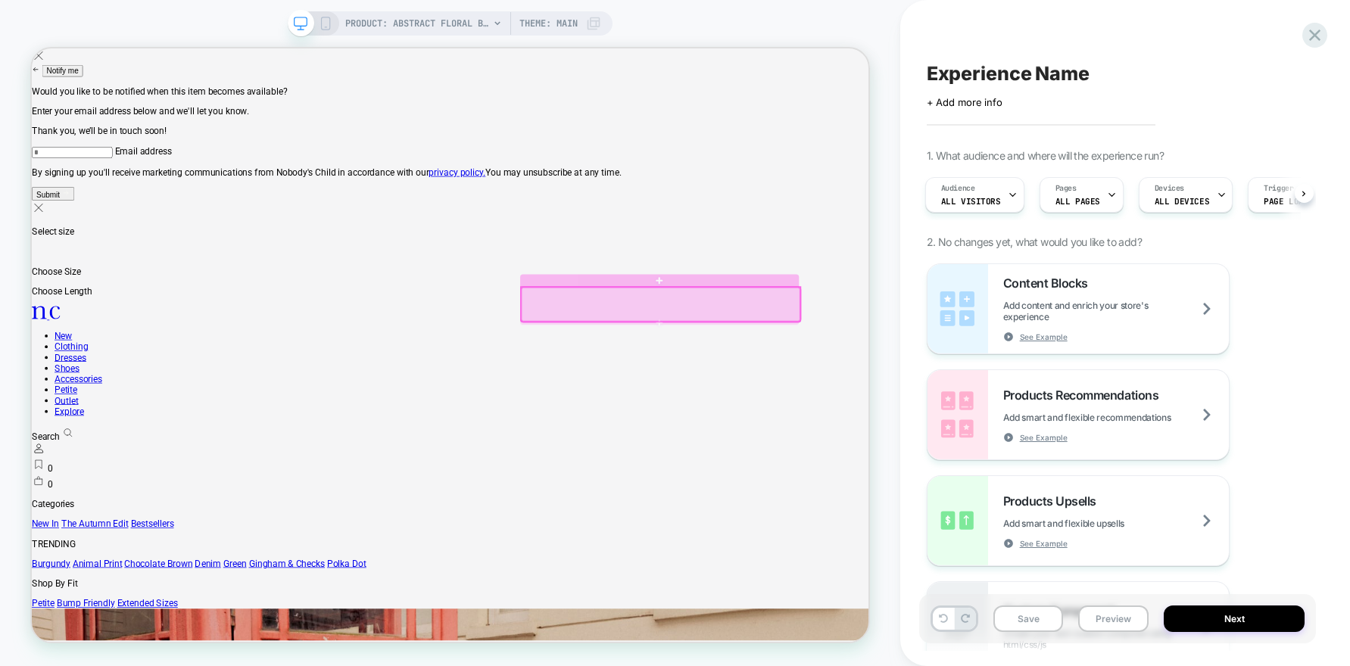
click at [763, 409] on div at bounding box center [870, 390] width 375 height 48
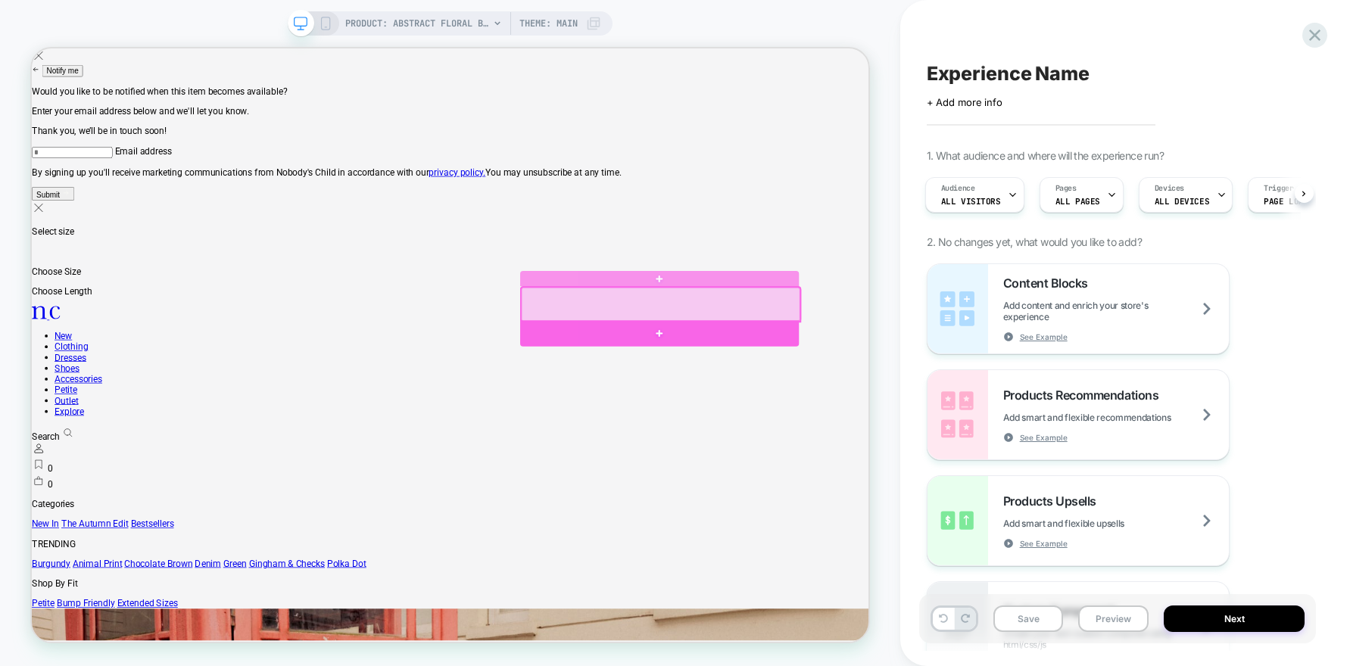
click at [790, 446] on div at bounding box center [869, 428] width 372 height 35
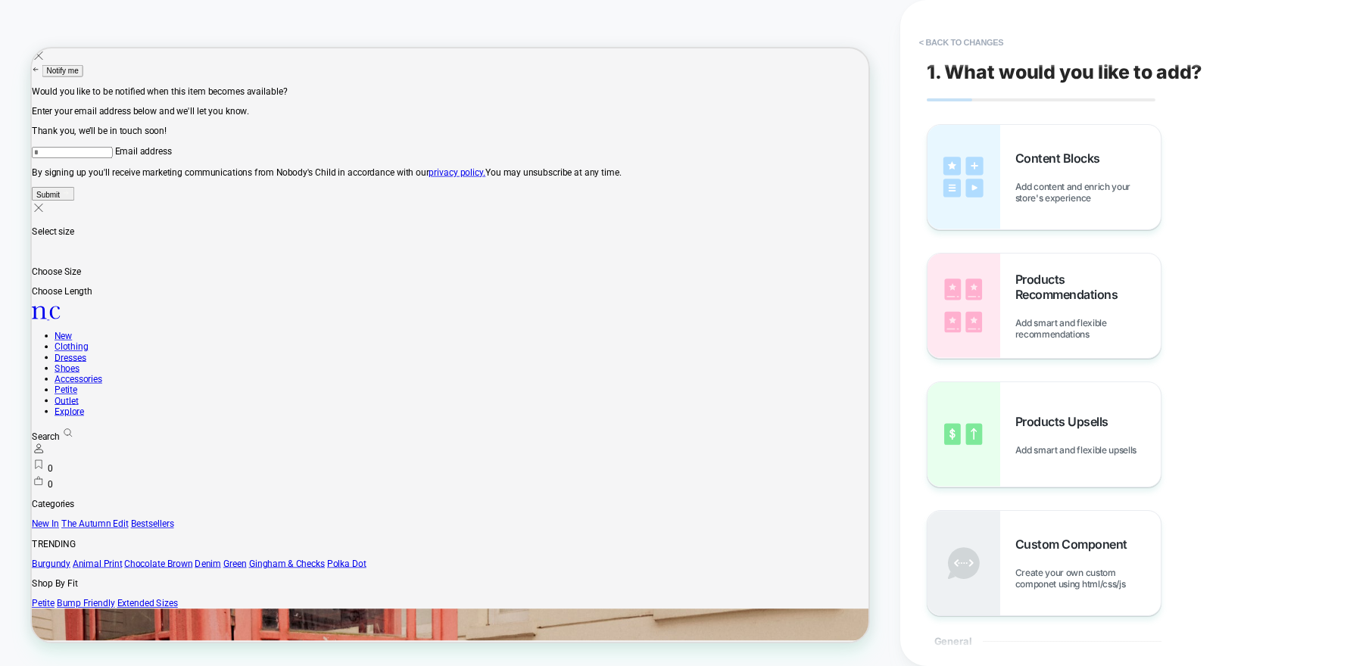
click at [1015, 160] on span "Content Blocks" at bounding box center [1061, 158] width 92 height 15
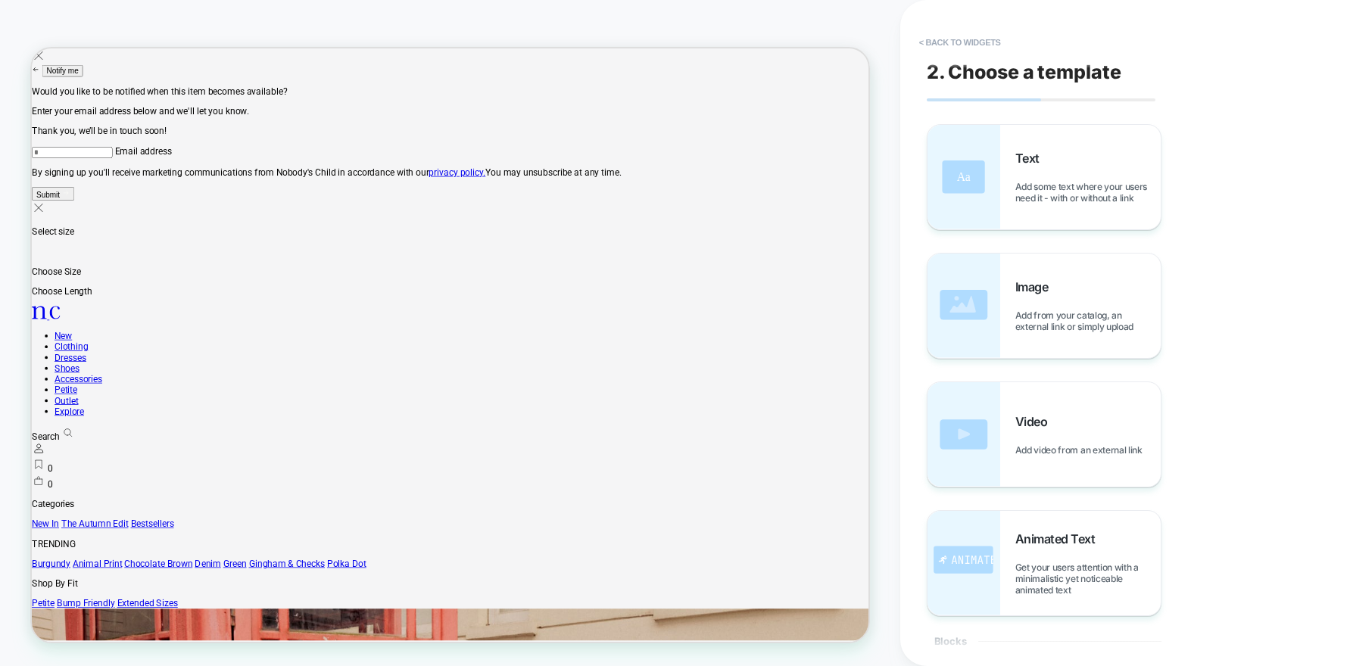
click at [1015, 160] on span "Text" at bounding box center [1031, 158] width 32 height 15
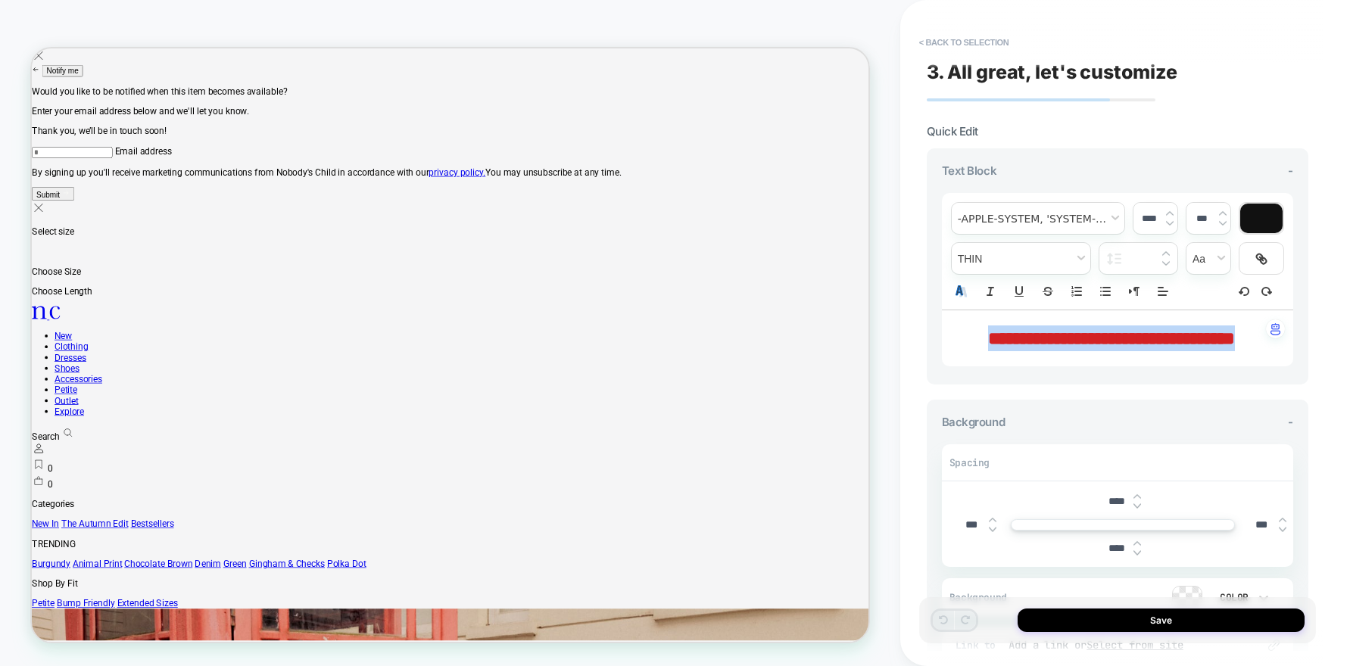
drag, startPoint x: 1145, startPoint y: 371, endPoint x: 959, endPoint y: 288, distance: 203.7
click at [959, 288] on div "**********" at bounding box center [1117, 279] width 351 height 173
type input "****"
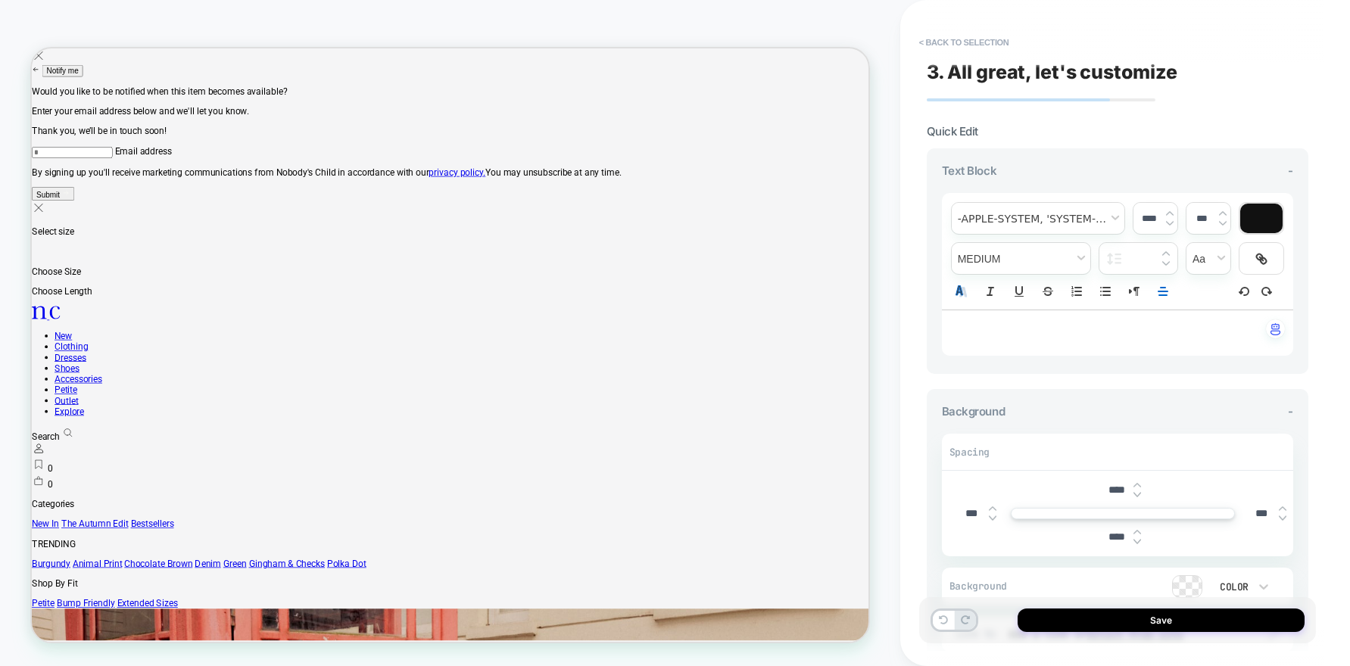
paste div
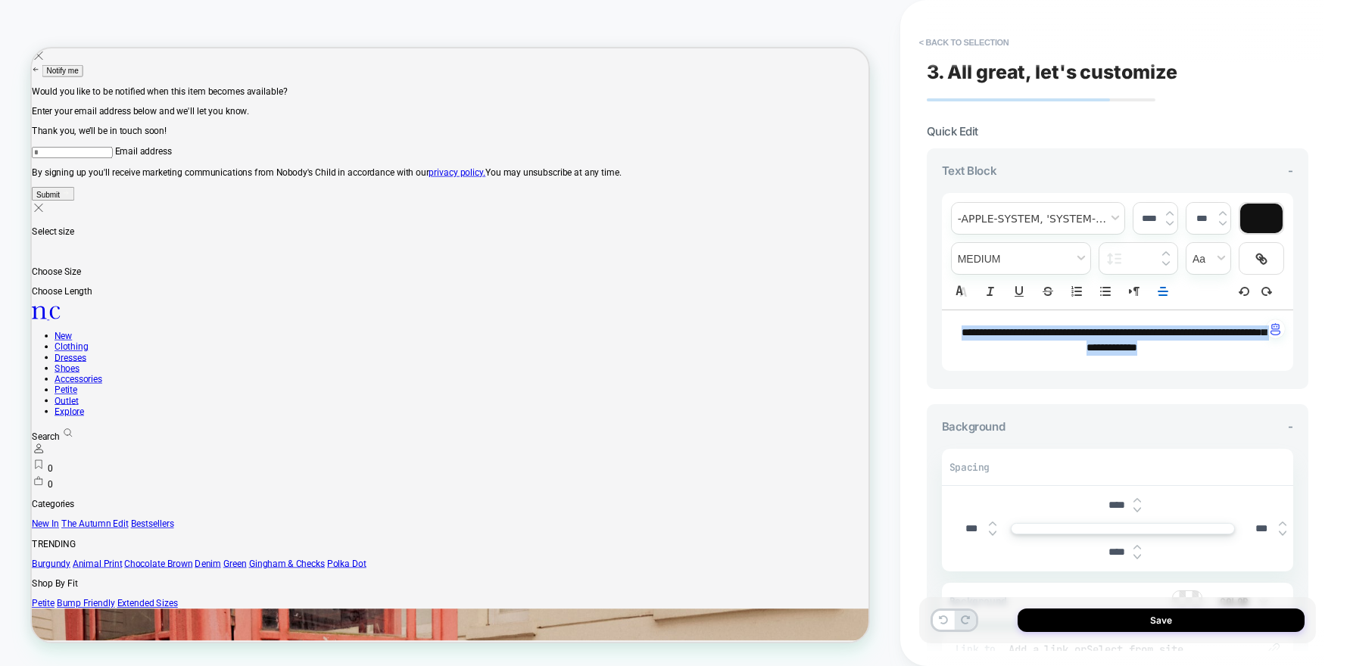
drag, startPoint x: 1151, startPoint y: 355, endPoint x: 911, endPoint y: 311, distance: 244.0
click at [911, 311] on div "**********" at bounding box center [1125, 333] width 450 height 666
click at [1055, 227] on span "font" at bounding box center [1038, 218] width 173 height 31
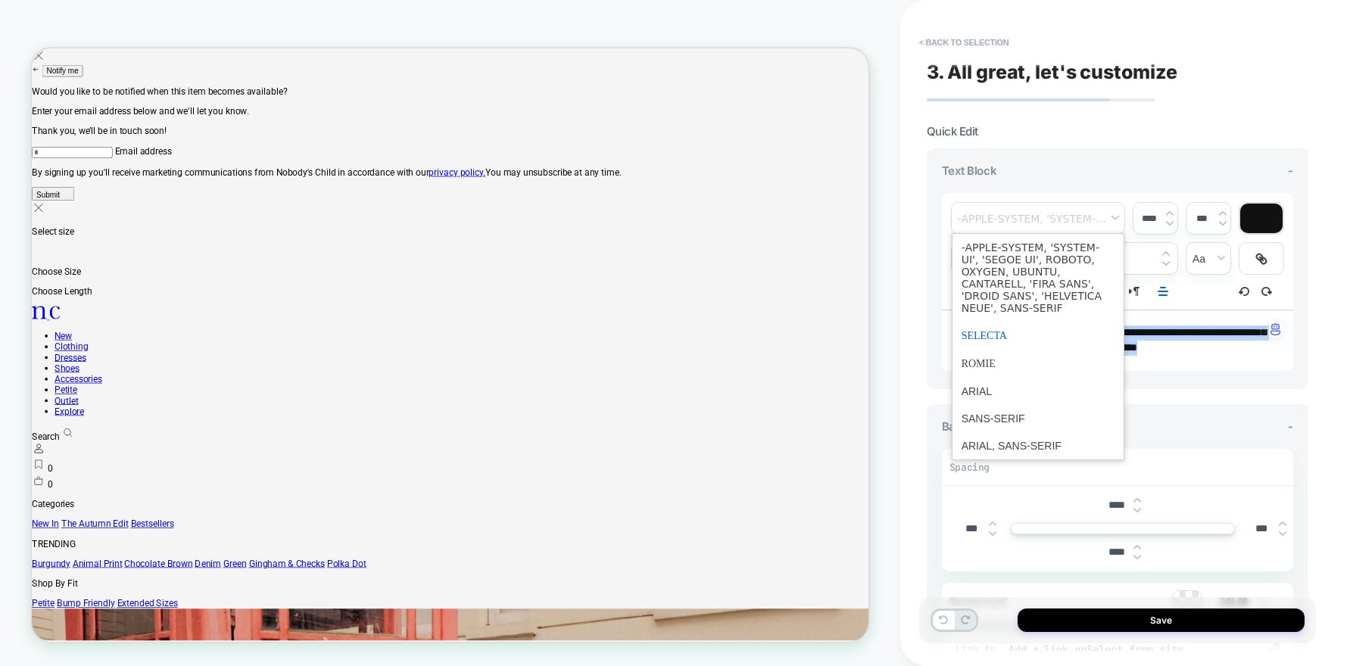
click at [999, 341] on span "font" at bounding box center [1037, 336] width 153 height 28
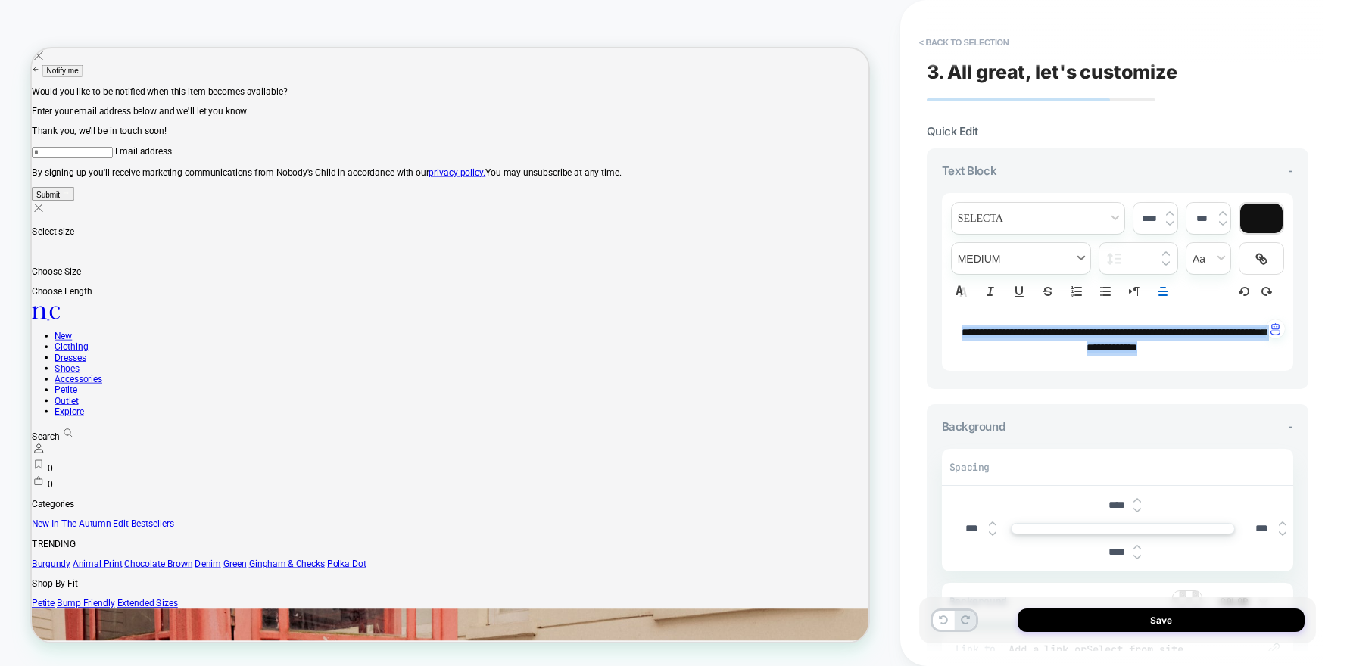
click at [1034, 257] on span "fontWeight" at bounding box center [1021, 258] width 139 height 31
click at [1005, 345] on span "fontWeight" at bounding box center [1020, 342] width 119 height 27
click at [1163, 291] on line "Align" at bounding box center [1162, 291] width 9 height 0
click at [1158, 310] on icon "Align" at bounding box center [1162, 311] width 12 height 12
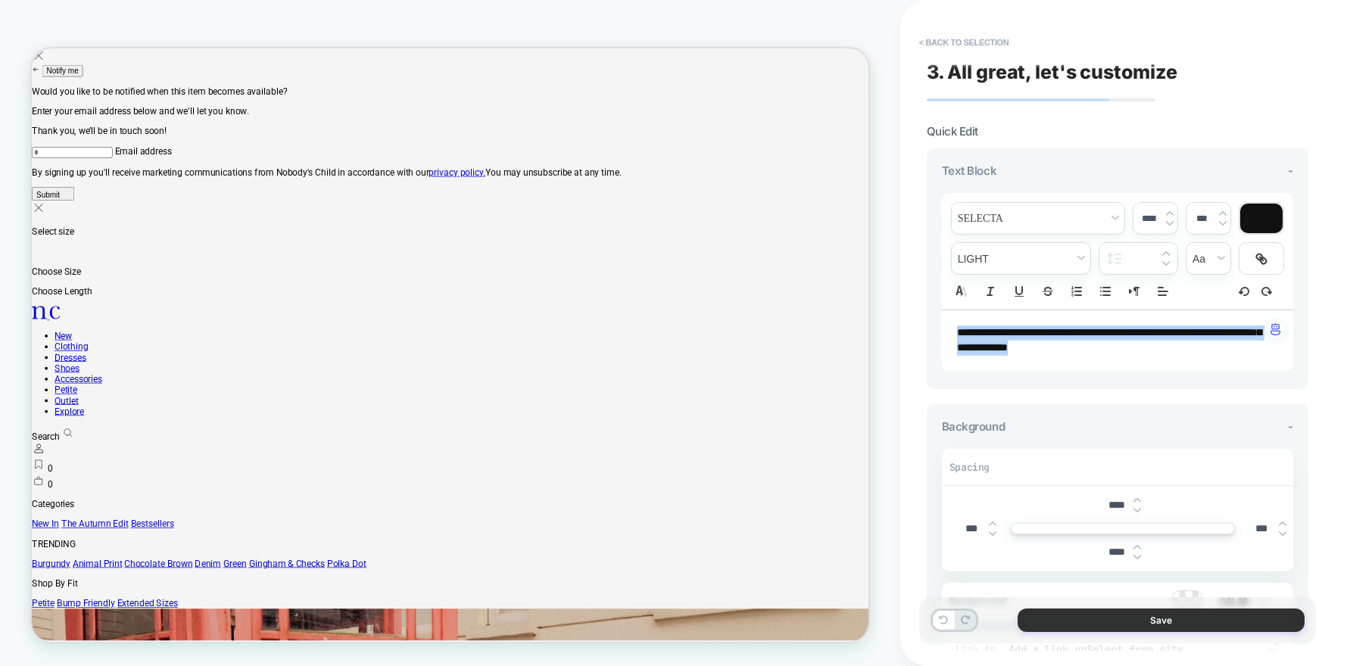
click at [1088, 618] on button "Save" at bounding box center [1160, 620] width 287 height 23
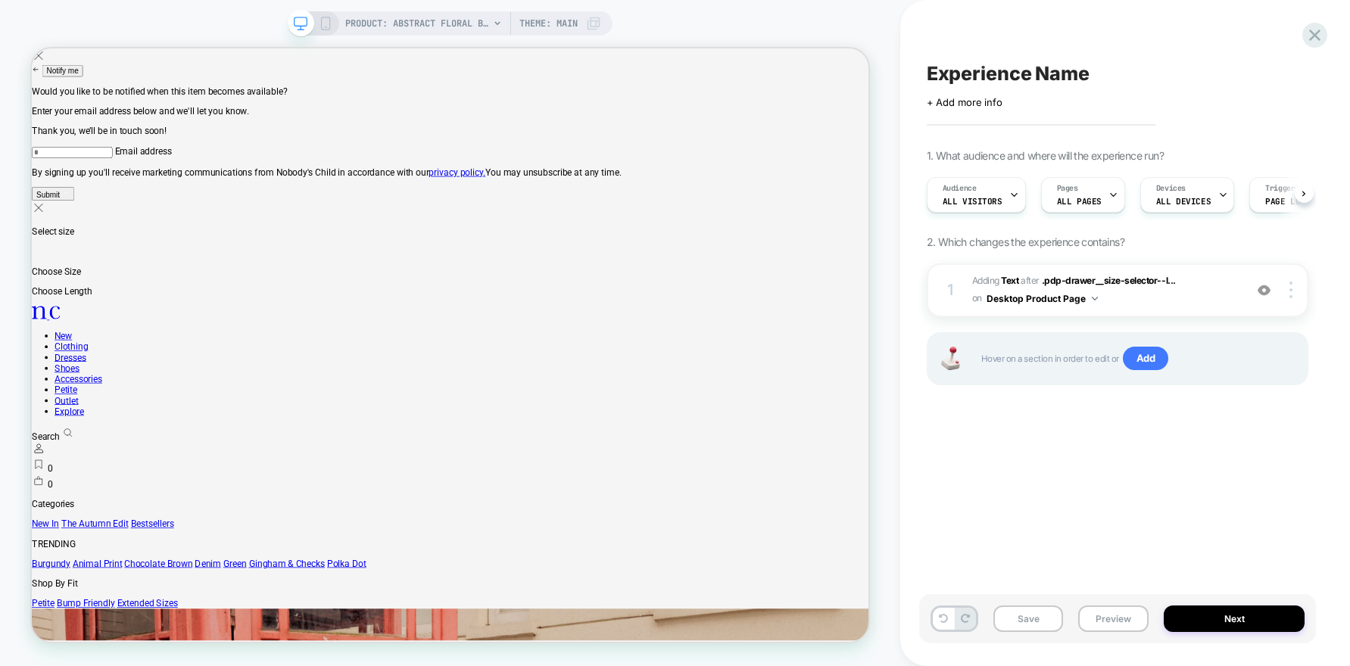
scroll to position [0, 1]
click at [1233, 619] on button "Next" at bounding box center [1234, 619] width 141 height 26
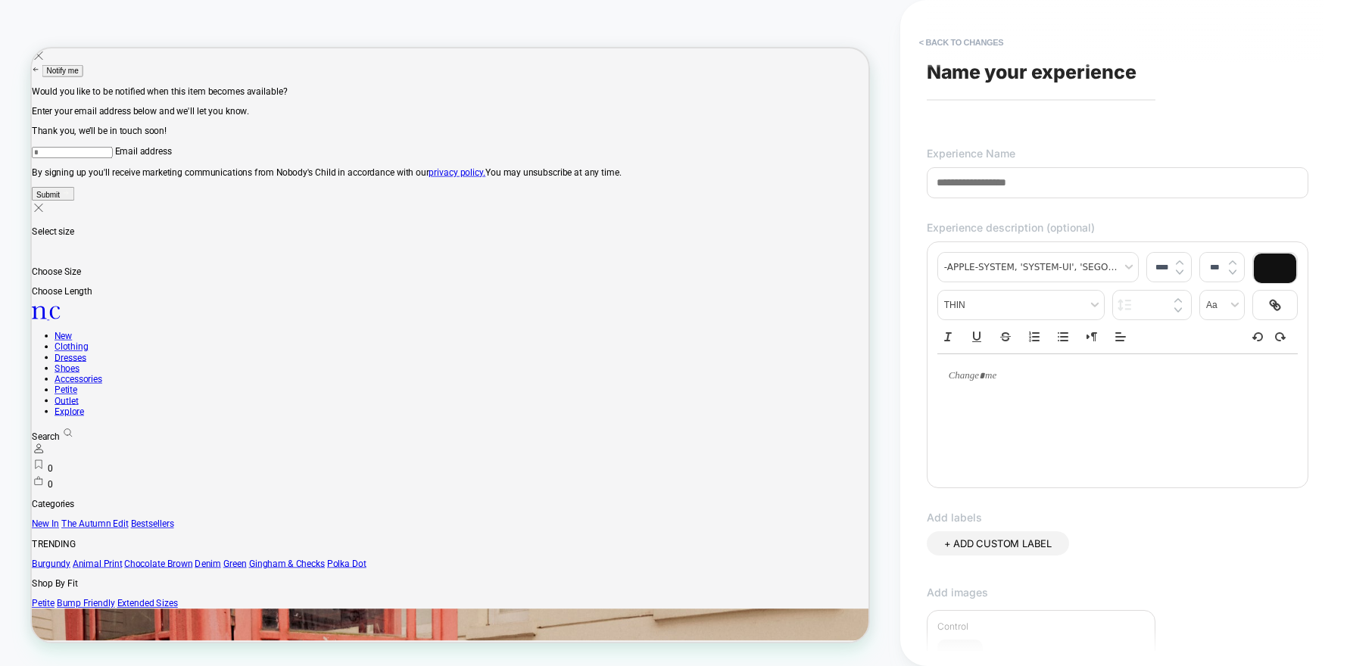
click at [993, 182] on input at bounding box center [1118, 182] width 382 height 31
drag, startPoint x: 1051, startPoint y: 186, endPoint x: 880, endPoint y: 170, distance: 171.9
click at [880, 170] on div "**********" at bounding box center [675, 333] width 1350 height 666
type input "*"
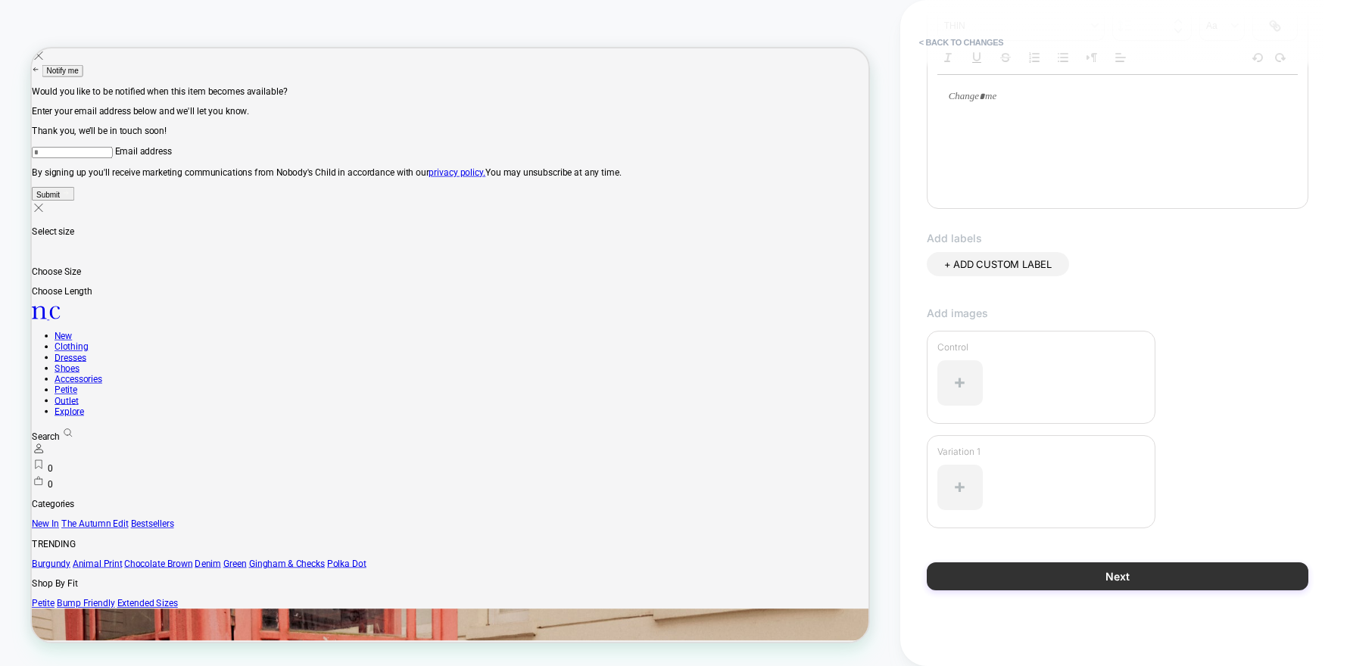
type input "**********"
click at [1082, 587] on button "Next" at bounding box center [1118, 576] width 382 height 28
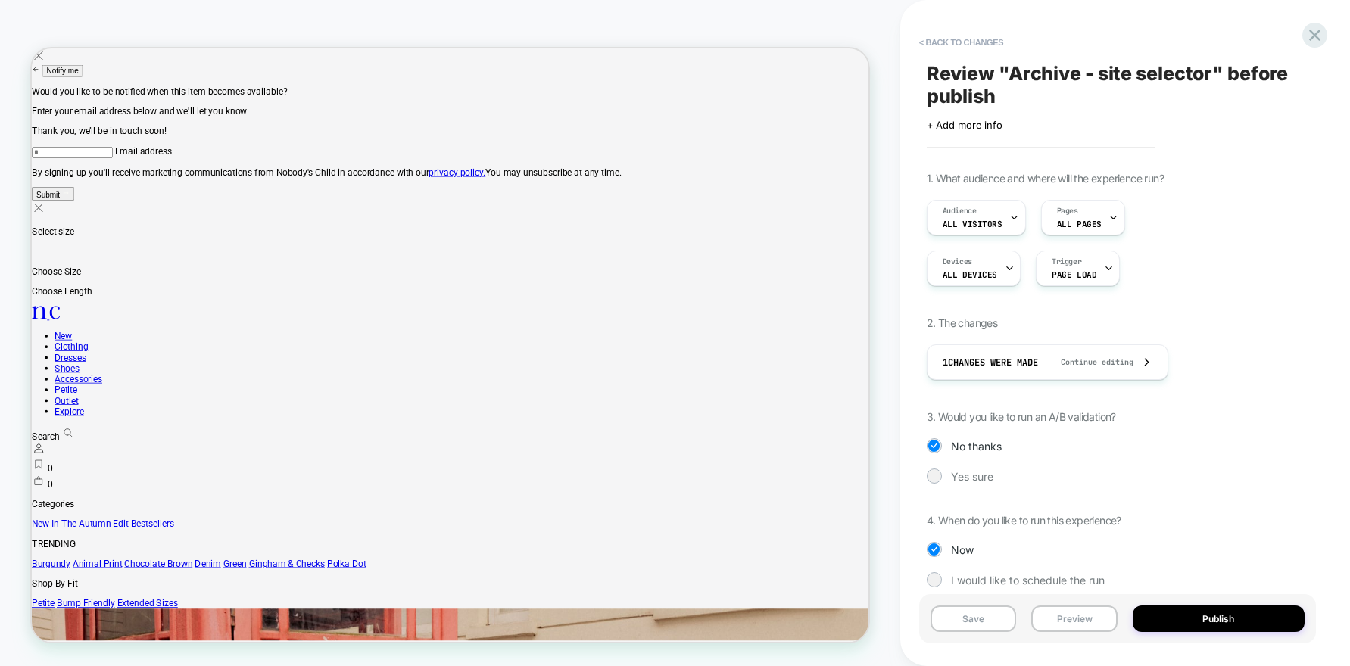
click at [575, 15] on span "Theme: MAIN" at bounding box center [548, 23] width 58 height 24
click at [943, 41] on button "< Back to changes" at bounding box center [961, 42] width 100 height 24
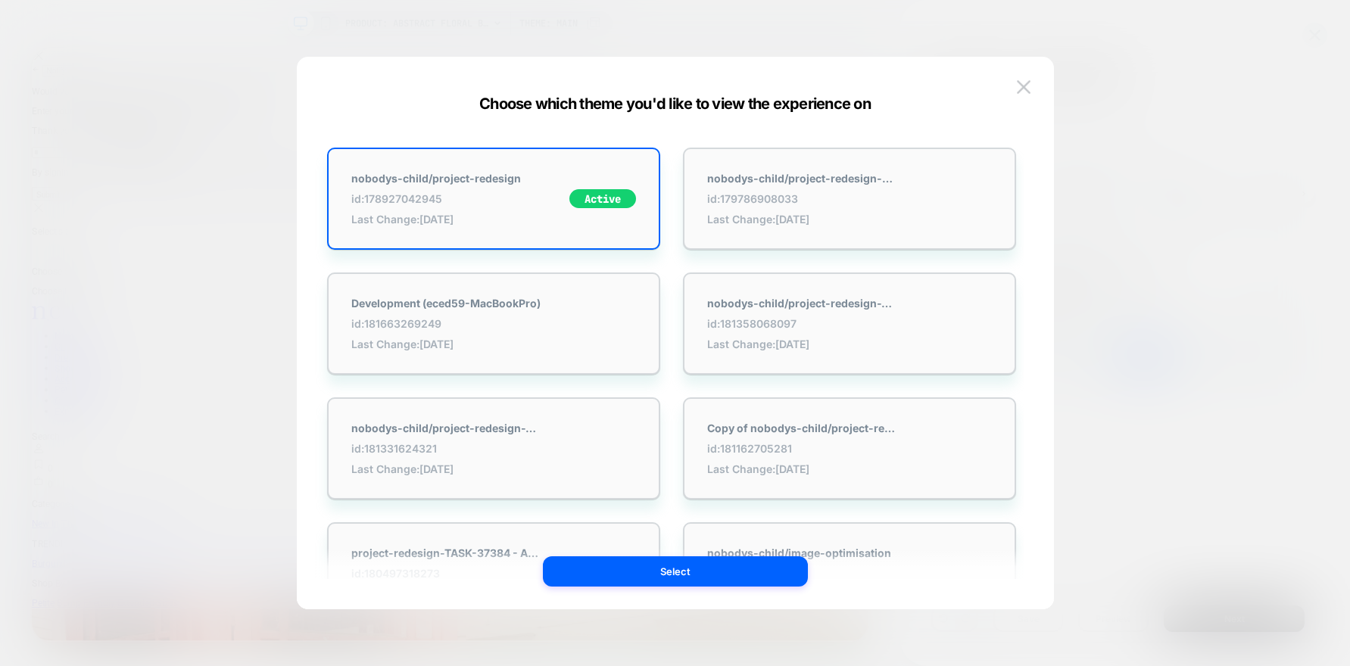
scroll to position [0, 1]
click at [635, 574] on button "Select" at bounding box center [675, 571] width 265 height 30
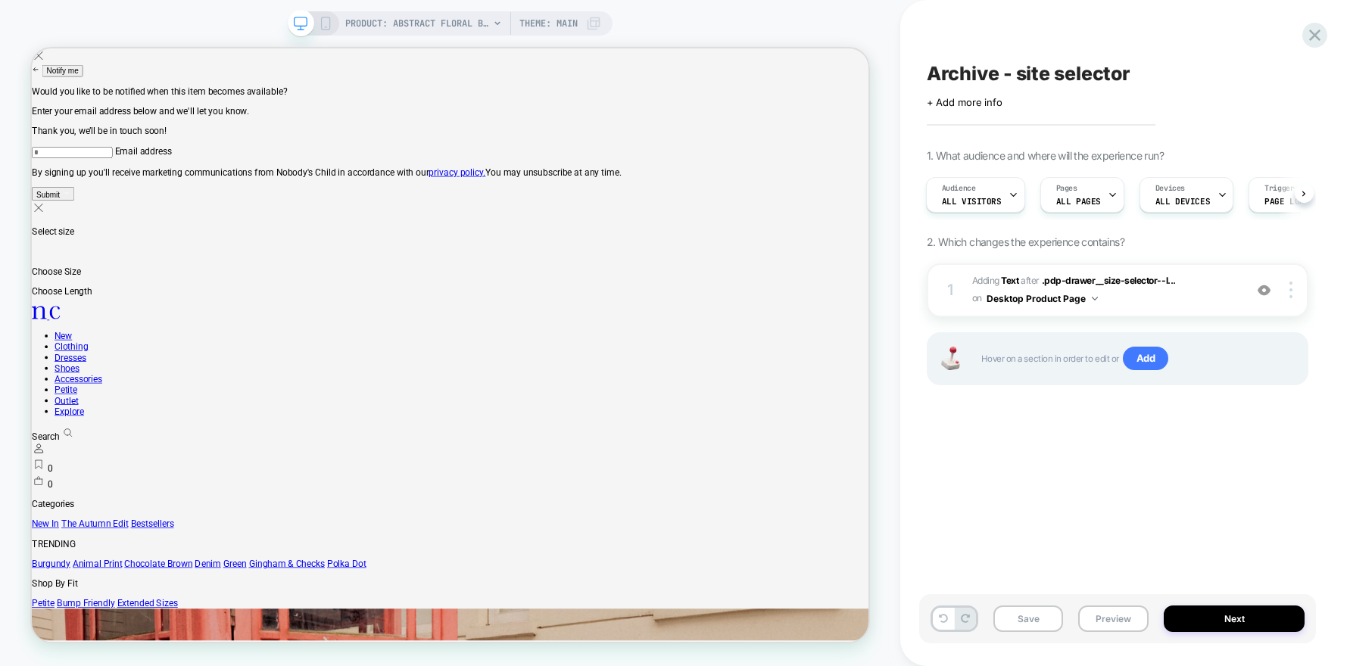
click at [322, 24] on icon at bounding box center [326, 24] width 14 height 14
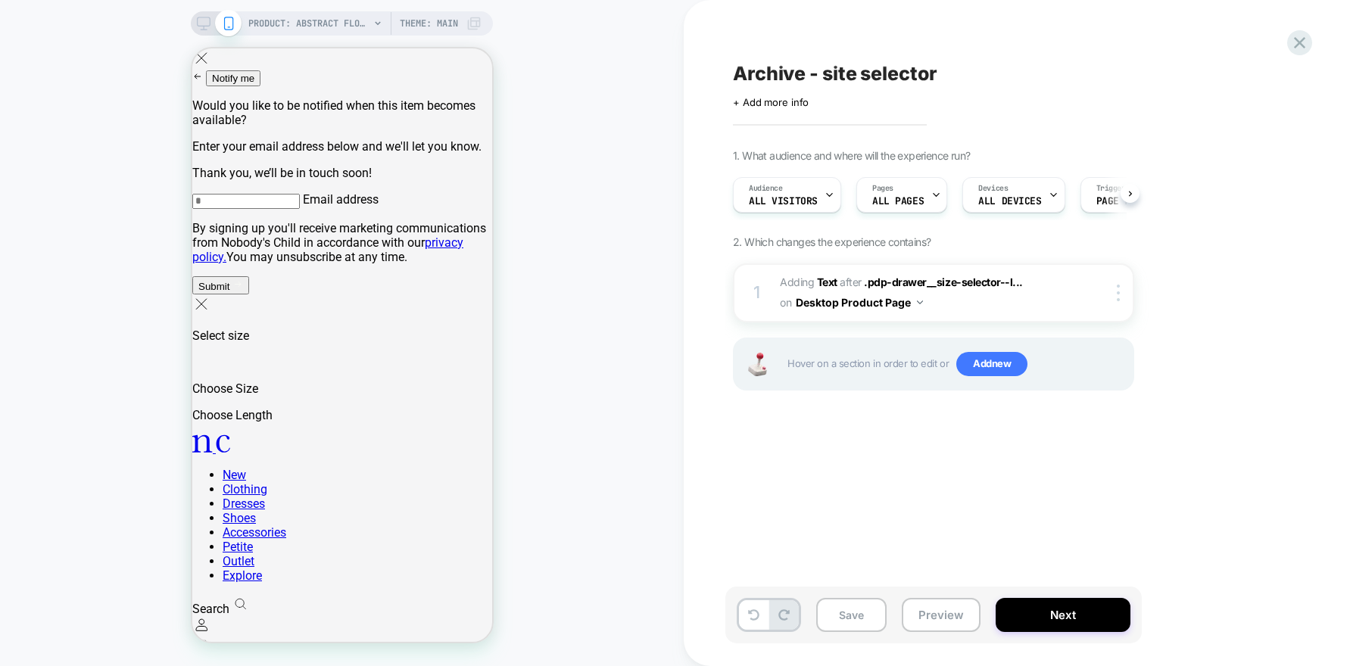
scroll to position [0, 1]
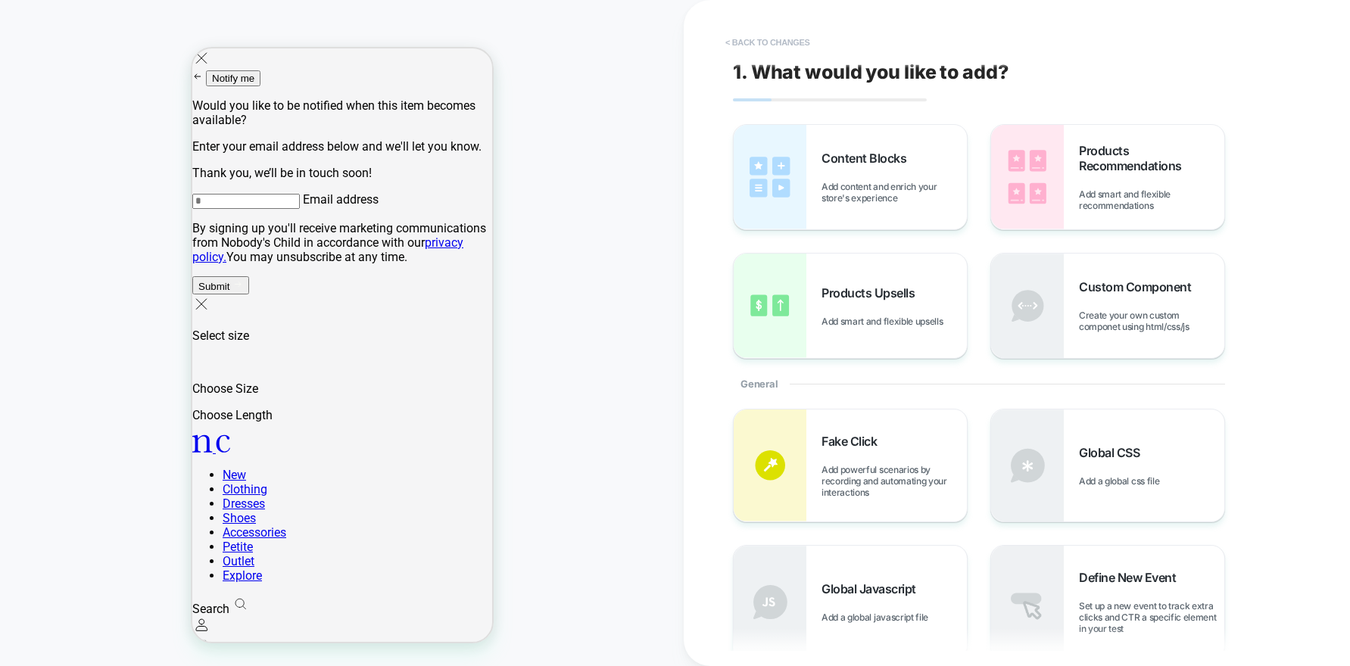
click at [759, 37] on button "< Back to changes" at bounding box center [768, 42] width 100 height 24
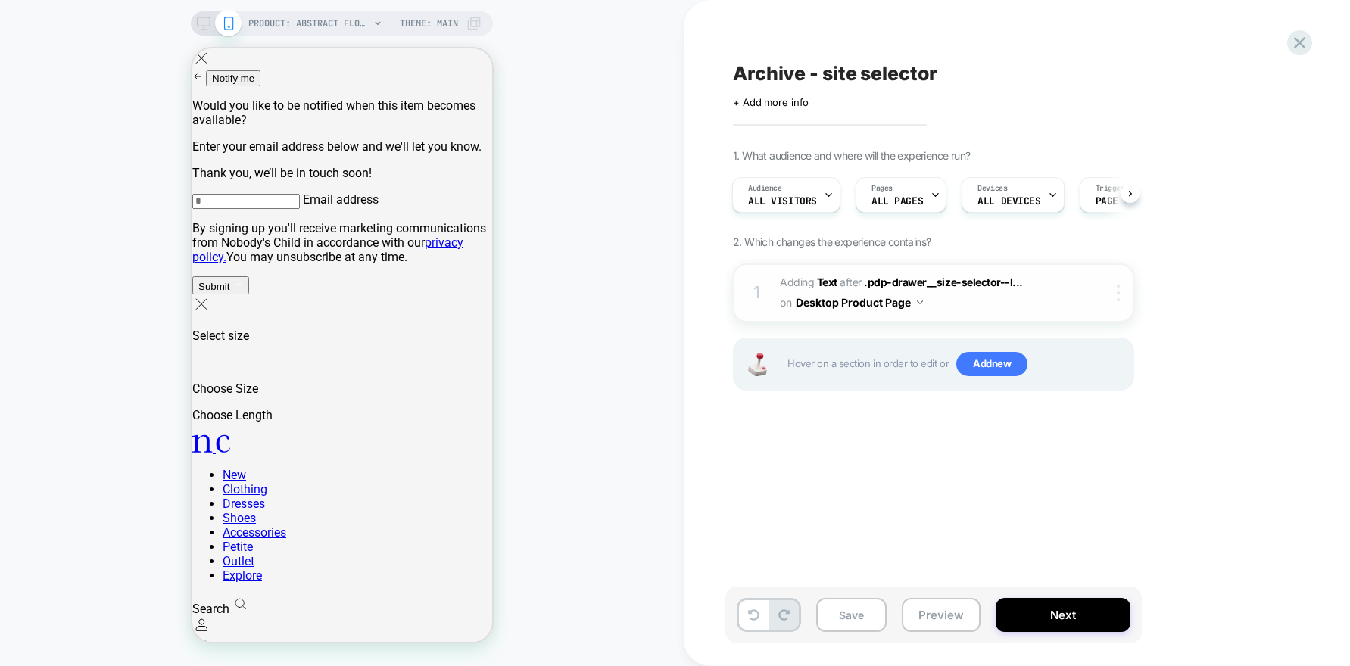
click at [1119, 291] on img at bounding box center [1118, 293] width 3 height 17
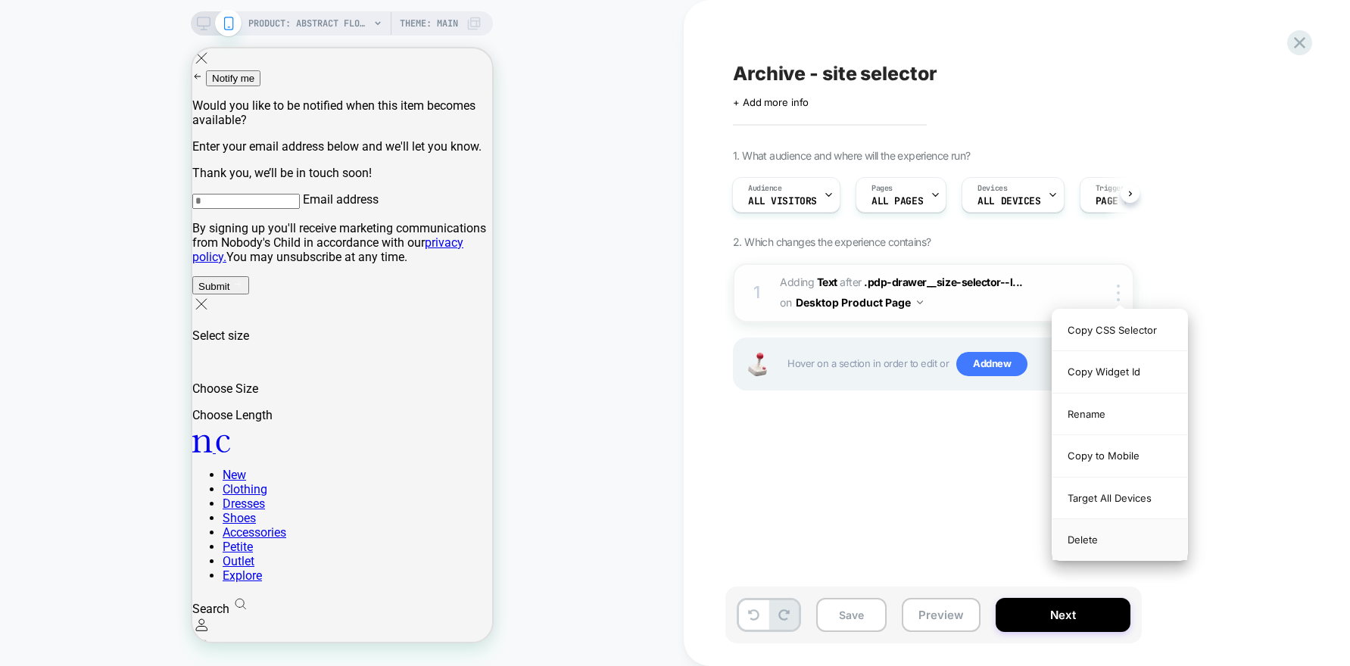
click at [1087, 541] on div "Delete" at bounding box center [1119, 539] width 135 height 41
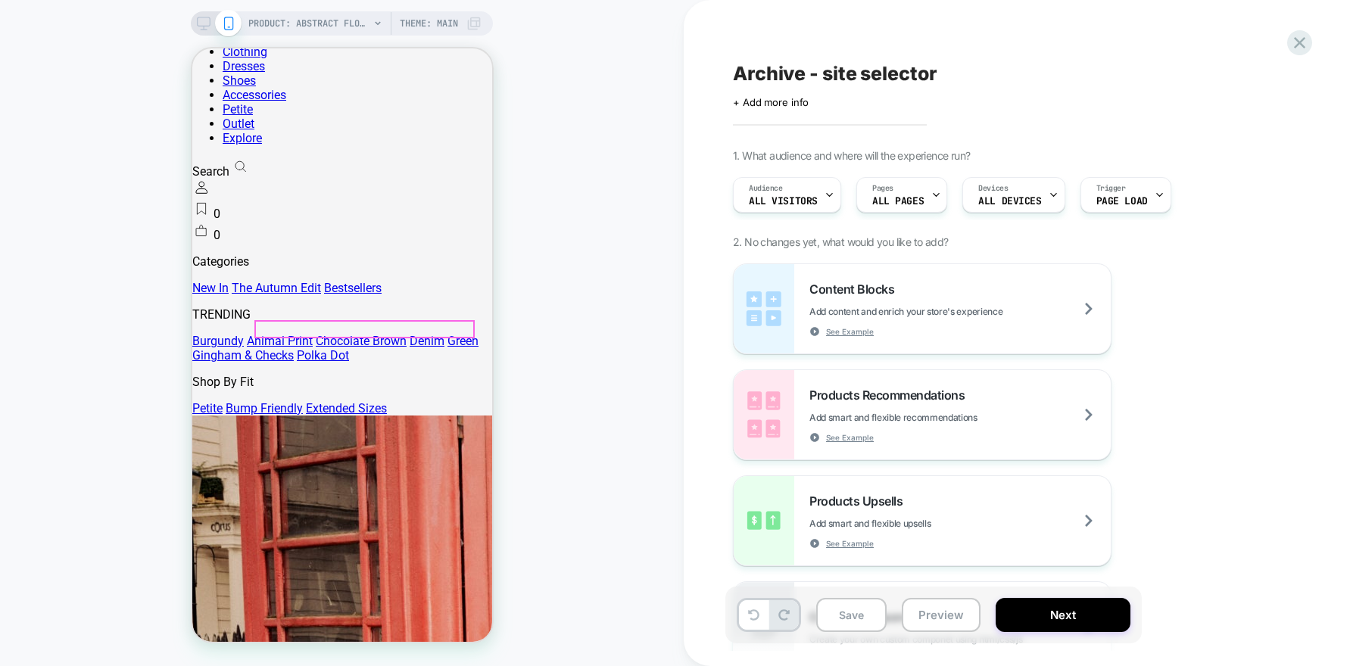
scroll to position [0, 0]
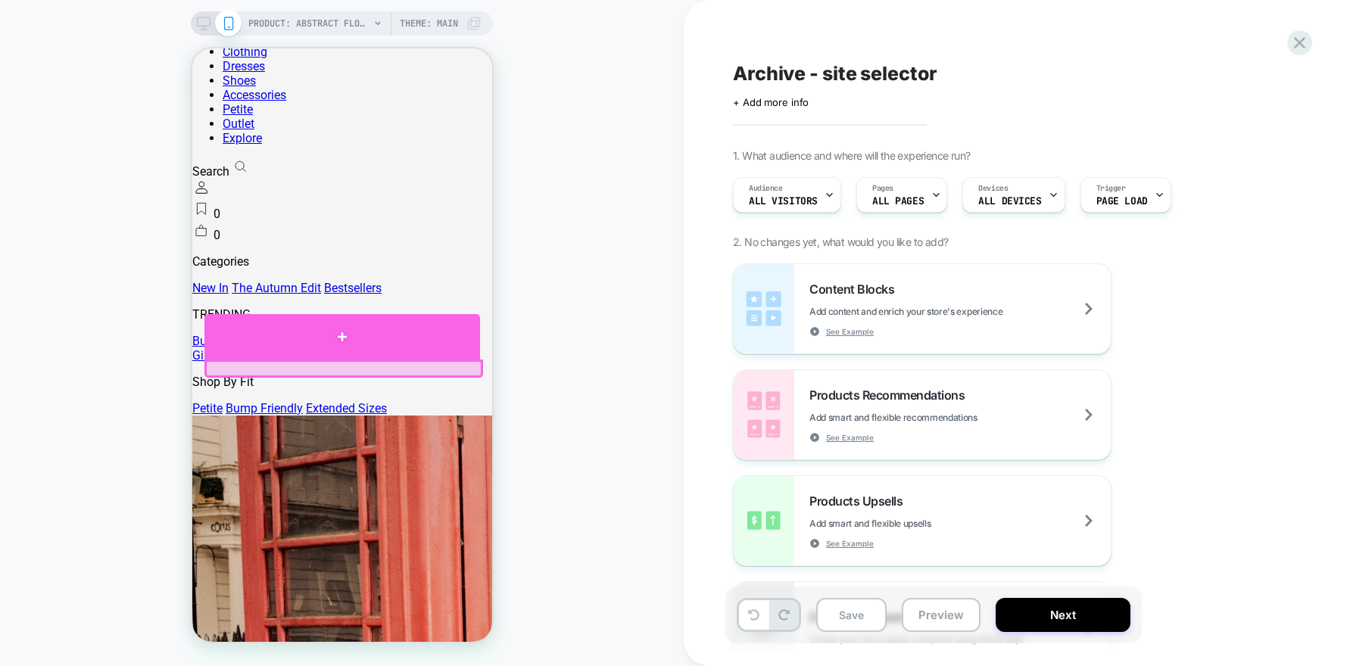
click at [291, 360] on div at bounding box center [342, 336] width 276 height 45
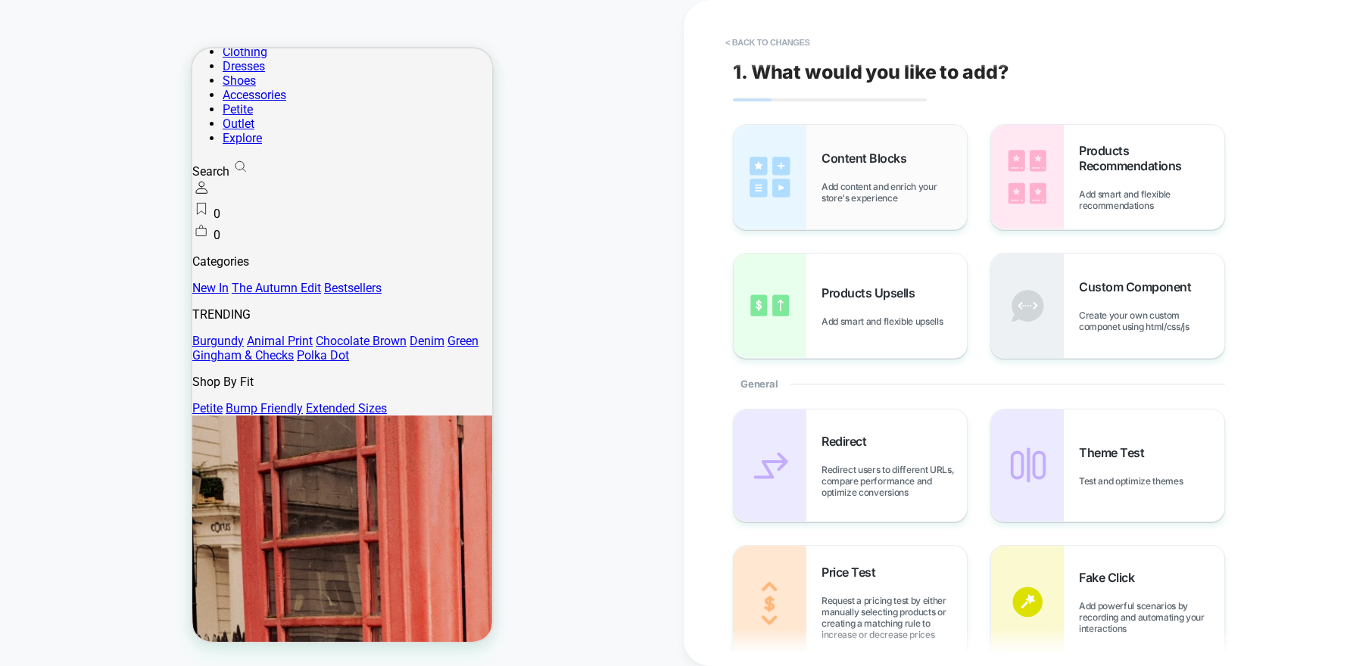
click at [874, 172] on div "Content Blocks Add content and enrich your store's experience" at bounding box center [893, 177] width 145 height 53
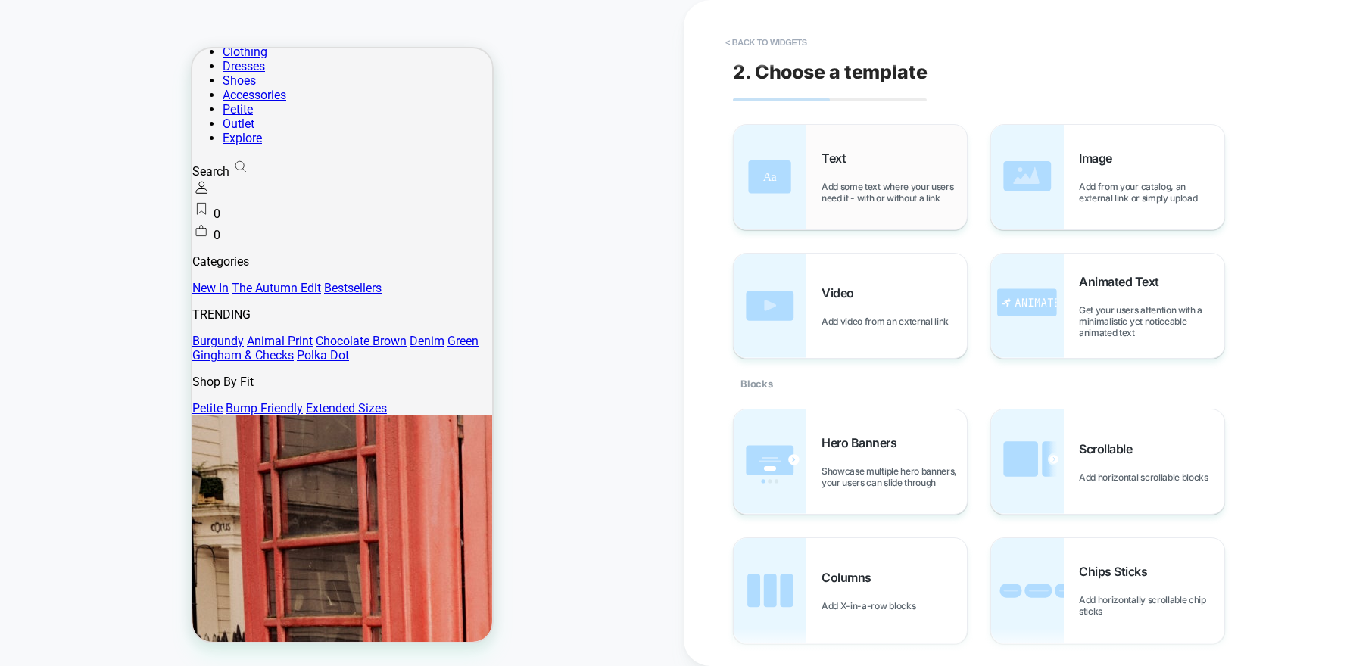
click at [874, 173] on div "Text Add some text where your users need it - with or without a link" at bounding box center [893, 177] width 145 height 53
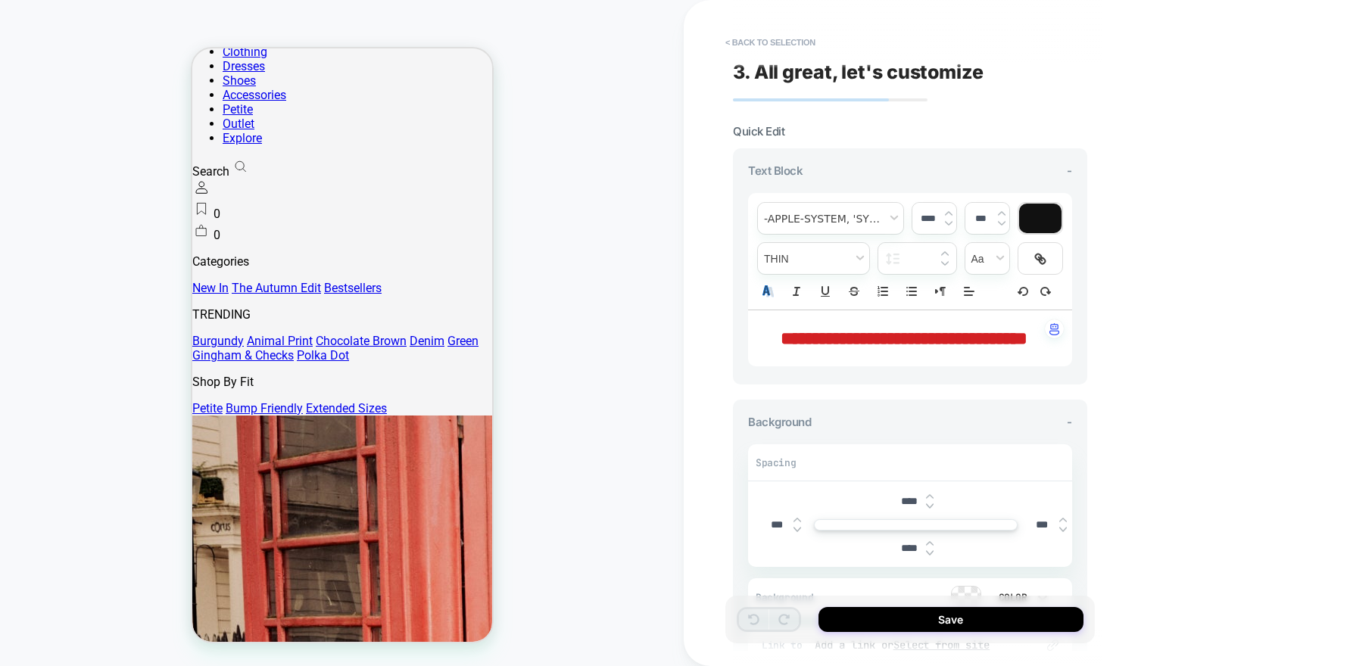
drag, startPoint x: 958, startPoint y: 367, endPoint x: 771, endPoint y: 298, distance: 199.3
click at [771, 307] on div "**********" at bounding box center [910, 279] width 324 height 173
drag, startPoint x: 935, startPoint y: 368, endPoint x: 758, endPoint y: 344, distance: 178.8
click at [758, 344] on div "**********" at bounding box center [910, 338] width 324 height 56
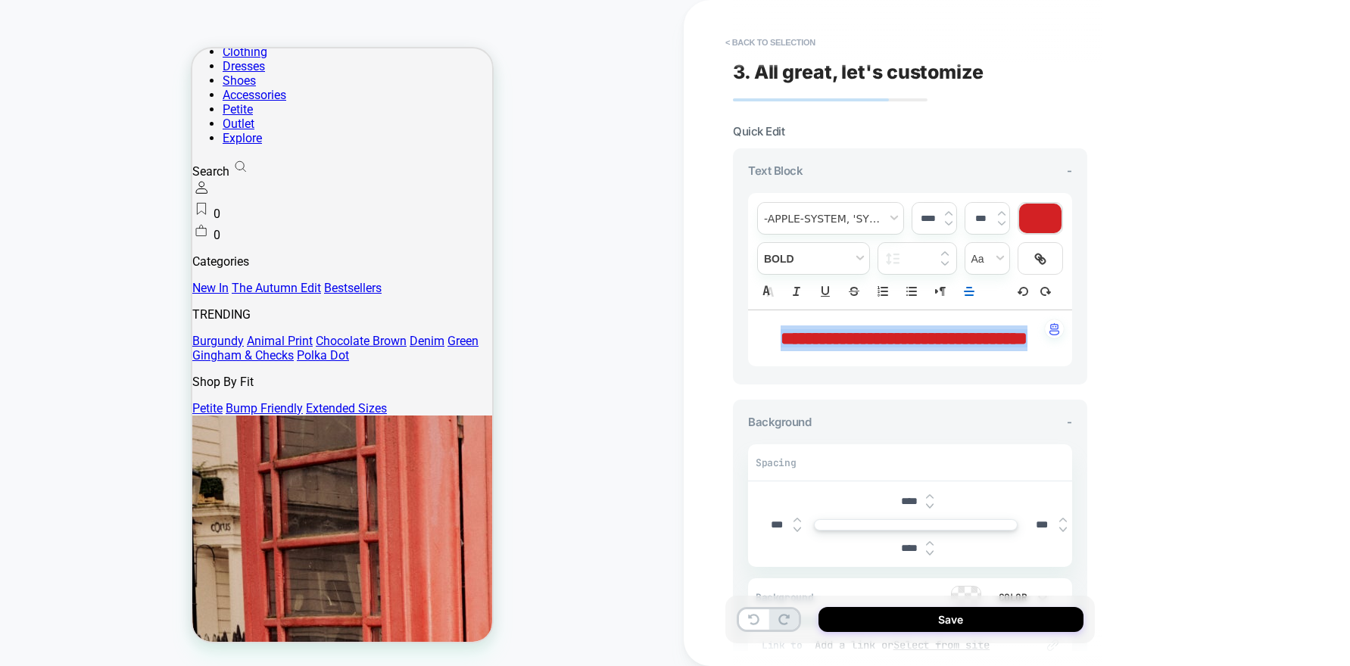
type input "****"
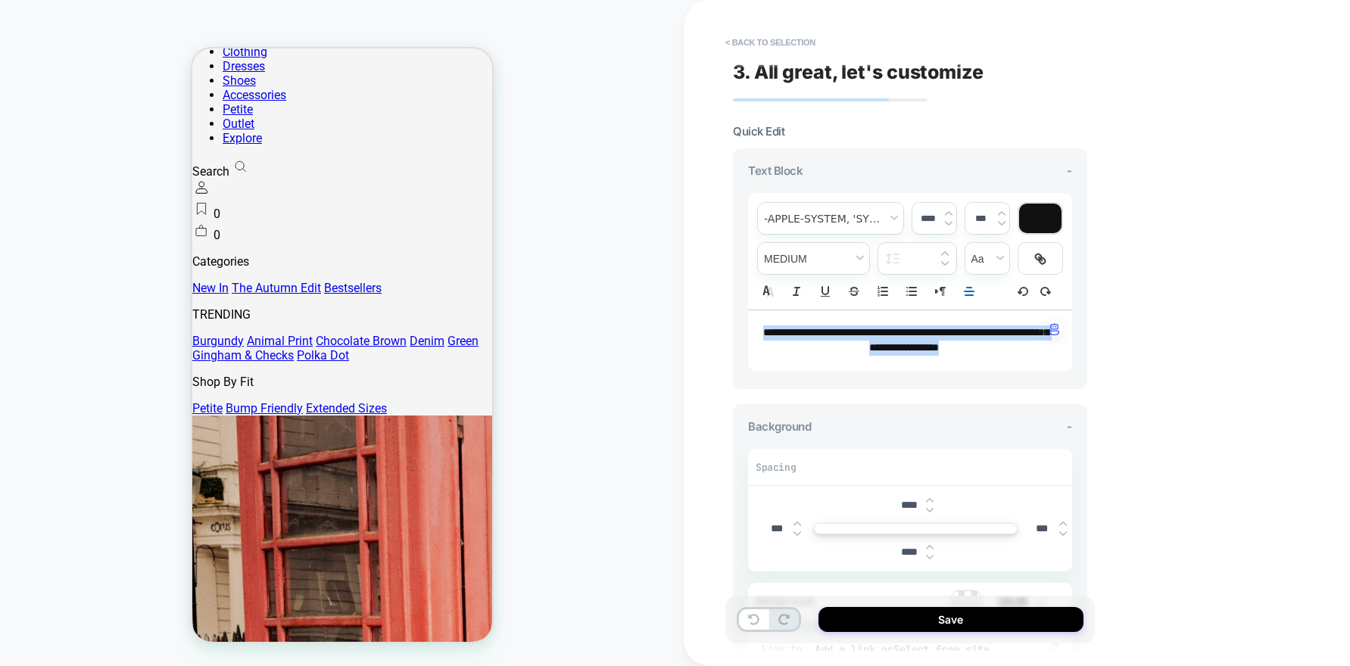
drag, startPoint x: 999, startPoint y: 349, endPoint x: 736, endPoint y: 306, distance: 266.2
click at [736, 306] on div "**********" at bounding box center [910, 268] width 354 height 241
click at [822, 253] on span "fontWeight" at bounding box center [813, 258] width 111 height 31
click at [798, 344] on span "fontWeight" at bounding box center [814, 342] width 92 height 27
click at [880, 226] on span "font" at bounding box center [830, 218] width 145 height 31
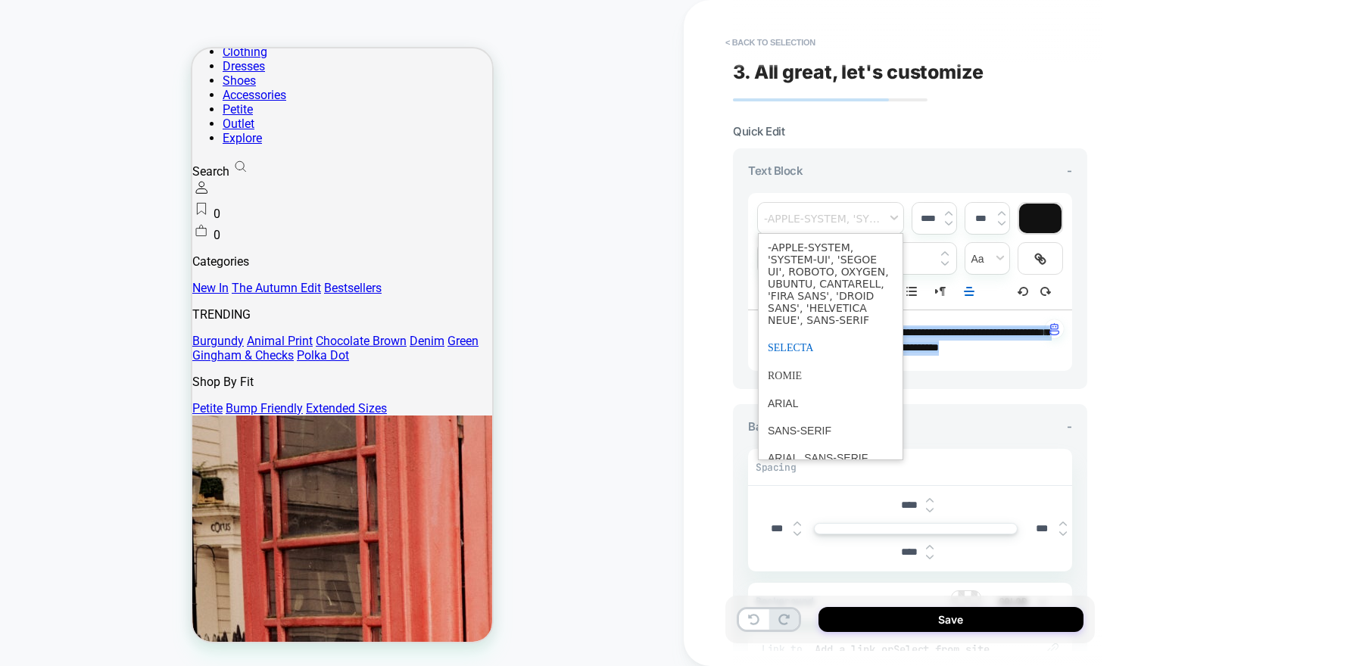
click at [829, 356] on span "font" at bounding box center [831, 348] width 126 height 28
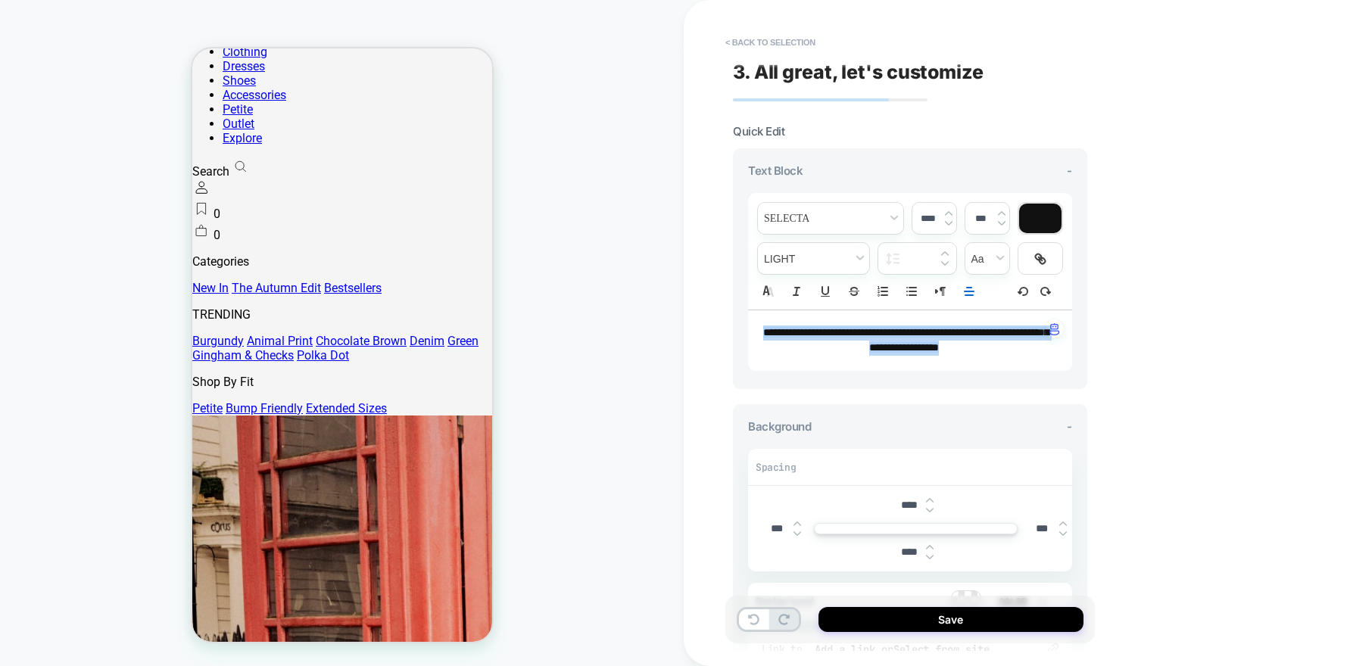
click at [973, 295] on line "Align" at bounding box center [969, 295] width 8 height 0
click at [970, 317] on span "Align" at bounding box center [968, 313] width 18 height 18
click at [902, 558] on input "****" at bounding box center [909, 552] width 34 height 13
click at [903, 556] on input "****" at bounding box center [909, 552] width 34 height 13
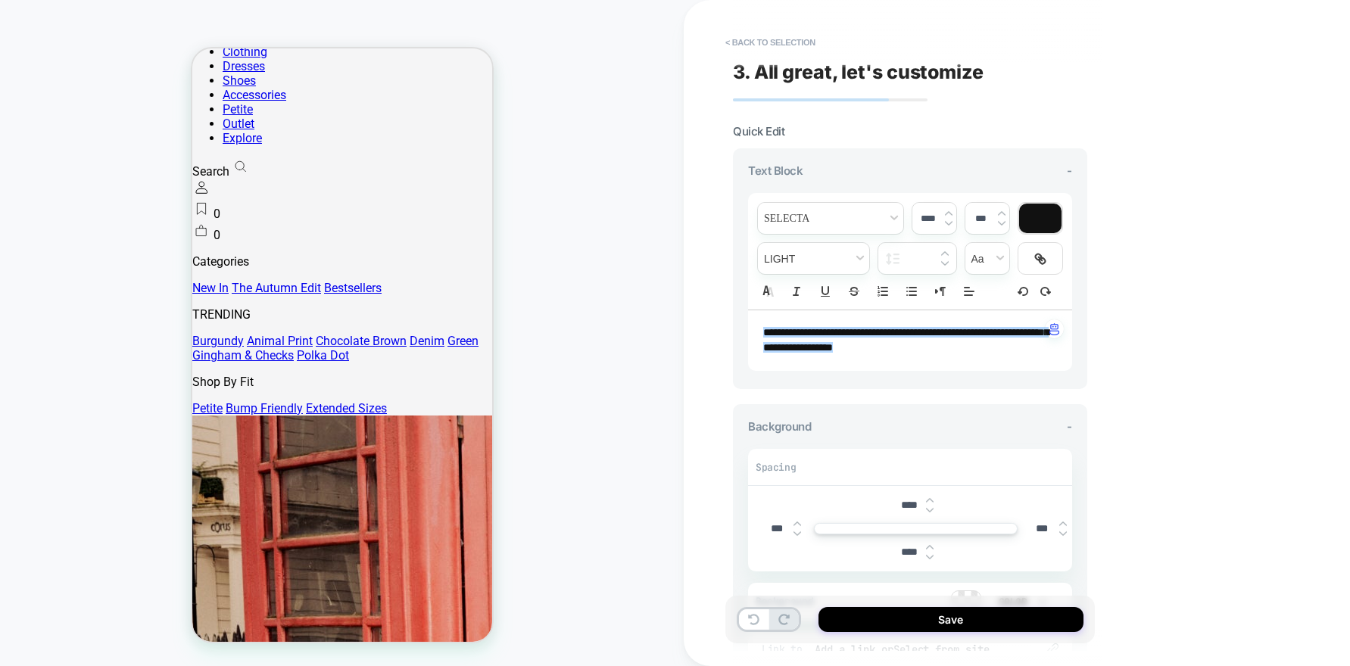
click at [903, 556] on input "****" at bounding box center [909, 552] width 34 height 13
type input "***"
click at [1152, 503] on div "**********" at bounding box center [1017, 333] width 666 height 666
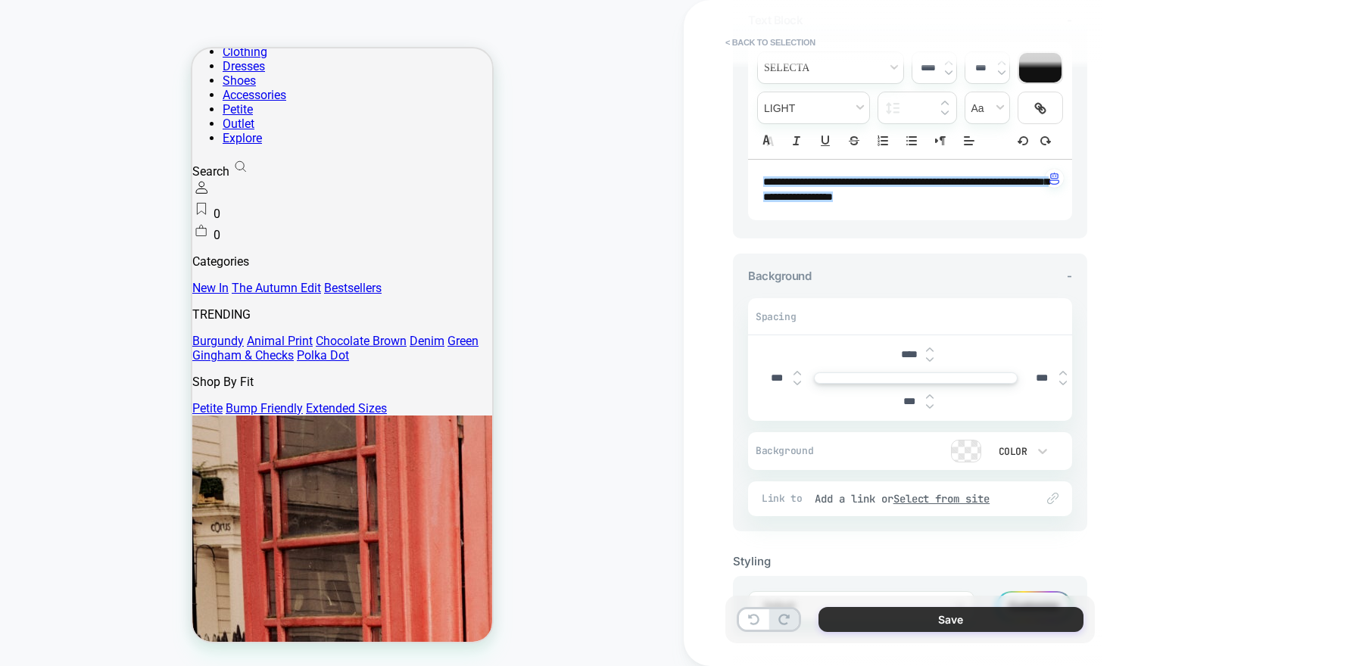
click at [933, 615] on button "Save" at bounding box center [950, 619] width 265 height 25
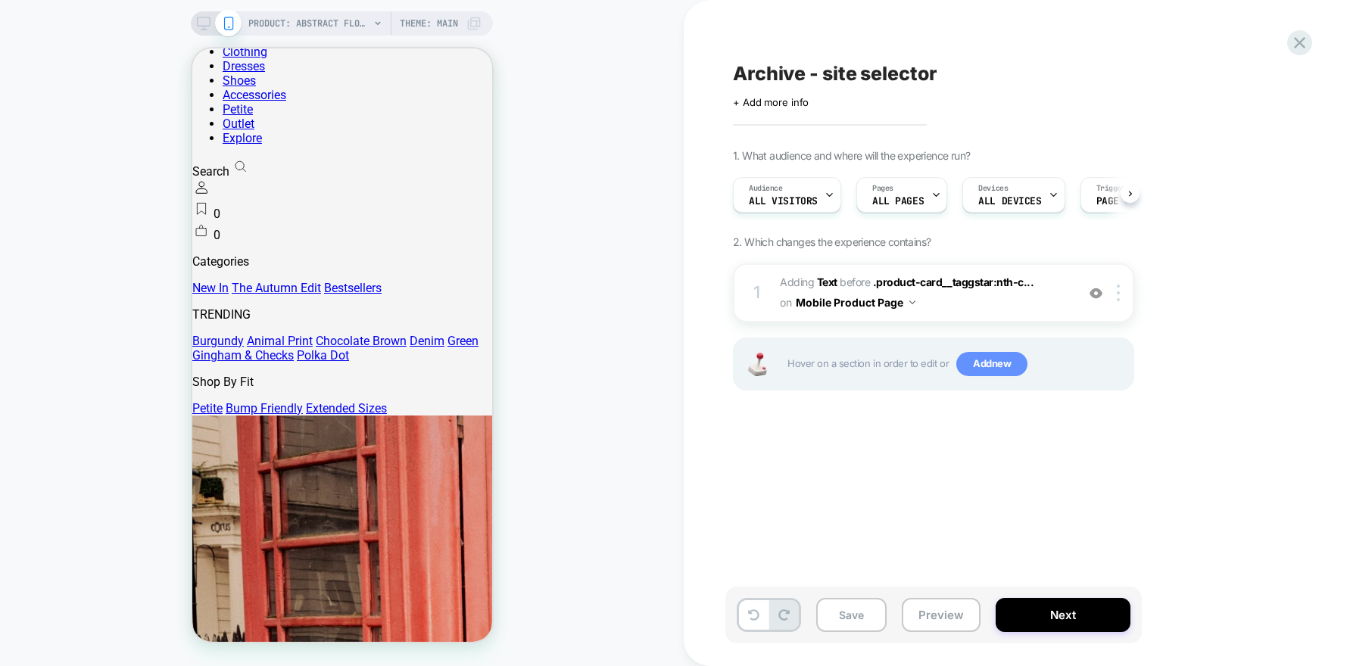
scroll to position [0, 1]
click at [945, 607] on button "Preview" at bounding box center [941, 615] width 79 height 34
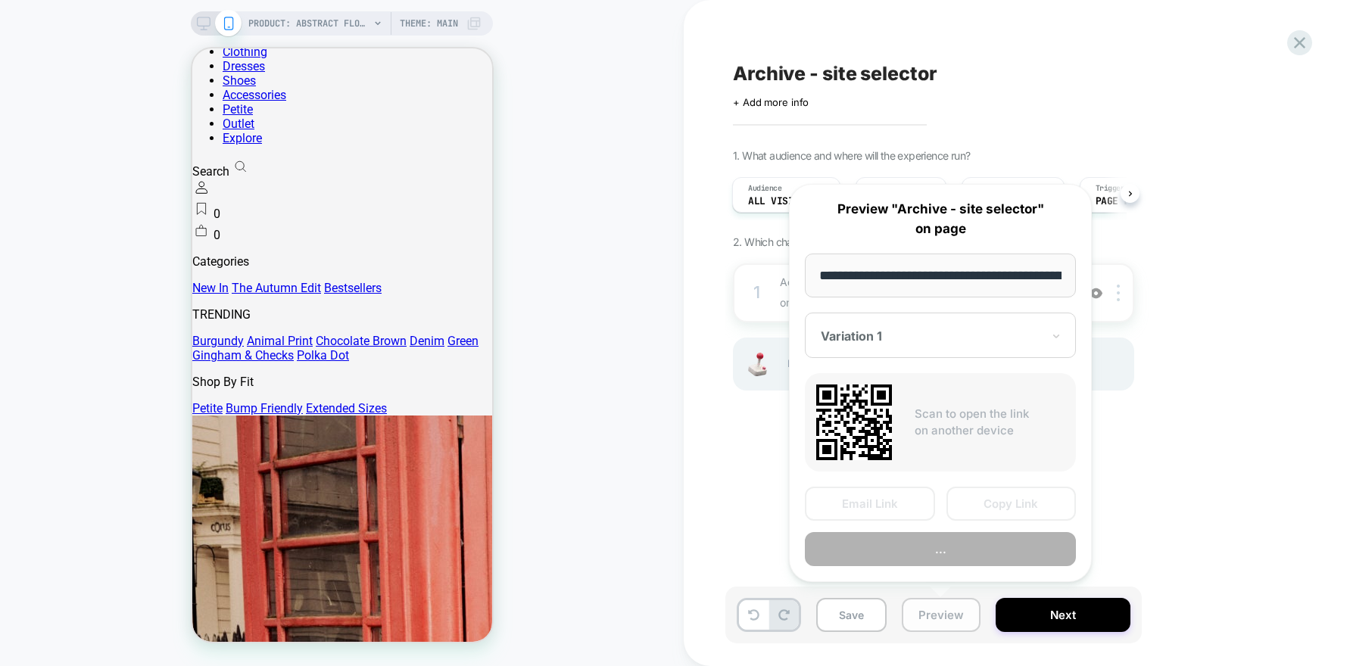
scroll to position [0, 452]
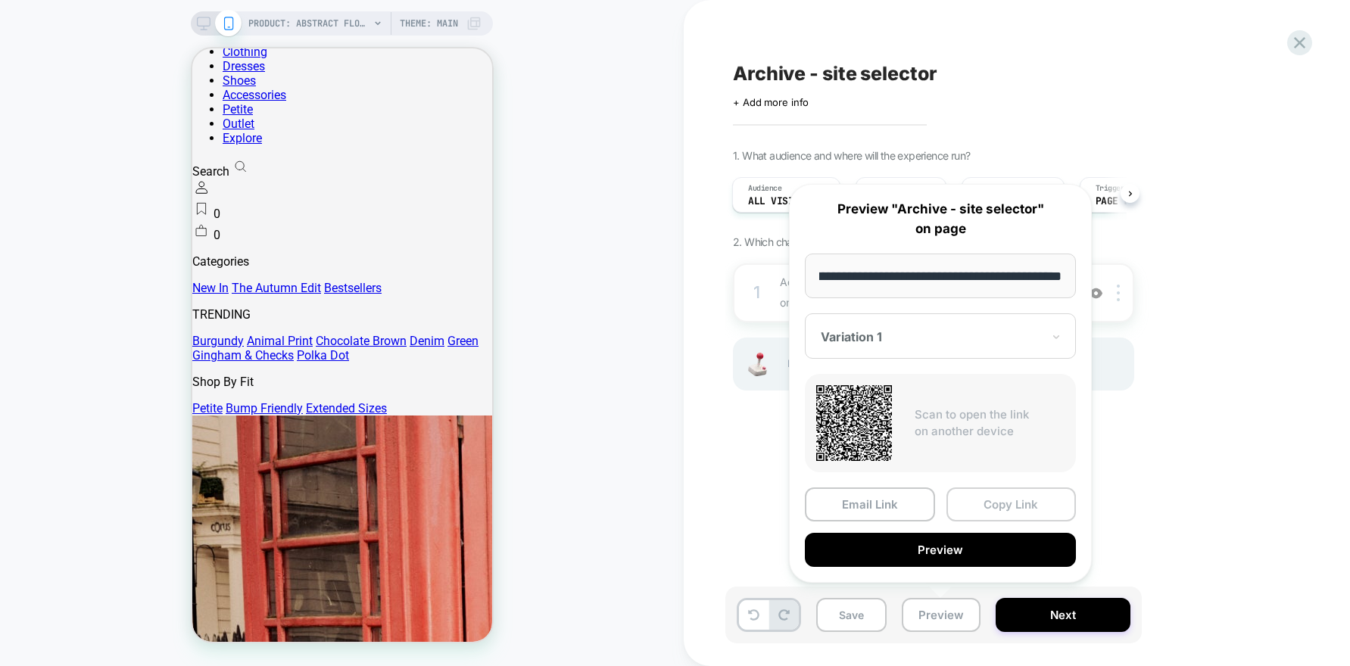
click at [1003, 505] on button "Copy Link" at bounding box center [1011, 505] width 130 height 34
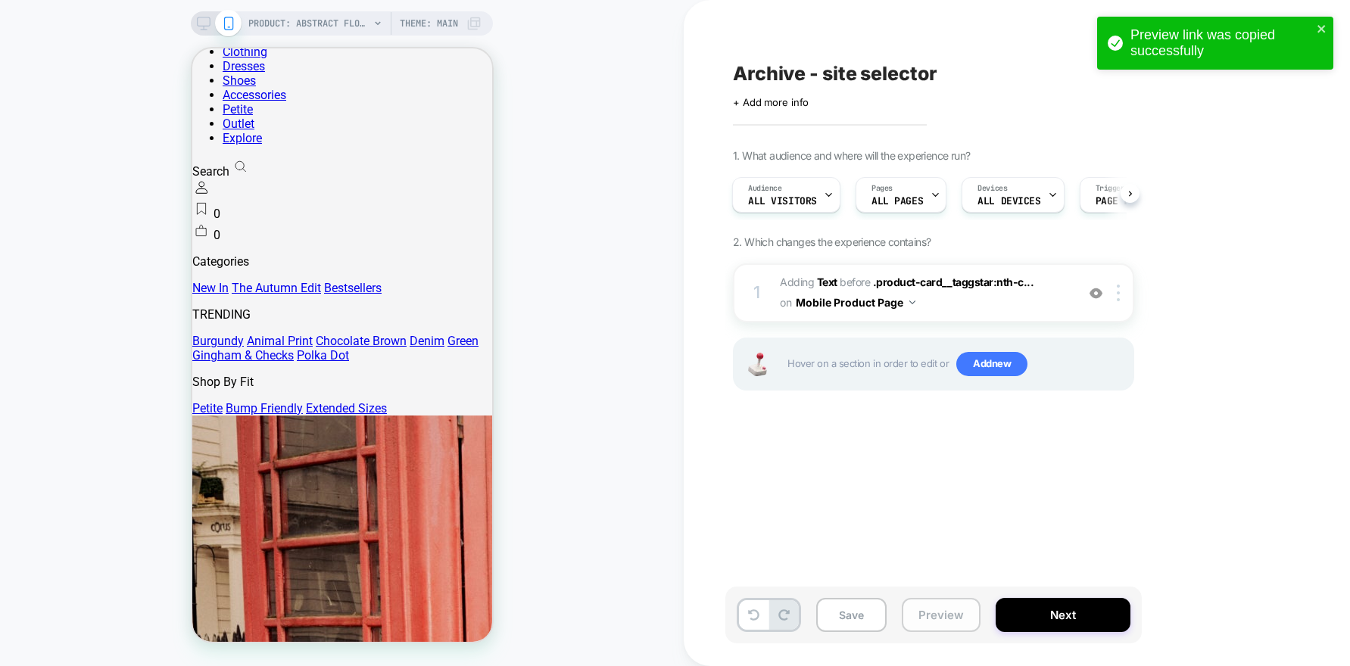
click at [929, 609] on button "Preview" at bounding box center [941, 615] width 79 height 34
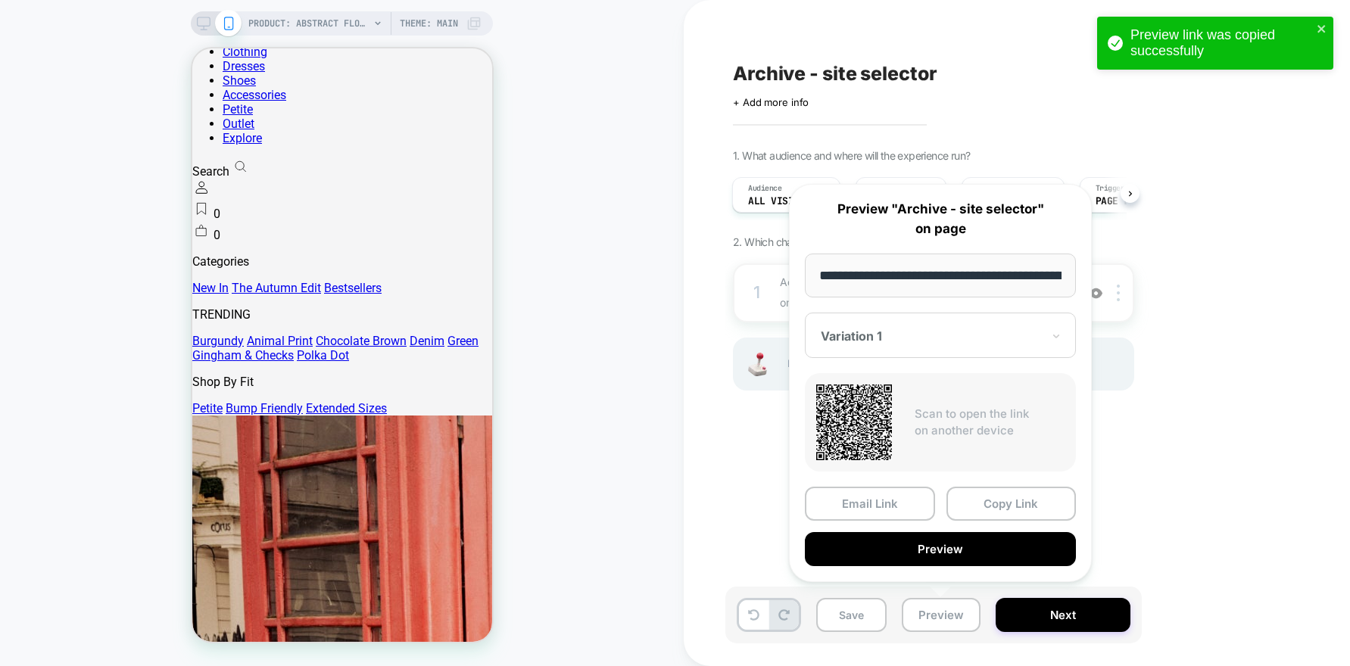
scroll to position [0, 452]
click at [968, 272] on input "**********" at bounding box center [940, 276] width 271 height 45
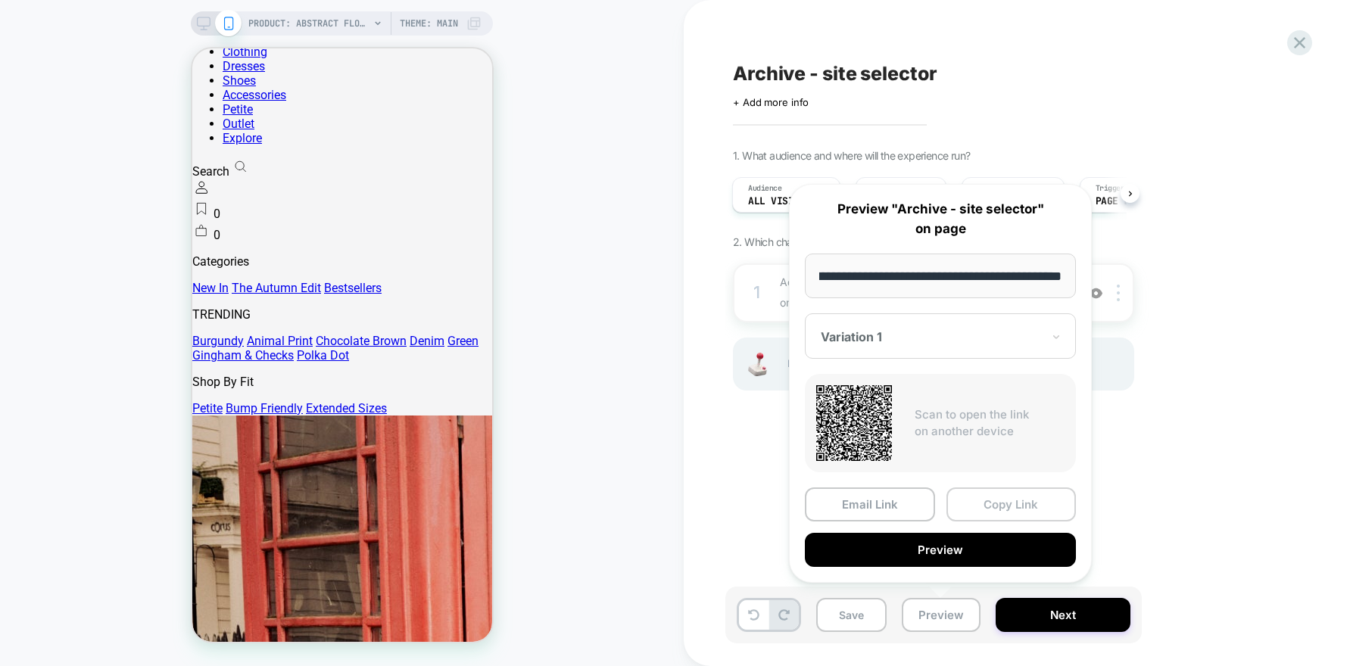
click at [958, 513] on button "Copy Link" at bounding box center [1011, 505] width 130 height 34
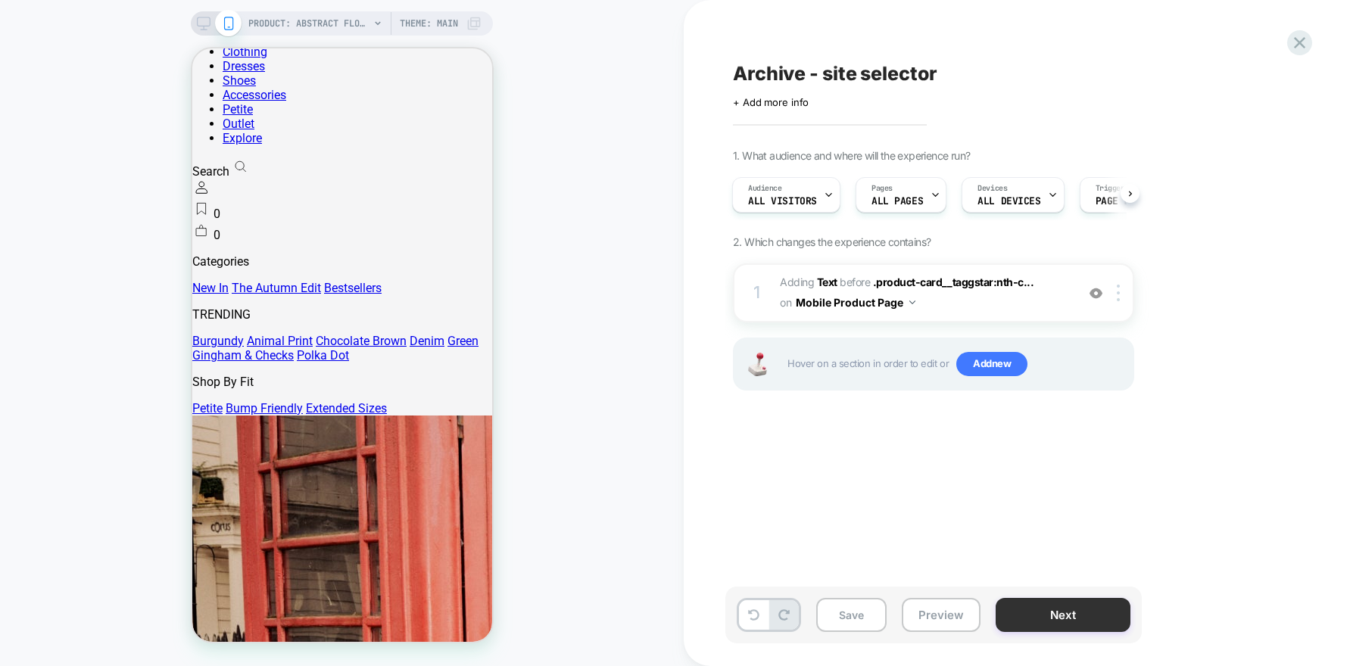
click at [1036, 618] on button "Next" at bounding box center [1063, 615] width 135 height 34
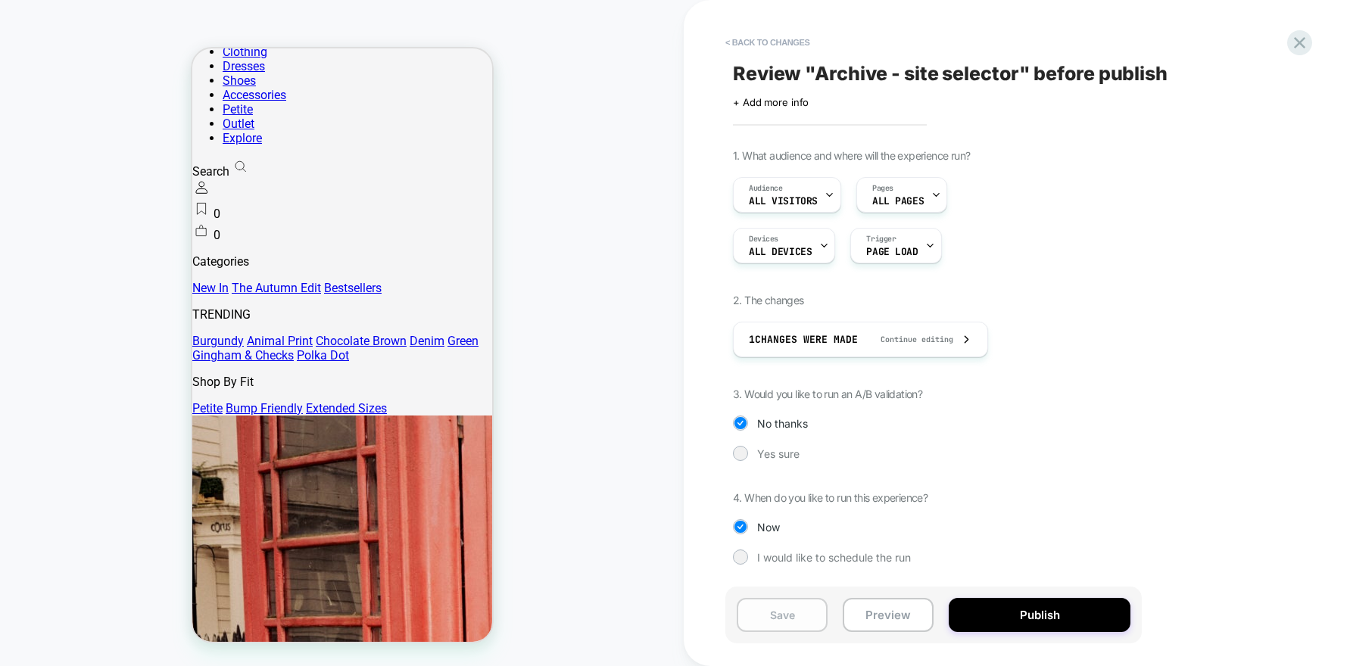
click at [759, 617] on button "Save" at bounding box center [782, 615] width 91 height 34
click at [1297, 50] on icon at bounding box center [1299, 43] width 20 height 20
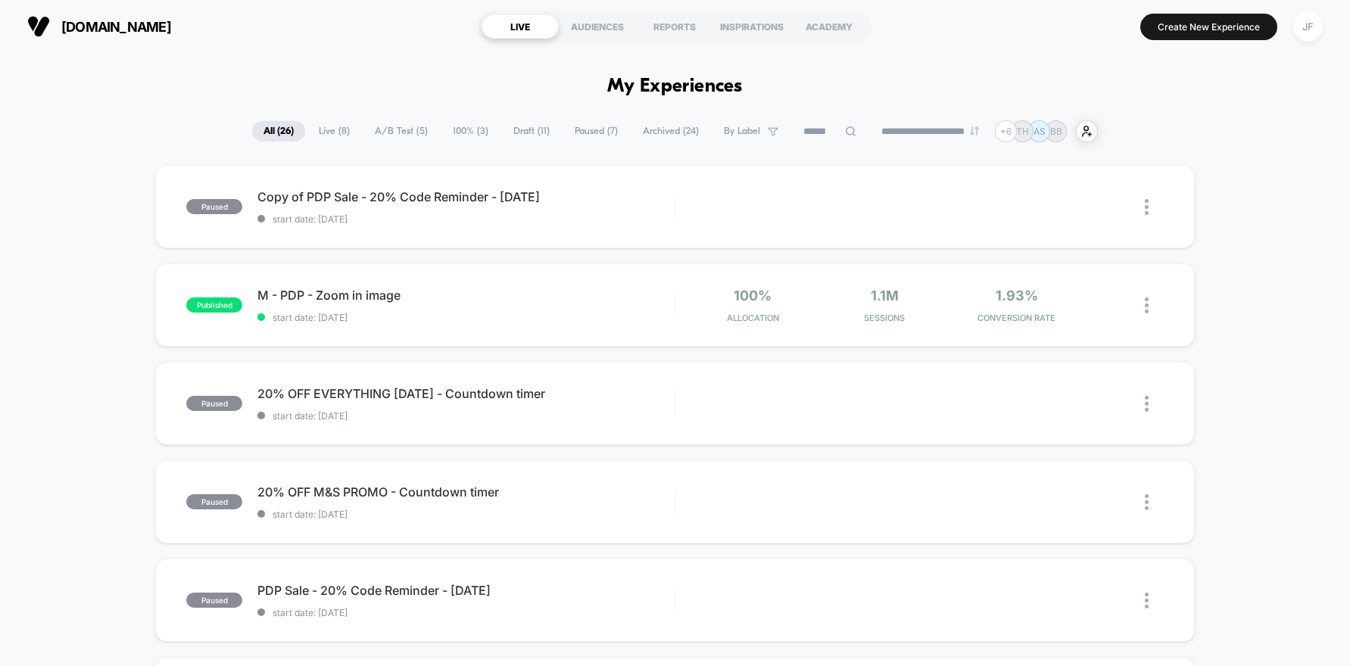
click at [521, 124] on span "Draft ( 11 )" at bounding box center [531, 131] width 59 height 20
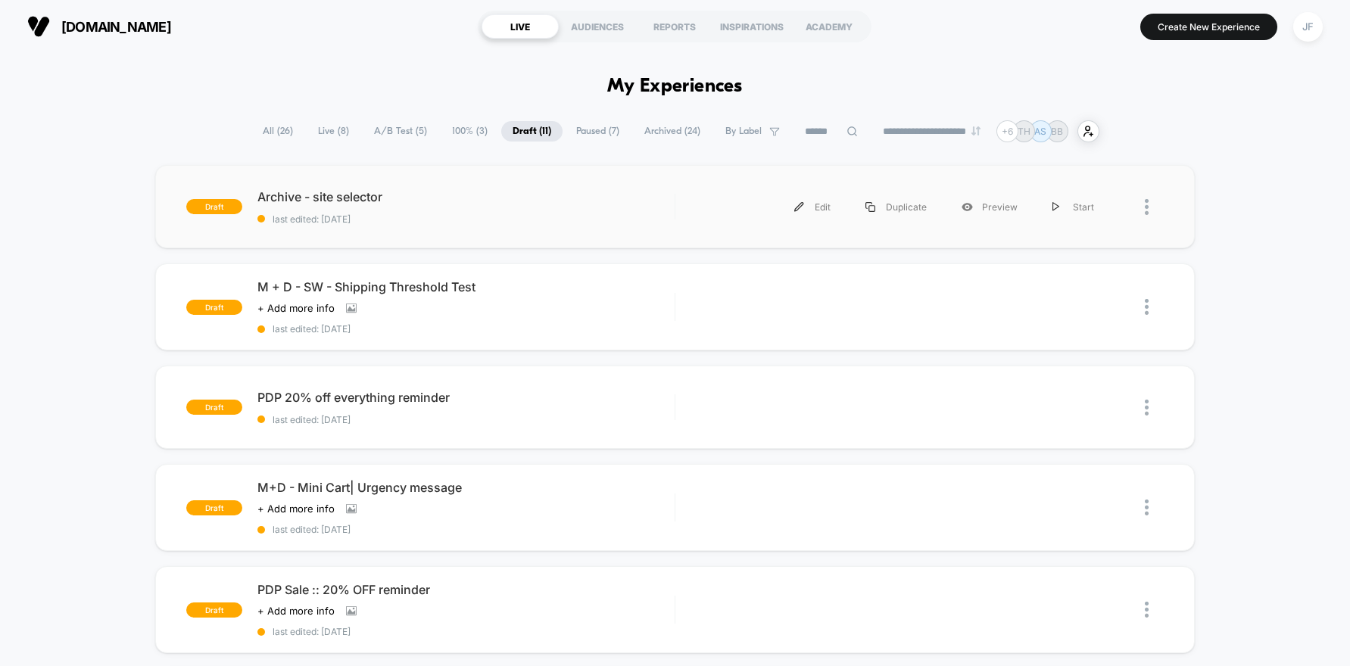
click at [472, 234] on div "draft Archive - site selector last edited: [DATE] Edit Duplicate Preview Start" at bounding box center [674, 206] width 1039 height 83
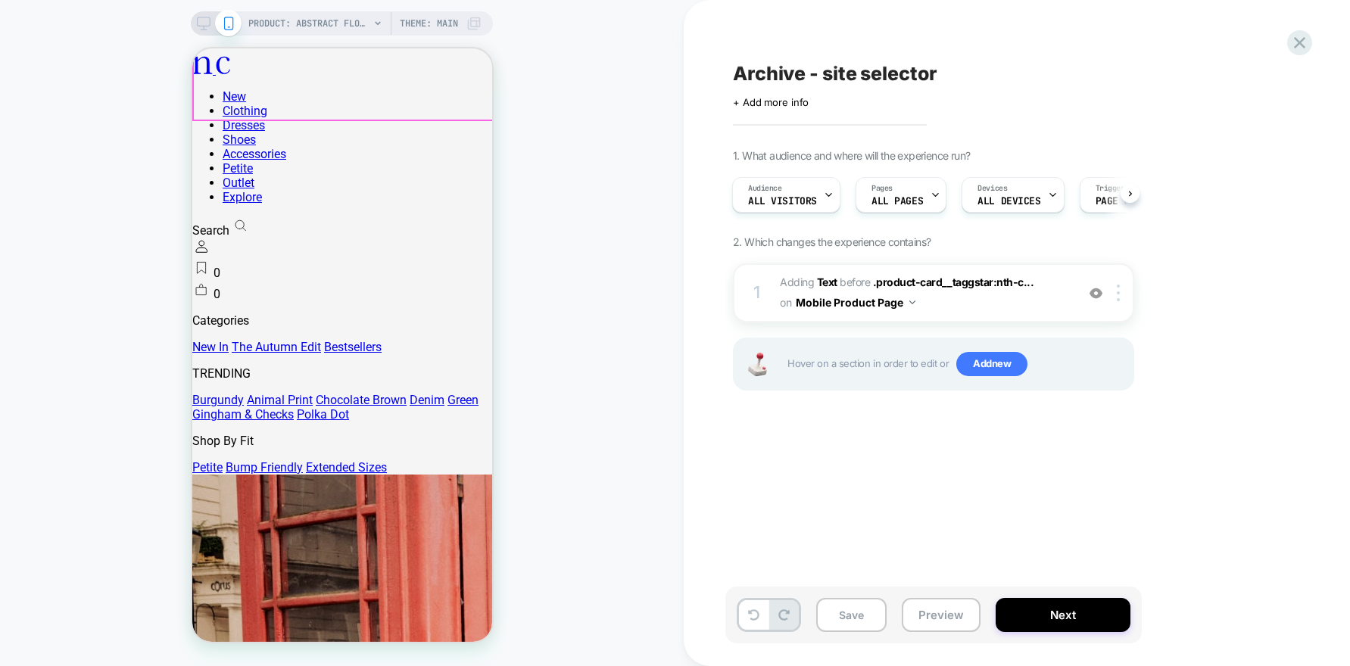
scroll to position [383, 0]
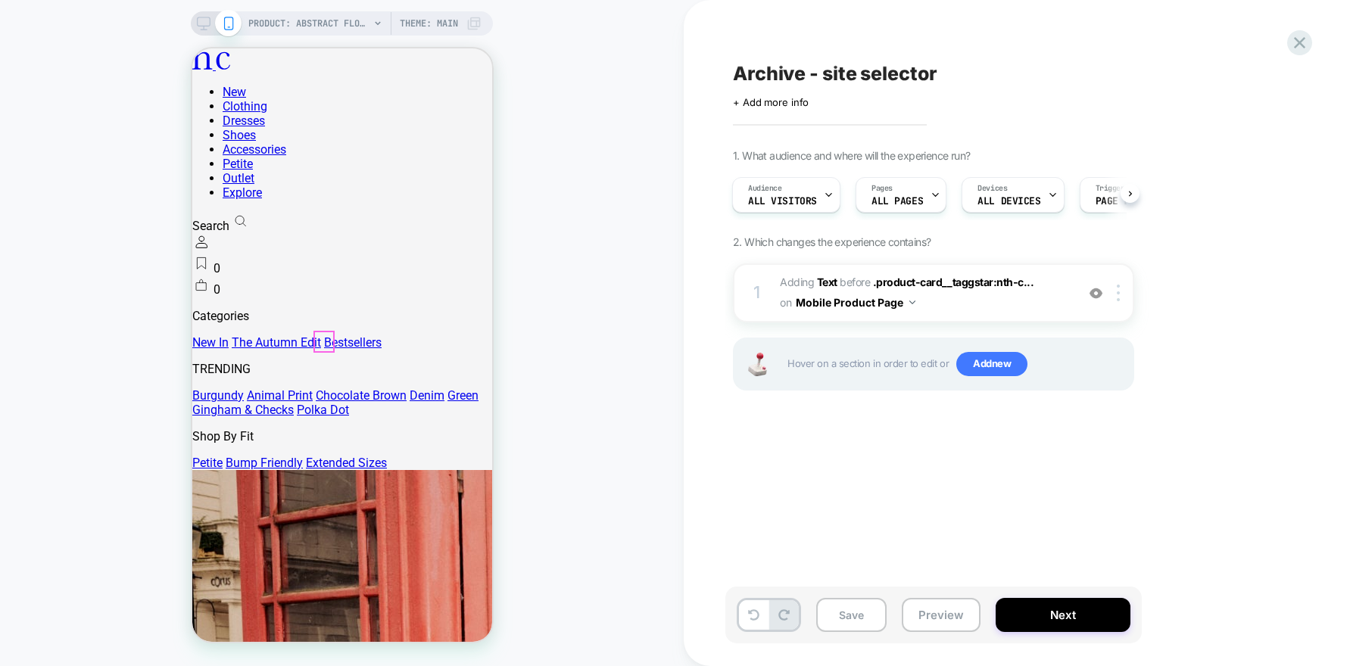
click at [662, 488] on div "PRODUCT: Abstract Floral Bandeau Felicity Midi Dress [d250633mlt] PRODUCT: Abst…" at bounding box center [342, 333] width 684 height 636
click at [946, 625] on button "Preview" at bounding box center [941, 615] width 79 height 34
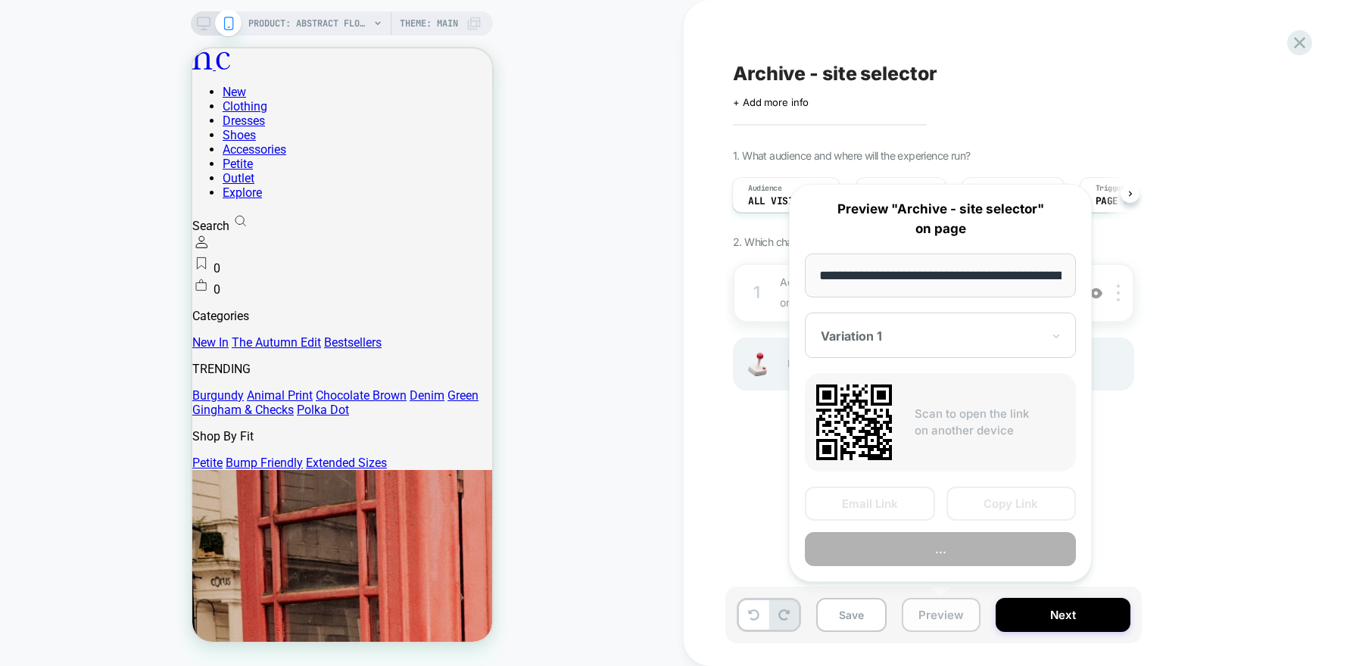
scroll to position [0, 452]
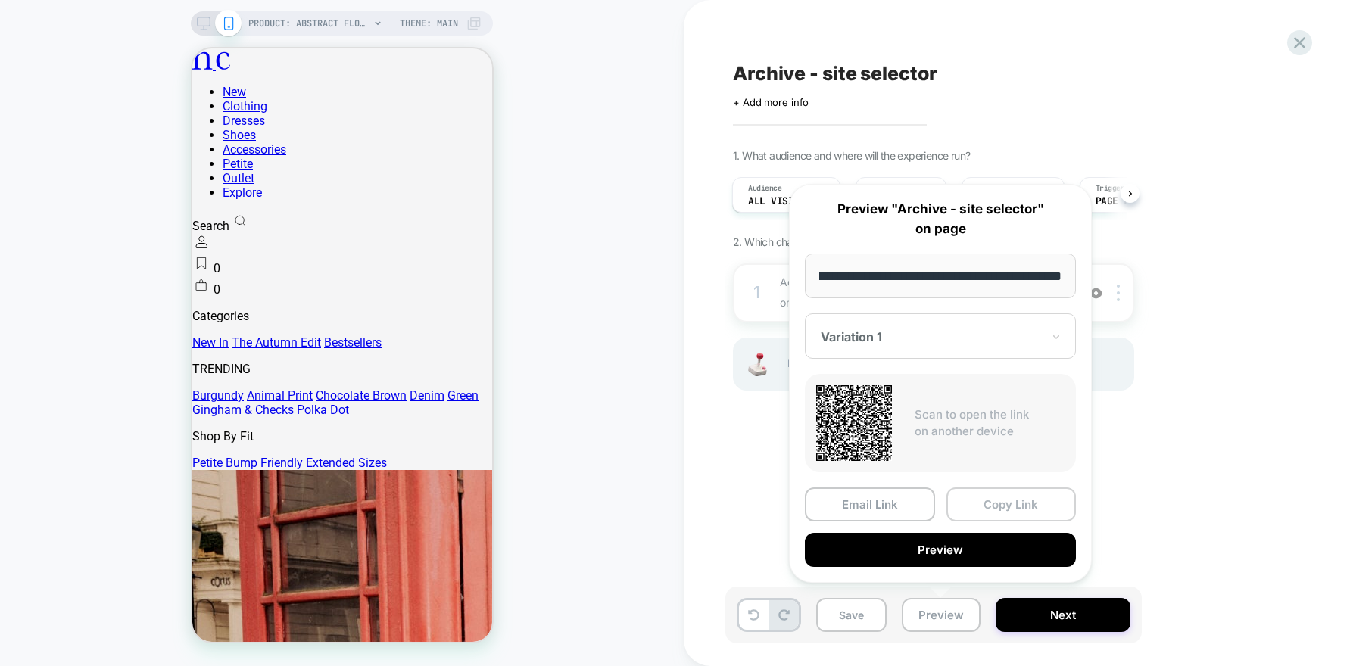
click at [992, 506] on button "Copy Link" at bounding box center [1011, 505] width 130 height 34
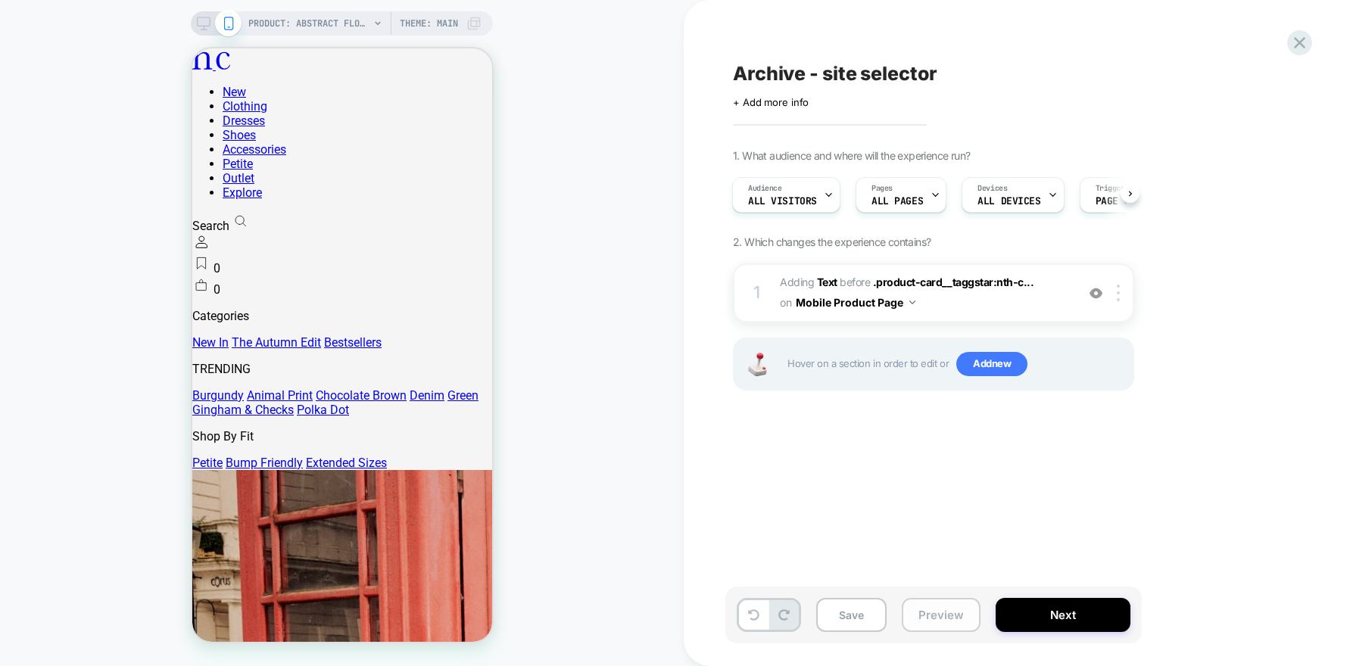
click at [951, 600] on button "Preview" at bounding box center [941, 615] width 79 height 34
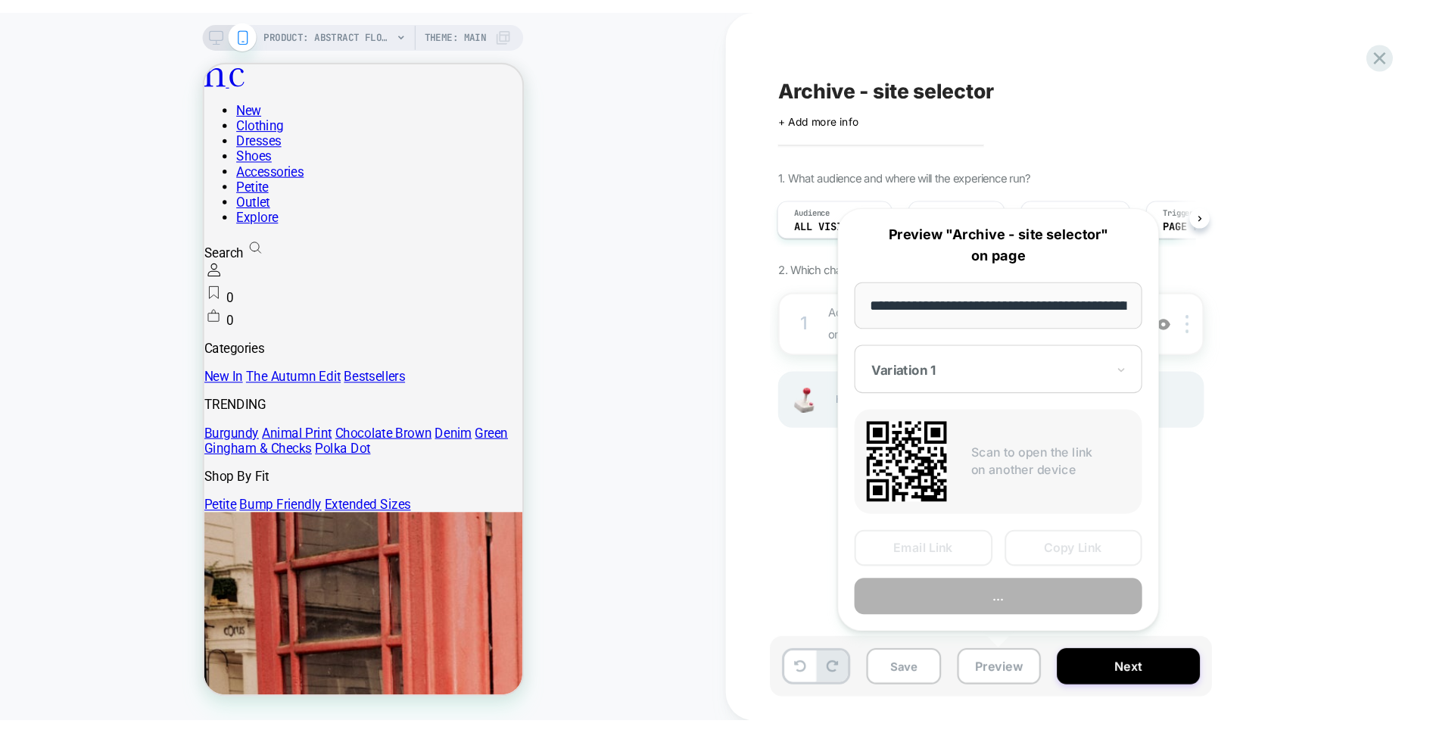
scroll to position [0, 452]
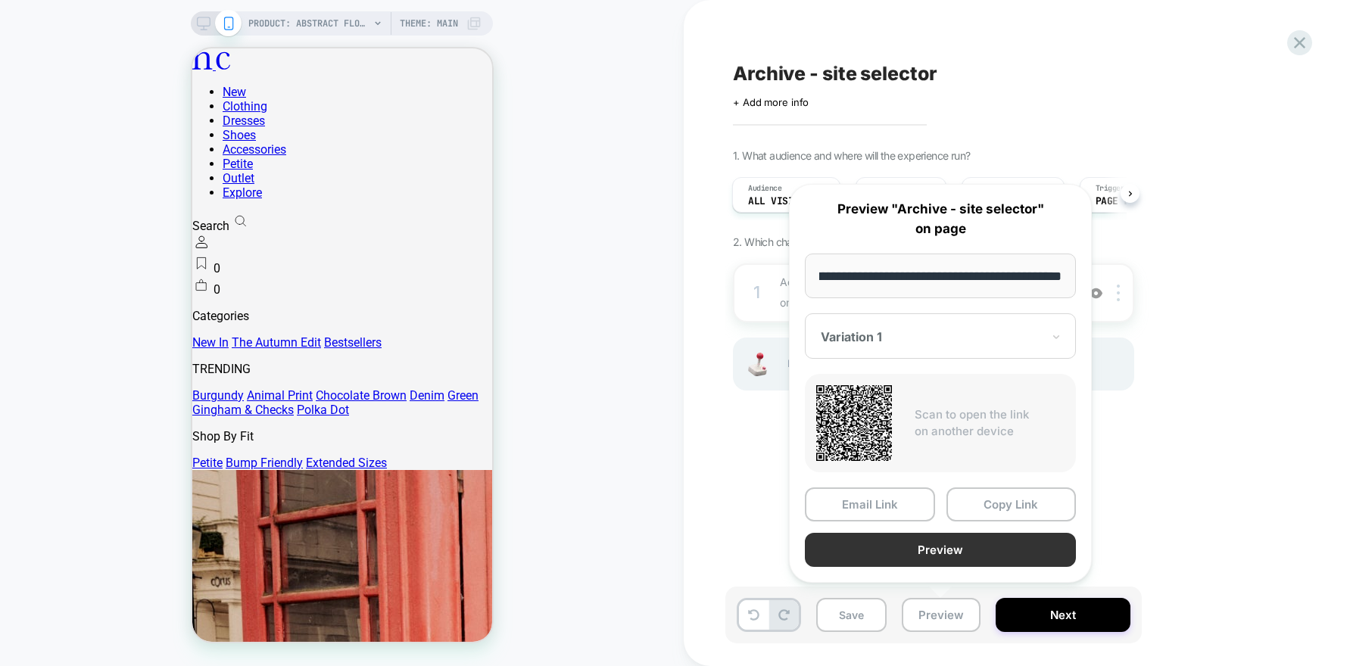
click at [886, 544] on button "Preview" at bounding box center [940, 550] width 271 height 34
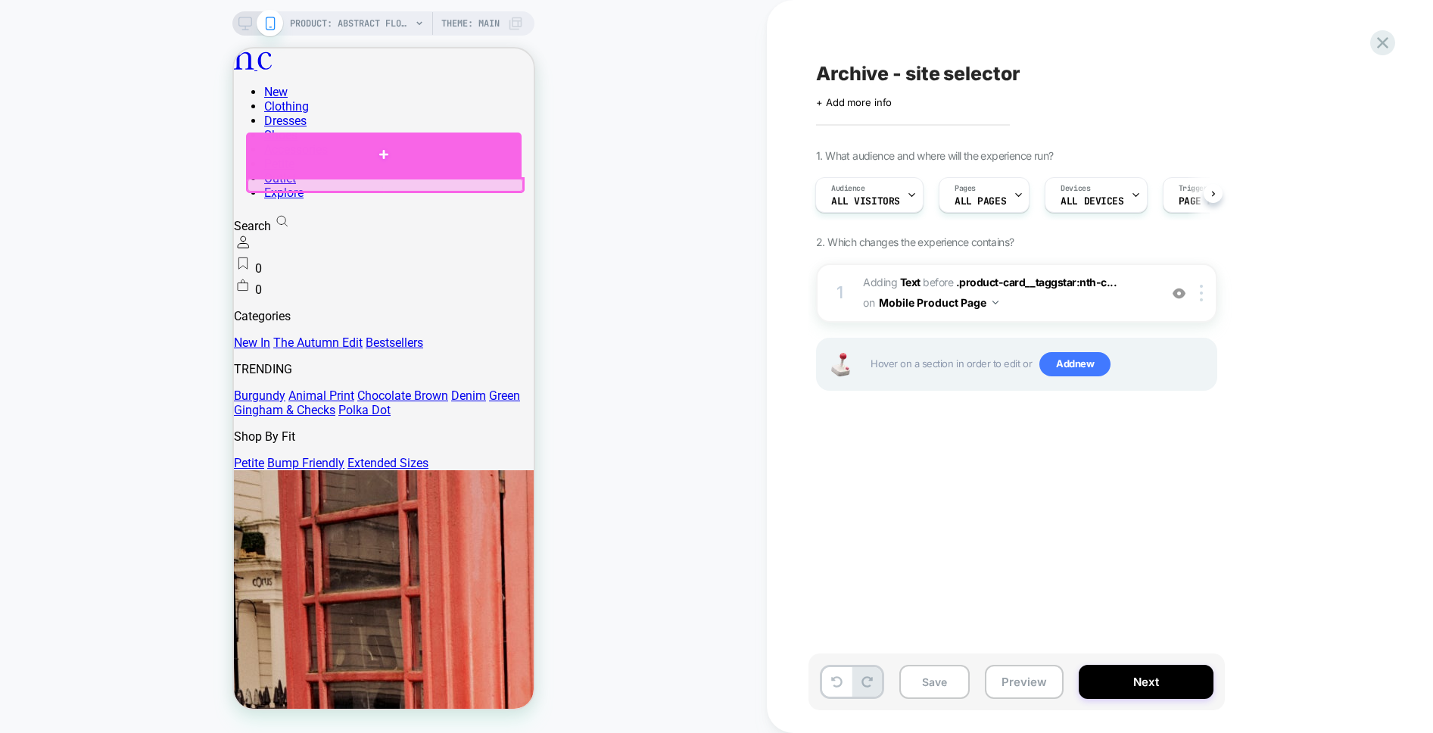
click at [315, 177] on div at bounding box center [383, 154] width 276 height 45
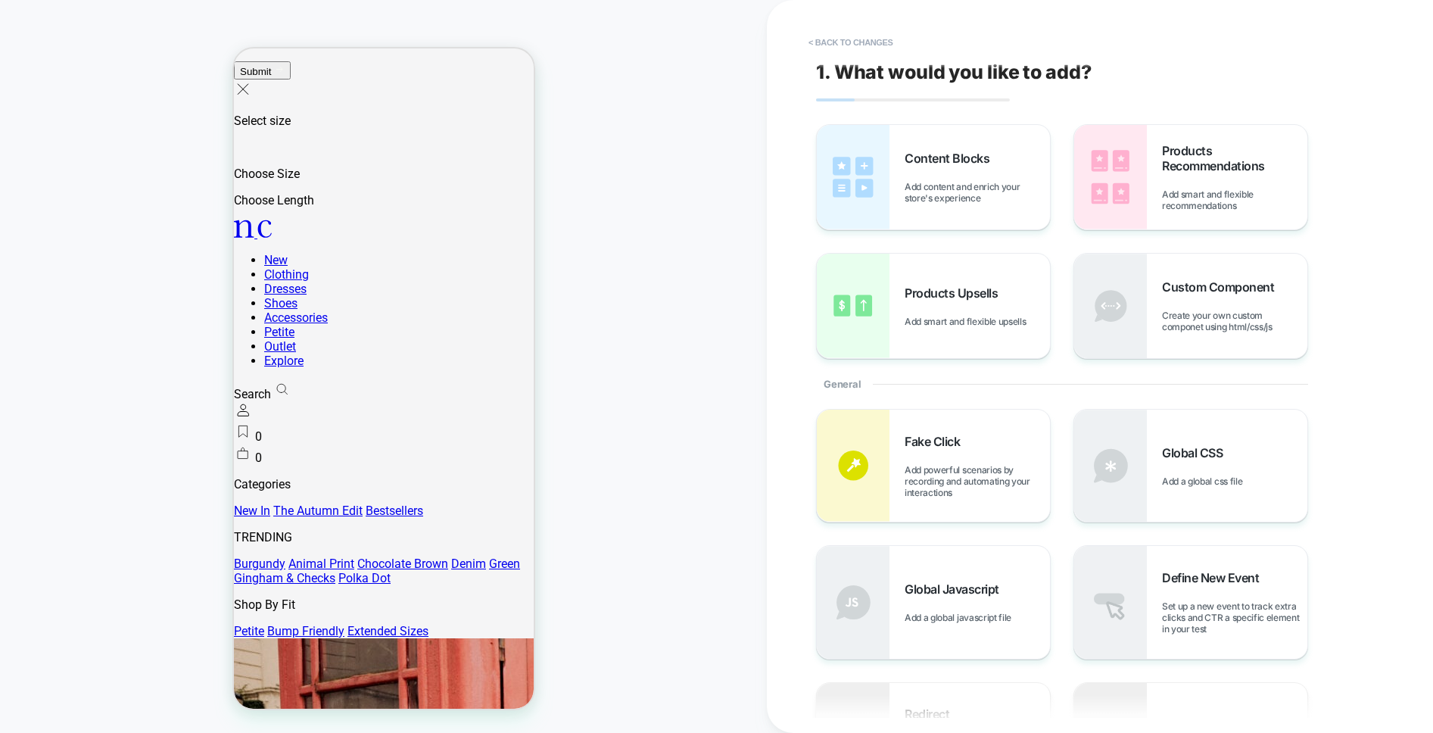
scroll to position [212, 0]
drag, startPoint x: 269, startPoint y: 385, endPoint x: 385, endPoint y: 394, distance: 116.2
click at [638, 307] on div "PRODUCT: Abstract Floral Bandeau Felicity Midi Dress [d250633mlt] PRODUCT: Abst…" at bounding box center [383, 366] width 767 height 703
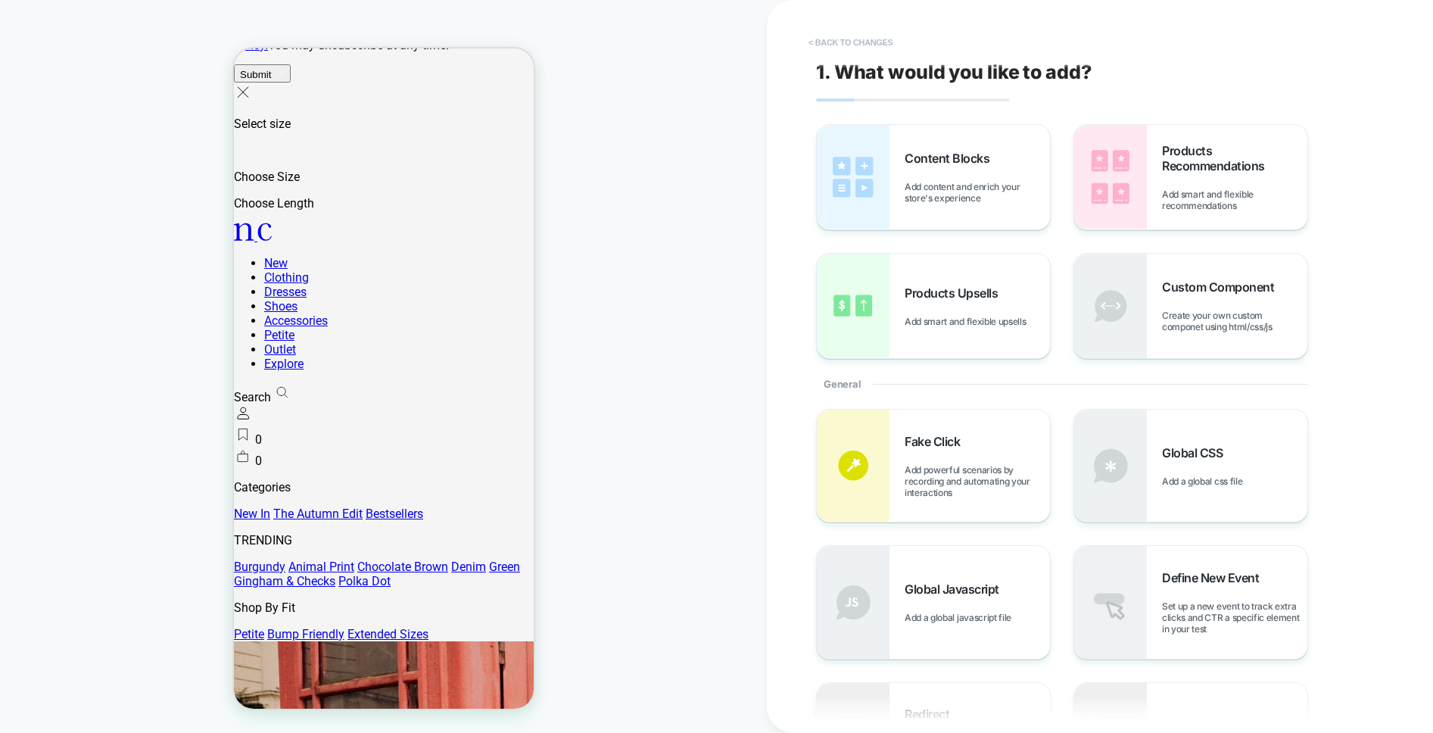
click at [804, 36] on button "< Back to changes" at bounding box center [851, 42] width 100 height 24
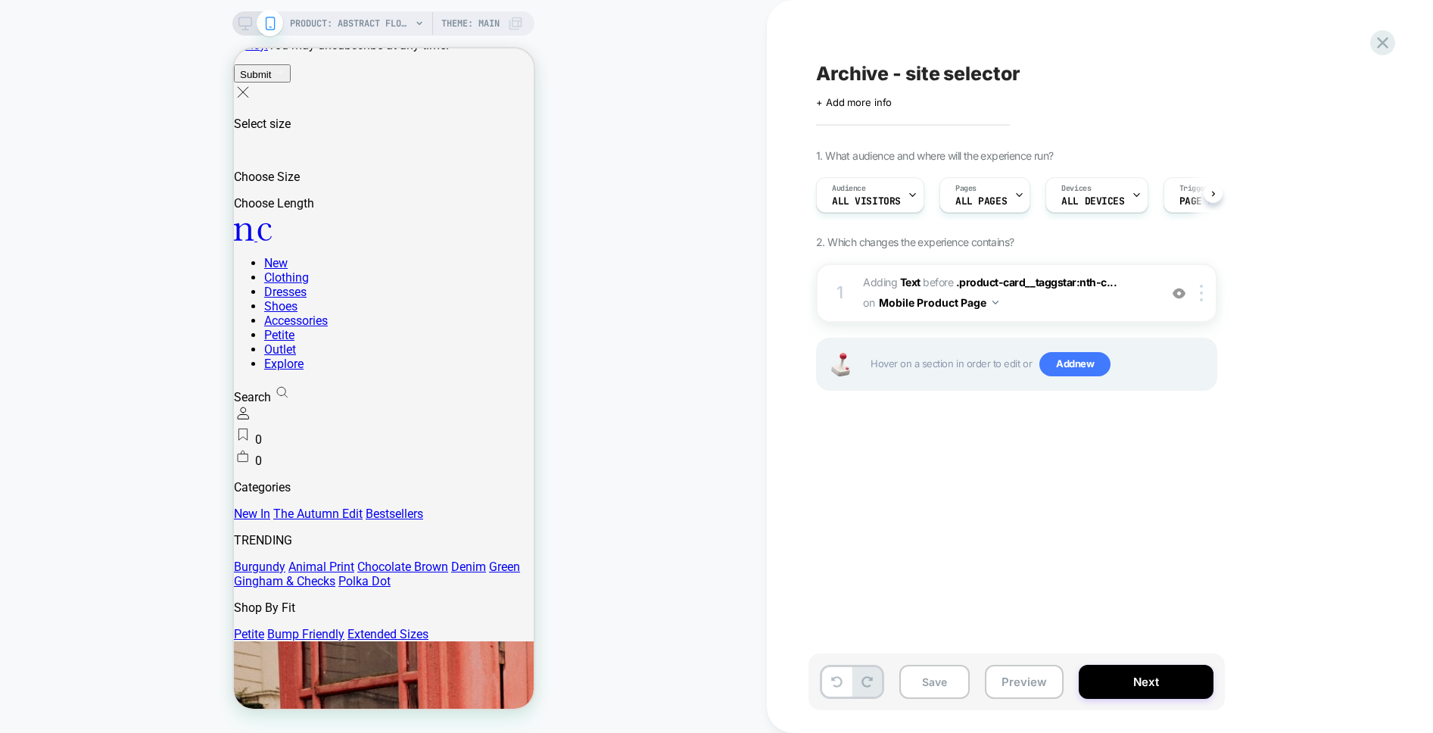
scroll to position [0, 1]
click at [1002, 305] on span "#_loomi_addon_1760014788313 Adding Text BEFORE .product-card__taggstar:nth-c...…" at bounding box center [1007, 293] width 288 height 41
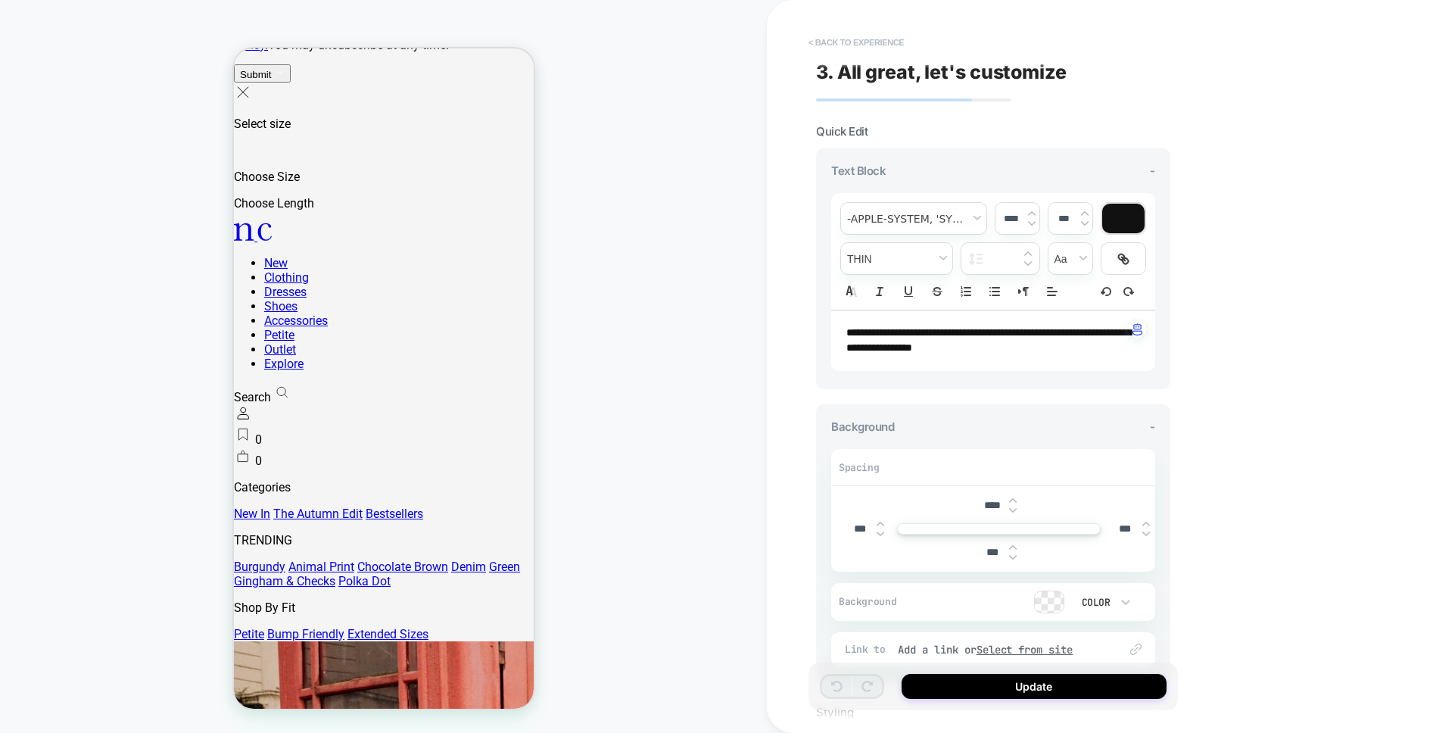
click at [818, 42] on button "< Back to experience" at bounding box center [856, 42] width 111 height 24
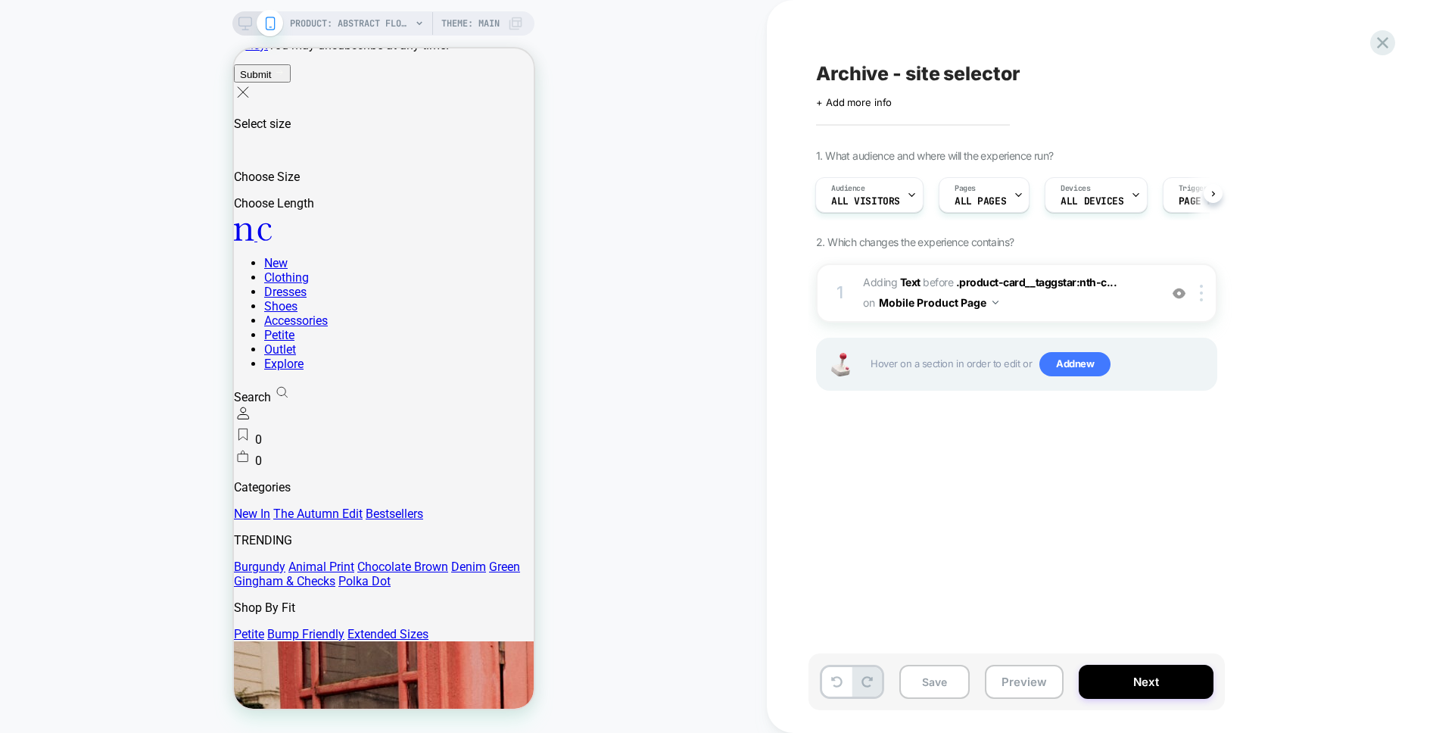
click at [663, 202] on div "PRODUCT: Abstract Floral Bandeau Felicity Midi Dress [d250633mlt] PRODUCT: Abst…" at bounding box center [383, 366] width 767 height 703
